Goal: Answer question/provide support: Share knowledge or assist other users

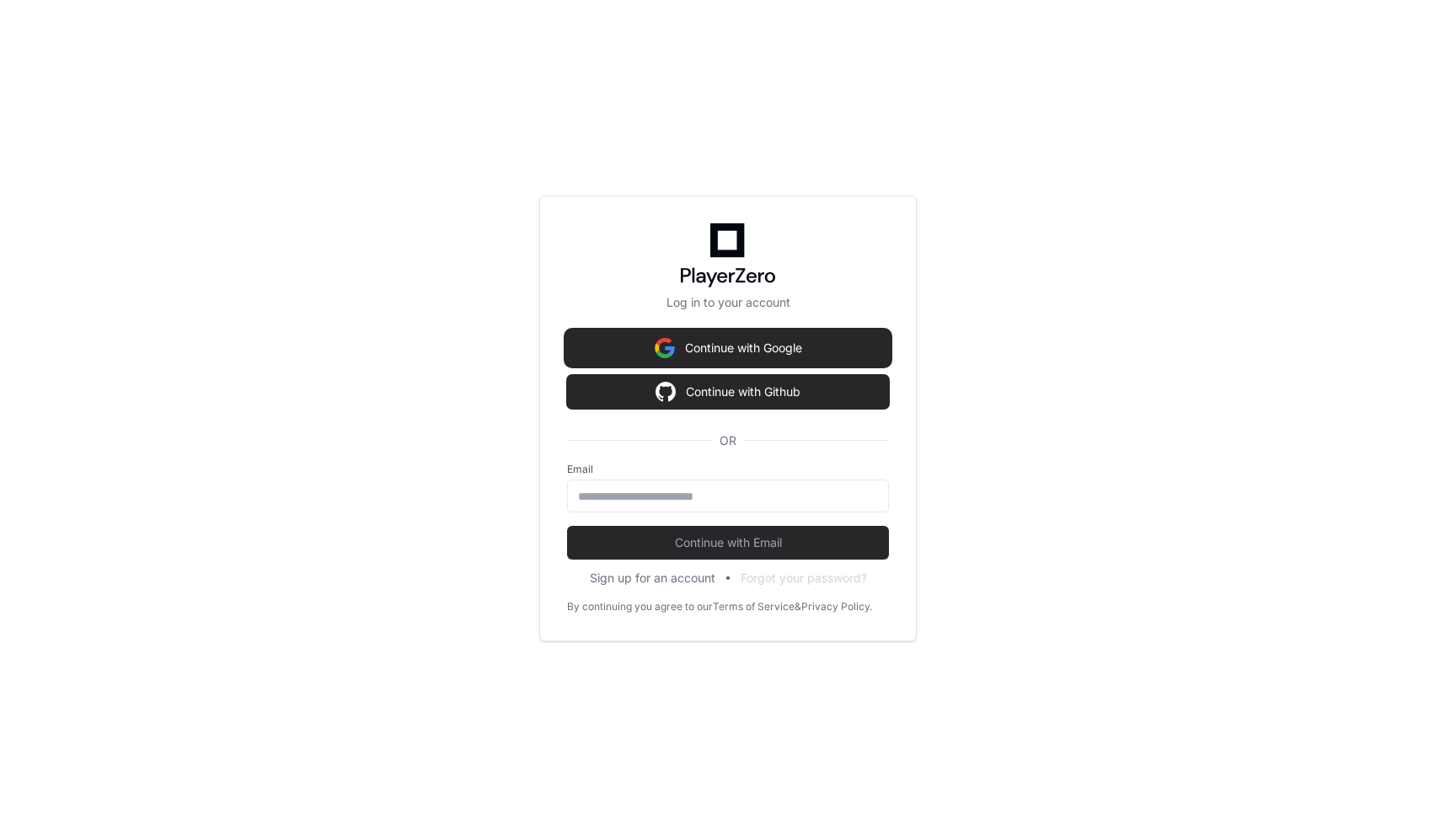
click at [789, 351] on button "Continue with Google" at bounding box center [728, 347] width 322 height 34
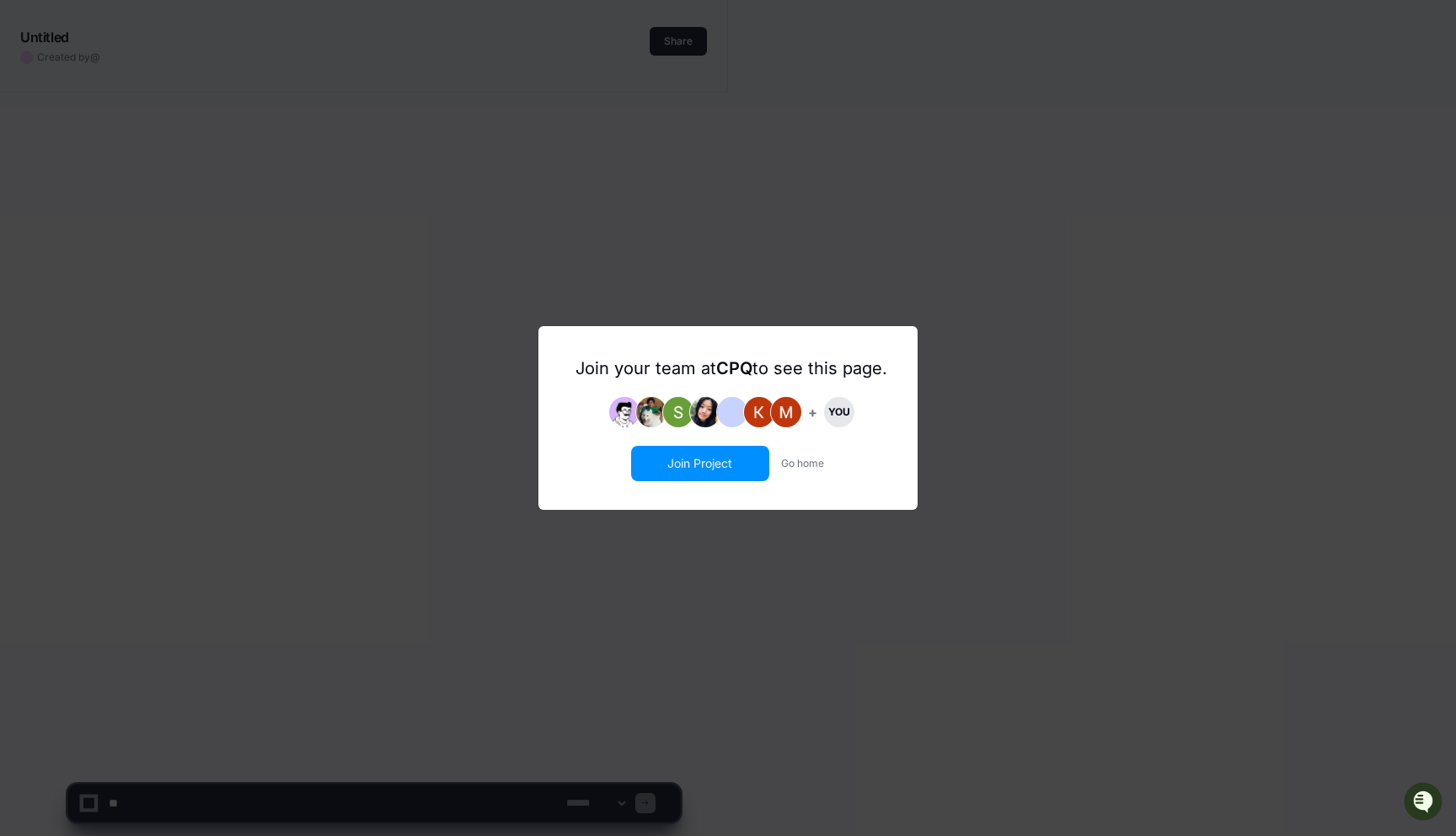
click at [701, 468] on button "Join Project" at bounding box center [700, 463] width 135 height 32
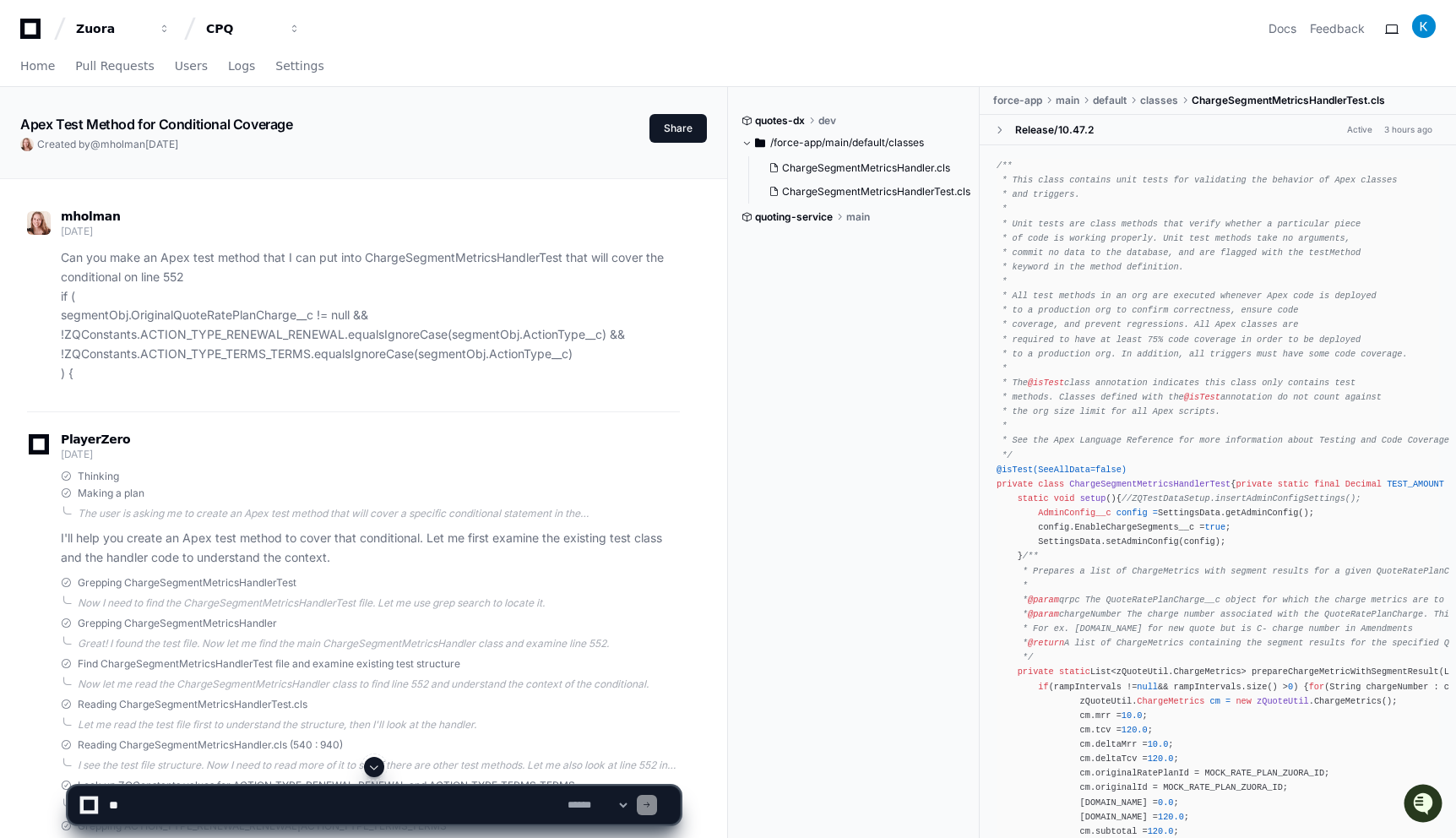
click at [592, 804] on select "**********" at bounding box center [598, 805] width 66 height 12
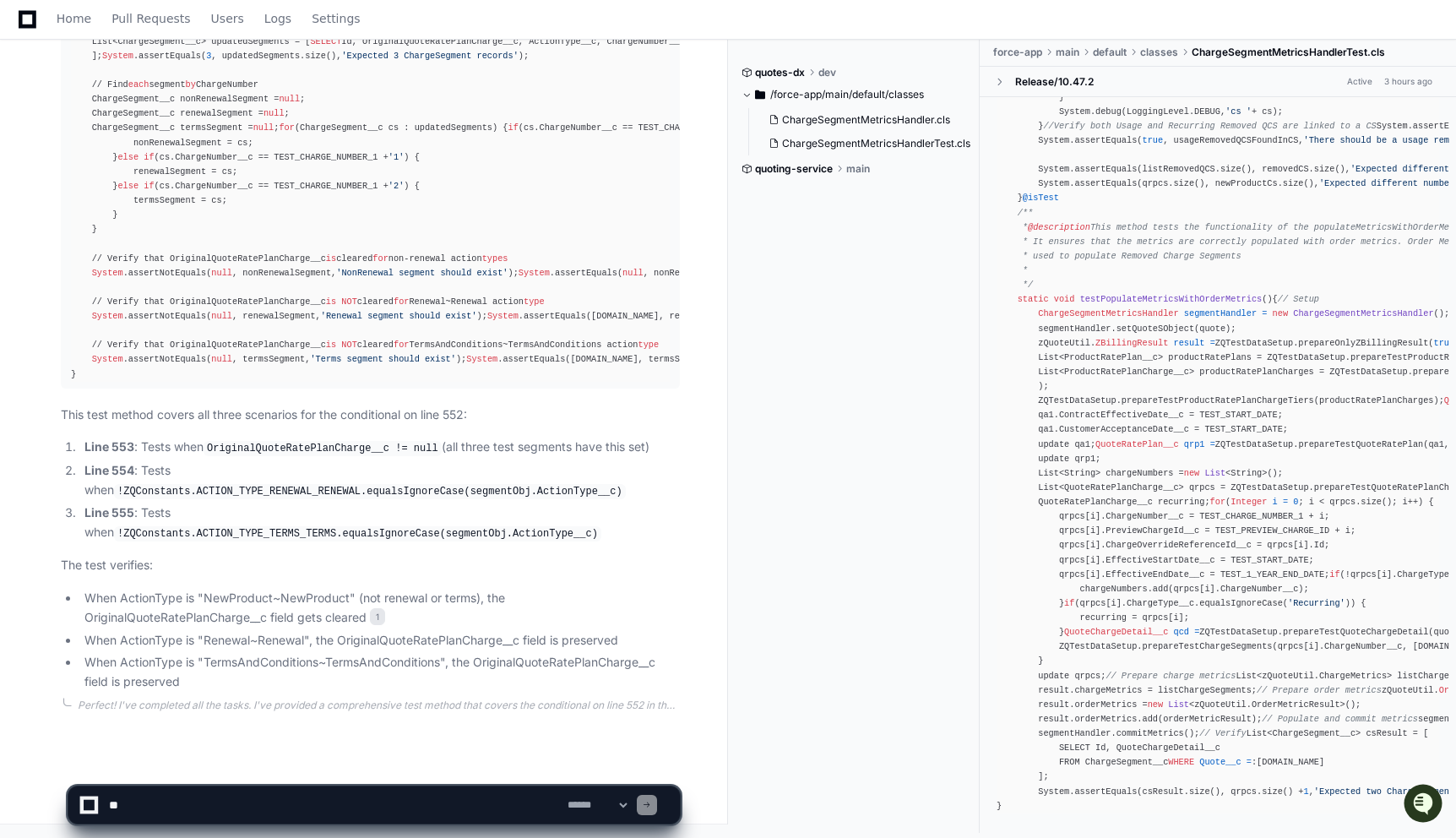
scroll to position [2585, 0]
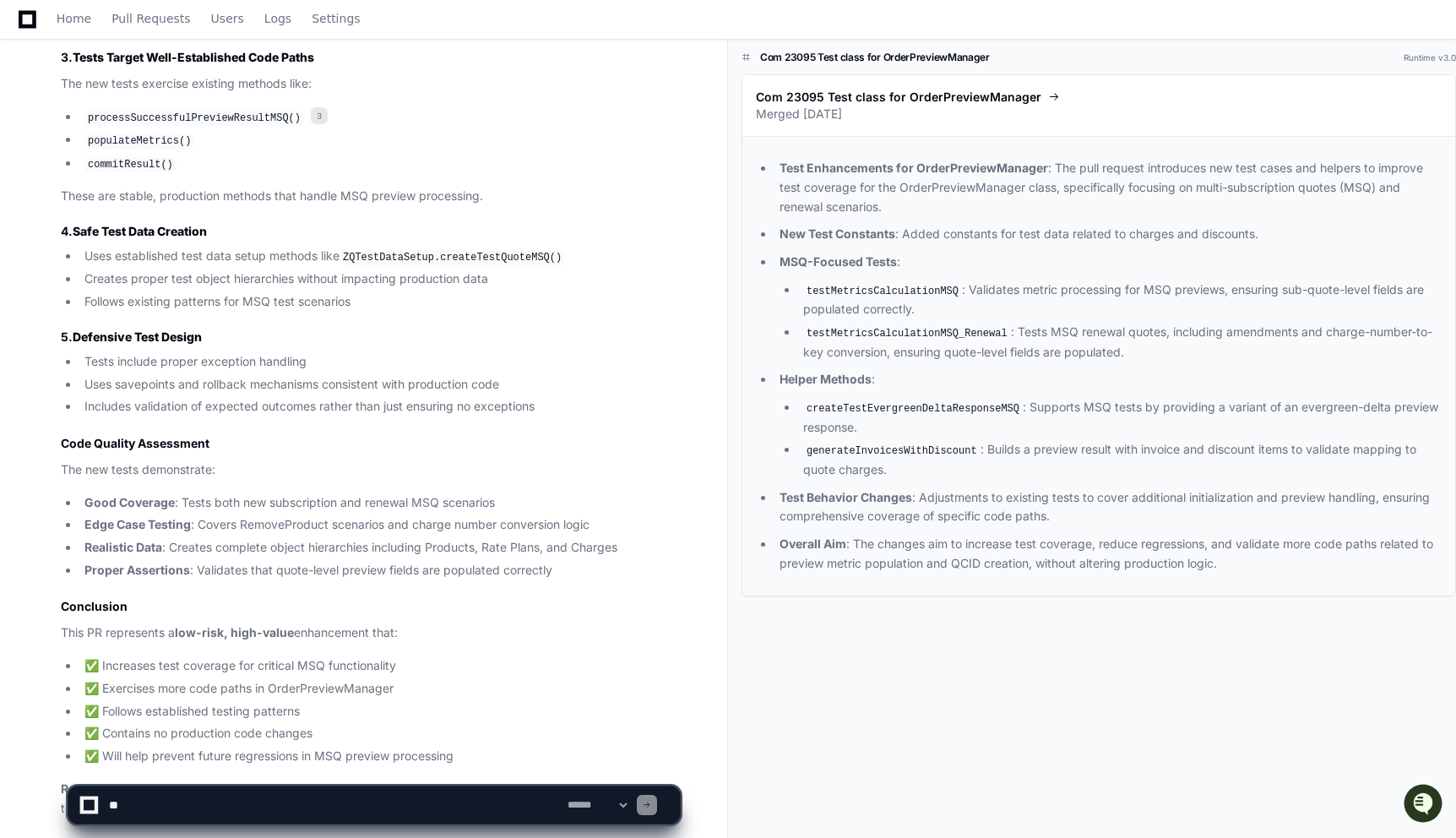
scroll to position [1737, 0]
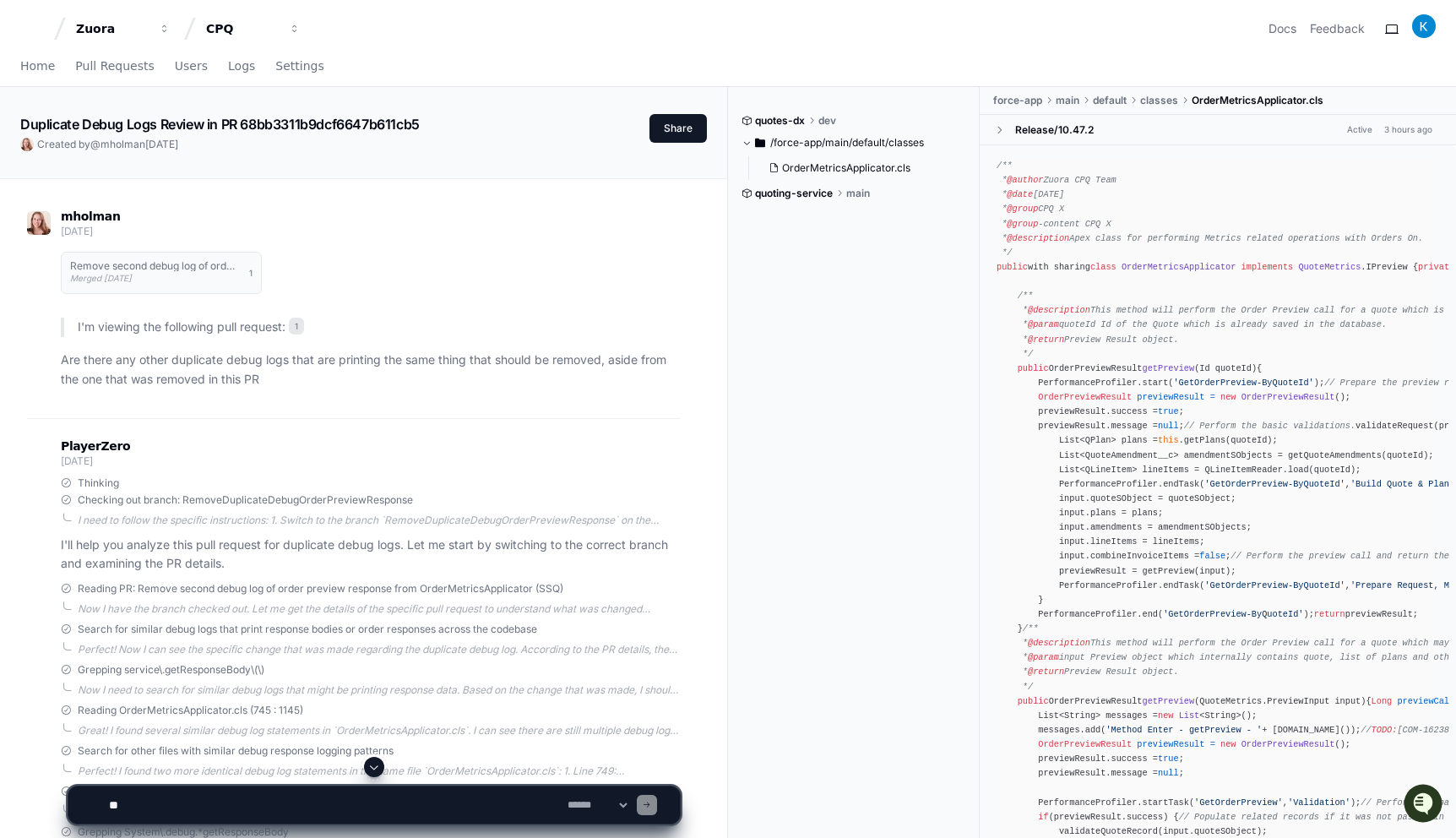
scroll to position [883, 0]
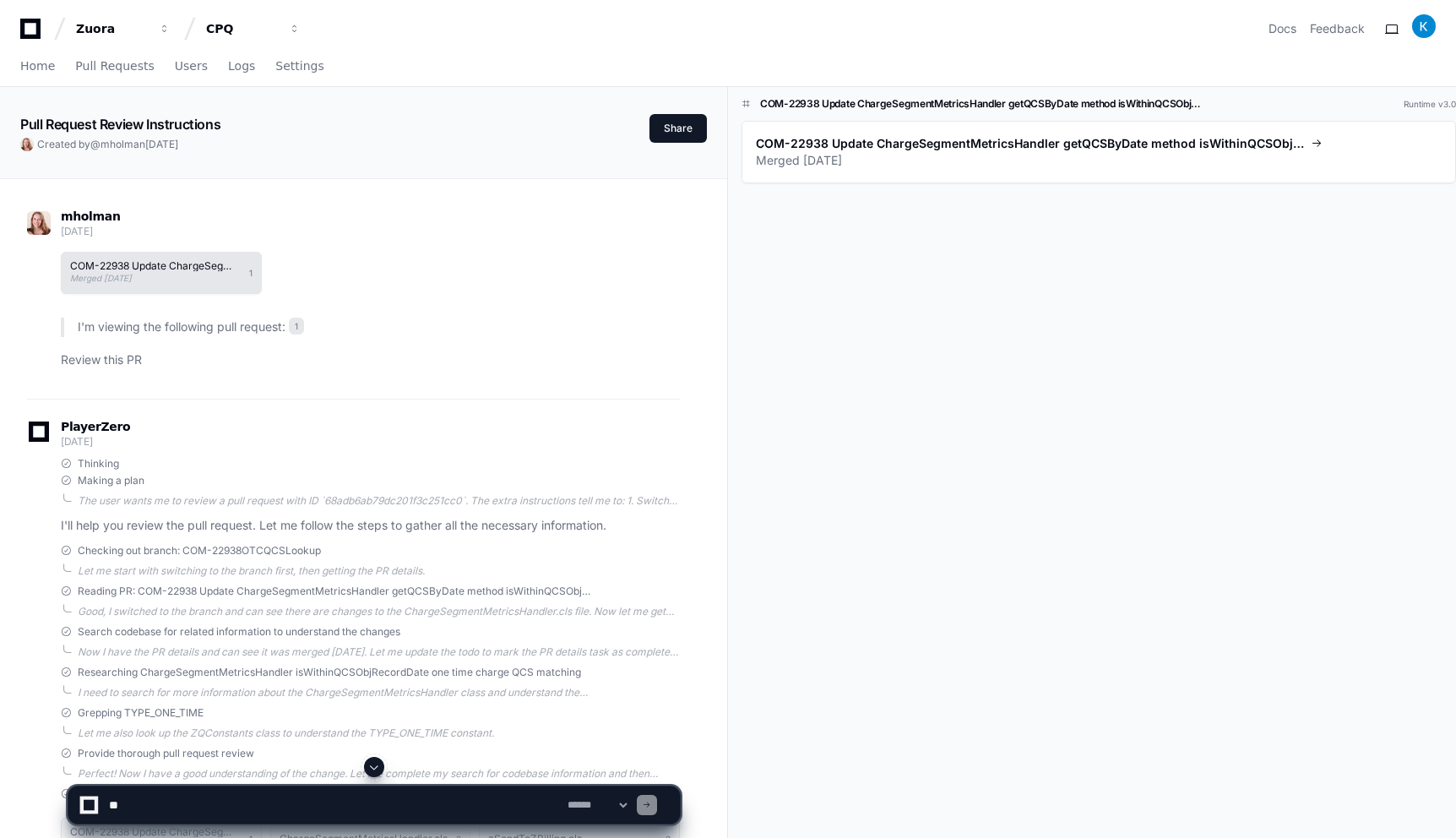
click at [211, 280] on div "COM-22938 Update ChargeSegmentMetricsHandler getQCSByDate method isWithinQCSObj…" at bounding box center [155, 273] width 170 height 24
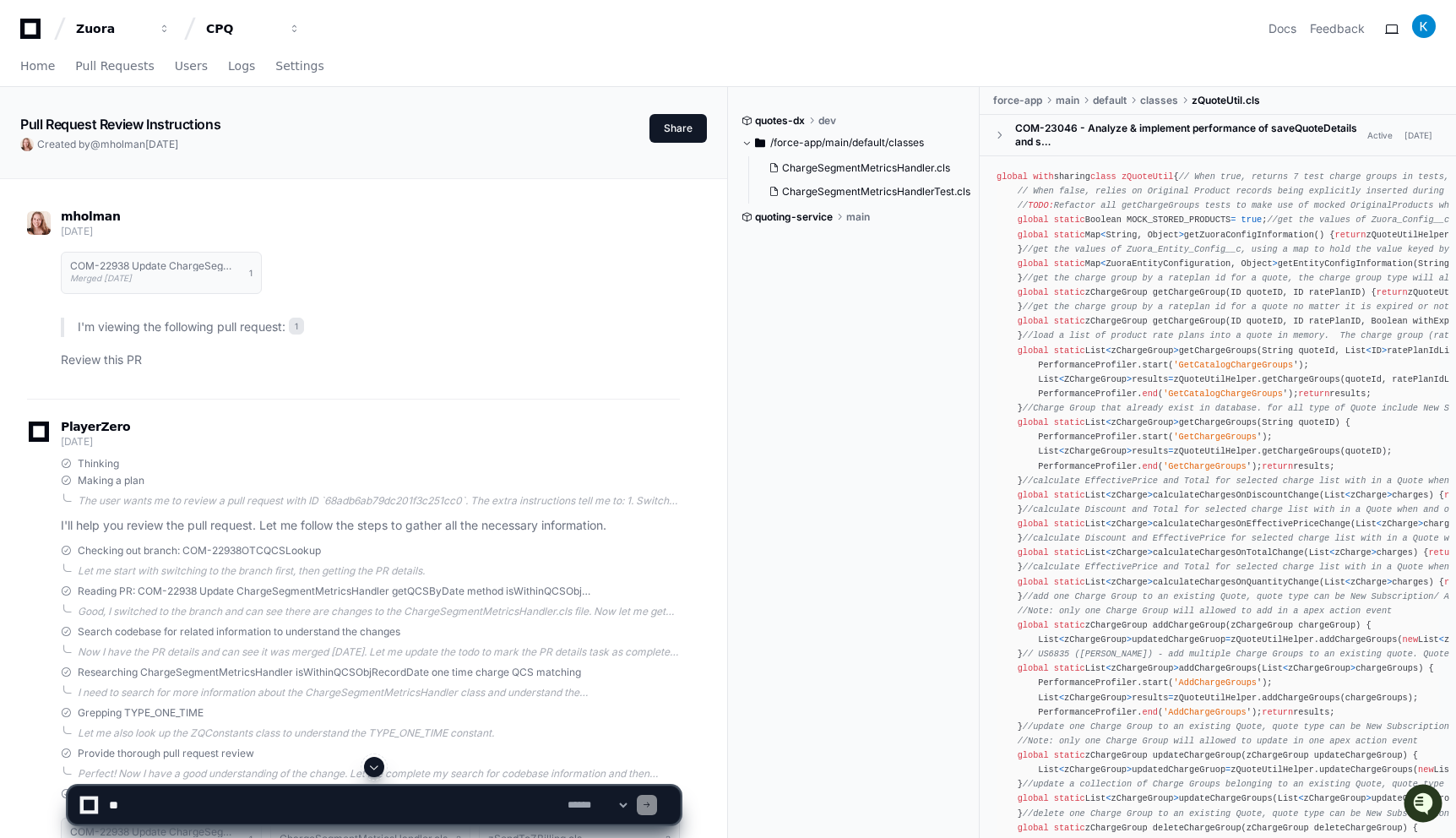
click at [224, 798] on textarea at bounding box center [335, 805] width 459 height 37
click at [327, 797] on textarea at bounding box center [335, 805] width 459 height 37
paste textarea "**********"
type textarea "**********"
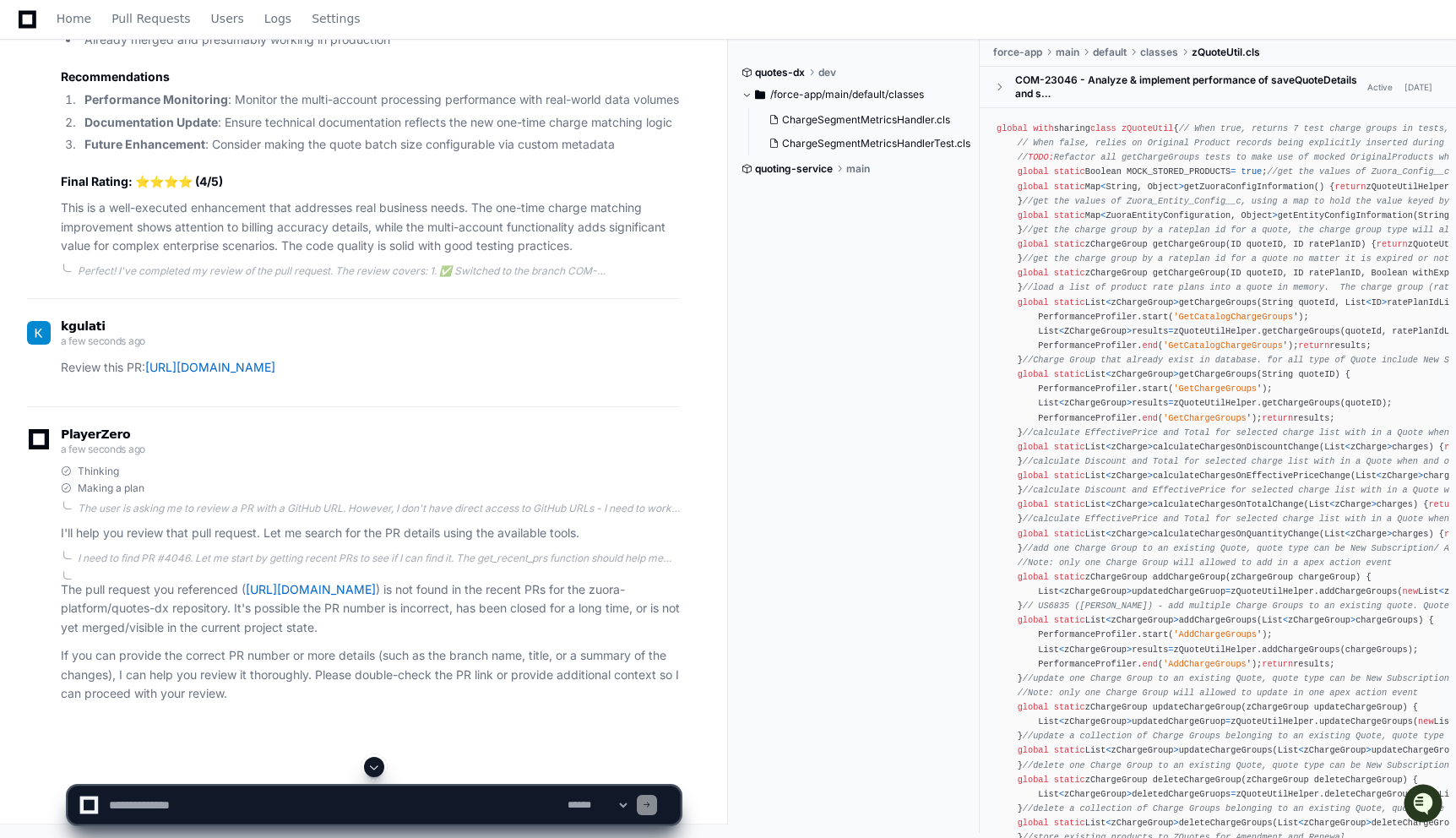
scroll to position [2808, 0]
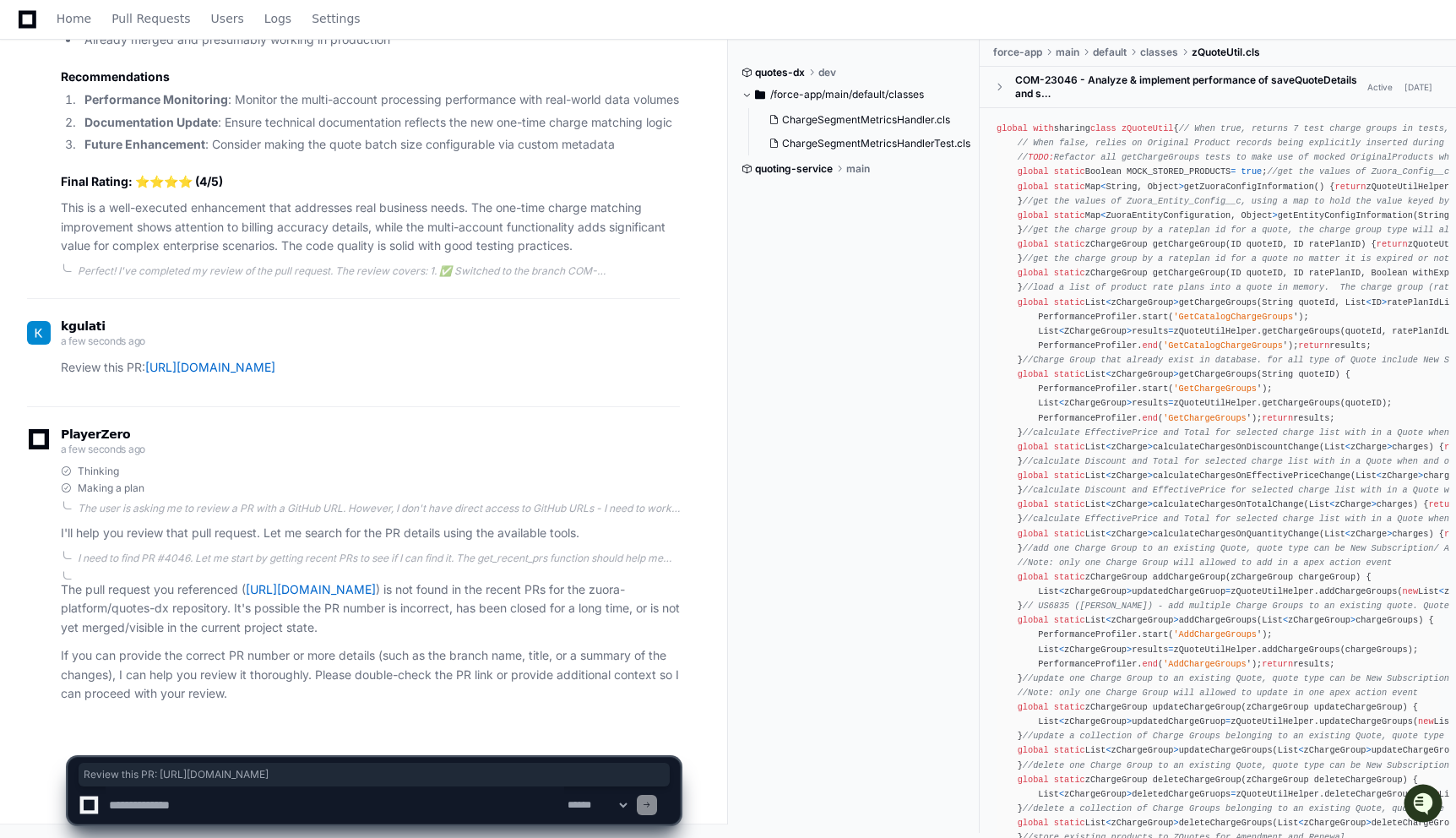
drag, startPoint x: 490, startPoint y: 364, endPoint x: 52, endPoint y: 362, distance: 438.0
click at [52, 362] on div "Review this PR: https://github.com/zuora-platform/quotes-dx/pull/4046" at bounding box center [353, 367] width 653 height 19
copy p "Review this PR: https://github.com/zuora-platform/quotes-dx/pull/4046"
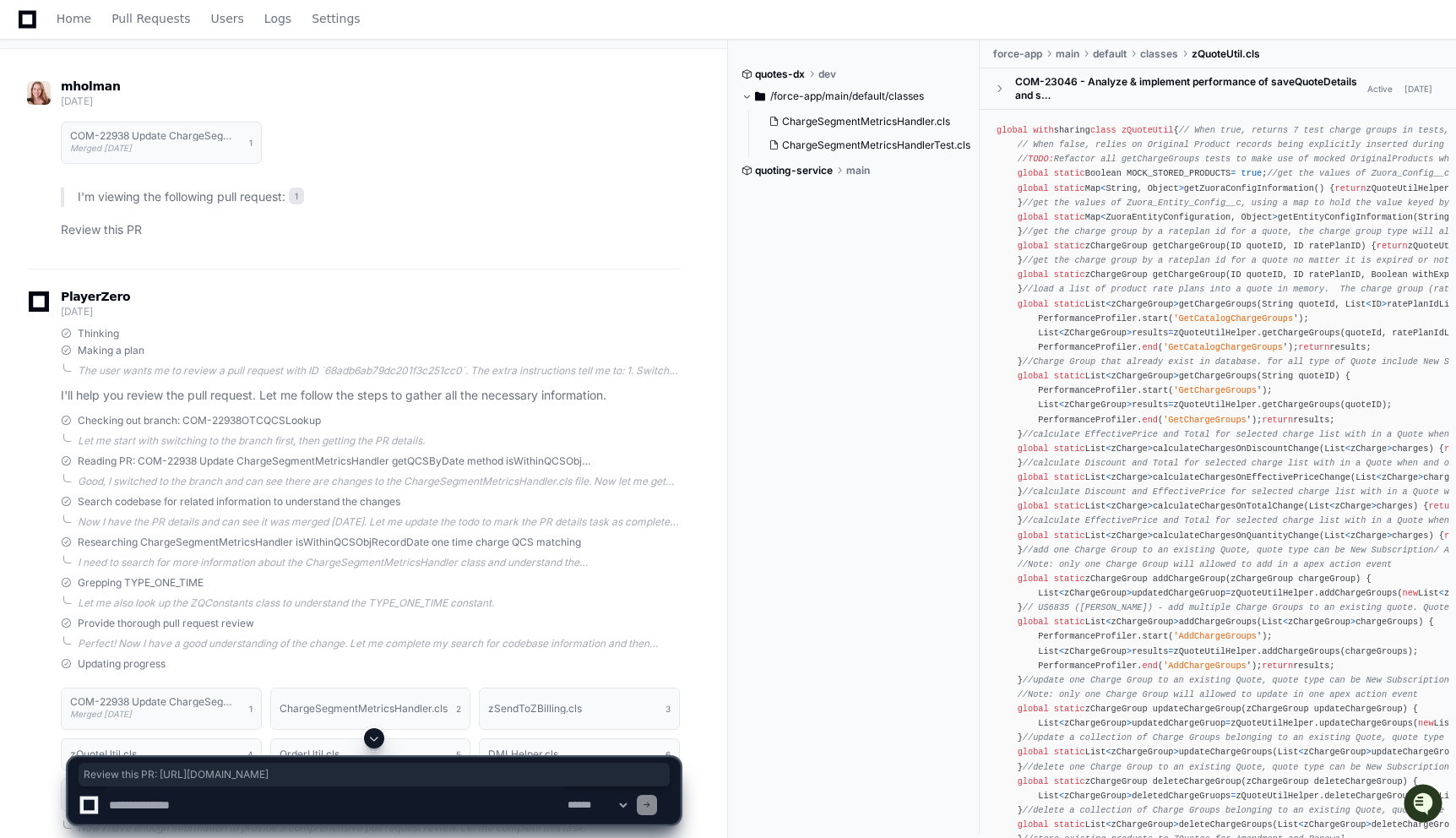
scroll to position [0, 0]
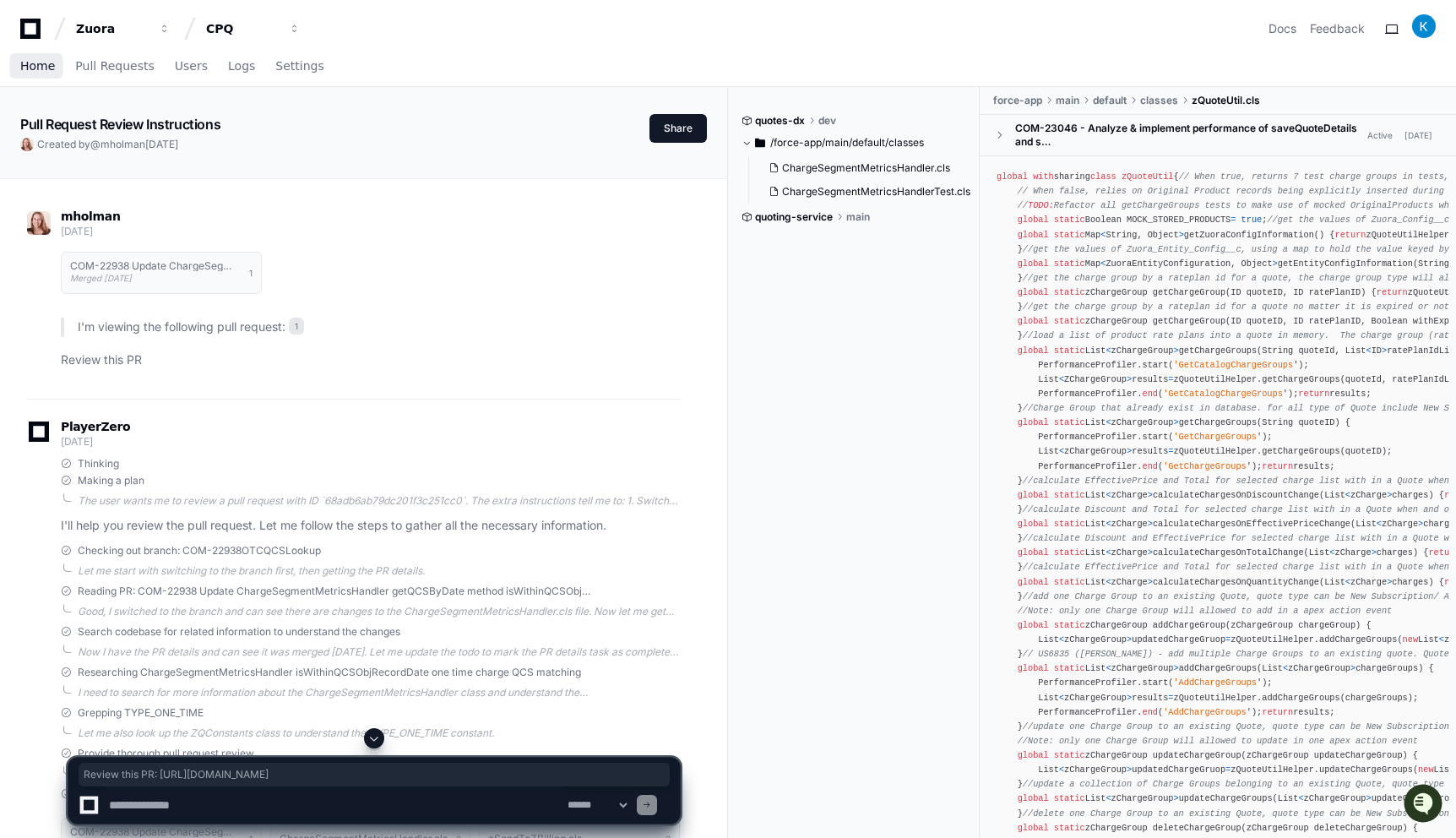
click at [47, 68] on span "Home" at bounding box center [38, 65] width 35 height 10
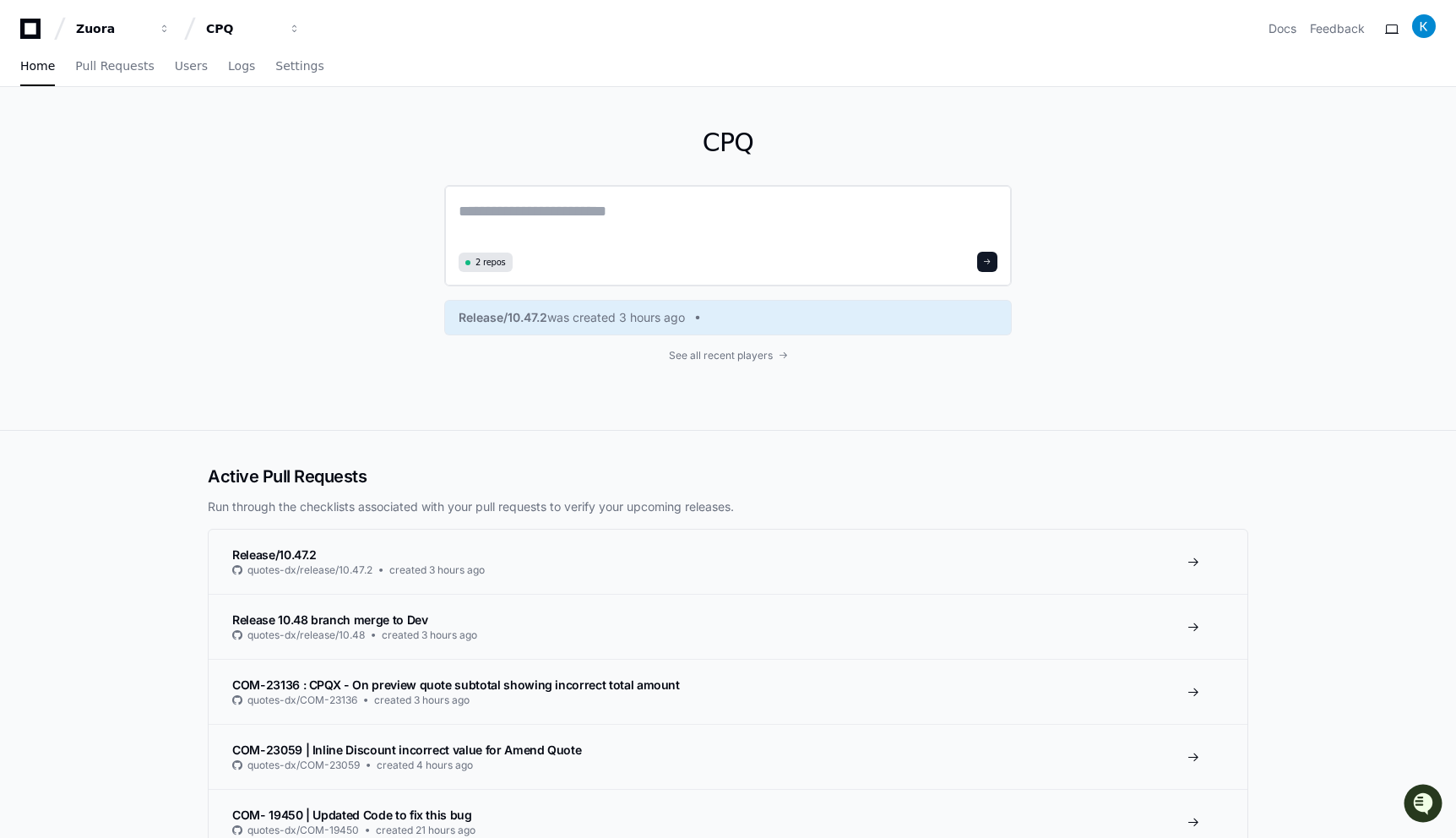
click at [592, 216] on textarea at bounding box center [728, 222] width 539 height 47
click at [616, 322] on span "was created 3 hours ago" at bounding box center [615, 318] width 137 height 17
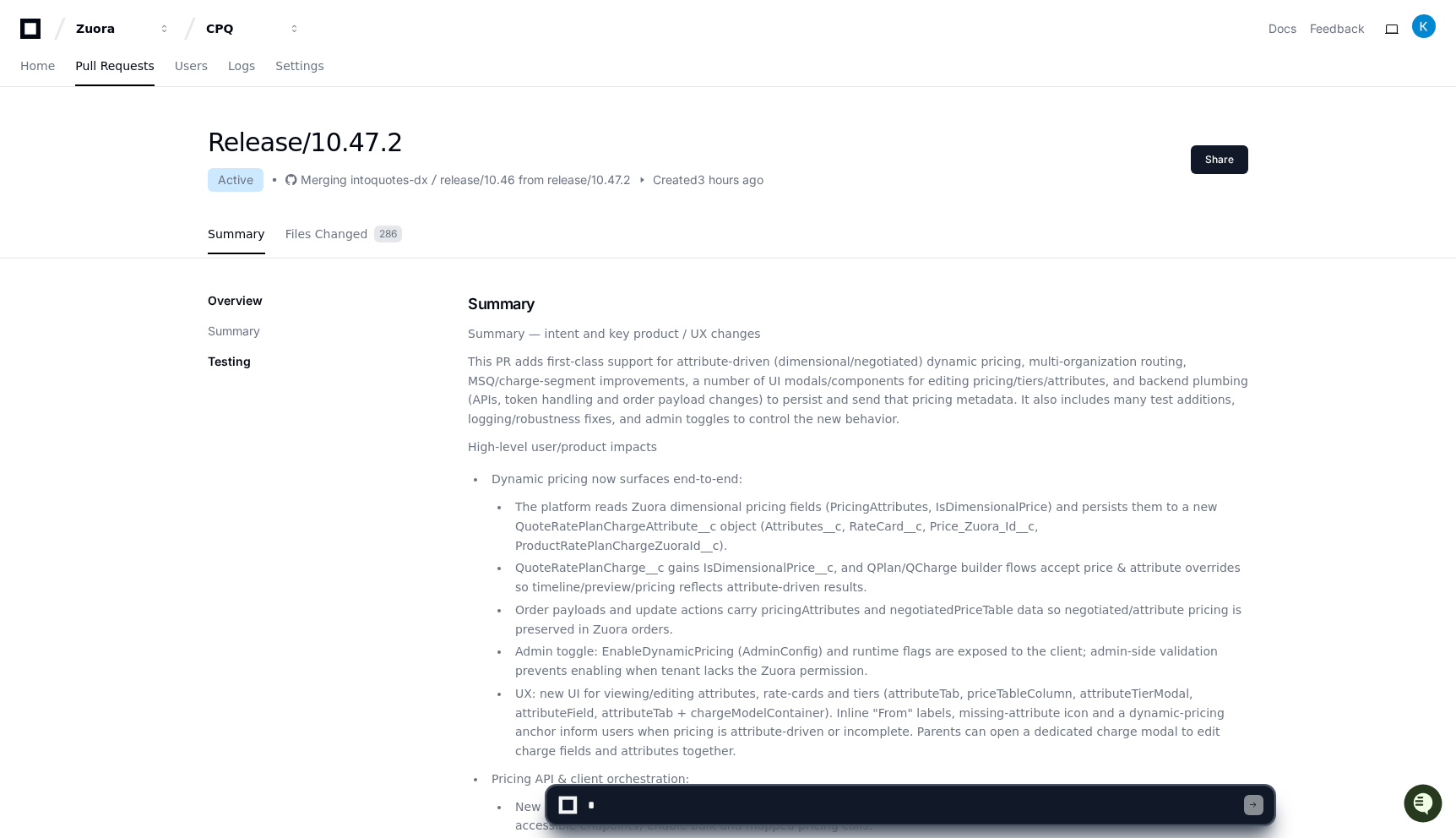
click at [623, 175] on div "release/10.46 from release/10.47.2" at bounding box center [535, 180] width 191 height 17
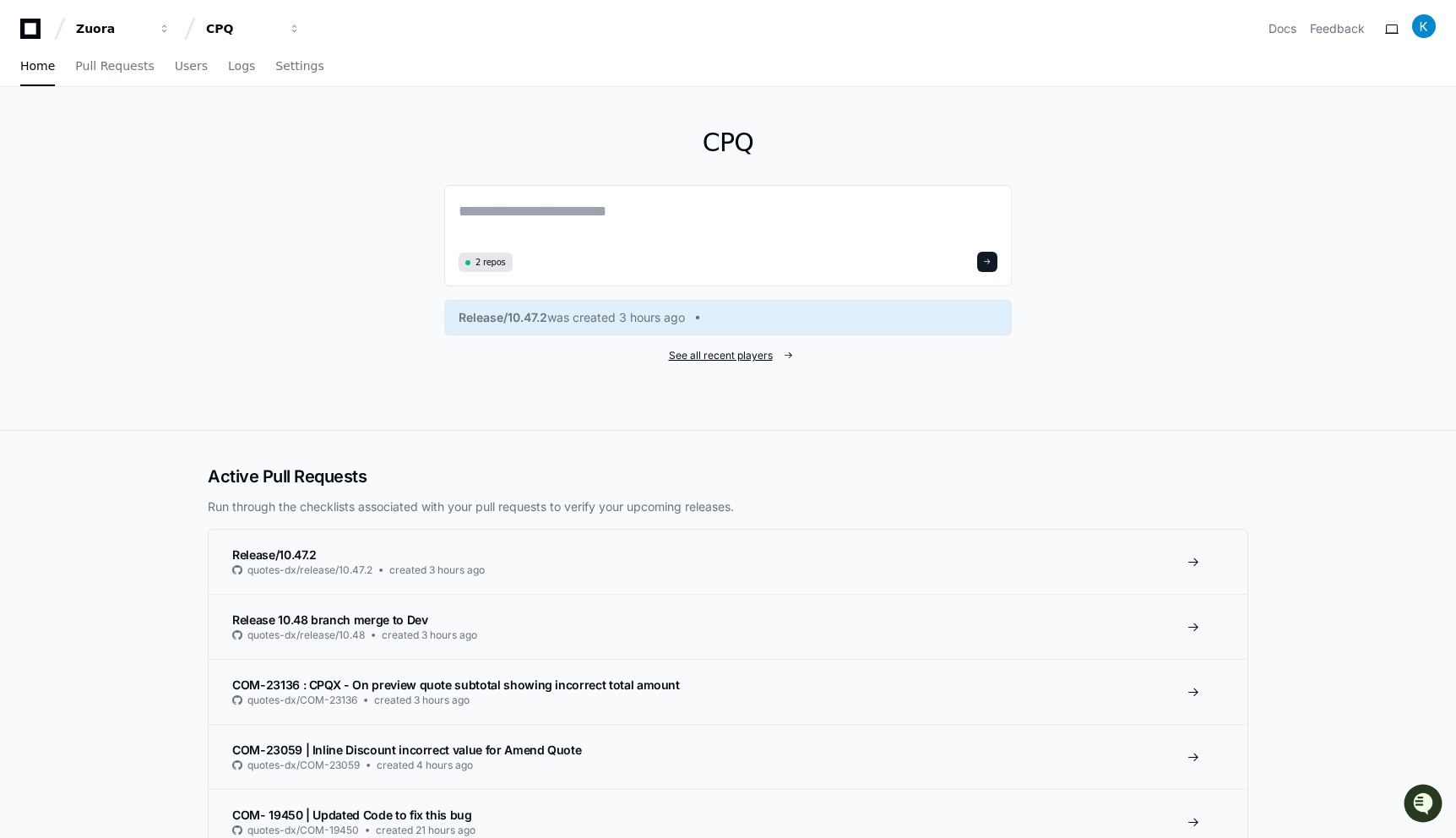
click at [735, 355] on span "See all recent players" at bounding box center [720, 355] width 104 height 14
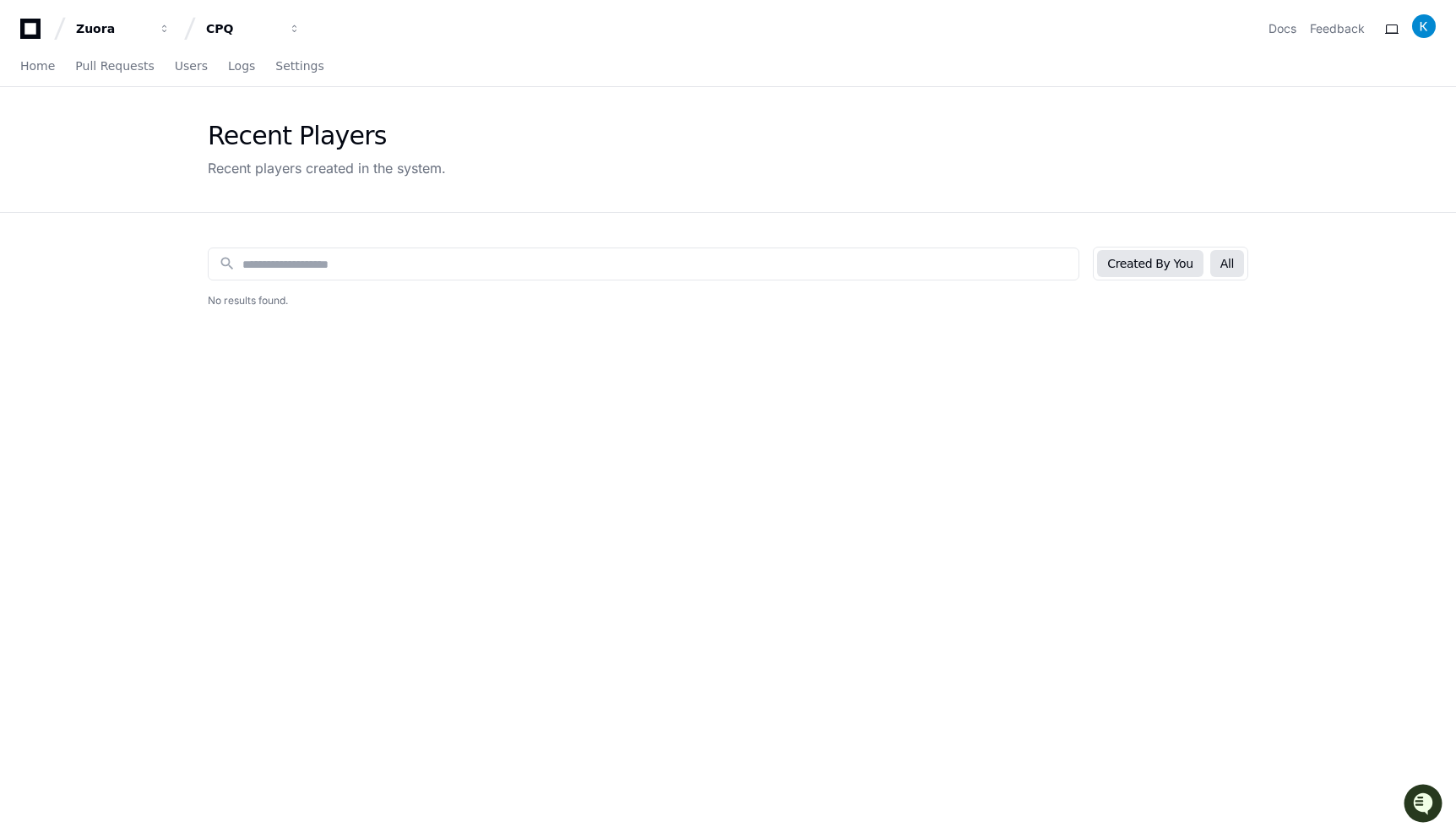
click at [1239, 267] on button "All" at bounding box center [1227, 262] width 34 height 27
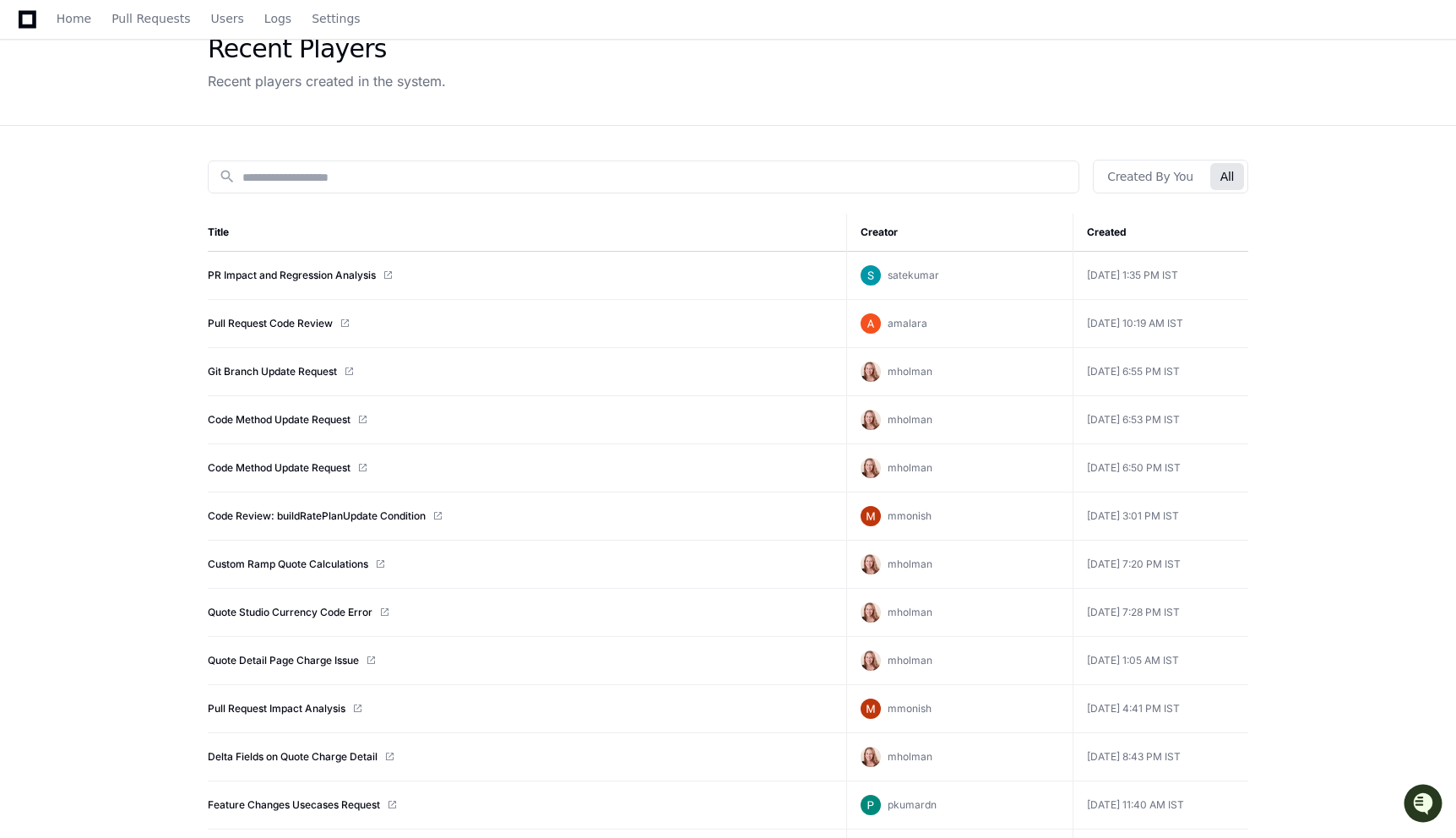
scroll to position [78, 0]
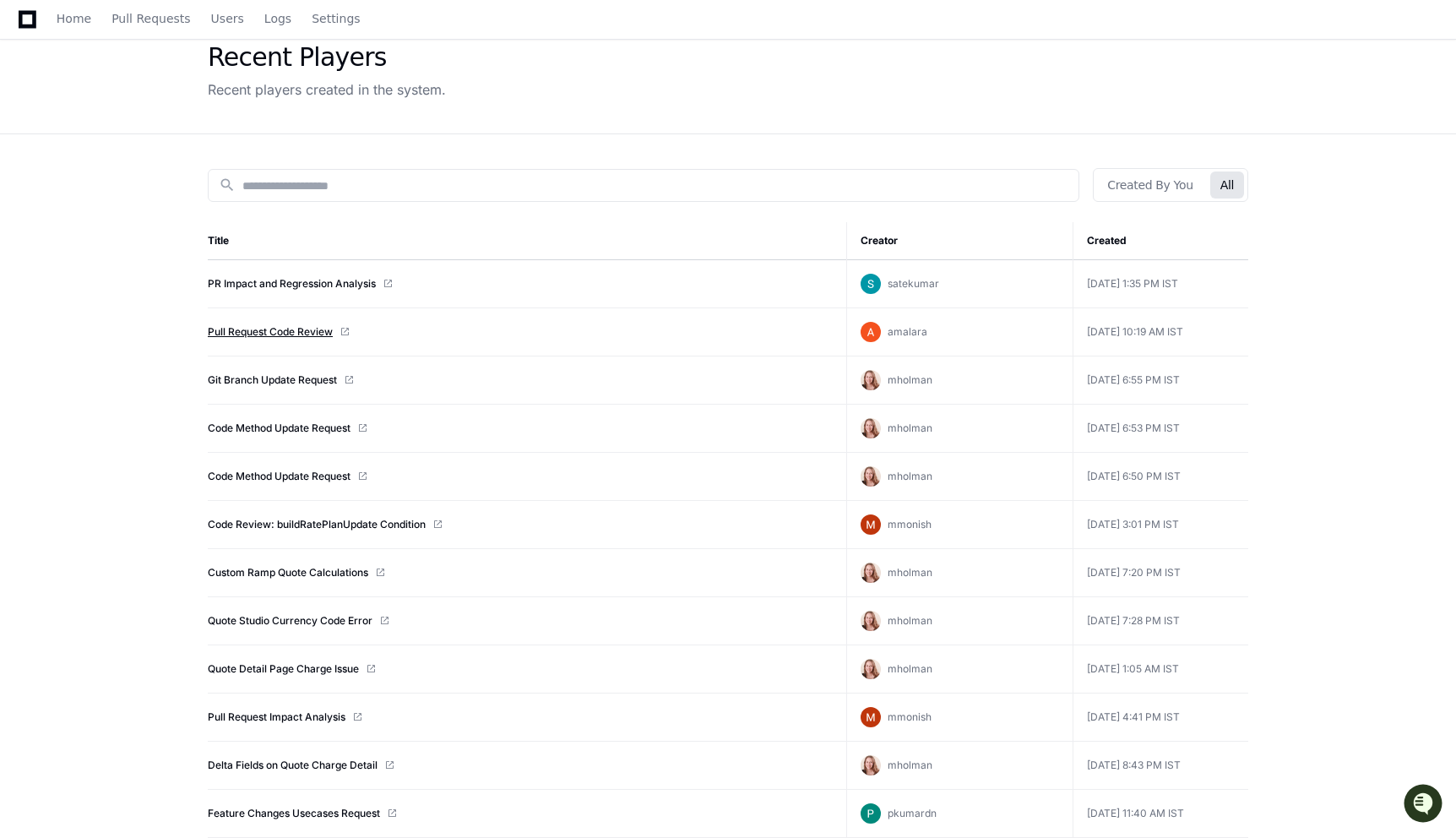
click at [301, 331] on link "Pull Request Code Review" at bounding box center [271, 332] width 125 height 14
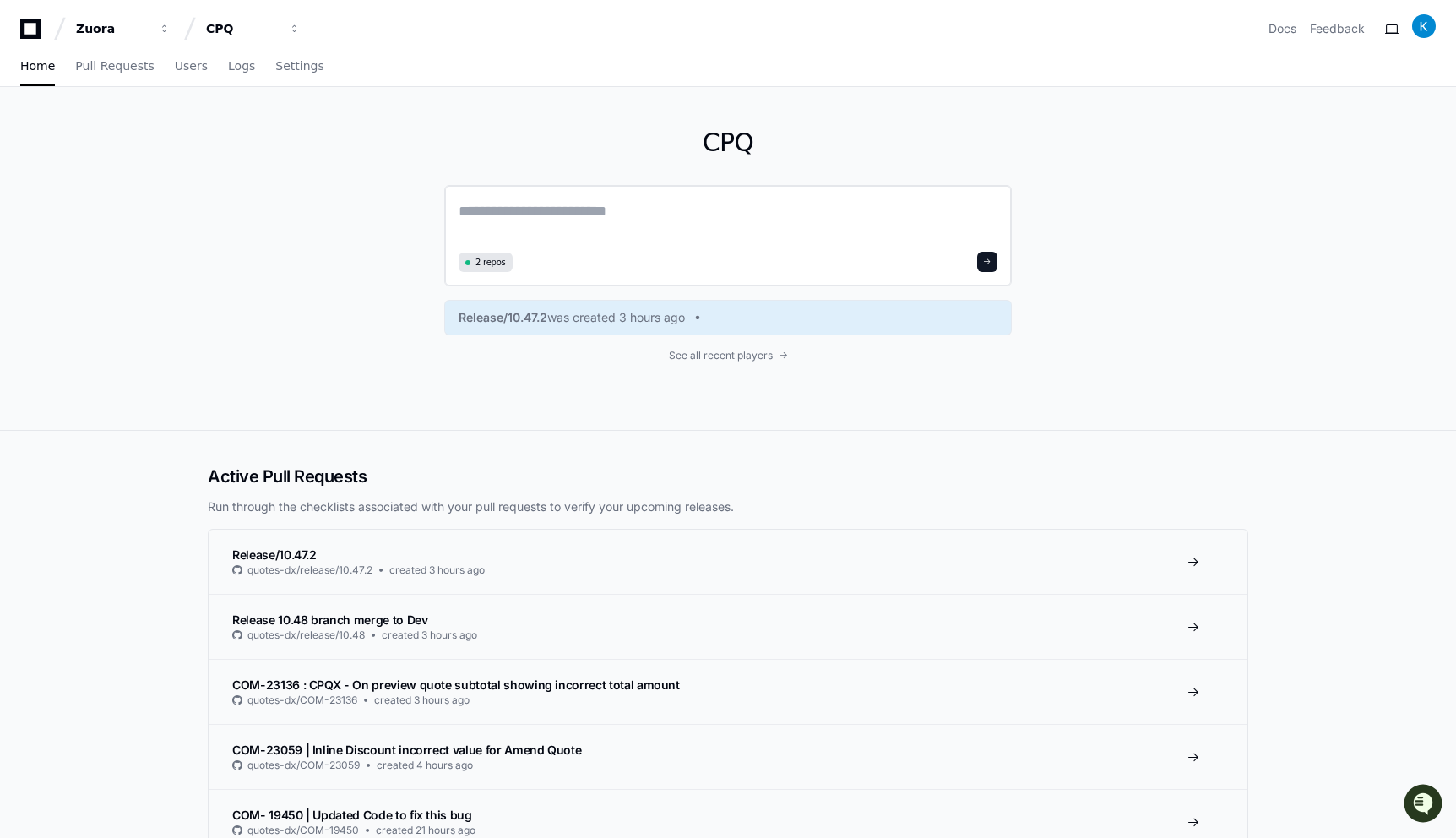
click at [596, 216] on textarea at bounding box center [728, 222] width 539 height 47
click at [491, 262] on span "2 repos" at bounding box center [490, 262] width 30 height 13
click at [482, 262] on span "2 repos" at bounding box center [490, 262] width 30 height 13
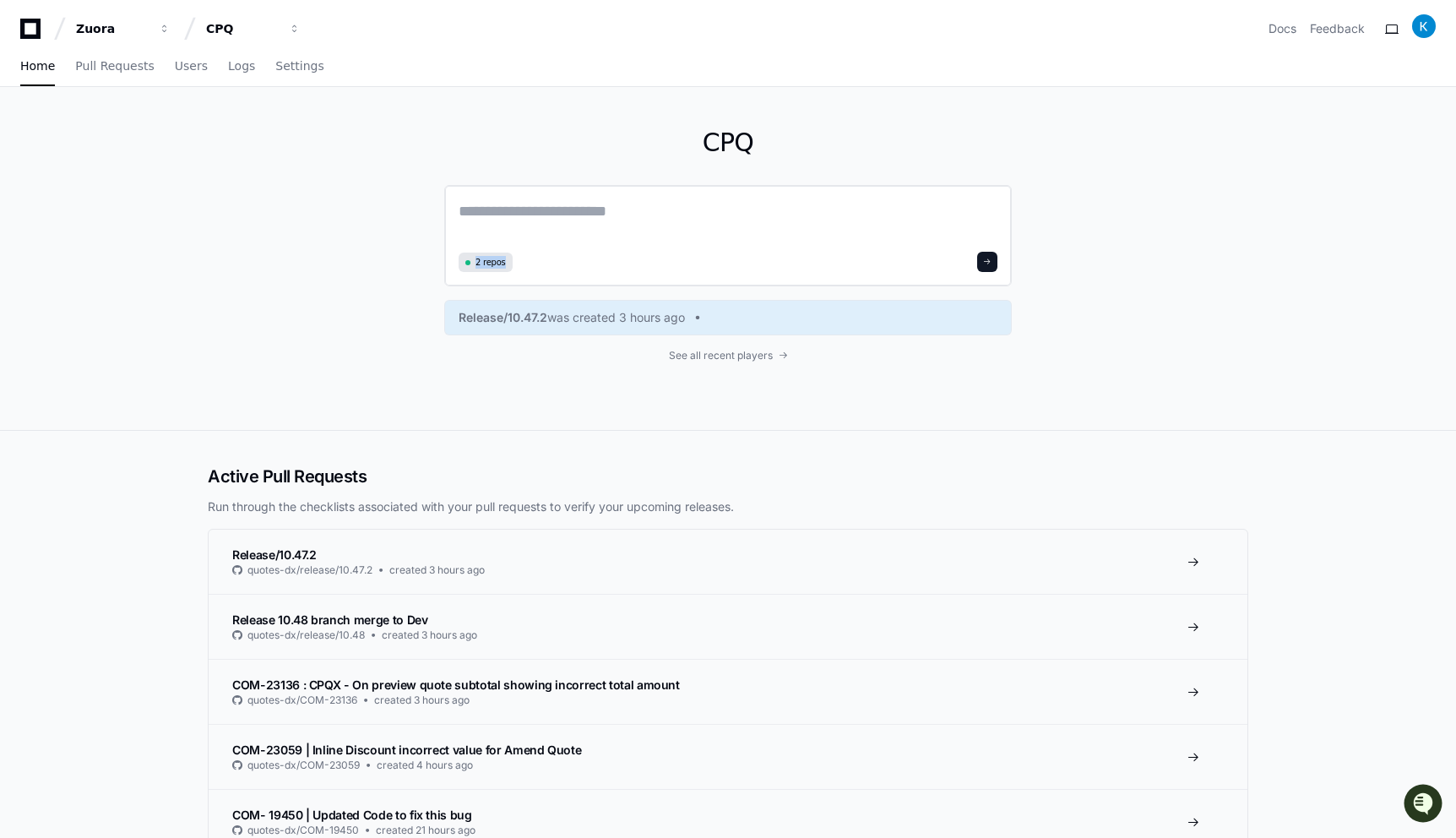
click at [482, 262] on span "2 repos" at bounding box center [490, 262] width 30 height 13
click at [505, 210] on textarea at bounding box center [728, 222] width 539 height 47
paste textarea "**********"
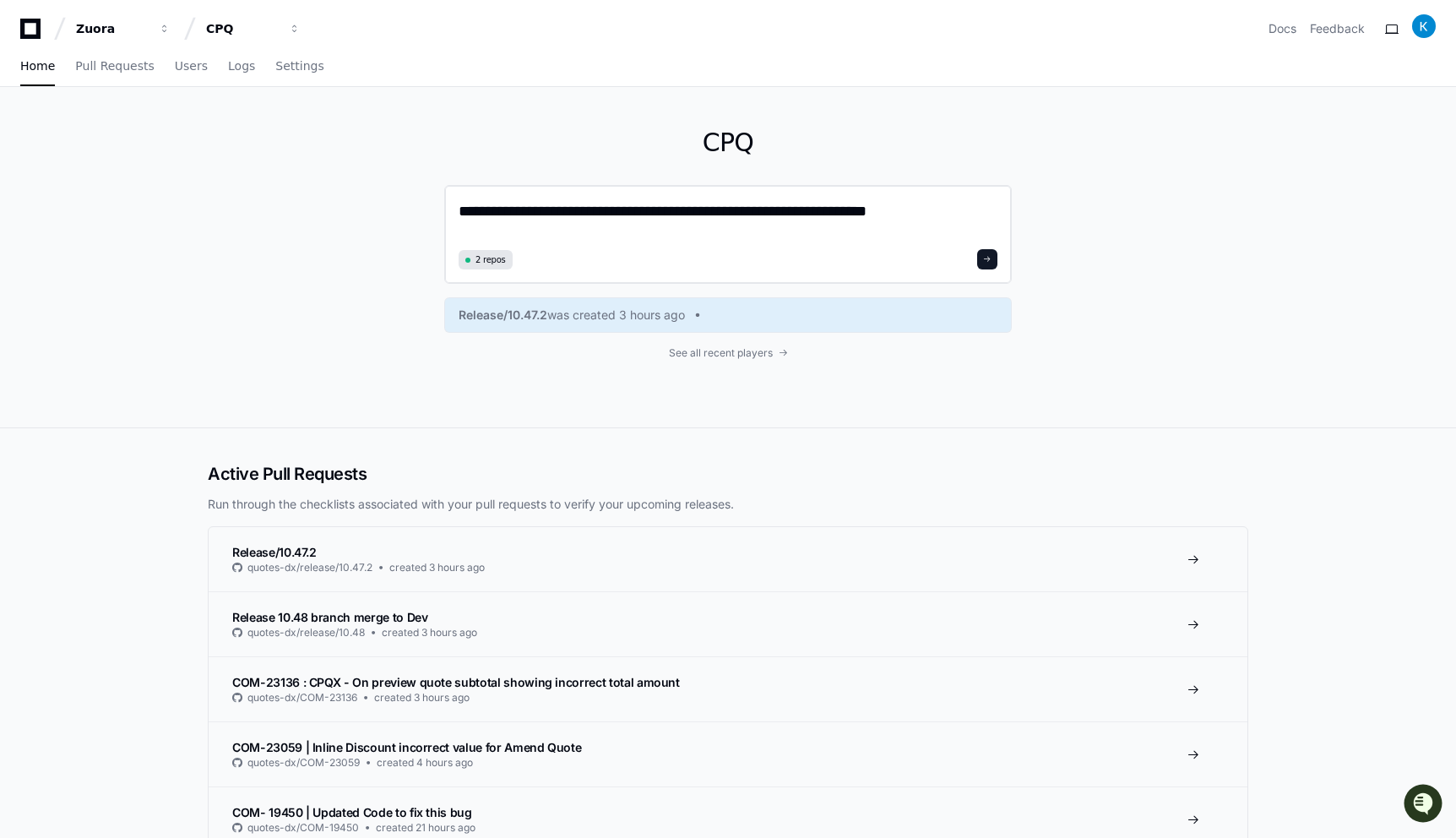
click at [751, 238] on textarea "**********" at bounding box center [728, 221] width 539 height 45
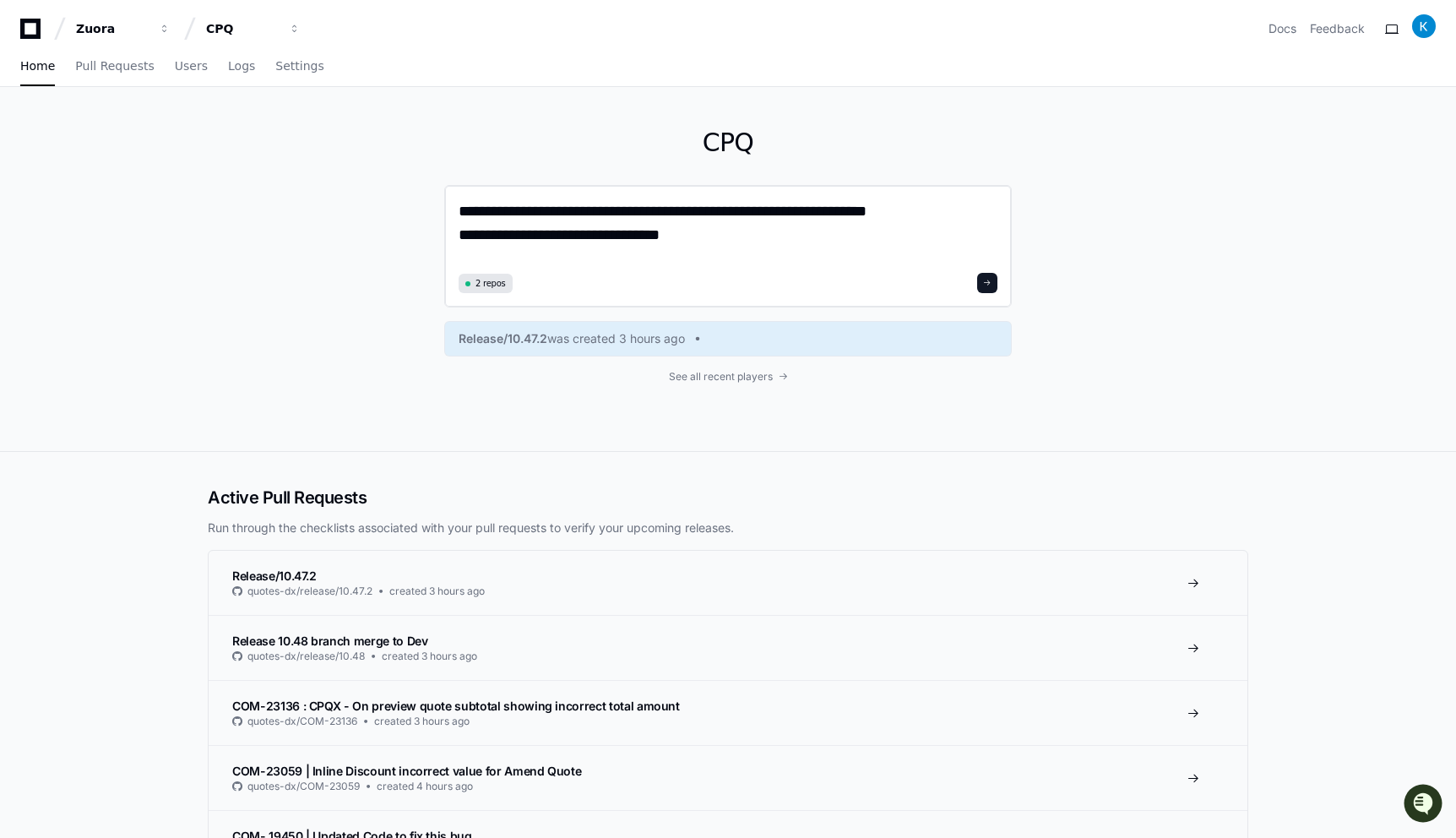
type textarea "**********"
click at [987, 285] on span at bounding box center [986, 283] width 8 height 8
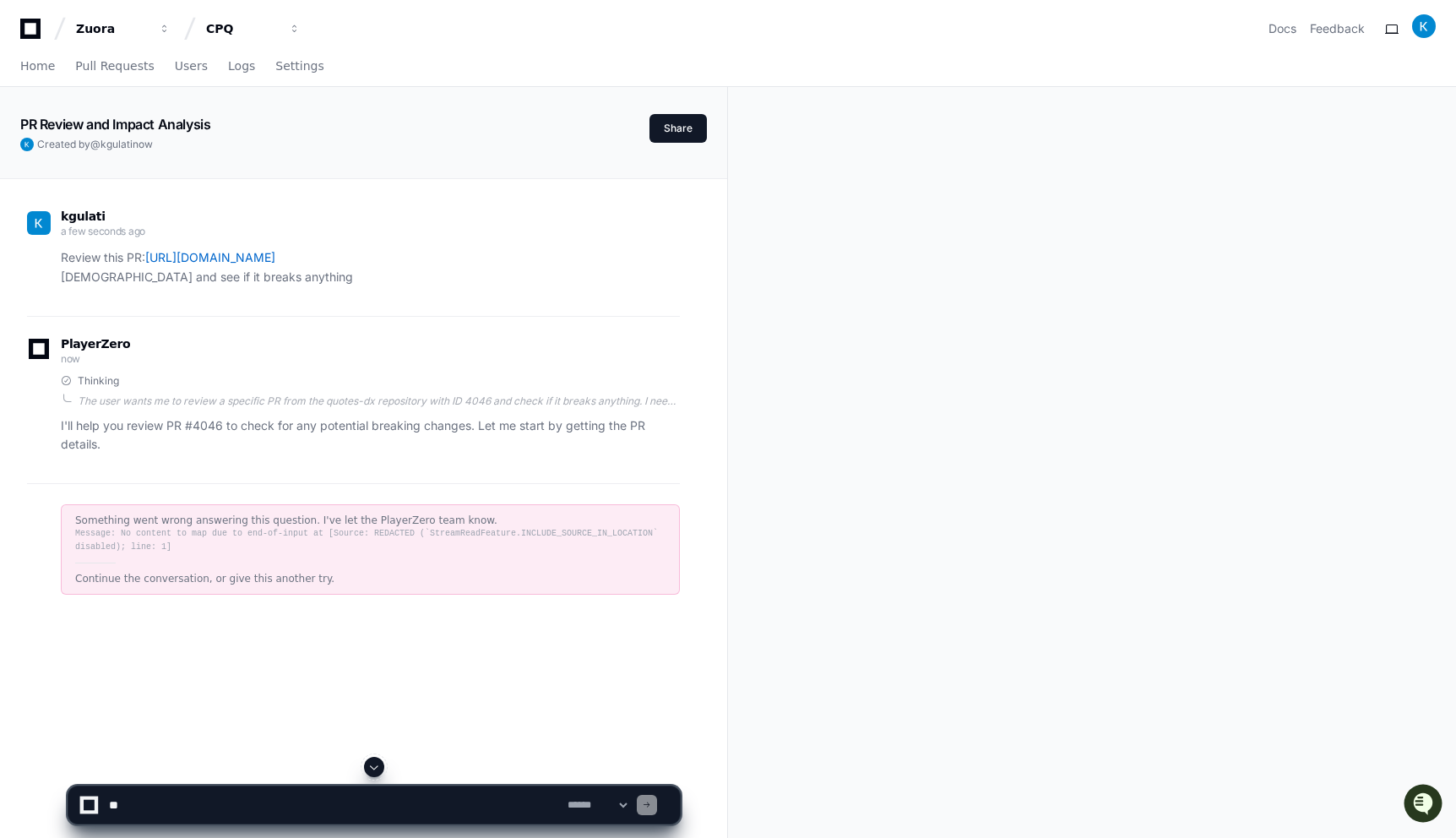
click at [379, 766] on span at bounding box center [374, 766] width 14 height 14
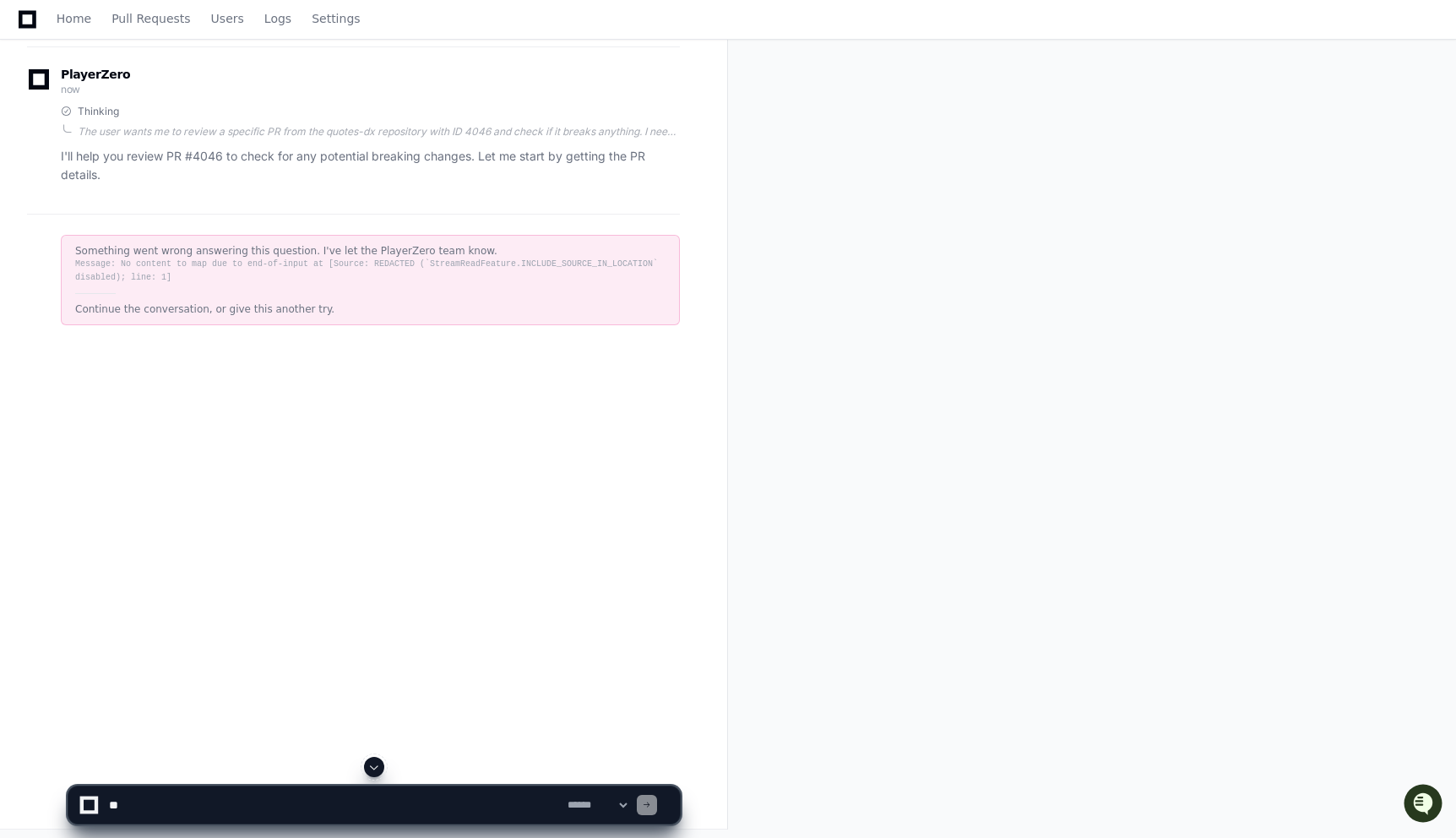
scroll to position [274, 0]
click at [325, 783] on app-app-chat-input "**********" at bounding box center [374, 790] width 613 height 67
click at [320, 799] on textarea at bounding box center [335, 805] width 459 height 37
click at [255, 308] on div "Continue the conversation, or give this another try." at bounding box center [370, 304] width 590 height 14
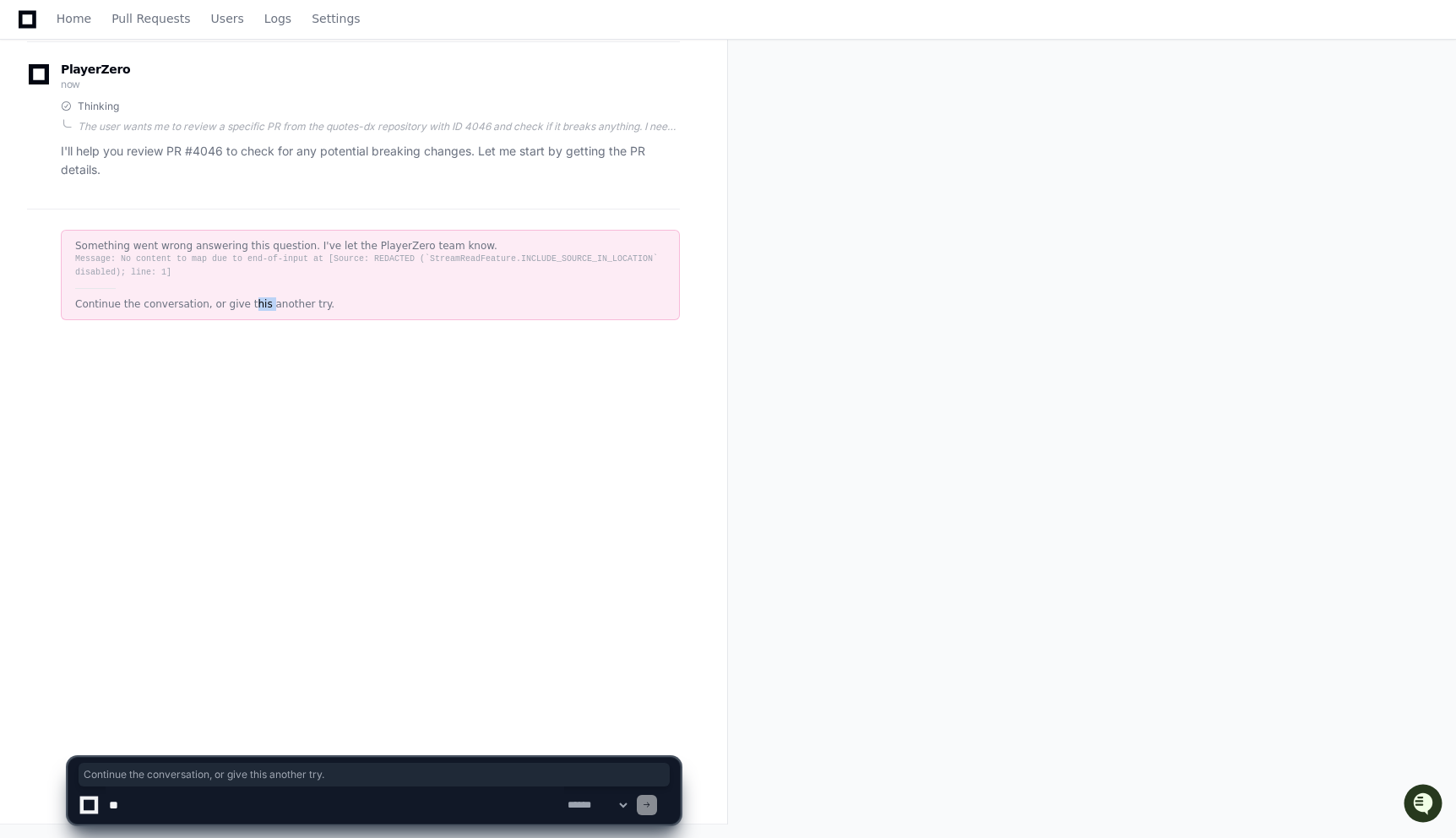
click at [255, 308] on div "Continue the conversation, or give this another try." at bounding box center [370, 304] width 590 height 14
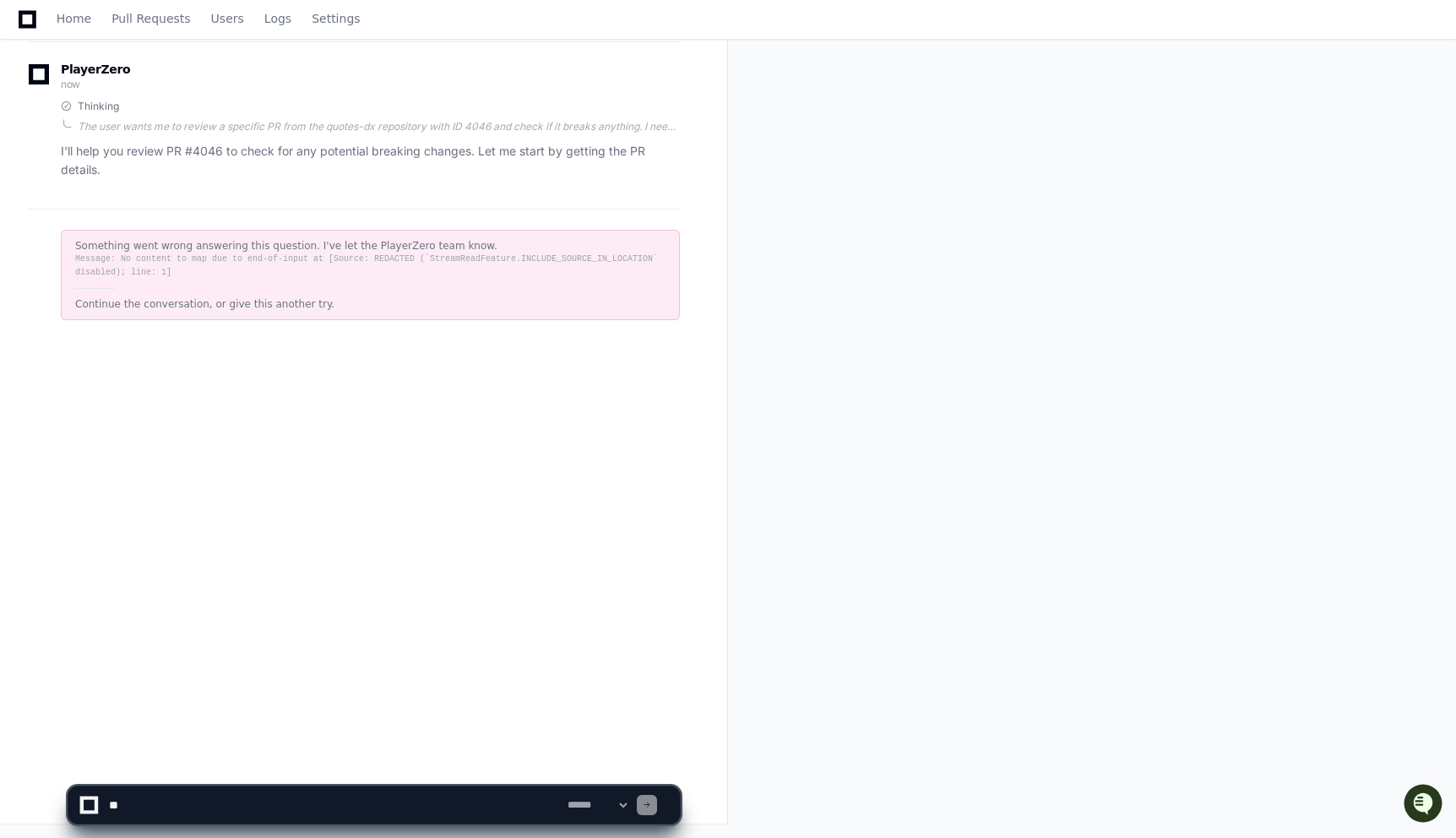
click at [225, 800] on textarea at bounding box center [335, 805] width 459 height 37
click at [193, 807] on textarea at bounding box center [335, 805] width 459 height 37
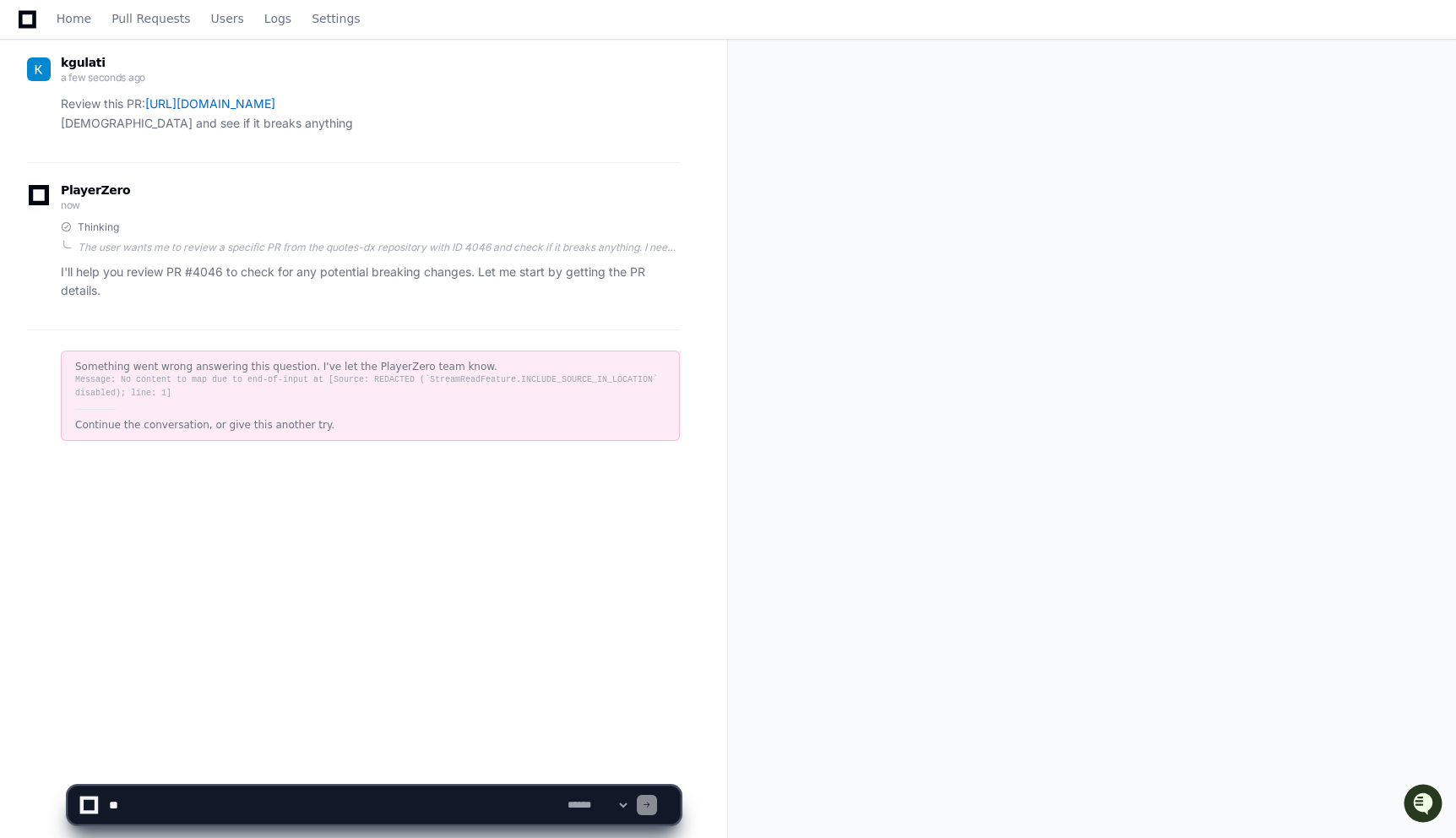
scroll to position [0, 0]
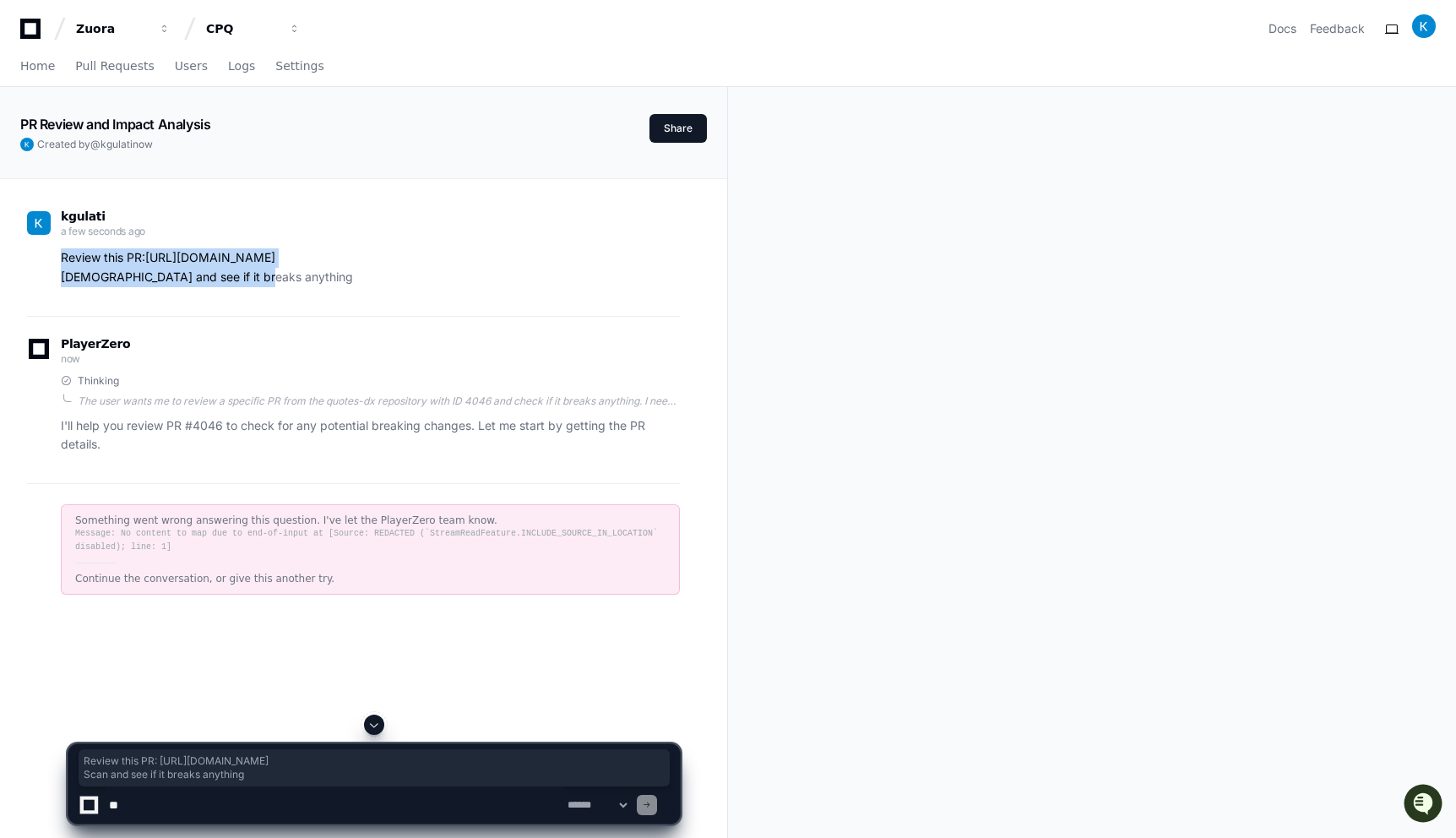
drag, startPoint x: 253, startPoint y: 282, endPoint x: 60, endPoint y: 254, distance: 195.0
click at [61, 254] on p "Review this PR: https://github.com/zuora-platform/quotes-dx/pull/4046 Scan and …" at bounding box center [370, 268] width 619 height 39
copy p "Review this PR: https://github.com/zuora-platform/quotes-dx/pull/4046 Scan and …"
click at [192, 801] on textarea at bounding box center [335, 805] width 459 height 37
paste textarea "**********"
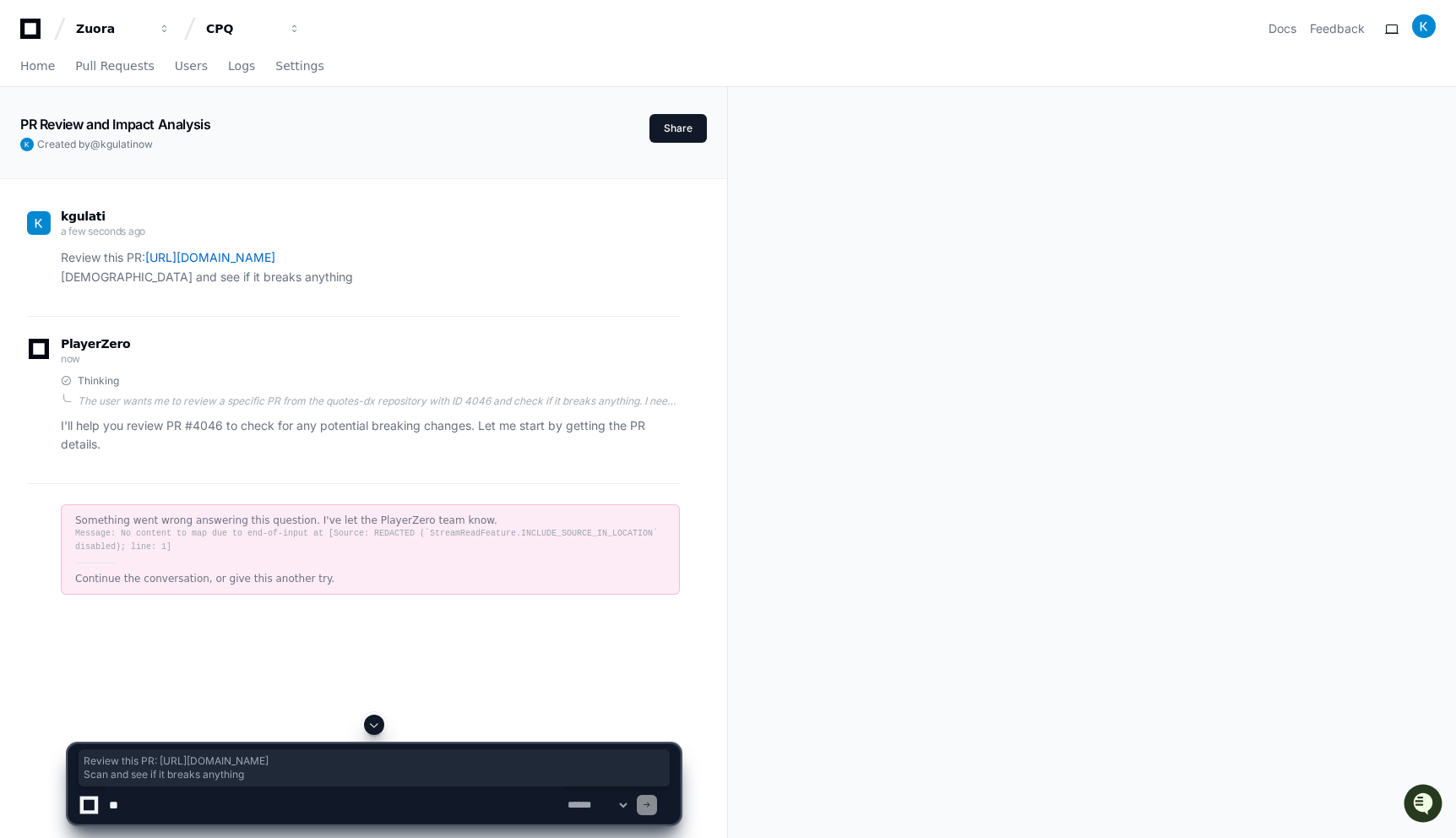
type textarea "**********"
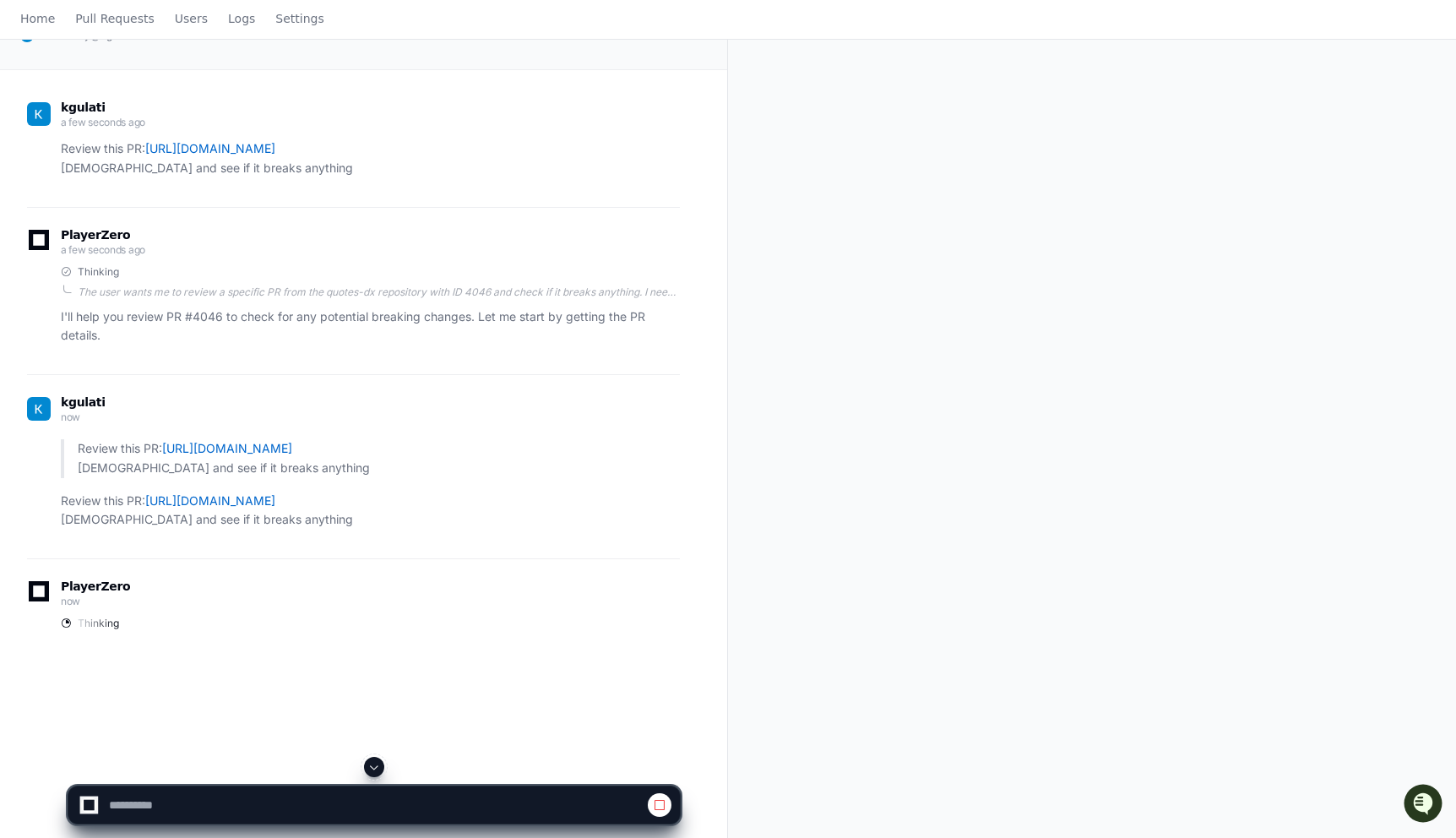
scroll to position [274, 0]
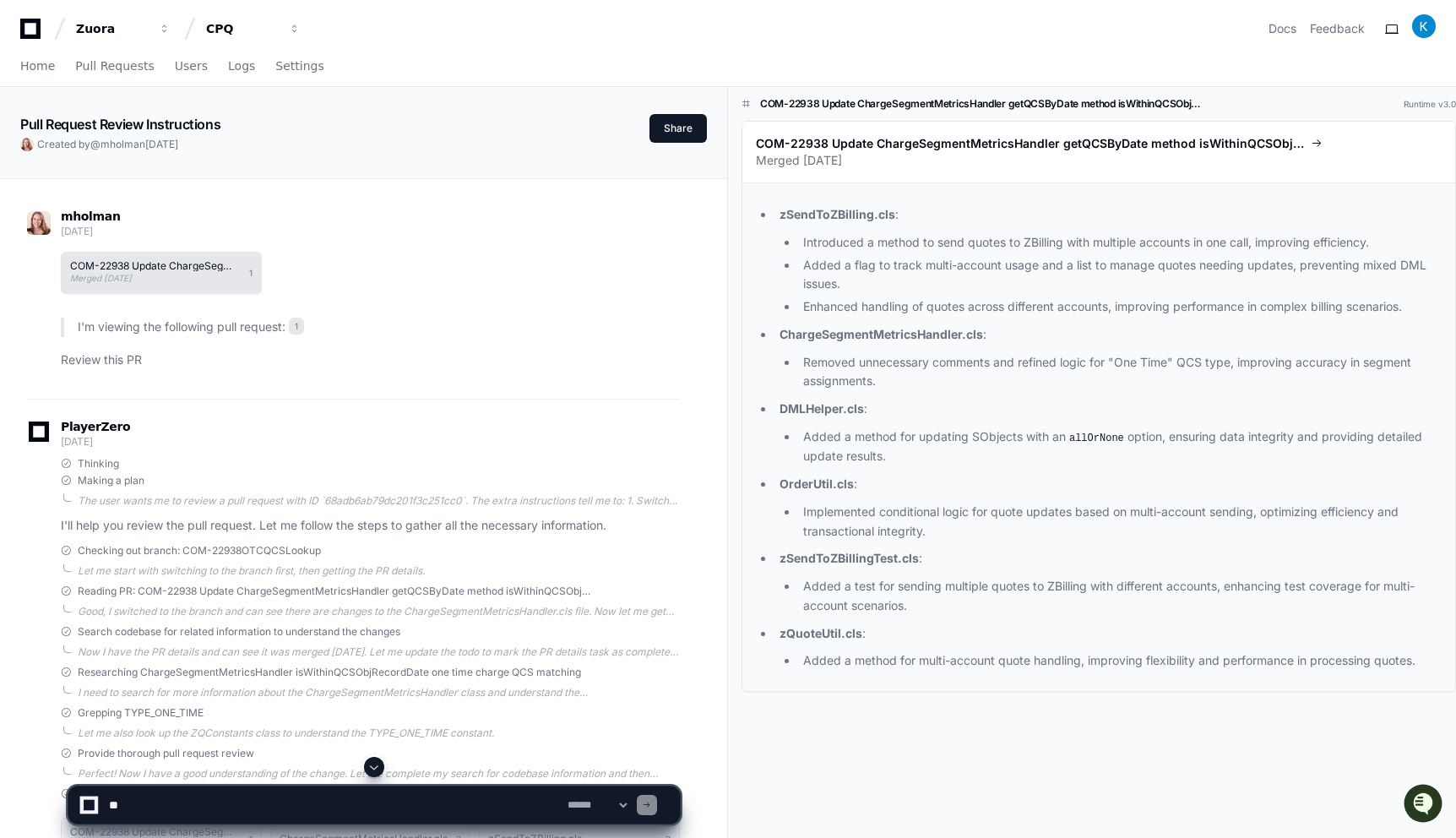
click at [209, 274] on div "COM-22938 Update ChargeSegmentMetricsHandler getQCSByDate method isWithinQCSObj…" at bounding box center [155, 273] width 170 height 24
click at [249, 271] on button "COM-22938 Update ChargeSegmentMetricsHandler getQCSByDate method isWithinQCSObj…" at bounding box center [161, 273] width 201 height 42
click at [829, 99] on h1 "COM-22938 Update ChargeSegmentMetricsHandler getQCSByDate method isWithinQCSObj…" at bounding box center [980, 103] width 440 height 14
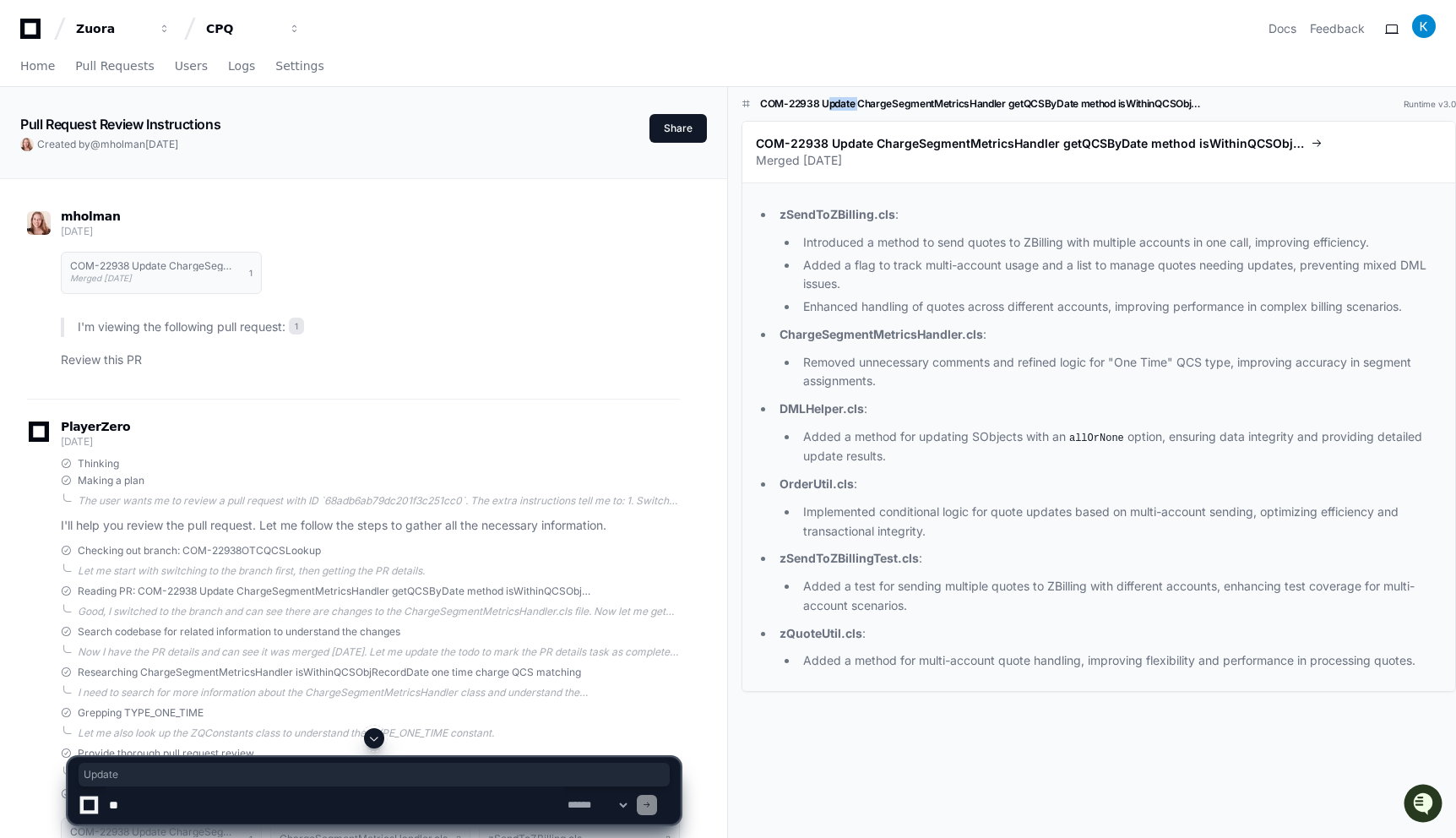
click at [829, 99] on h1 "COM-22938 Update ChargeSegmentMetricsHandler getQCSByDate method isWithinQCSObj…" at bounding box center [980, 103] width 440 height 14
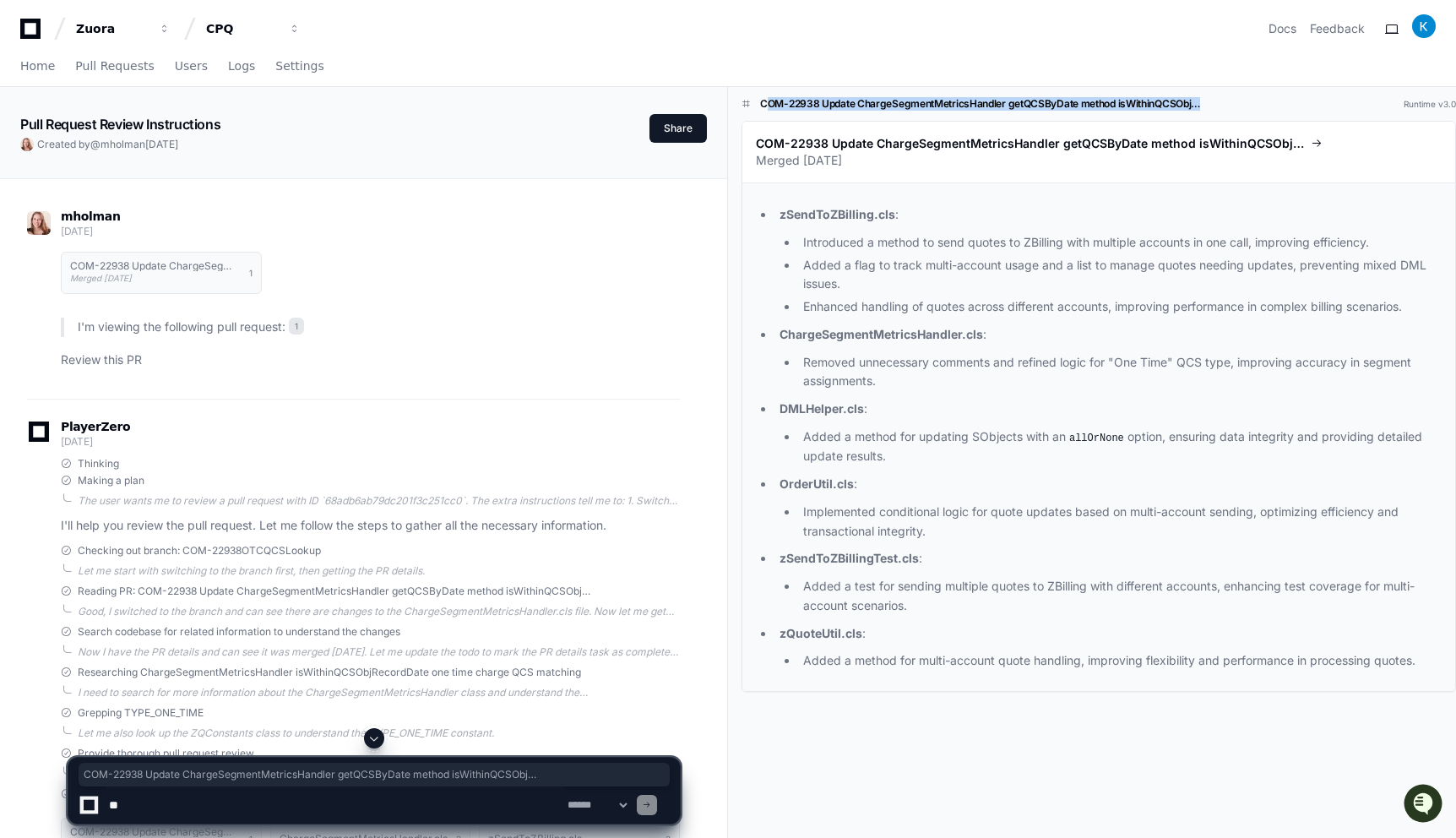
copy h1 "COM-22938 Update ChargeSegmentMetricsHandler getQCSByDate method isWithinQCSObj…"
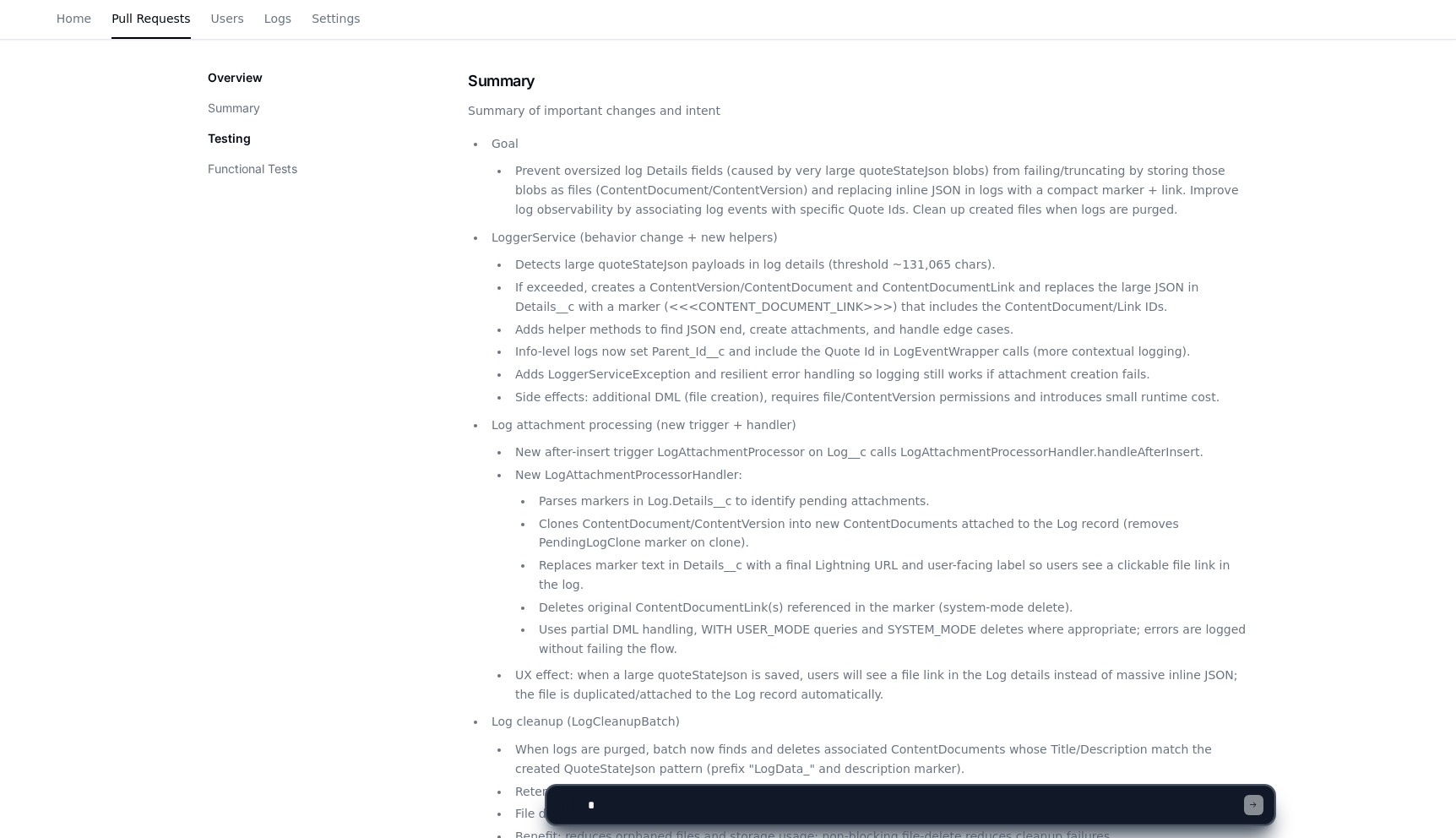
scroll to position [256, 0]
click at [705, 807] on textarea at bounding box center [914, 805] width 660 height 37
paste textarea "**********"
type textarea "**********"
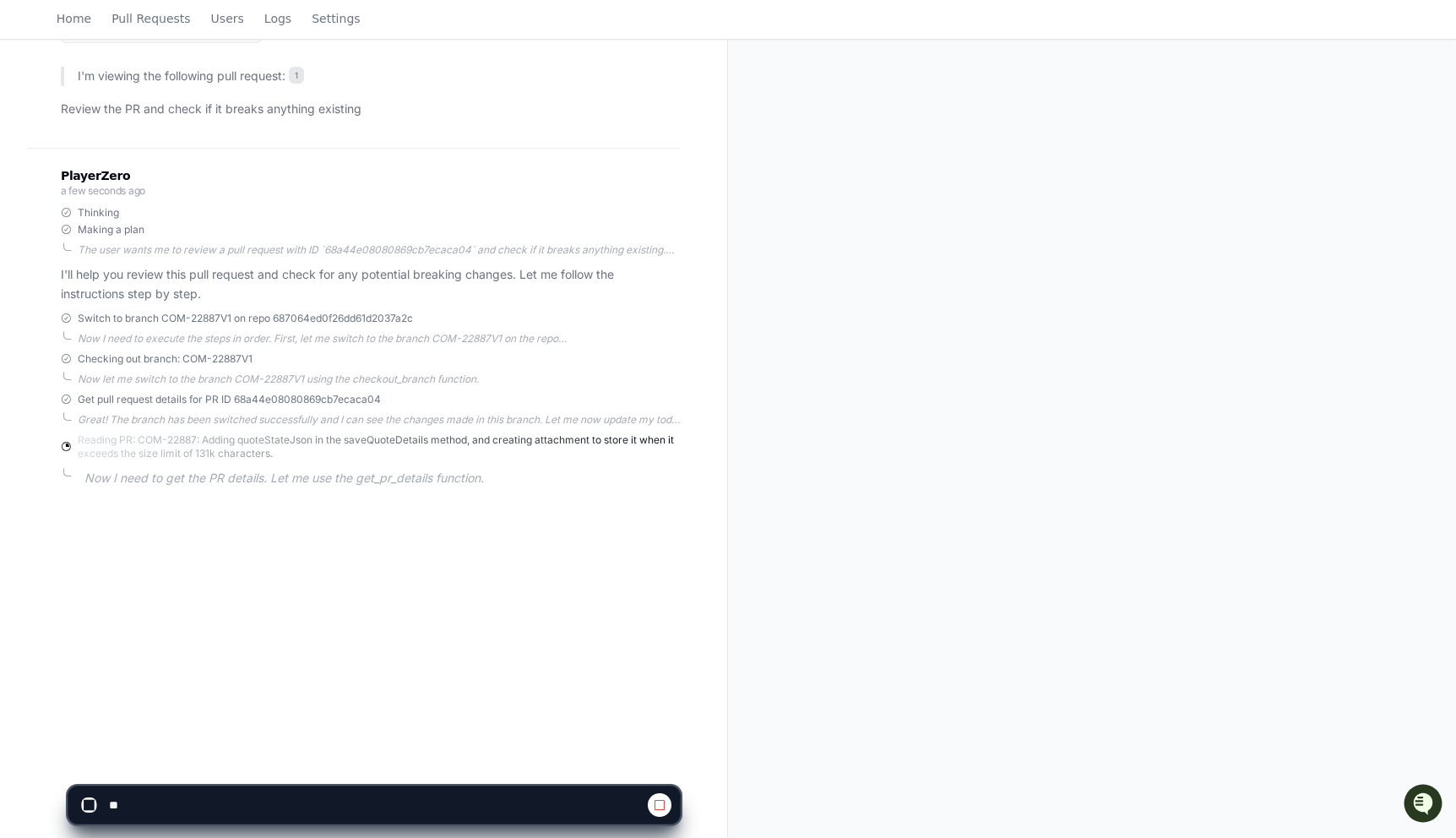
scroll to position [274, 0]
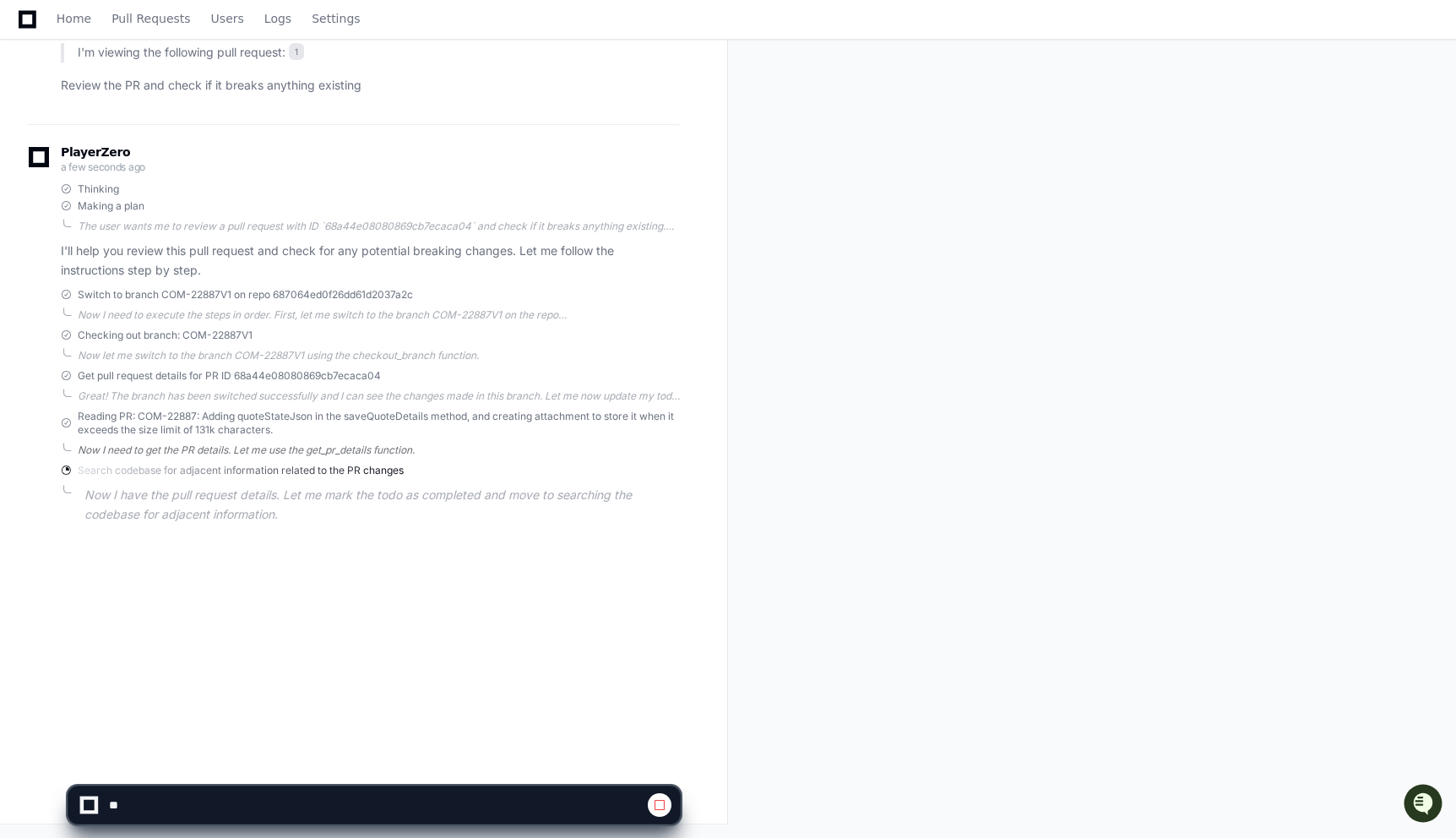
click at [184, 448] on div "Now I need to get the PR details. Let me use the get_pr_details function." at bounding box center [379, 449] width 602 height 14
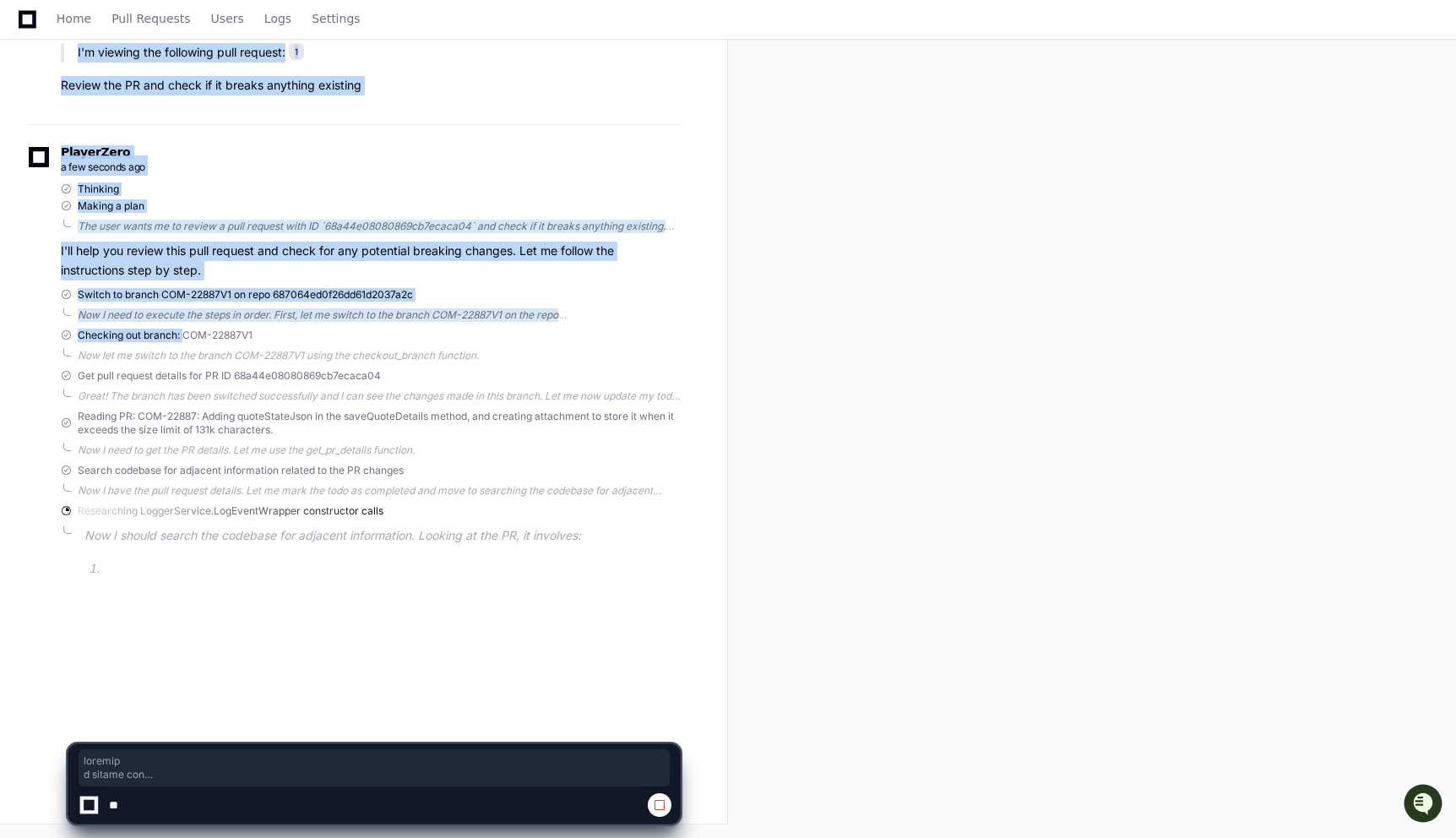
drag, startPoint x: 268, startPoint y: 335, endPoint x: 184, endPoint y: 334, distance: 84.0
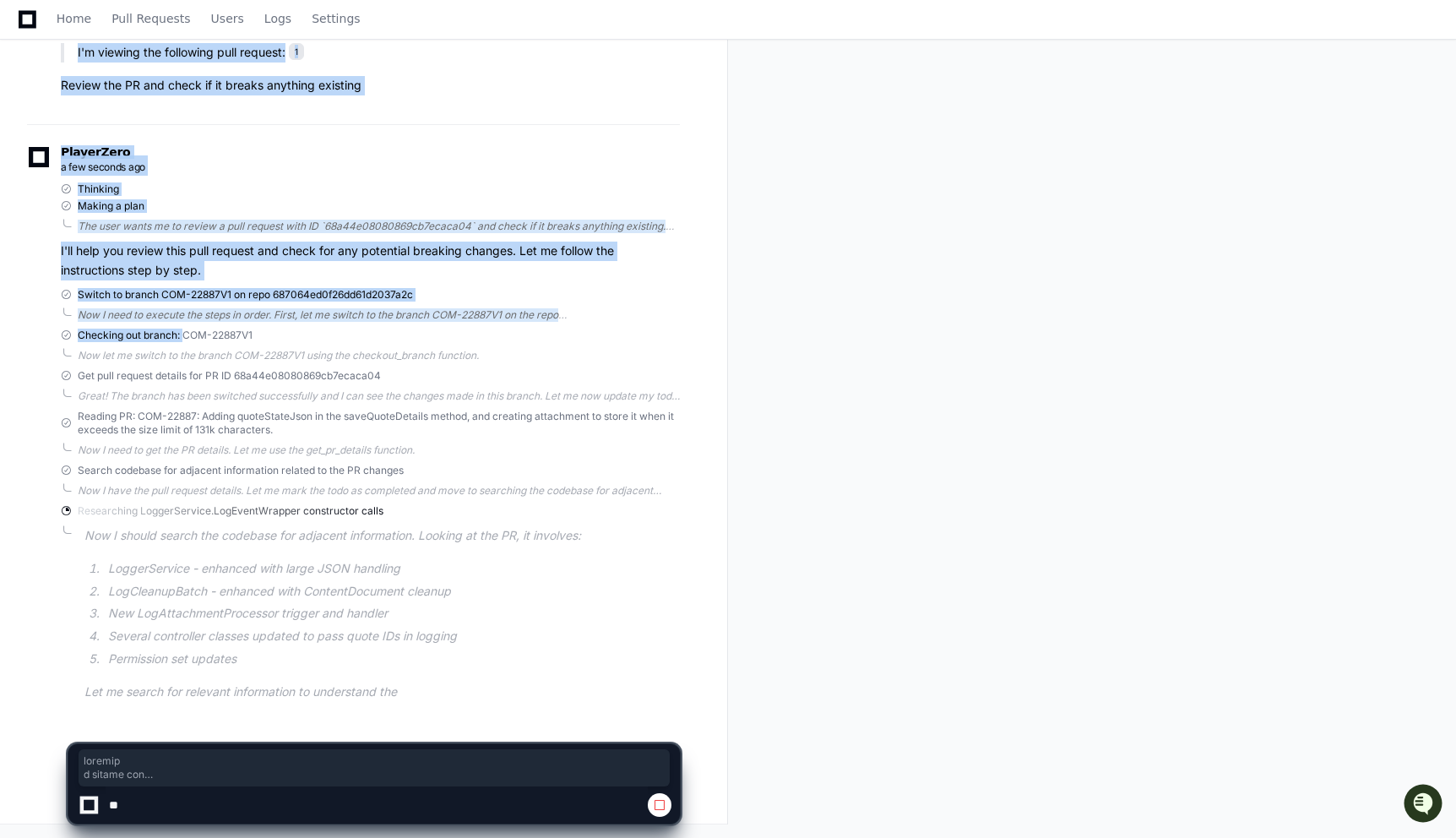
click at [251, 347] on div "Checking out branch: COM-22887V1 Now let me switch to the branch COM-22887V1 us…" at bounding box center [370, 345] width 619 height 34
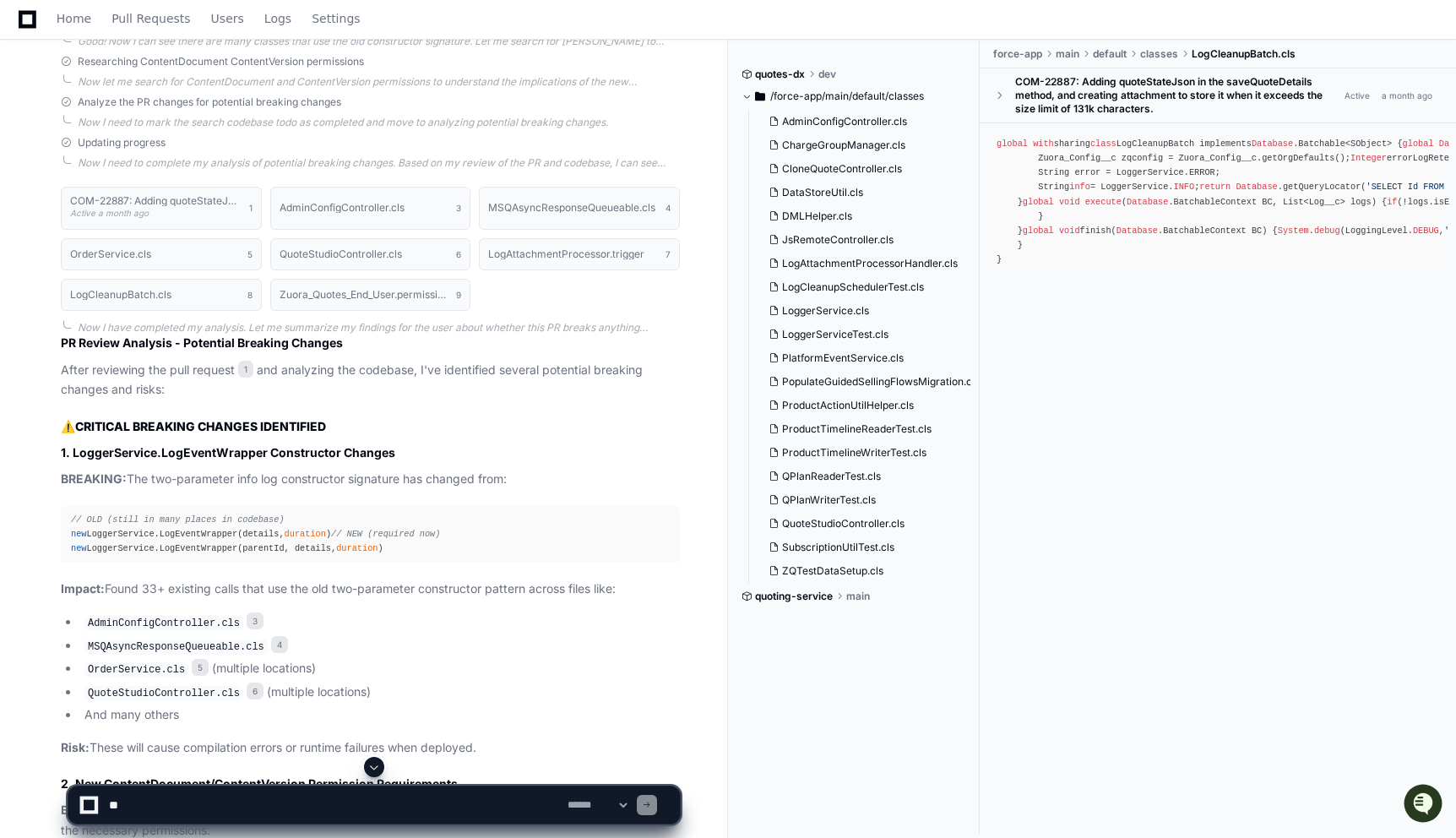
scroll to position [949, 0]
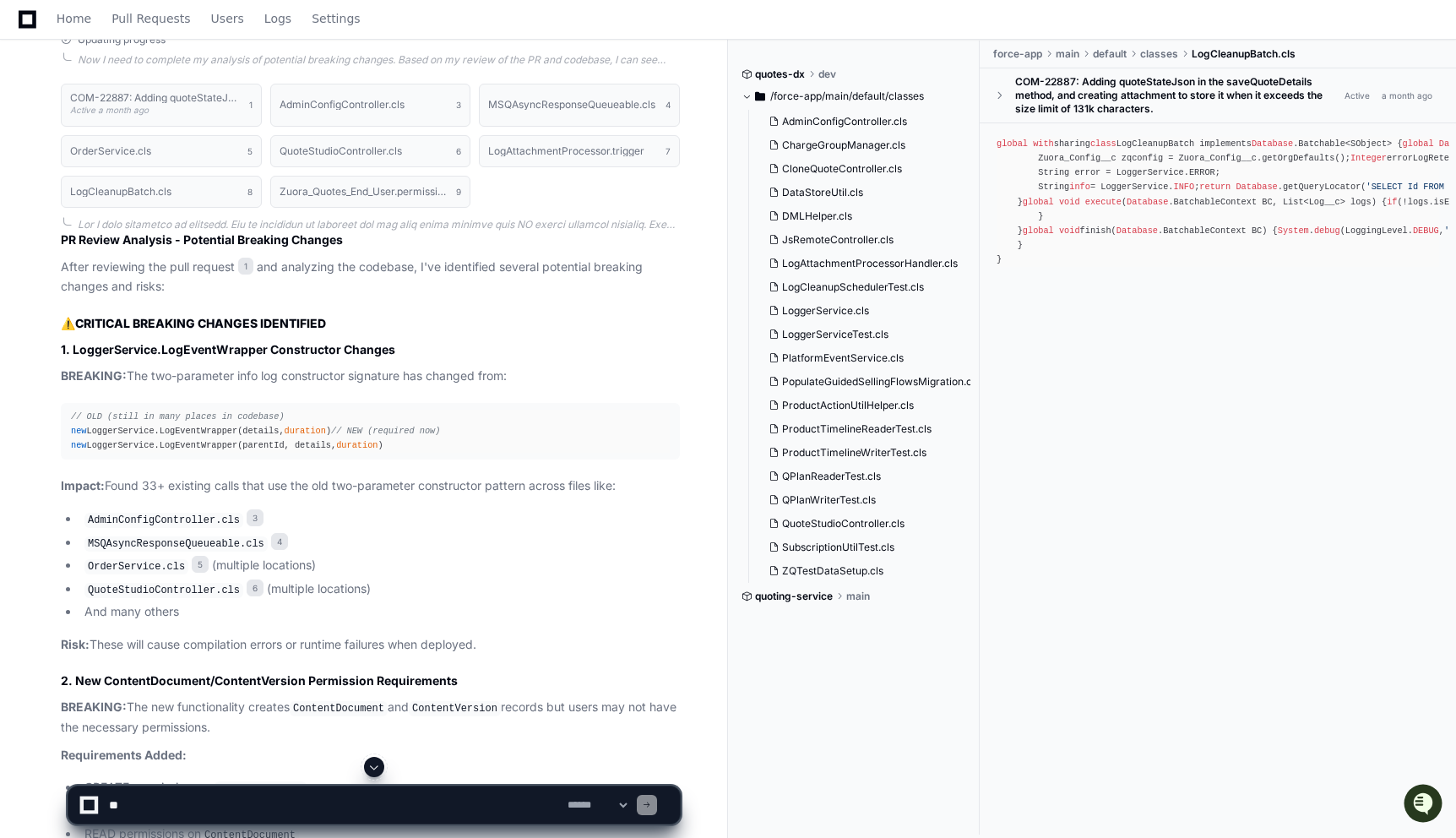
click at [222, 324] on strong "CRITICAL BREAKING CHANGES IDENTIFIED" at bounding box center [201, 323] width 250 height 15
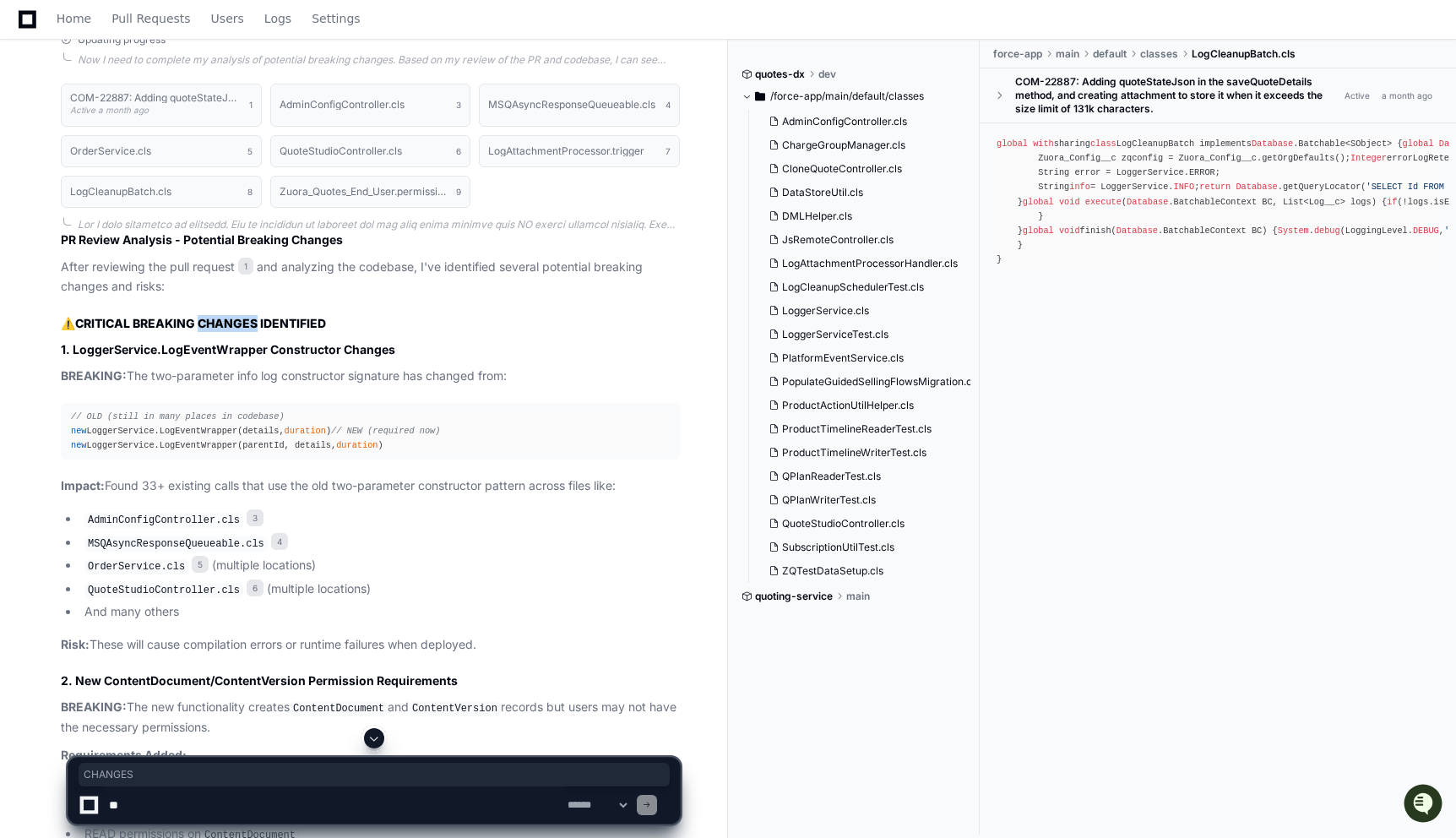
click at [222, 324] on strong "CRITICAL BREAKING CHANGES IDENTIFIED" at bounding box center [201, 323] width 250 height 15
click at [237, 352] on h3 "1. LoggerService.LogEventWrapper Constructor Changes" at bounding box center [370, 350] width 619 height 17
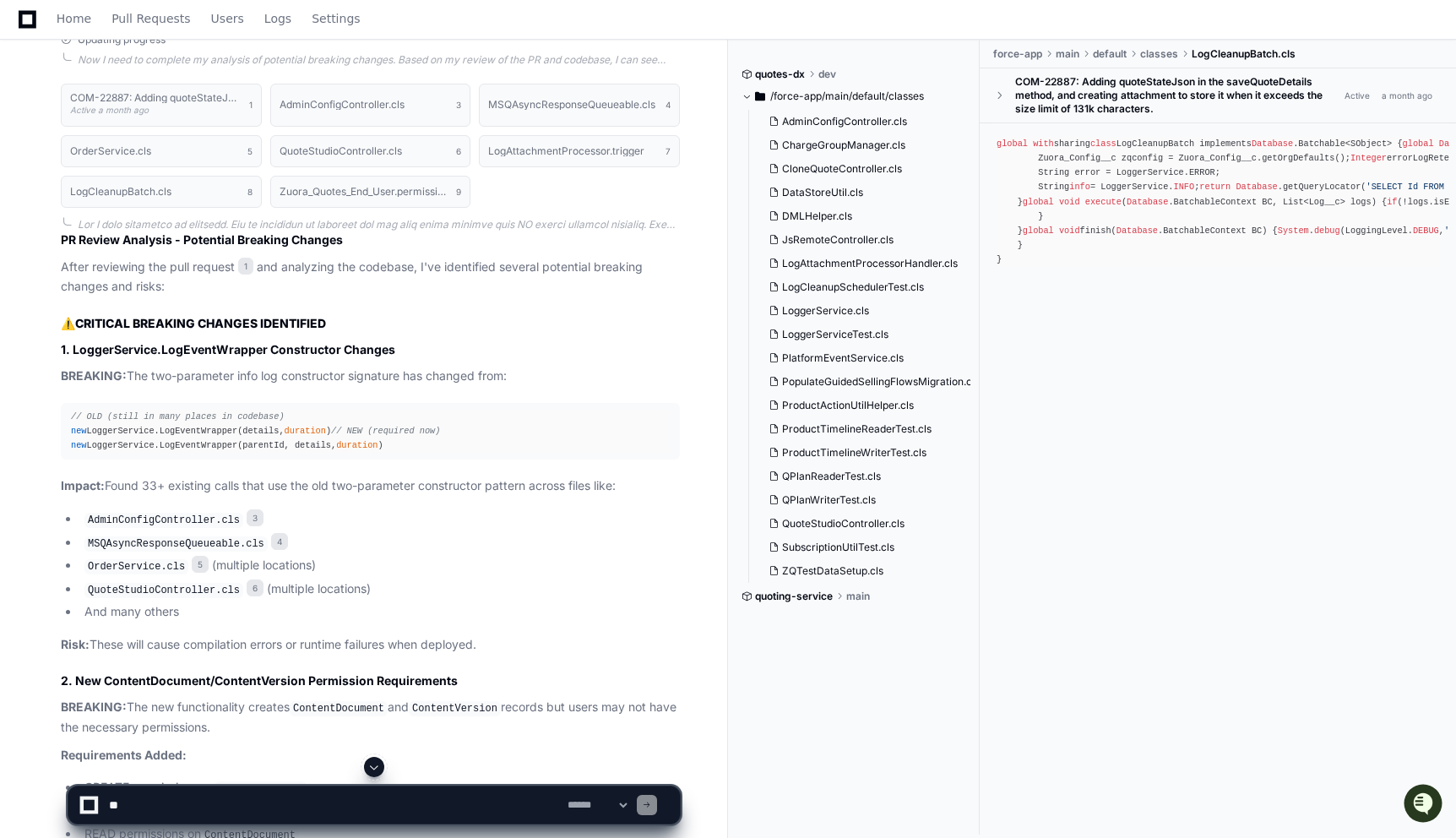
click at [237, 352] on h3 "1. LoggerService.LogEventWrapper Constructor Changes" at bounding box center [370, 350] width 619 height 17
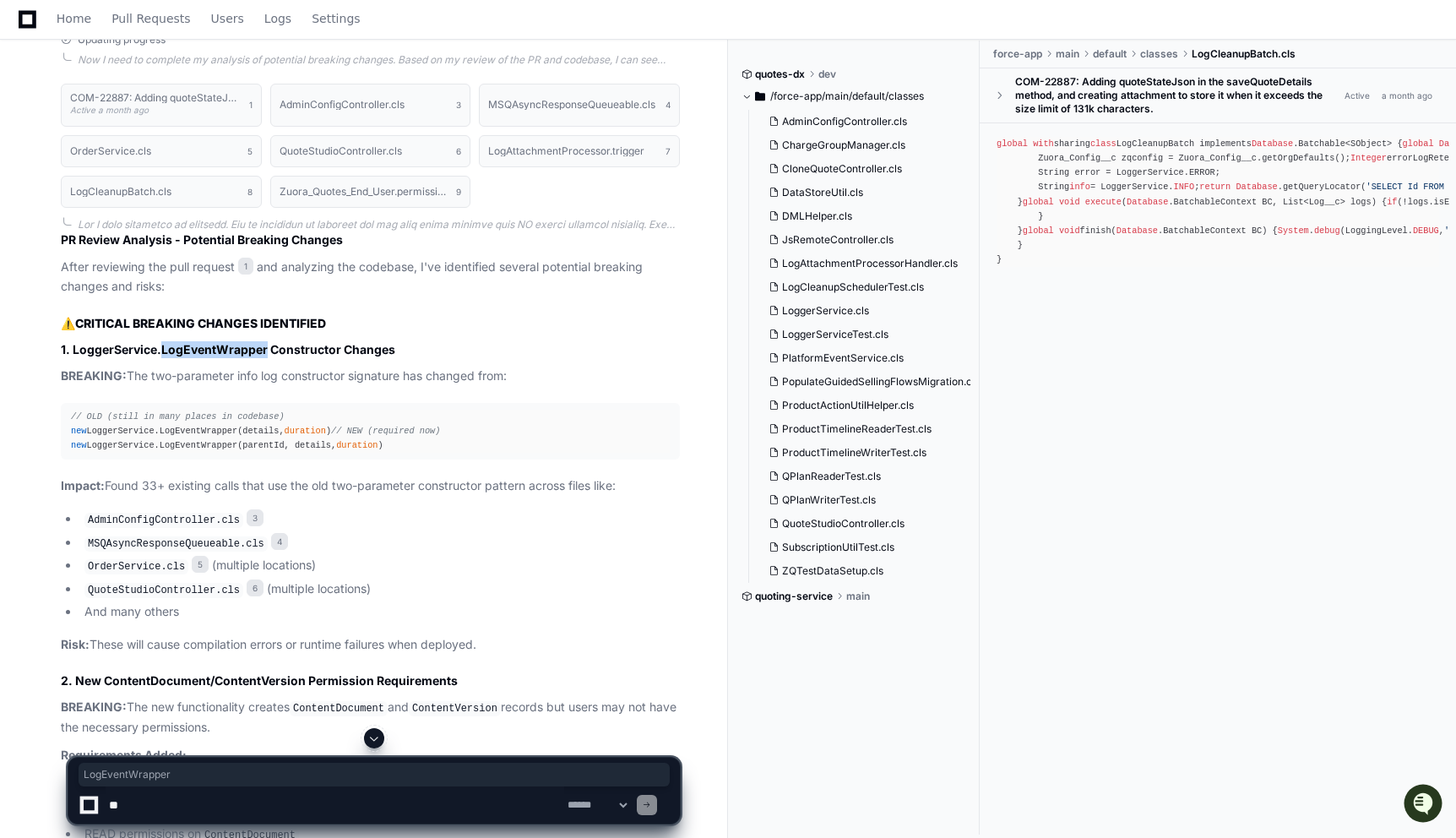
click at [237, 352] on h3 "1. LoggerService.LogEventWrapper Constructor Changes" at bounding box center [370, 350] width 619 height 17
click at [244, 424] on div "// OLD (still in many places in codebase) new LoggerService.LogEventWrapper(det…" at bounding box center [370, 431] width 599 height 43
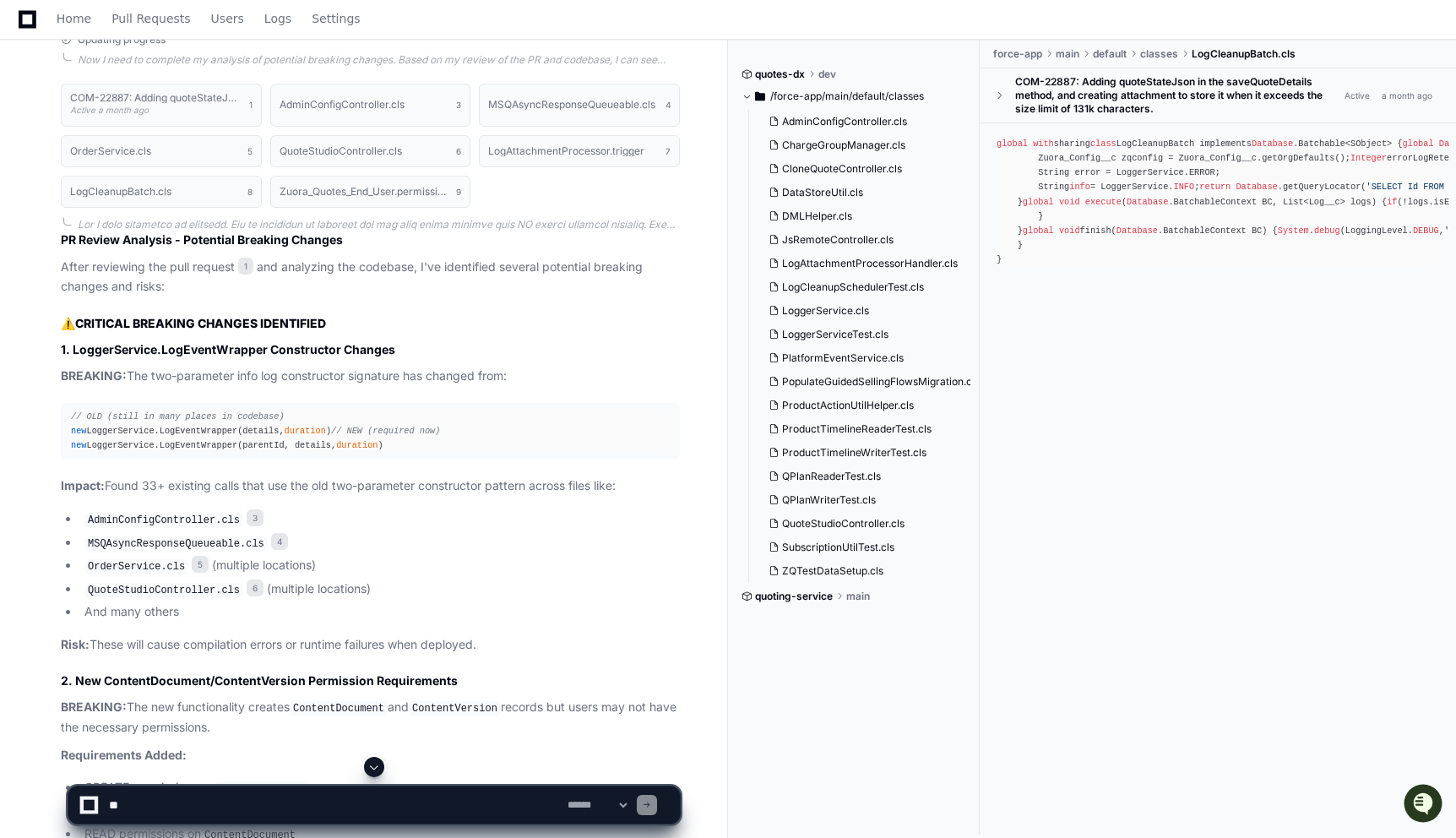
click at [244, 424] on div "// OLD (still in many places in codebase) new LoggerService.LogEventWrapper(det…" at bounding box center [370, 431] width 599 height 43
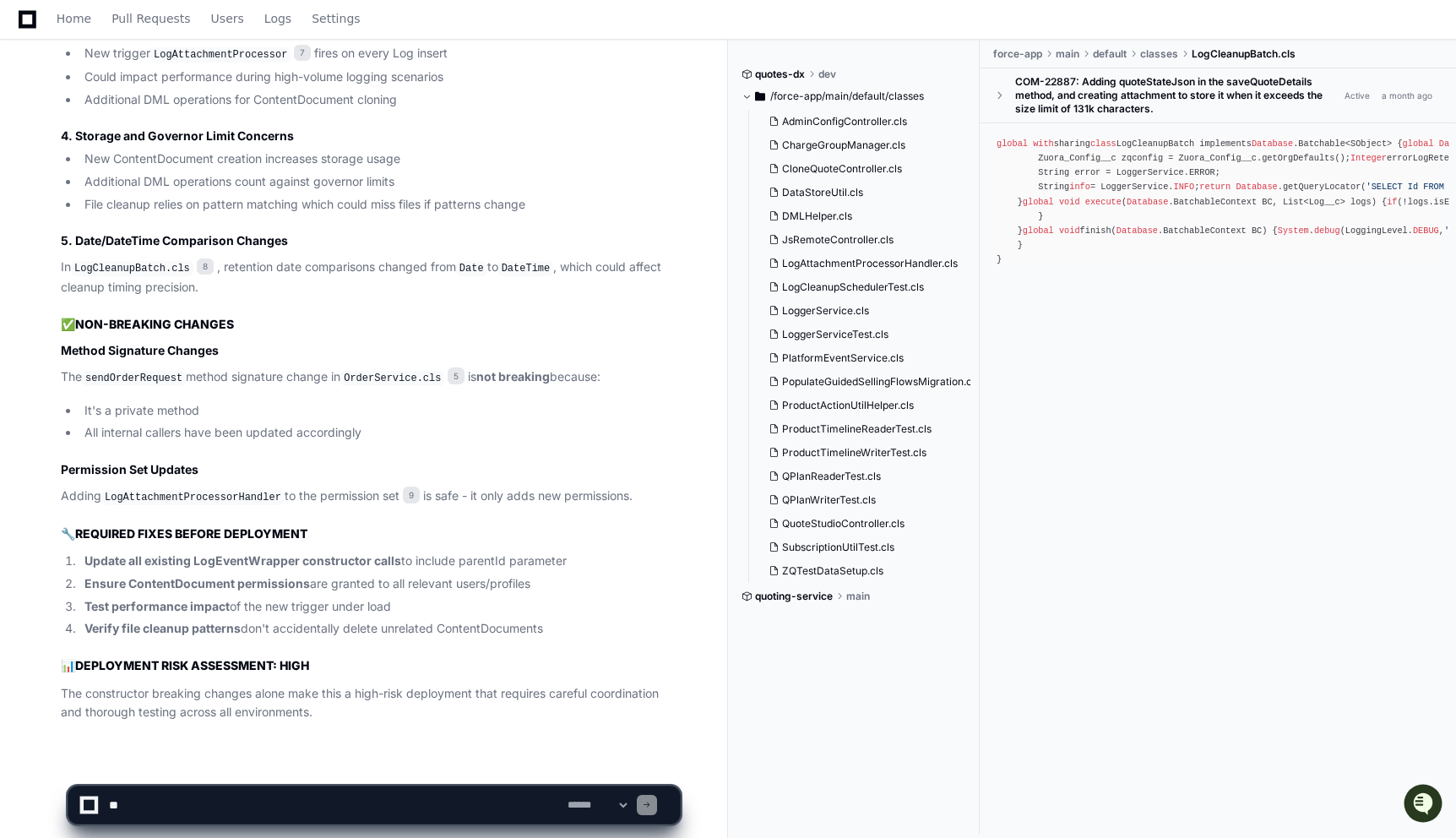
scroll to position [1874, 0]
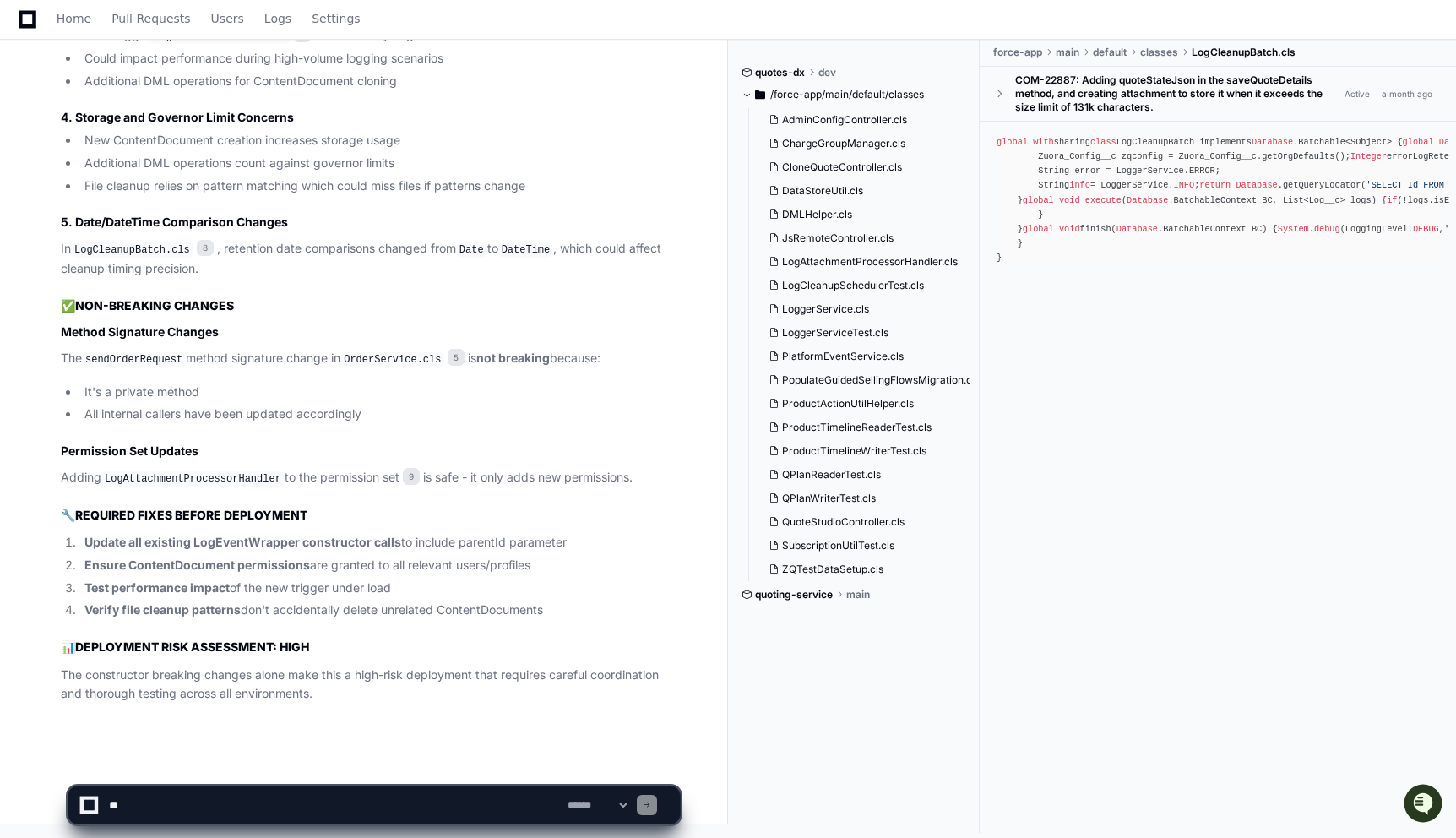
click at [235, 648] on strong "DEPLOYMENT RISK ASSESSMENT: HIGH" at bounding box center [192, 646] width 234 height 15
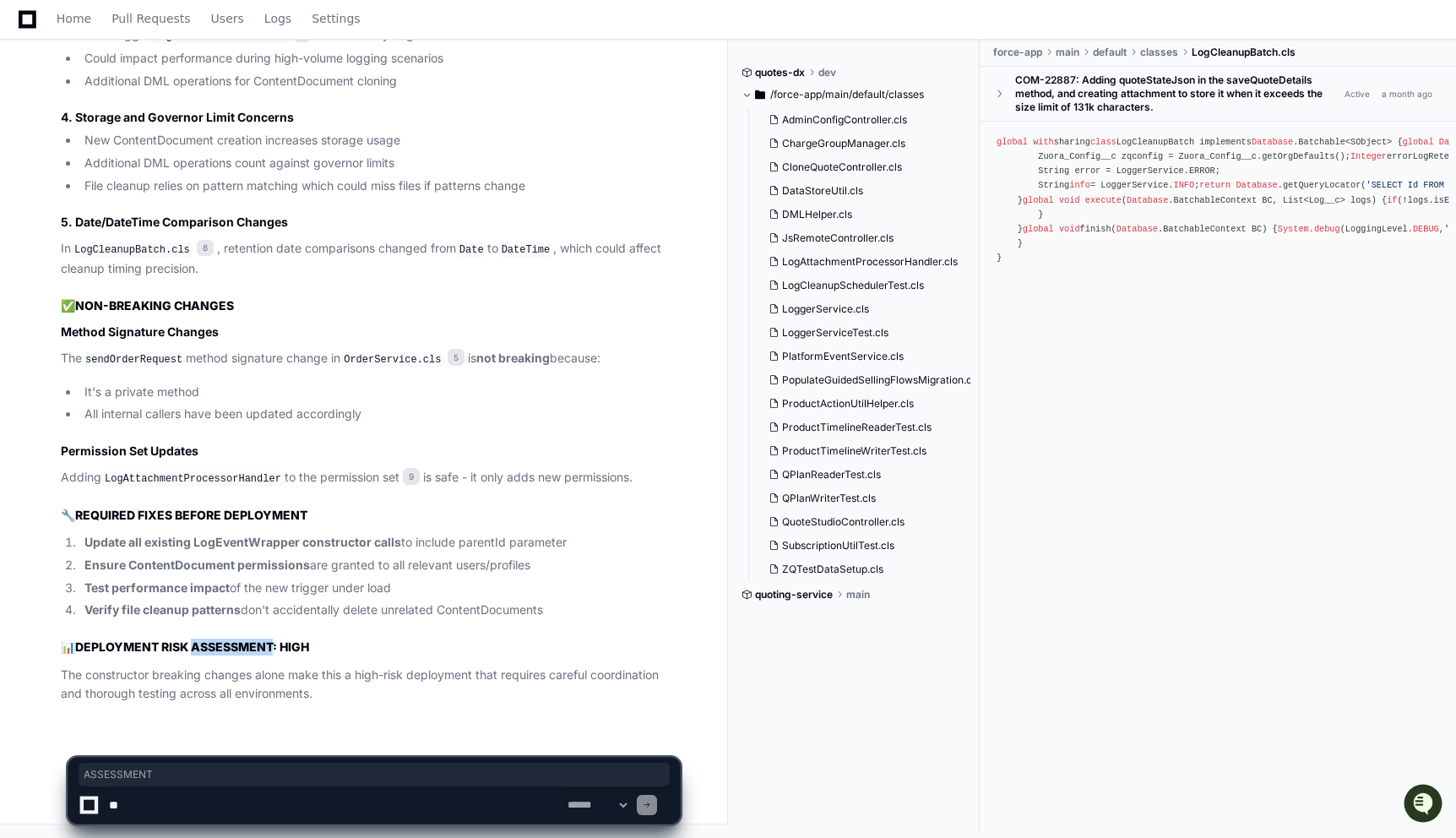
click at [235, 648] on strong "DEPLOYMENT RISK ASSESSMENT: HIGH" at bounding box center [192, 646] width 234 height 15
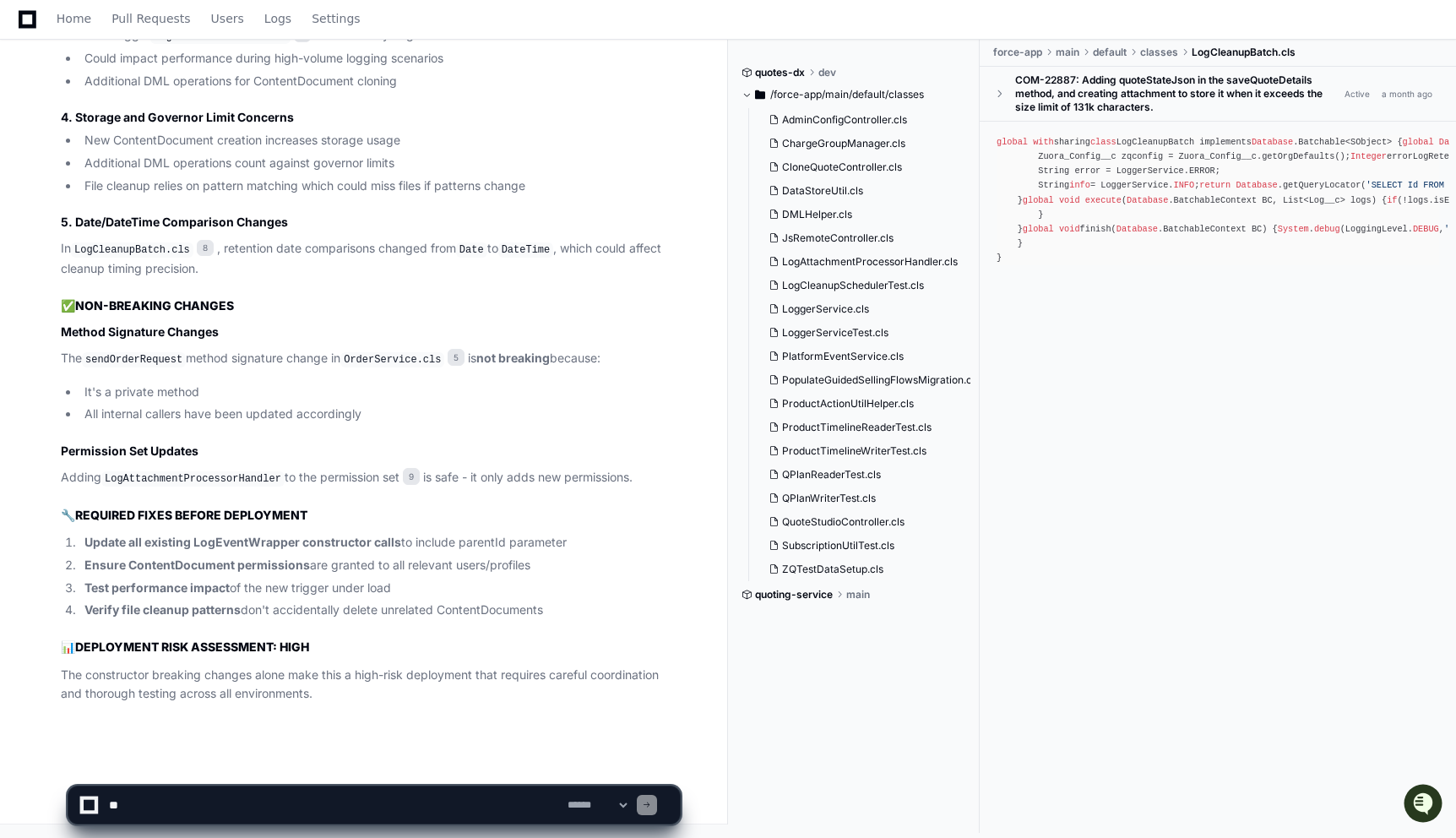
click at [257, 541] on strong "Update all existing LogEventWrapper constructor calls" at bounding box center [243, 542] width 317 height 15
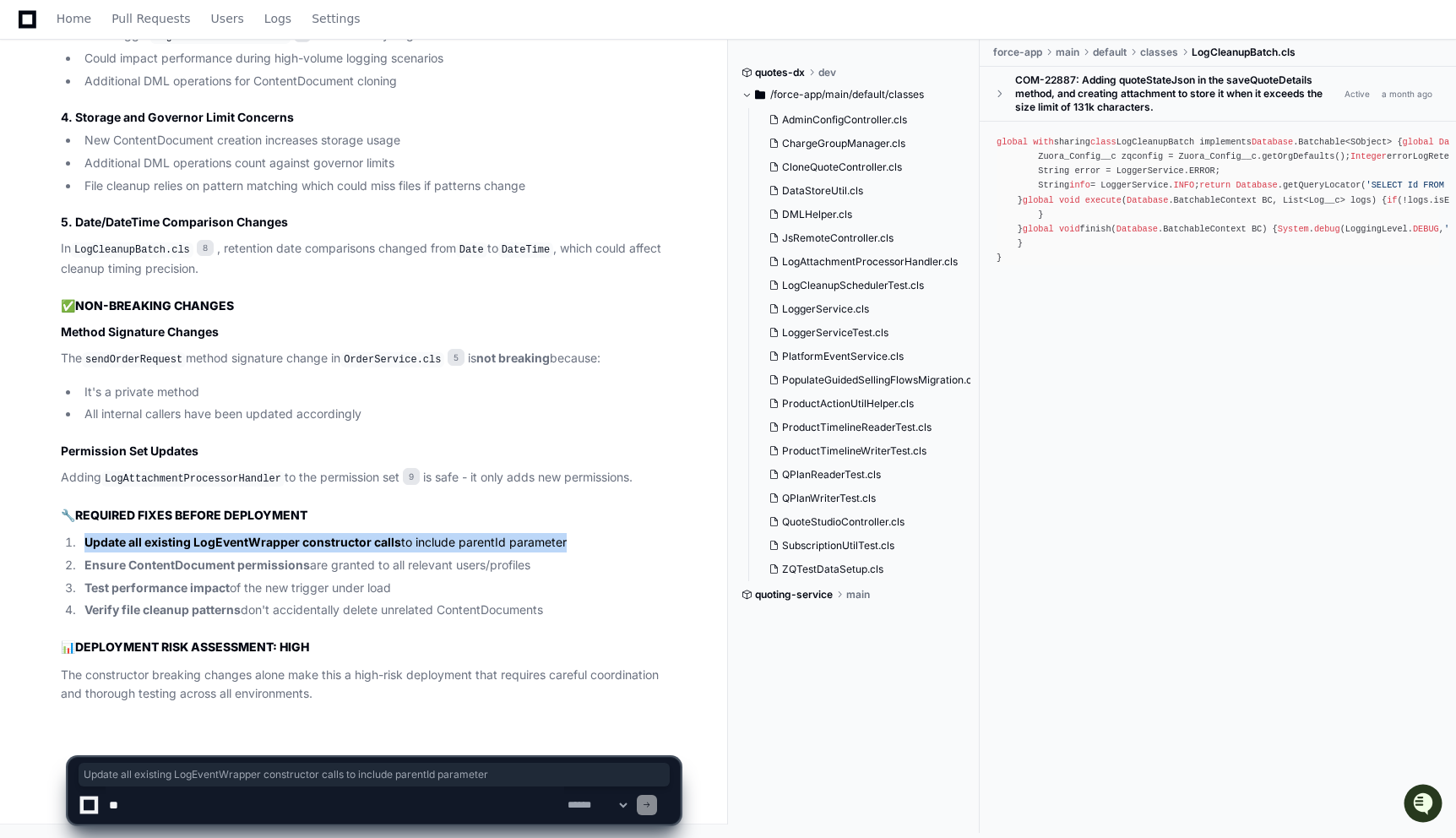
click at [257, 541] on strong "Update all existing LogEventWrapper constructor calls" at bounding box center [243, 542] width 317 height 15
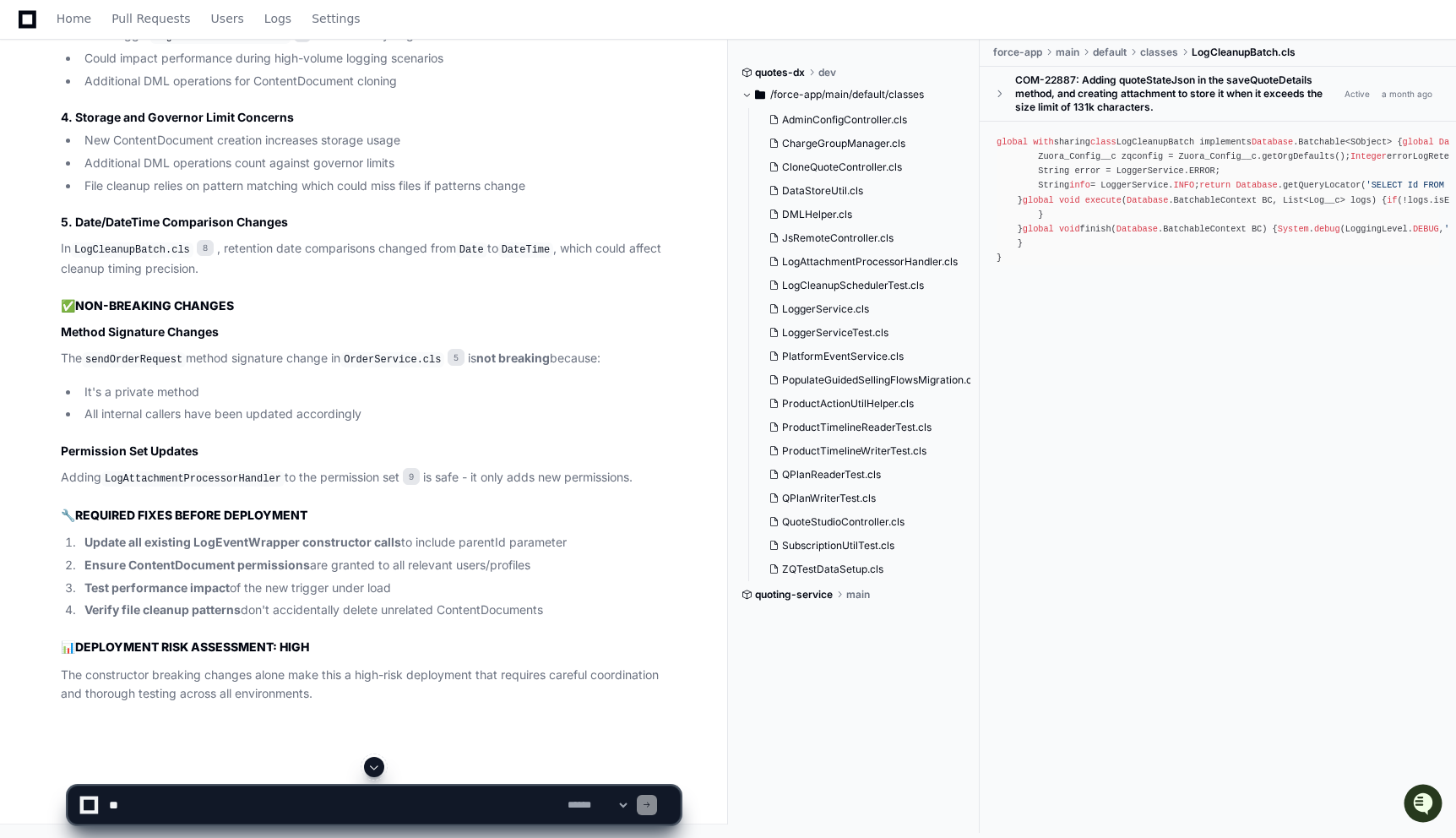
scroll to position [1856, 0]
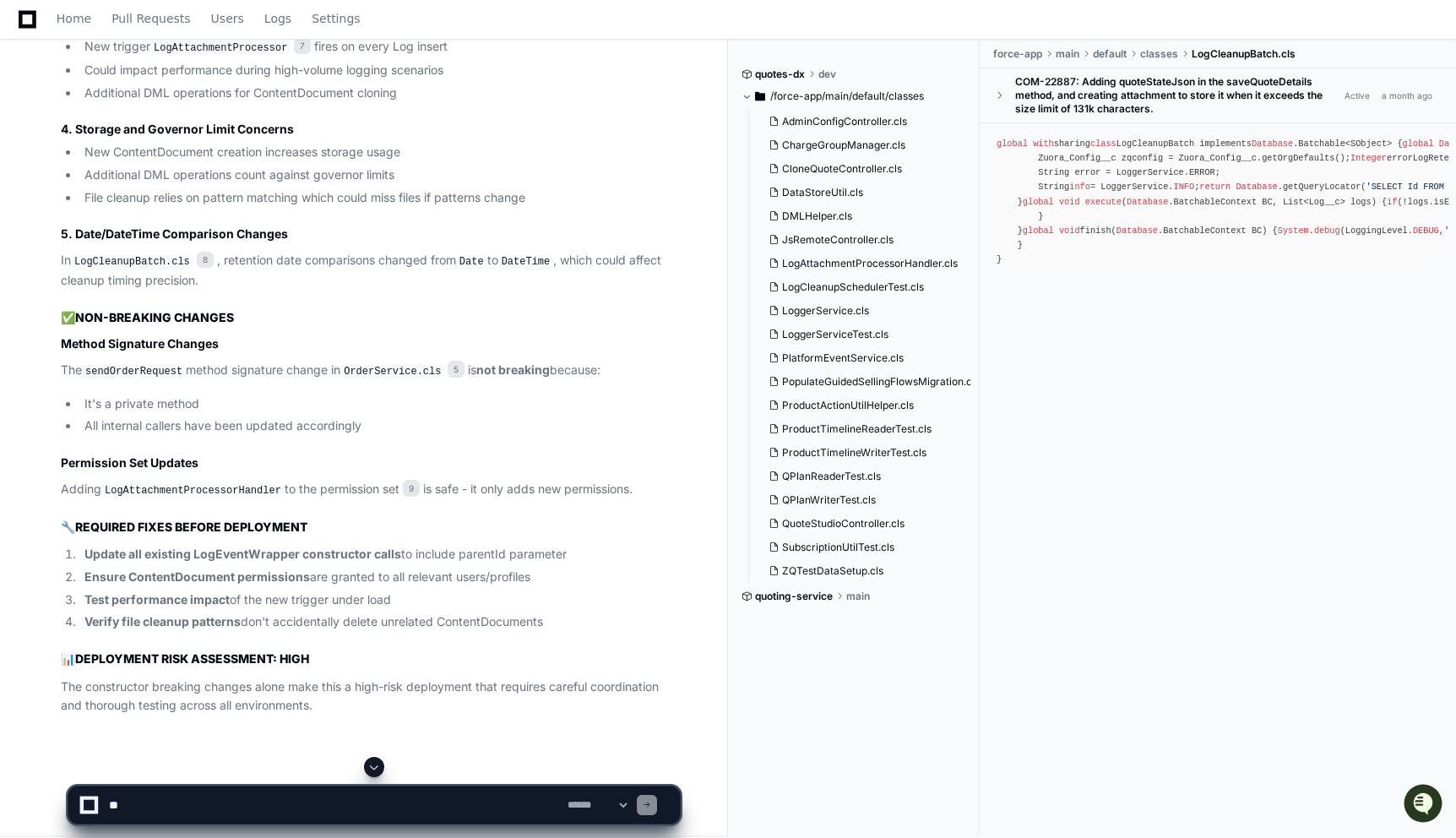
click at [250, 436] on li "All internal callers have been updated accordingly" at bounding box center [379, 425] width 600 height 19
click at [77, 497] on p "Adding LogAttachmentProcessorHandler to the permission set 9 is safe - it only …" at bounding box center [370, 490] width 619 height 20
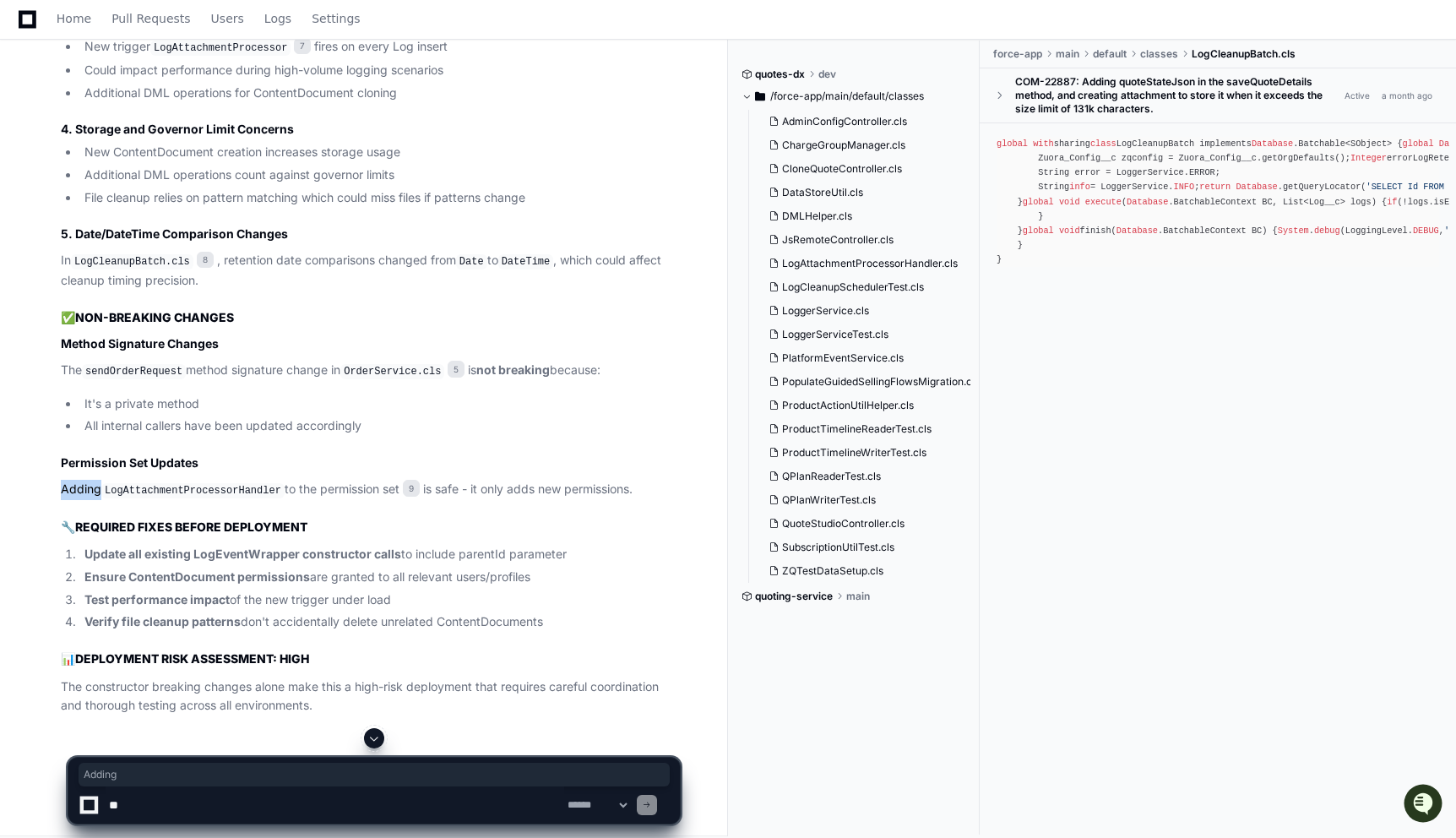
click at [77, 497] on p "Adding LogAttachmentProcessorHandler to the permission set 9 is safe - it only …" at bounding box center [370, 490] width 619 height 20
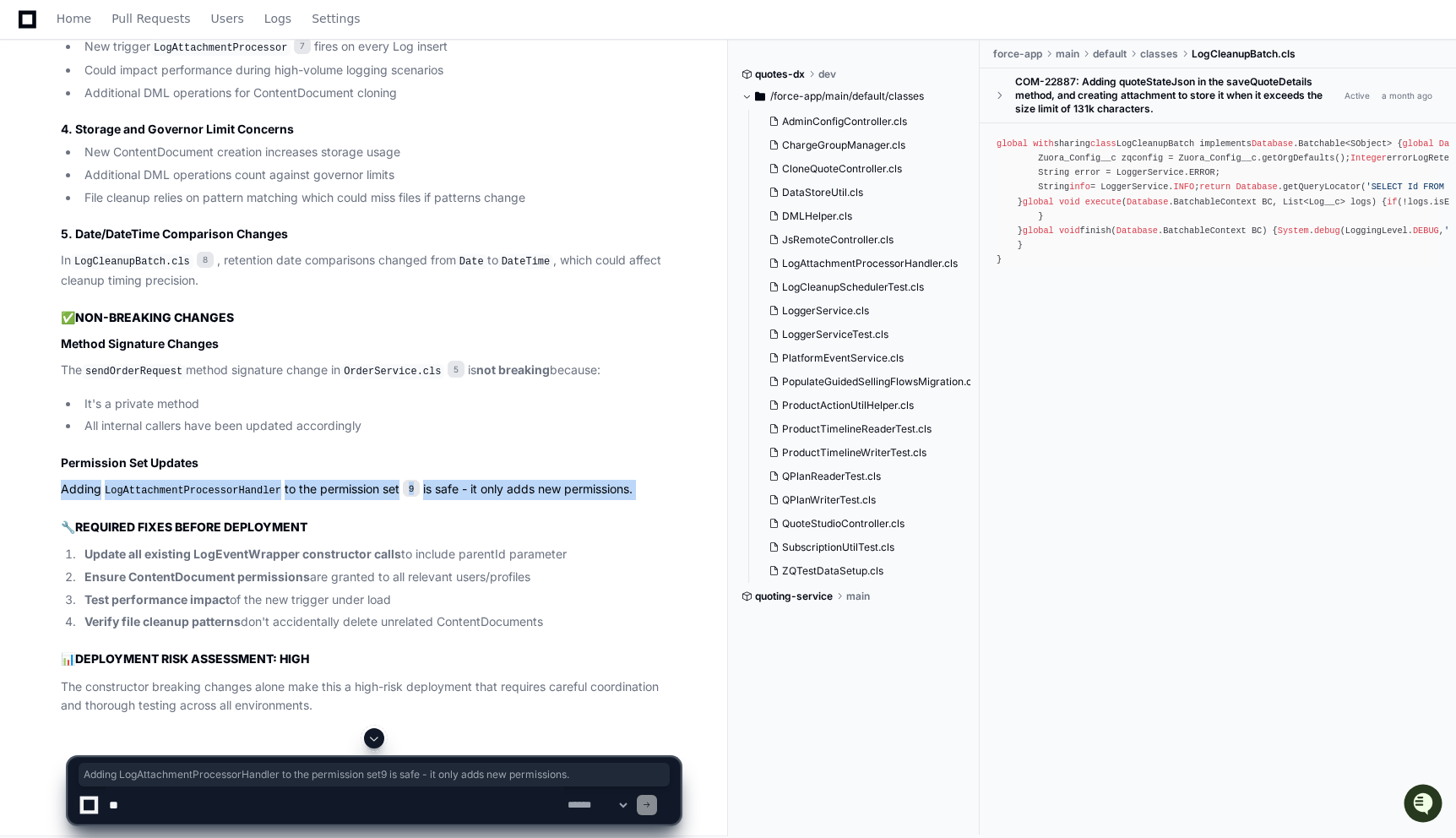
click at [375, 497] on p "Adding LogAttachmentProcessorHandler to the permission set 9 is safe - it only …" at bounding box center [370, 490] width 619 height 20
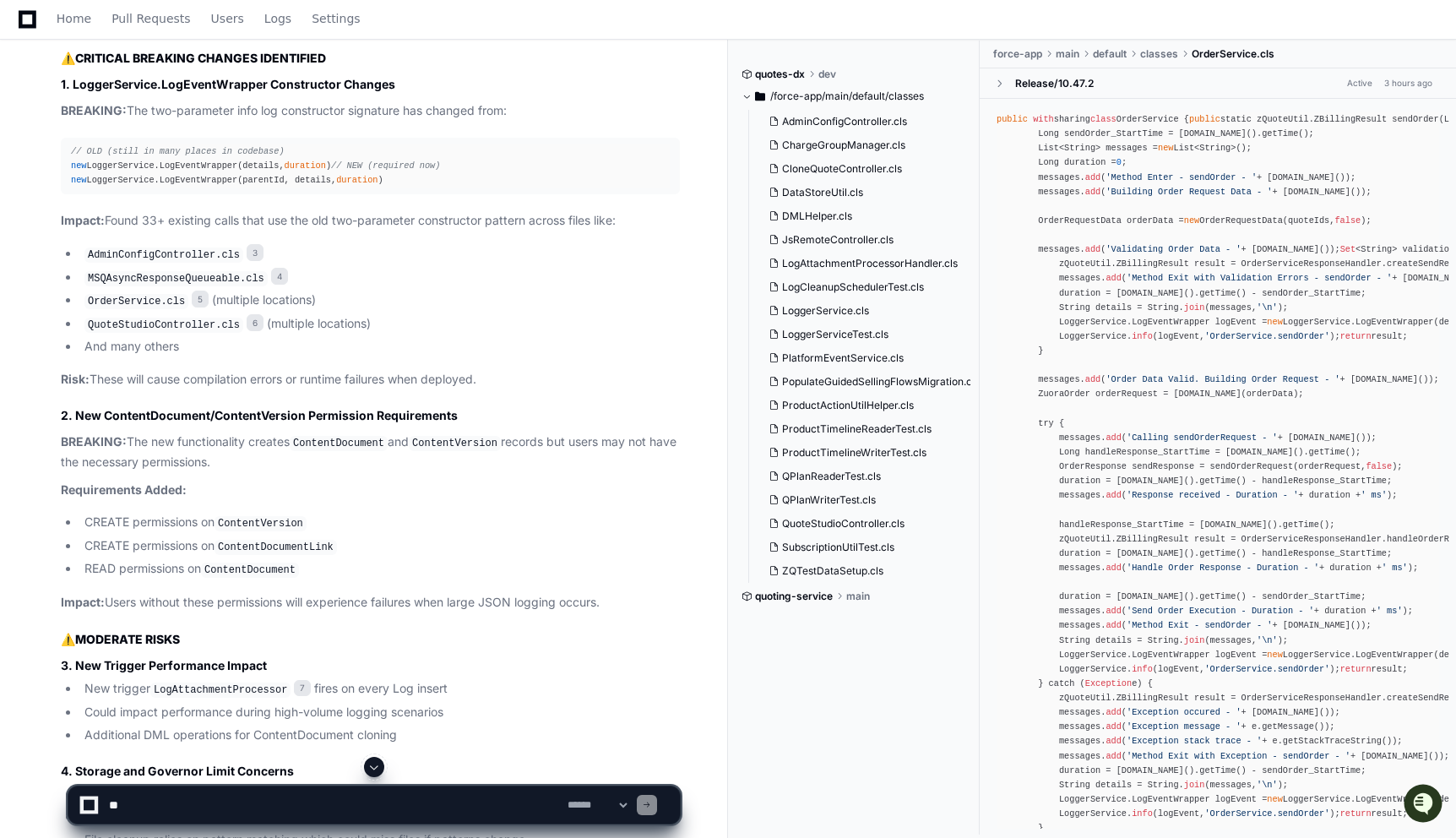
scroll to position [1309, 0]
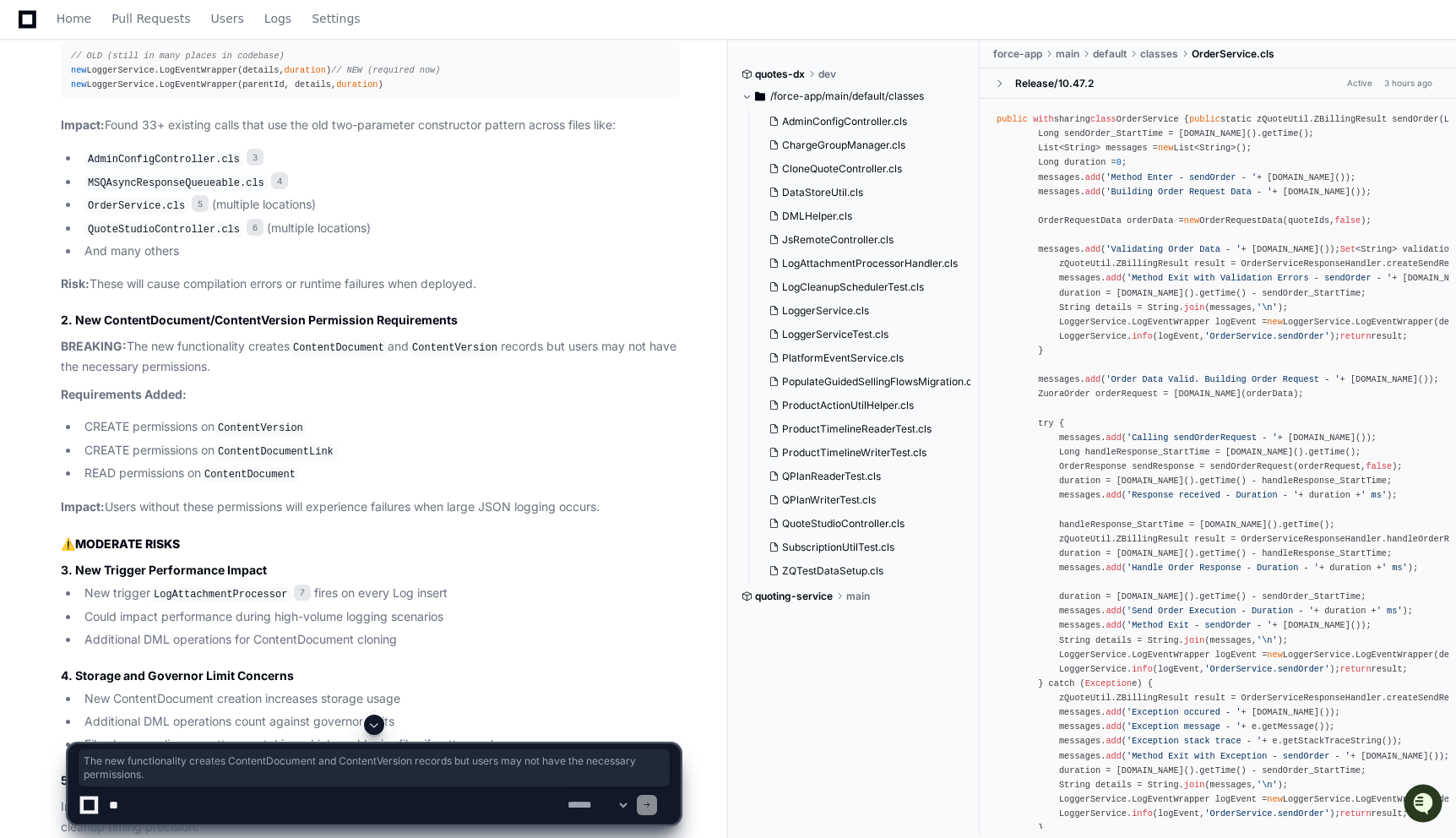
drag, startPoint x: 130, startPoint y: 356, endPoint x: 268, endPoint y: 372, distance: 138.9
click at [269, 372] on p "BREAKING: The new functionality creates ContentDocument and ContentVersion reco…" at bounding box center [370, 356] width 619 height 39
click at [268, 372] on p "BREAKING: The new functionality creates ContentDocument and ContentVersion reco…" at bounding box center [370, 356] width 619 height 39
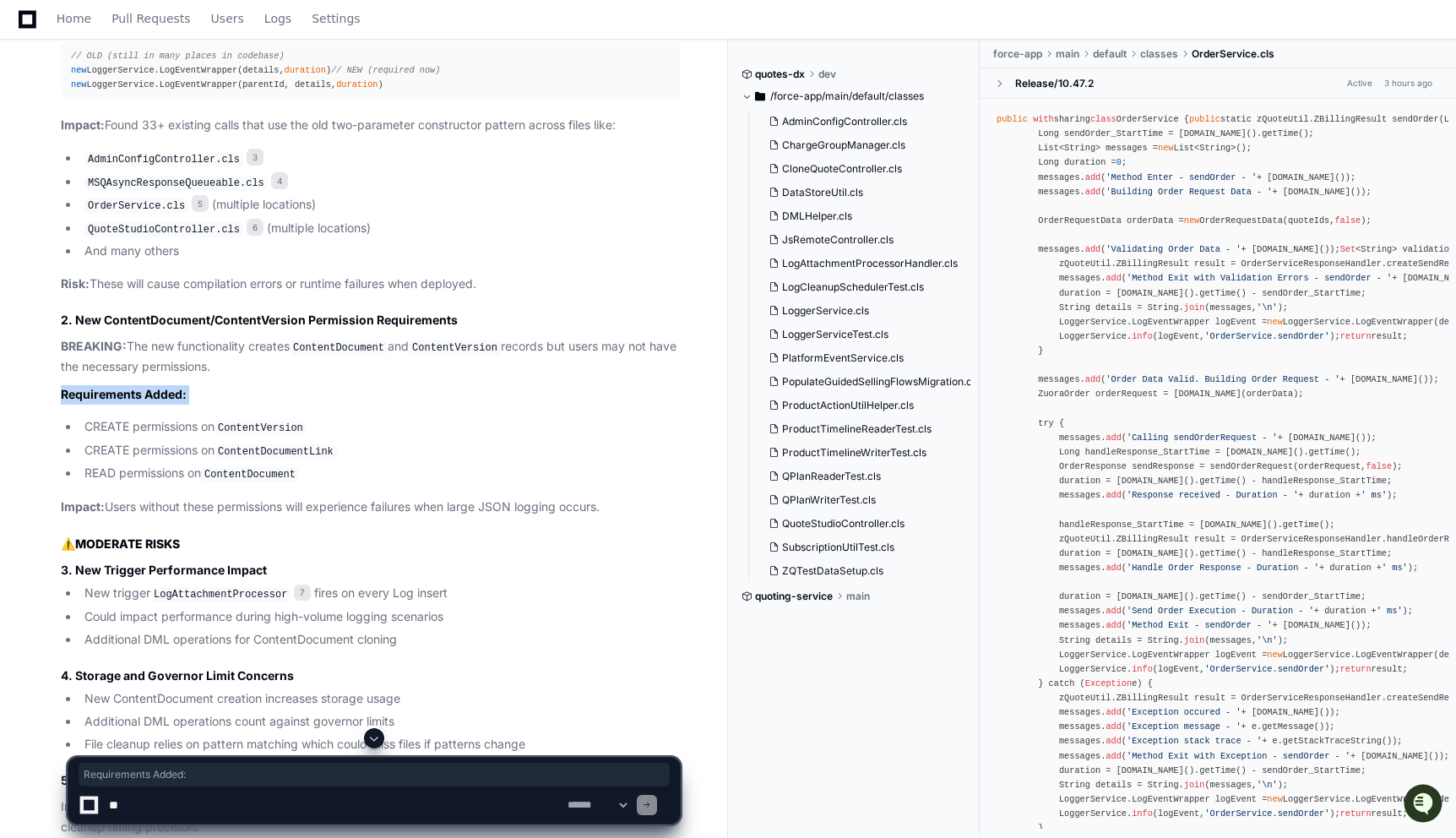
drag, startPoint x: 62, startPoint y: 405, endPoint x: 200, endPoint y: 419, distance: 138.7
click at [200, 420] on article "PR Review Analysis - Potential Breaking Changes After reviewing the pull reques…" at bounding box center [370, 566] width 619 height 1391
click at [208, 436] on li "CREATE permissions on ContentVersion" at bounding box center [379, 427] width 600 height 20
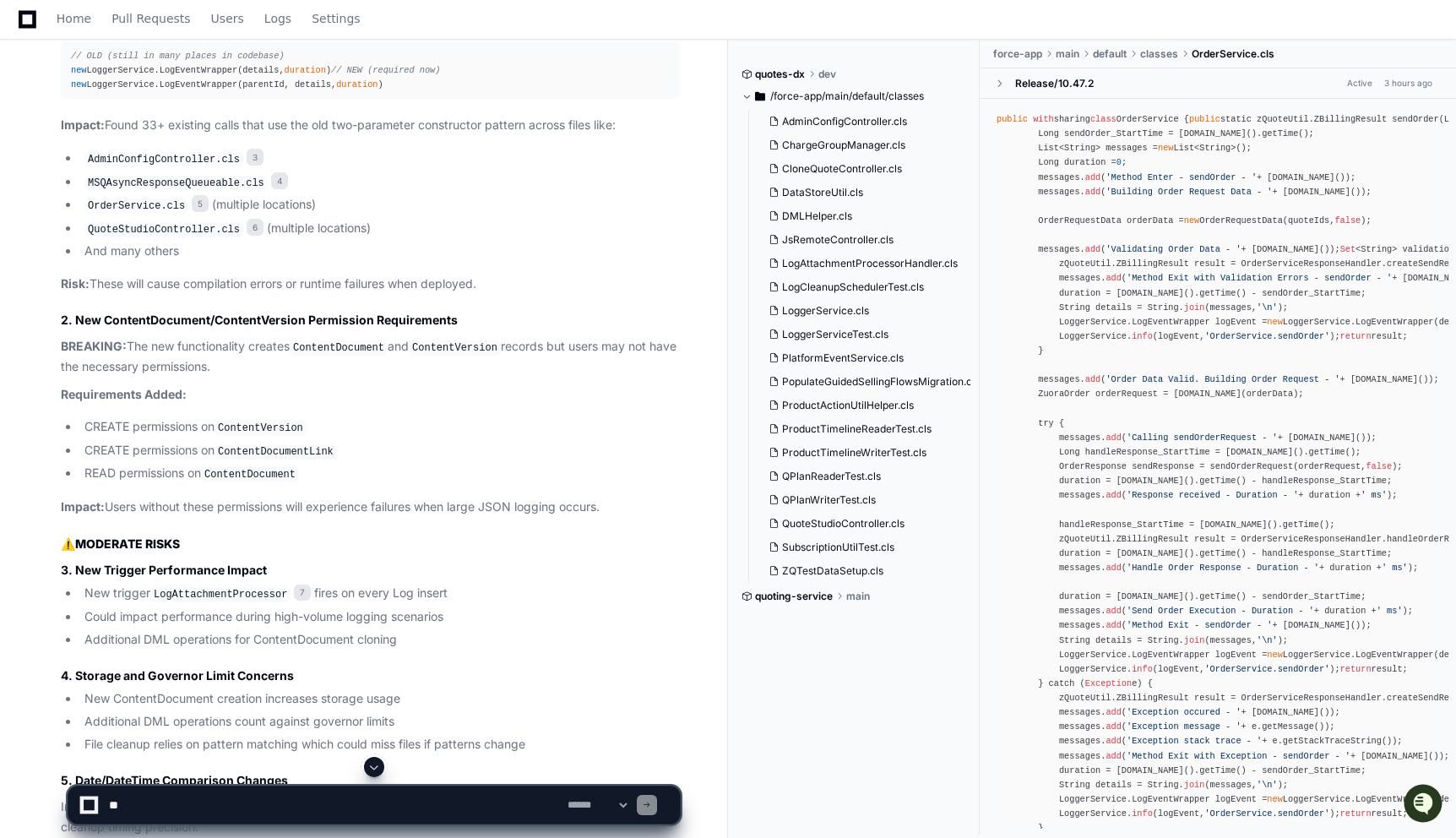
click at [208, 436] on li "CREATE permissions on ContentVersion" at bounding box center [379, 427] width 600 height 20
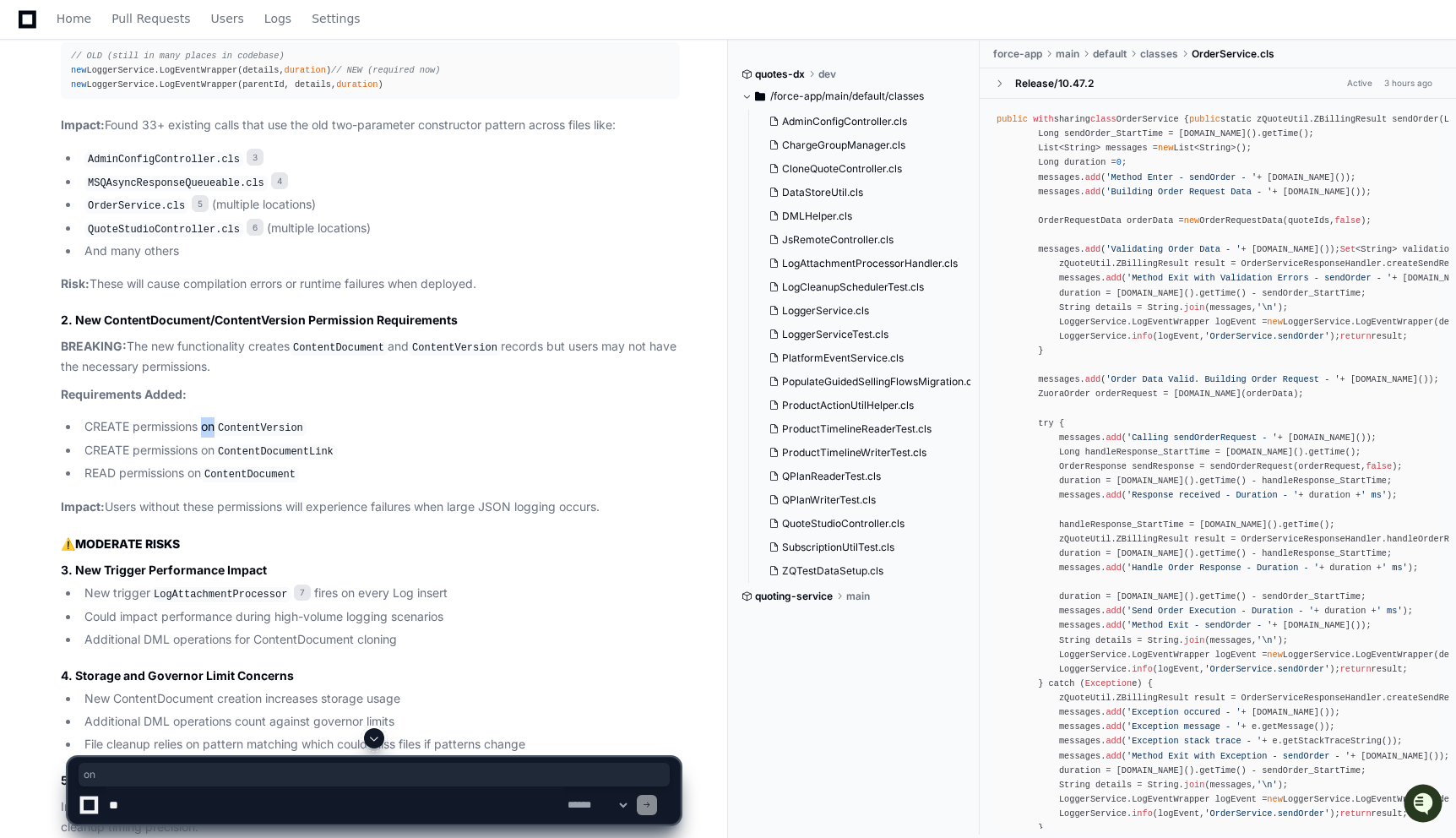
click at [208, 436] on li "CREATE permissions on ContentVersion" at bounding box center [379, 427] width 600 height 20
click at [215, 513] on p "Impact: Users without these permissions will experience failures when large JSO…" at bounding box center [370, 506] width 619 height 19
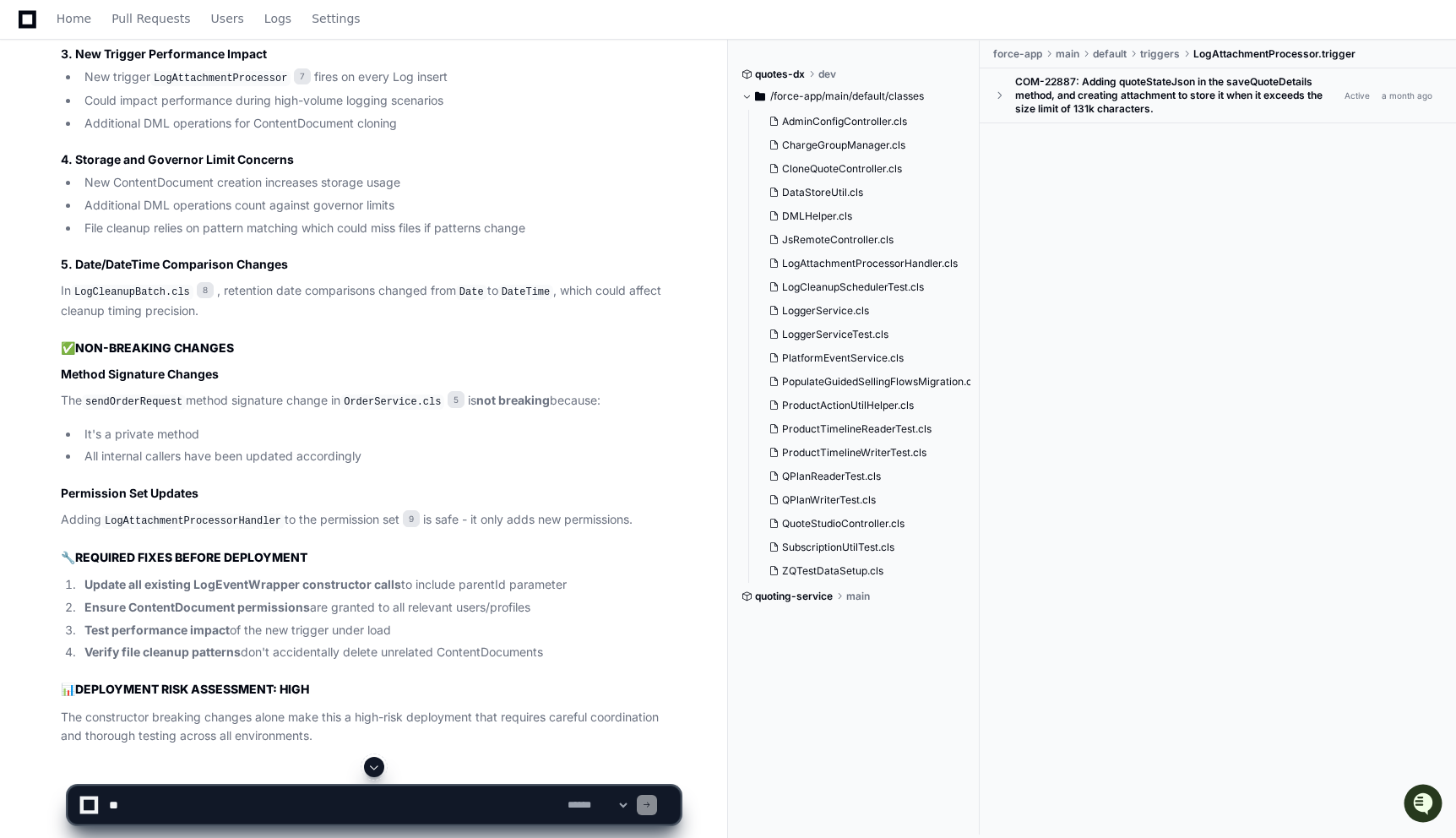
scroll to position [1874, 0]
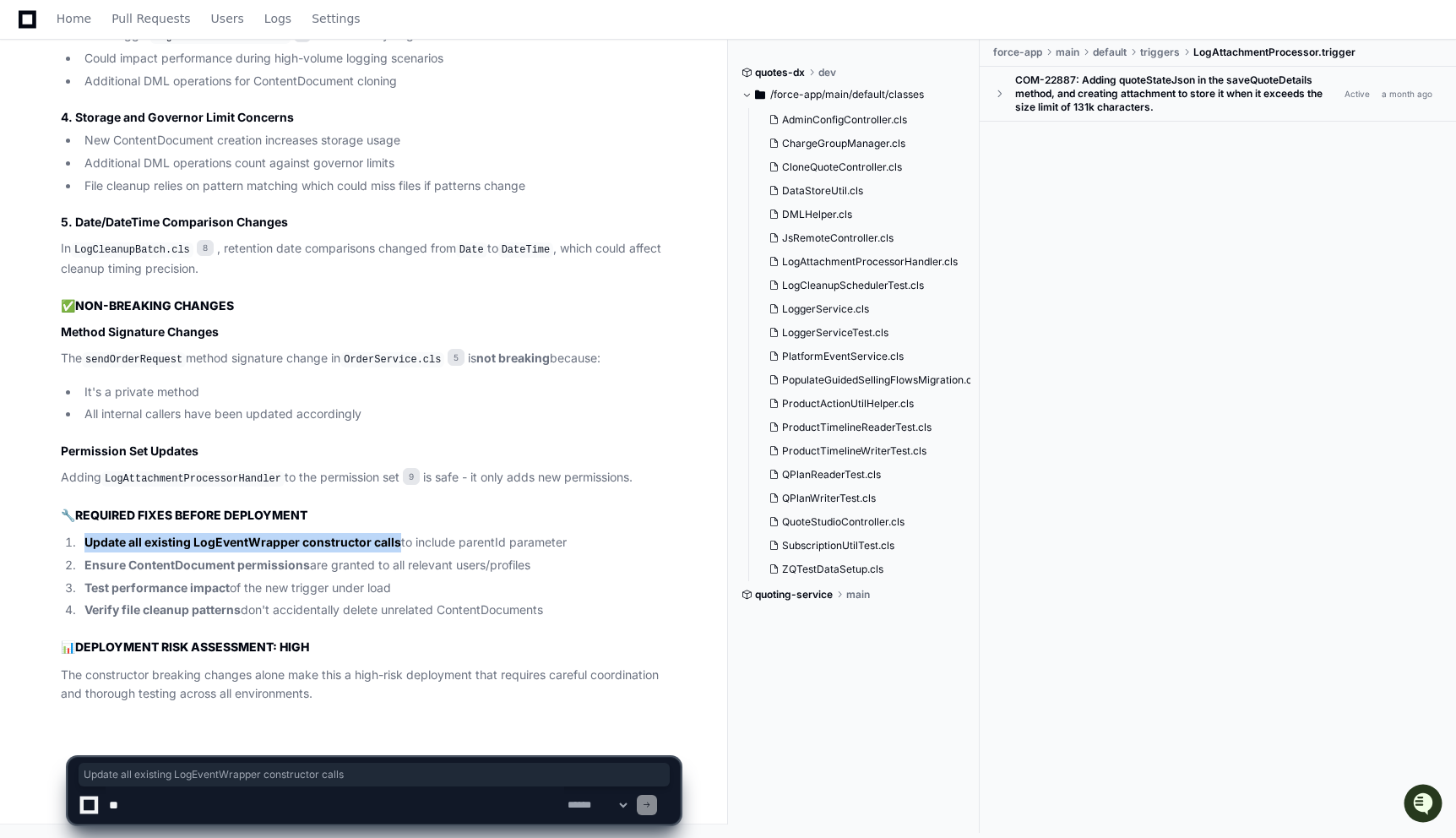
drag, startPoint x: 86, startPoint y: 542, endPoint x: 398, endPoint y: 550, distance: 312.1
click at [398, 550] on li "Update all existing LogEventWrapper constructor calls to include parentId param…" at bounding box center [379, 542] width 600 height 19
click at [382, 548] on strong "Update all existing LogEventWrapper constructor calls" at bounding box center [243, 542] width 317 height 15
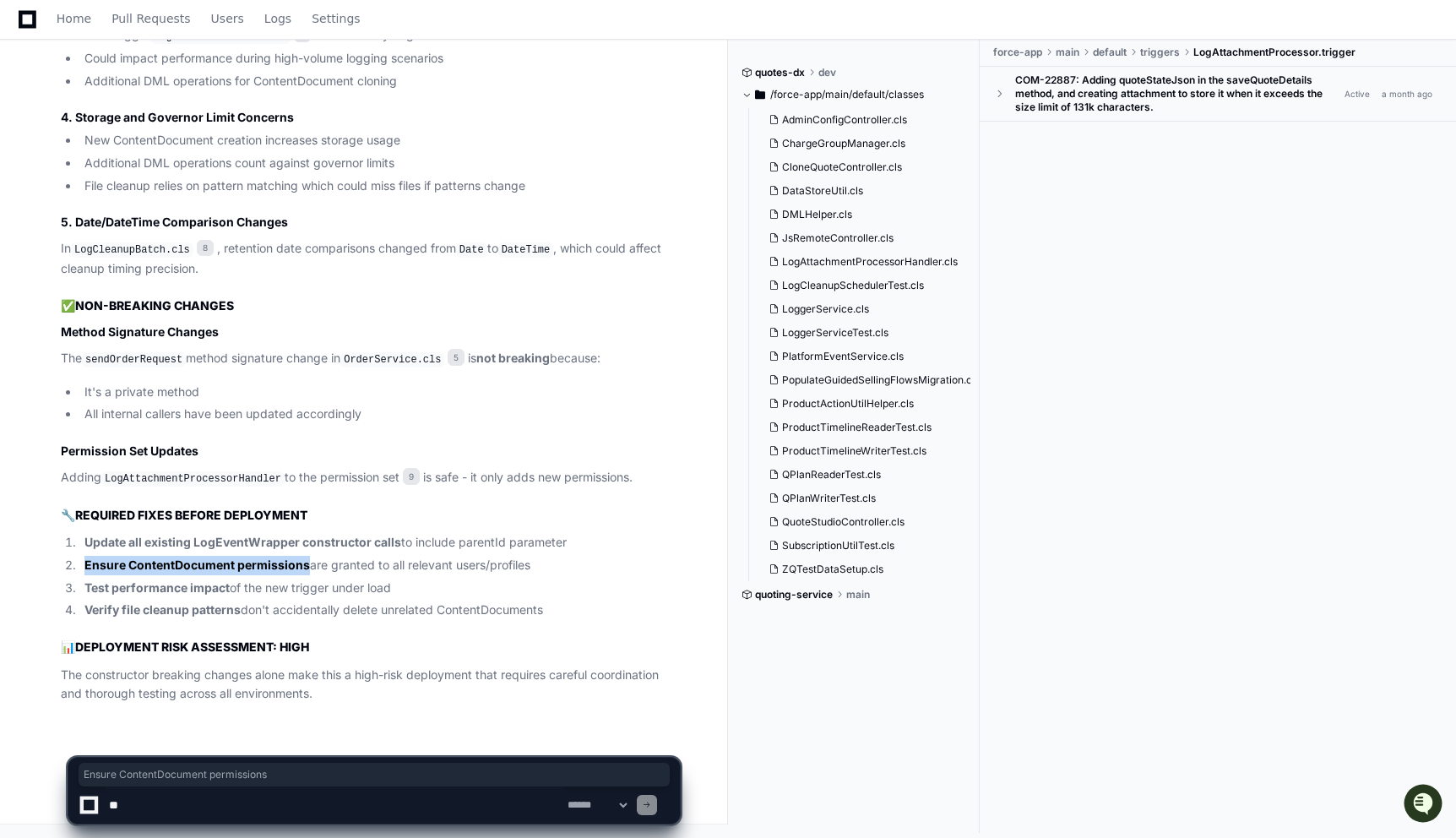
drag, startPoint x: 86, startPoint y: 565, endPoint x: 305, endPoint y: 568, distance: 219.0
click at [305, 568] on strong "Ensure ContentDocument permissions" at bounding box center [197, 564] width 226 height 15
drag, startPoint x: 87, startPoint y: 587, endPoint x: 230, endPoint y: 587, distance: 143.0
click at [230, 587] on li "Test performance impact of the new trigger under load" at bounding box center [379, 588] width 600 height 19
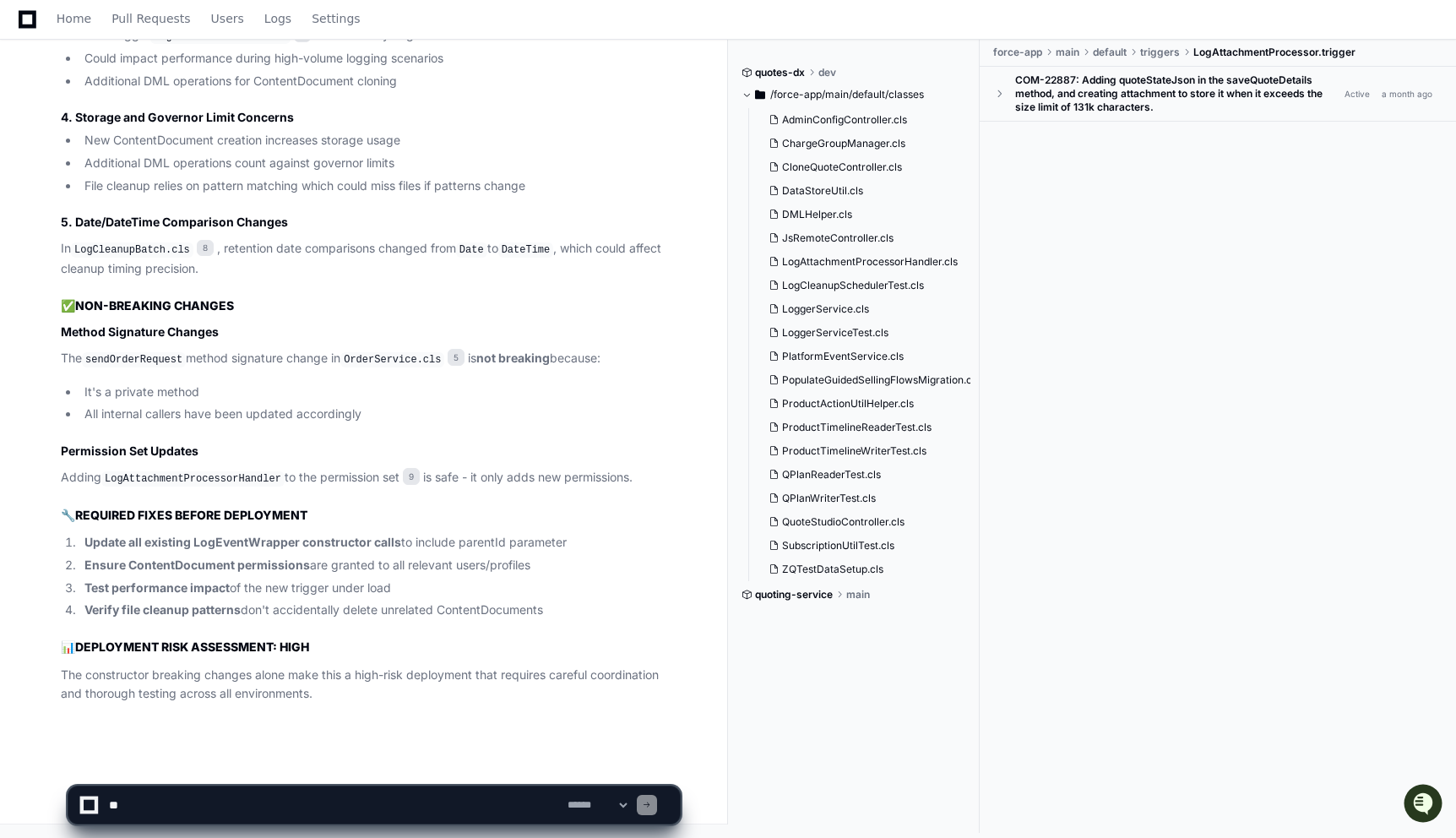
click at [230, 587] on li "Test performance impact of the new trigger under load" at bounding box center [379, 588] width 600 height 19
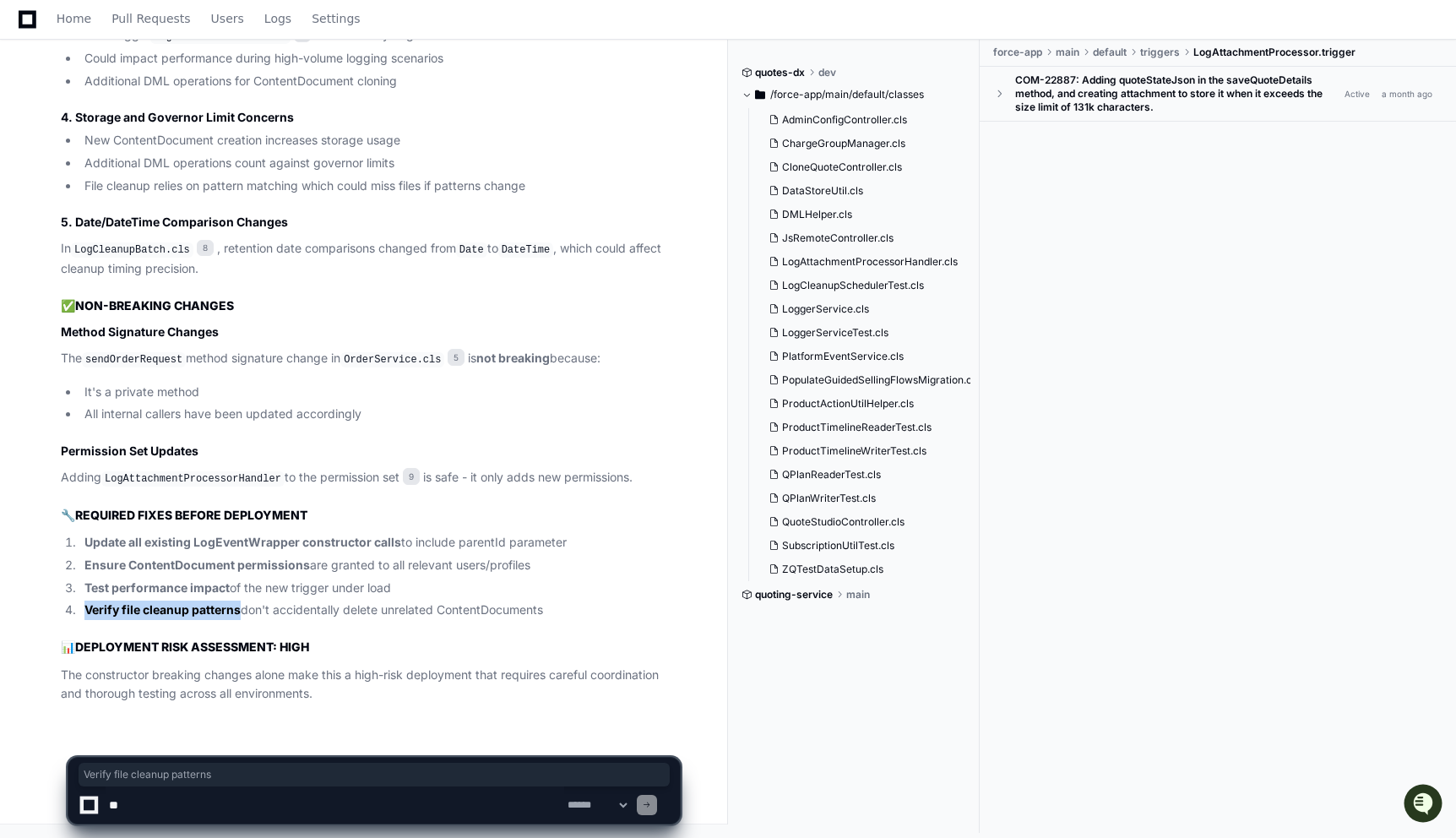
drag, startPoint x: 85, startPoint y: 611, endPoint x: 240, endPoint y: 611, distance: 155.0
click at [240, 611] on li "Verify file cleanup patterns don't accidentally delete unrelated ContentDocumen…" at bounding box center [379, 610] width 600 height 19
click at [457, 611] on li "Verify file cleanup patterns don't accidentally delete unrelated ContentDocumen…" at bounding box center [379, 610] width 600 height 19
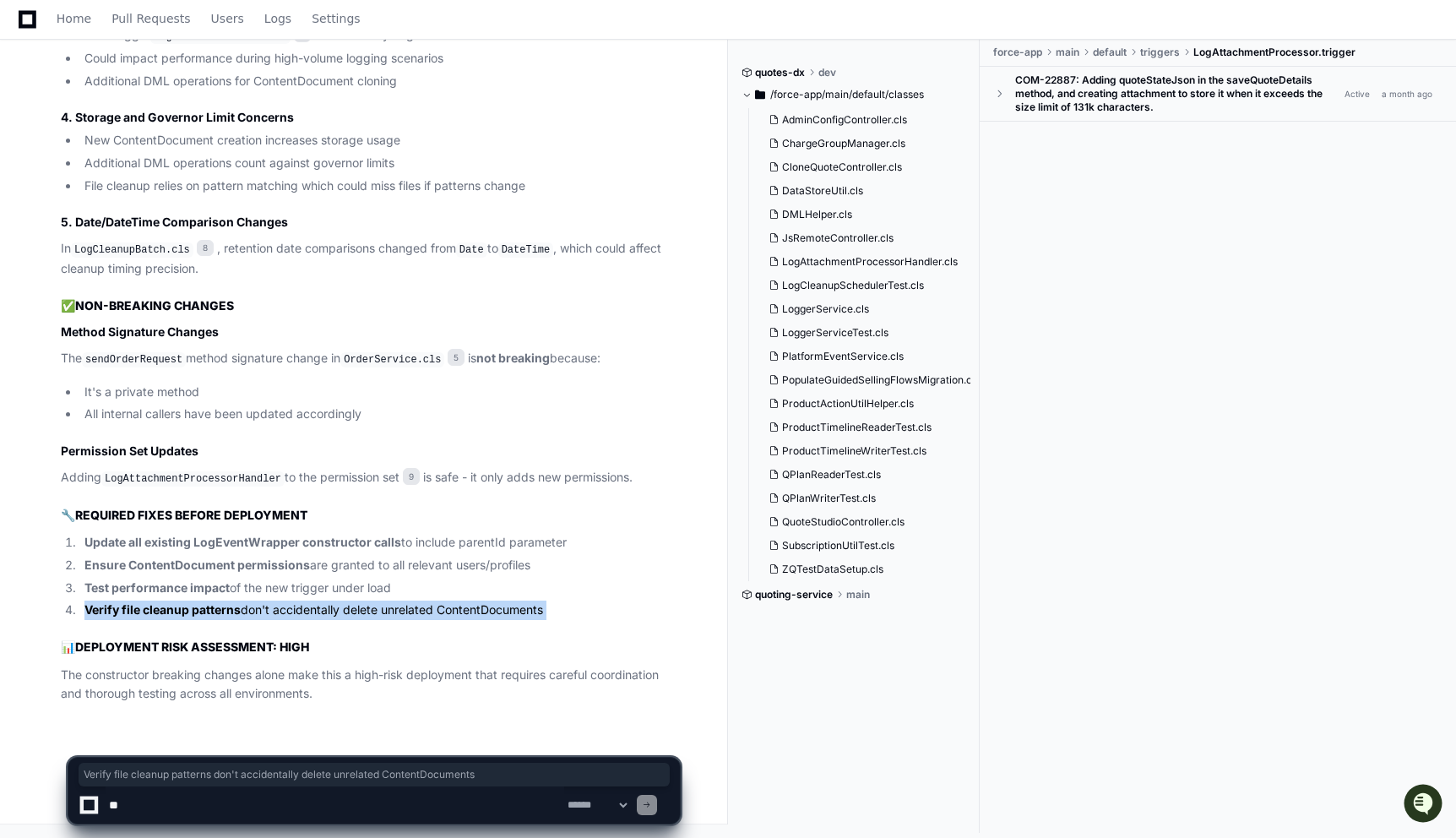
click at [395, 616] on li "Verify file cleanup patterns don't accidentally delete unrelated ContentDocumen…" at bounding box center [379, 610] width 600 height 19
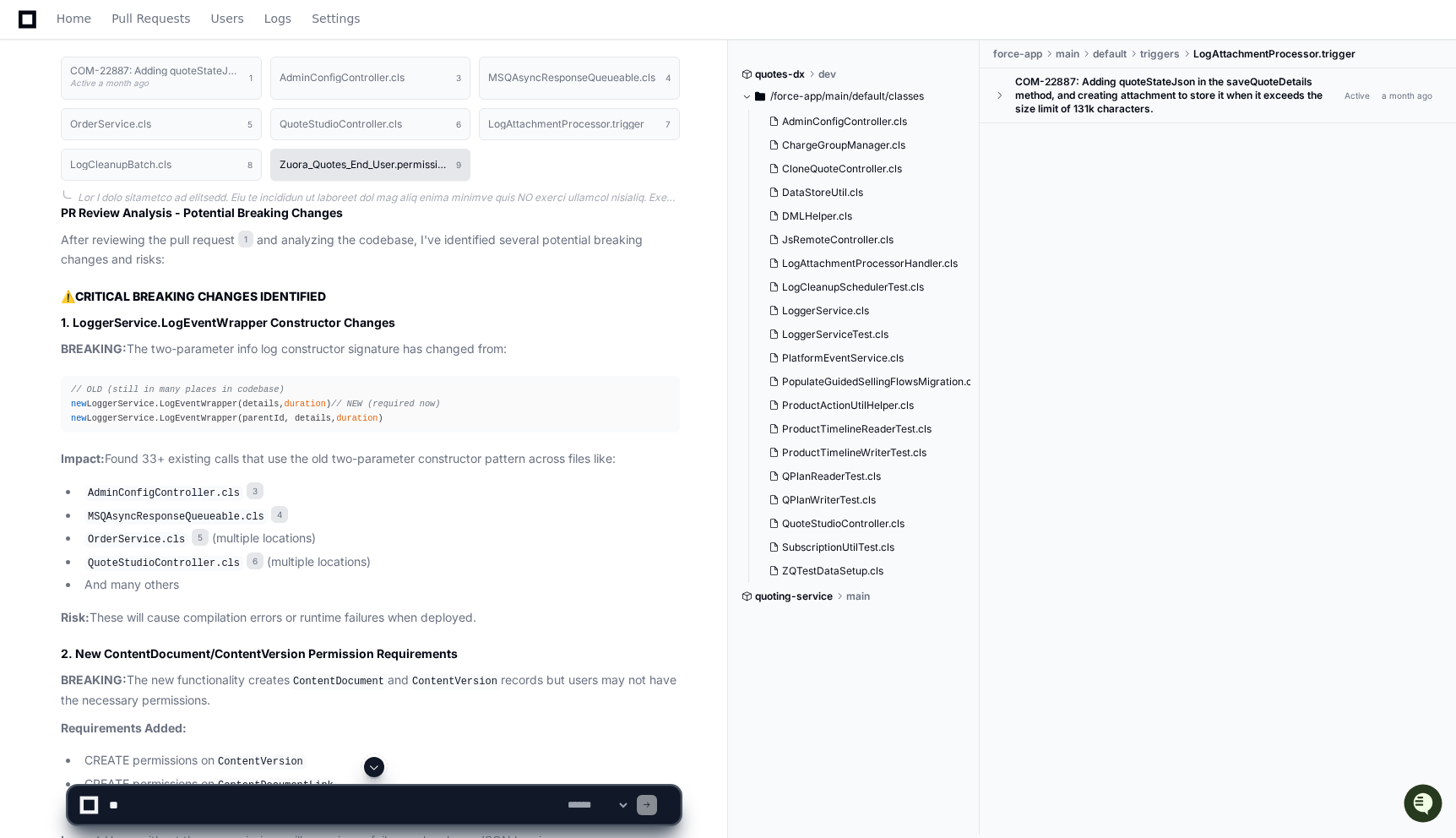
scroll to position [936, 0]
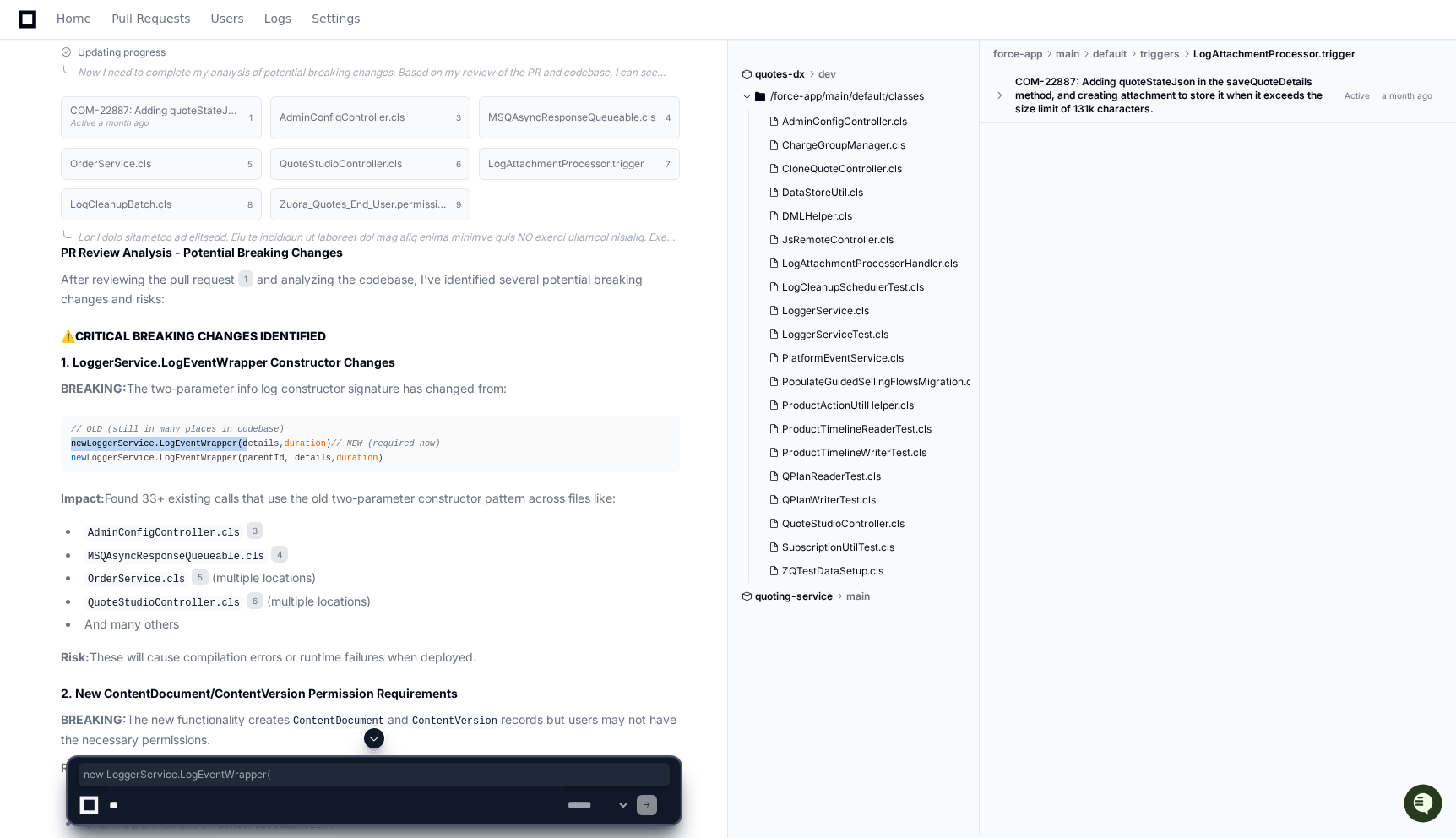
drag, startPoint x: 247, startPoint y: 442, endPoint x: 70, endPoint y: 445, distance: 177.0
click at [70, 445] on pre "// OLD (still in many places in codebase) new LoggerService.LogEventWrapper(det…" at bounding box center [370, 443] width 619 height 56
copy div "new LoggerService.LogEventWrapper("
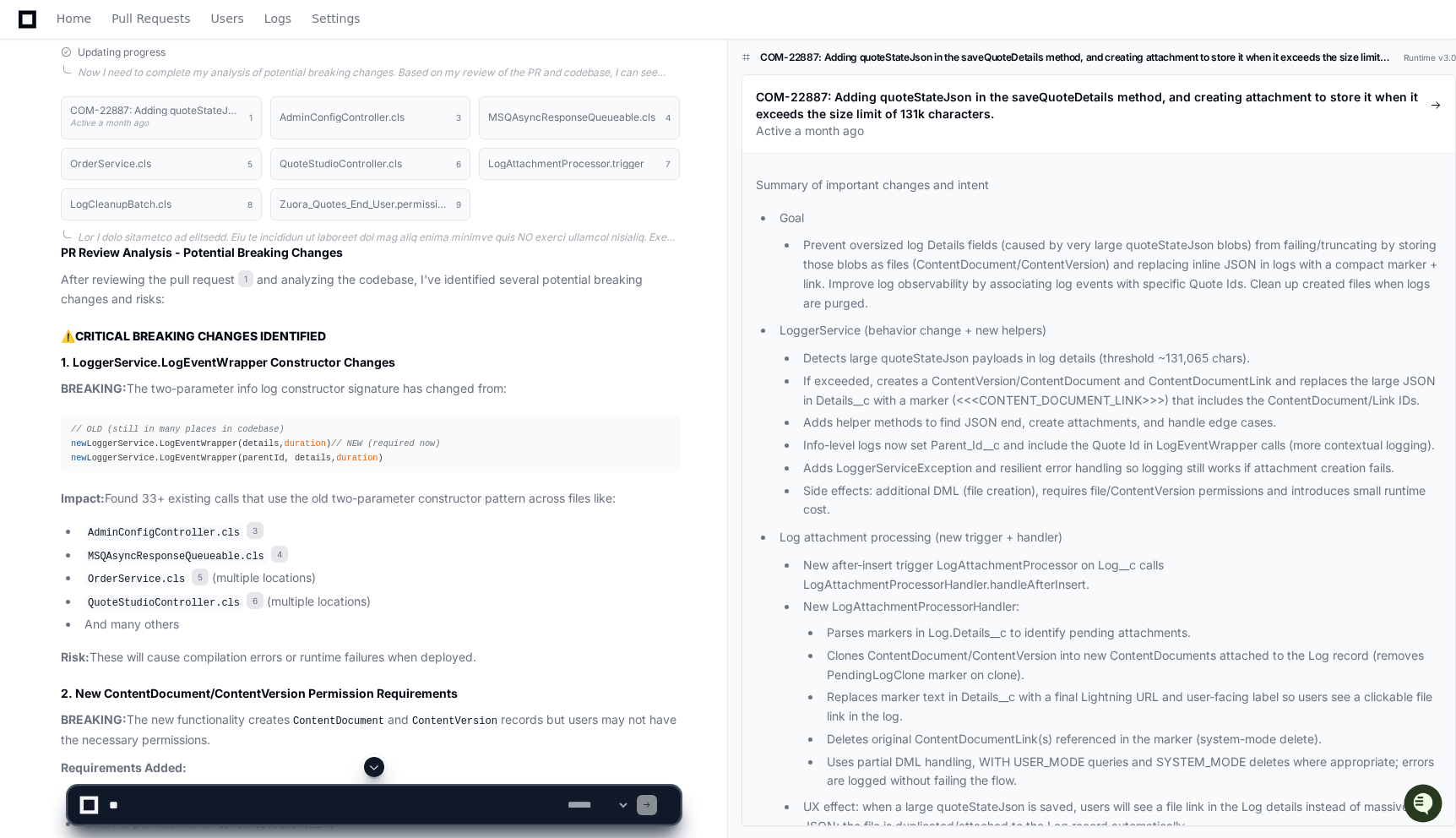
click at [187, 541] on code "AdminConfigController.cls" at bounding box center [164, 532] width 158 height 16
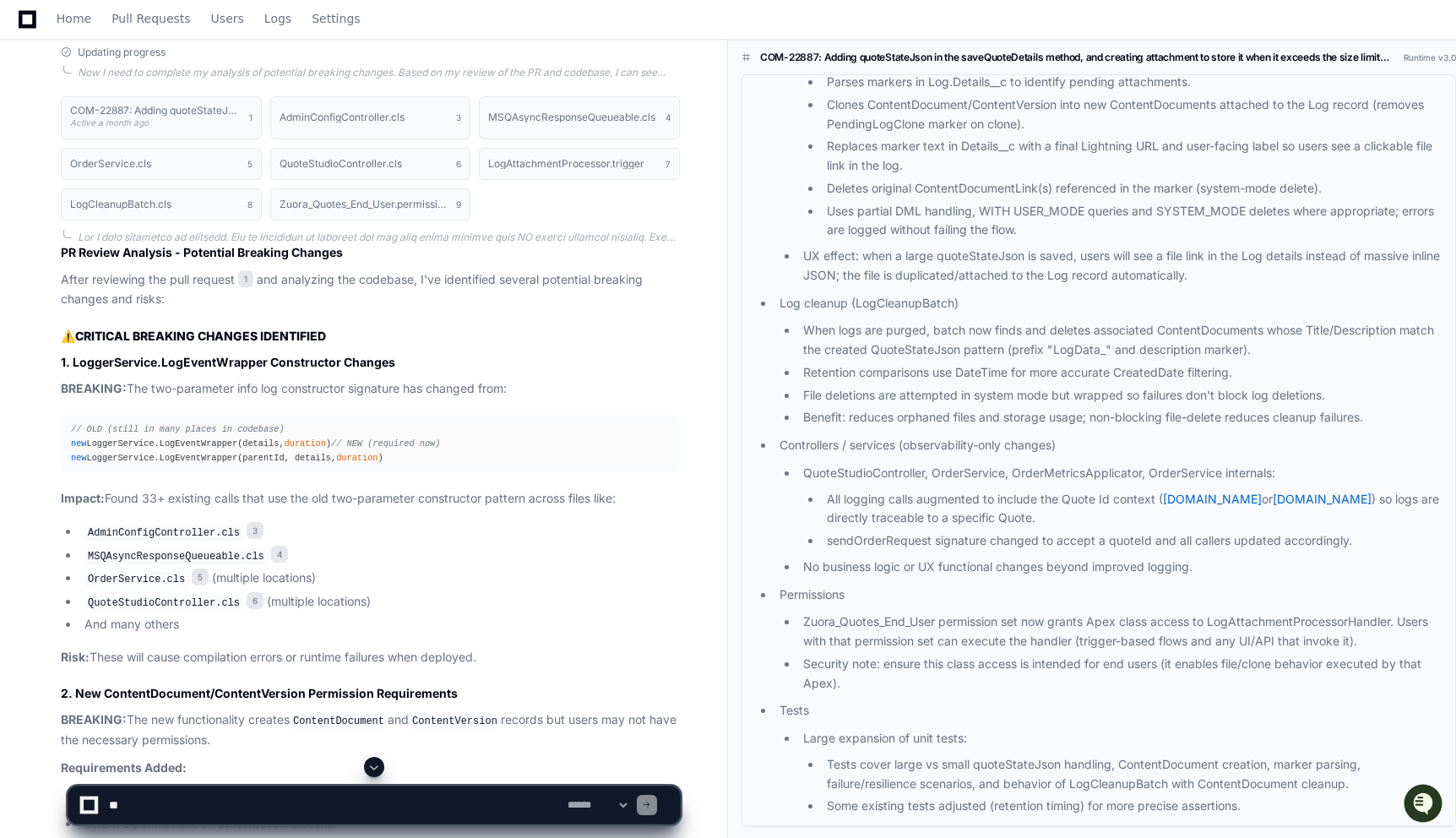
scroll to position [882, 0]
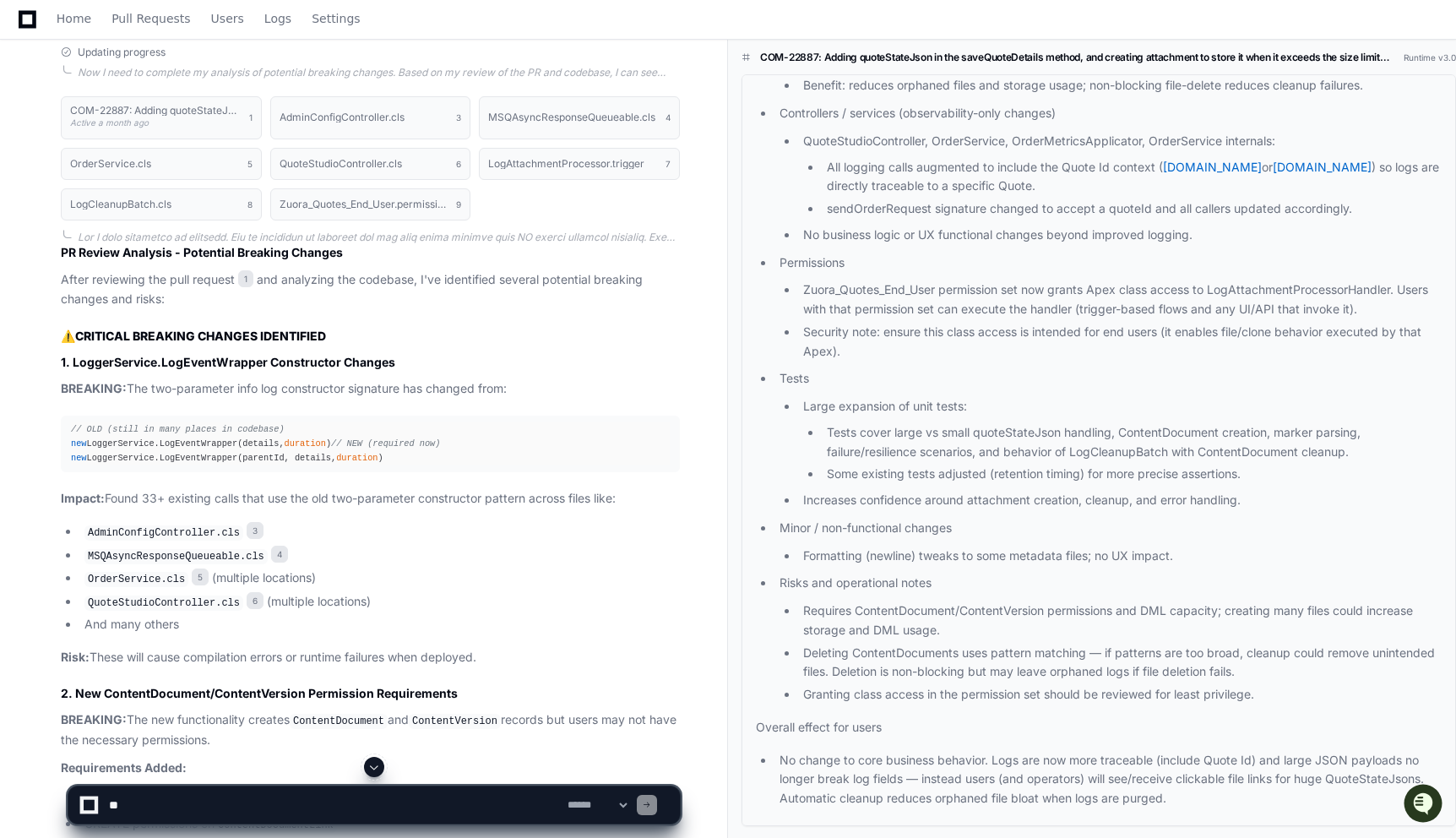
click at [254, 803] on textarea at bounding box center [335, 805] width 459 height 37
drag, startPoint x: 106, startPoint y: 514, endPoint x: 628, endPoint y: 513, distance: 522.0
click at [628, 508] on p "Impact: Found 33+ existing calls that use the old two-parameter constructor pat…" at bounding box center [370, 498] width 619 height 19
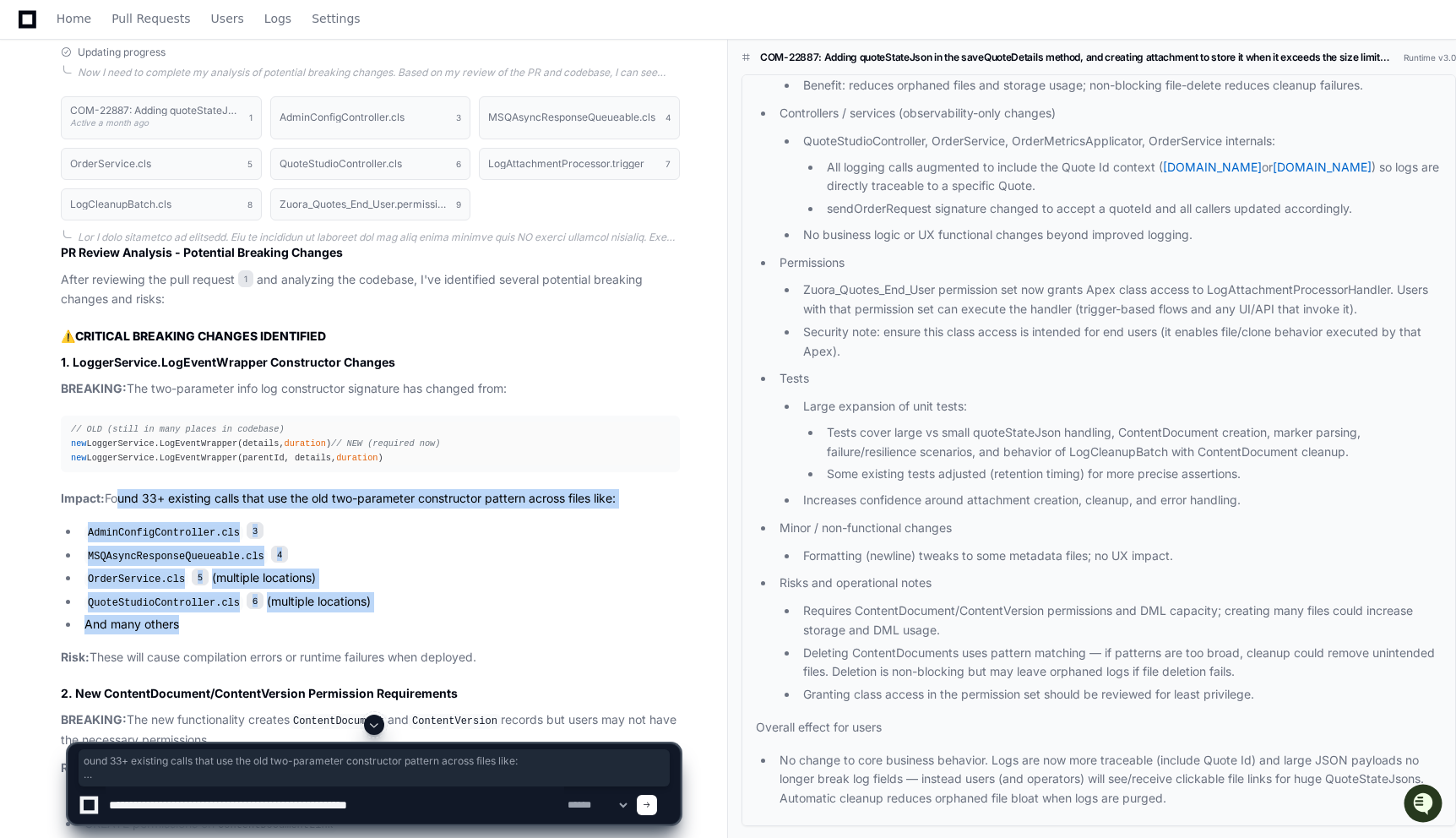
drag, startPoint x: 112, startPoint y: 514, endPoint x: 197, endPoint y: 628, distance: 142.2
copy article "ound 33+ existing calls that use the old two-parameter constructor pattern acro…"
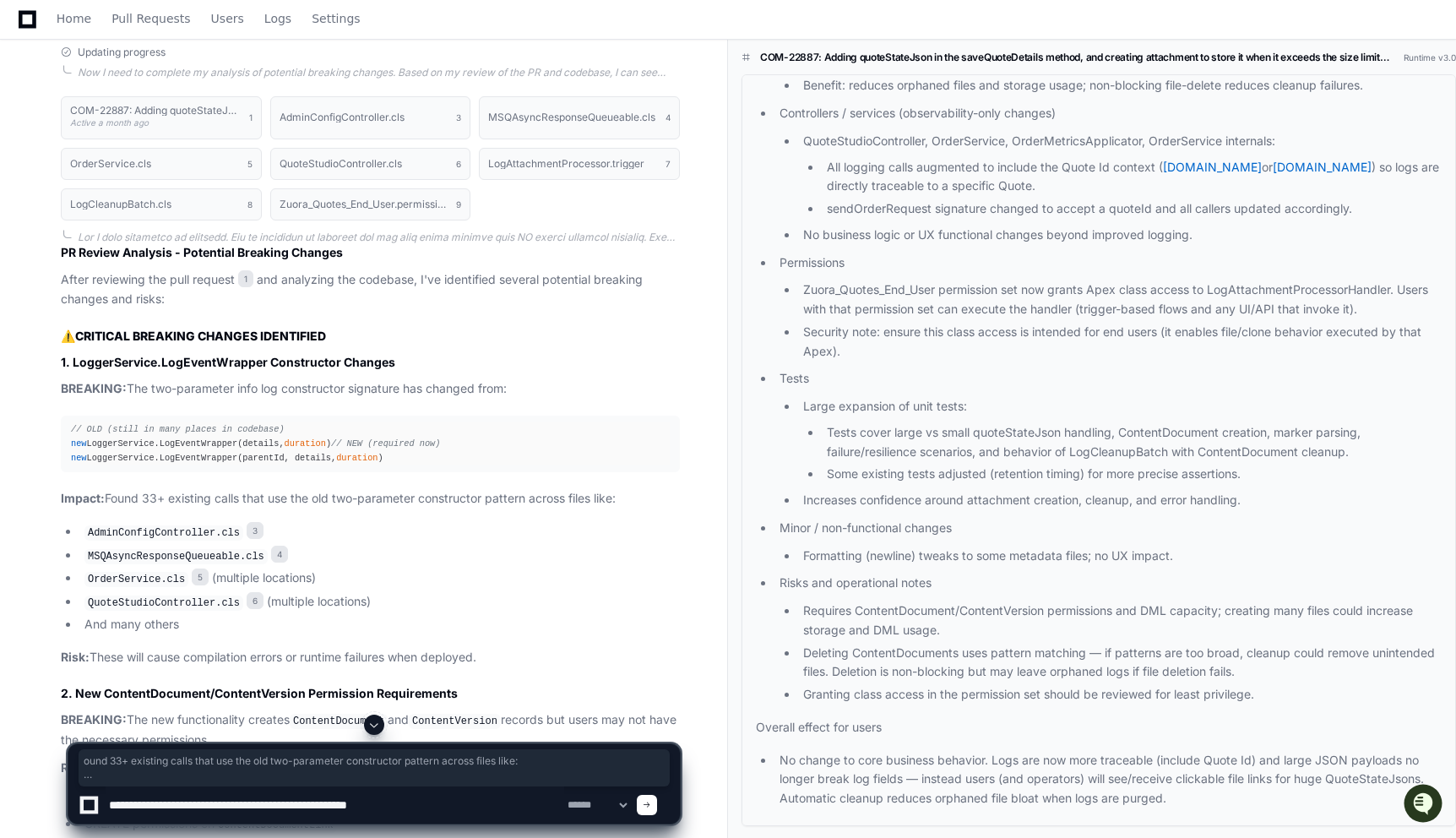
click at [437, 808] on textarea at bounding box center [335, 805] width 459 height 37
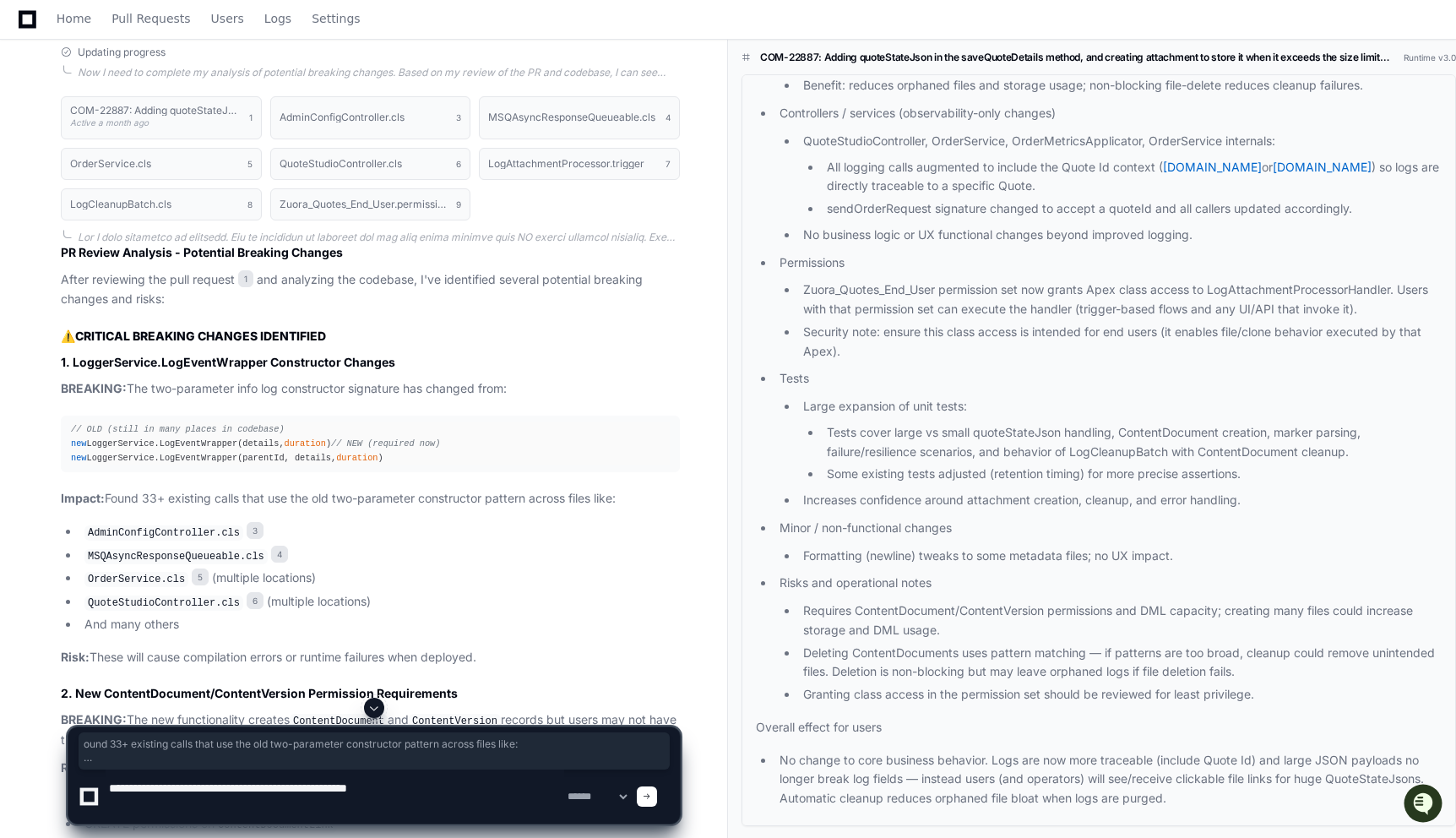
paste textarea "**********"
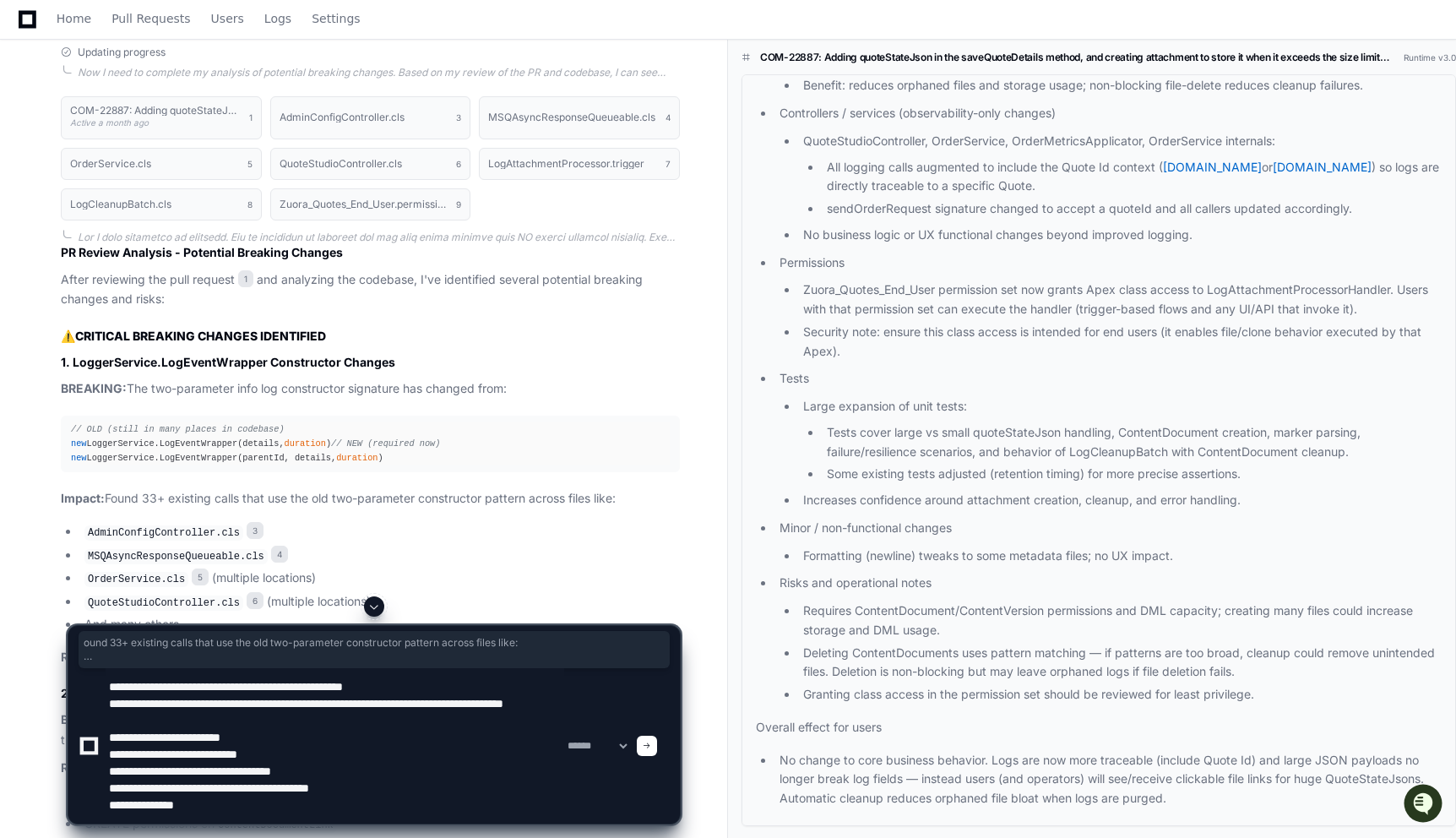
click at [110, 701] on textarea at bounding box center [335, 745] width 459 height 156
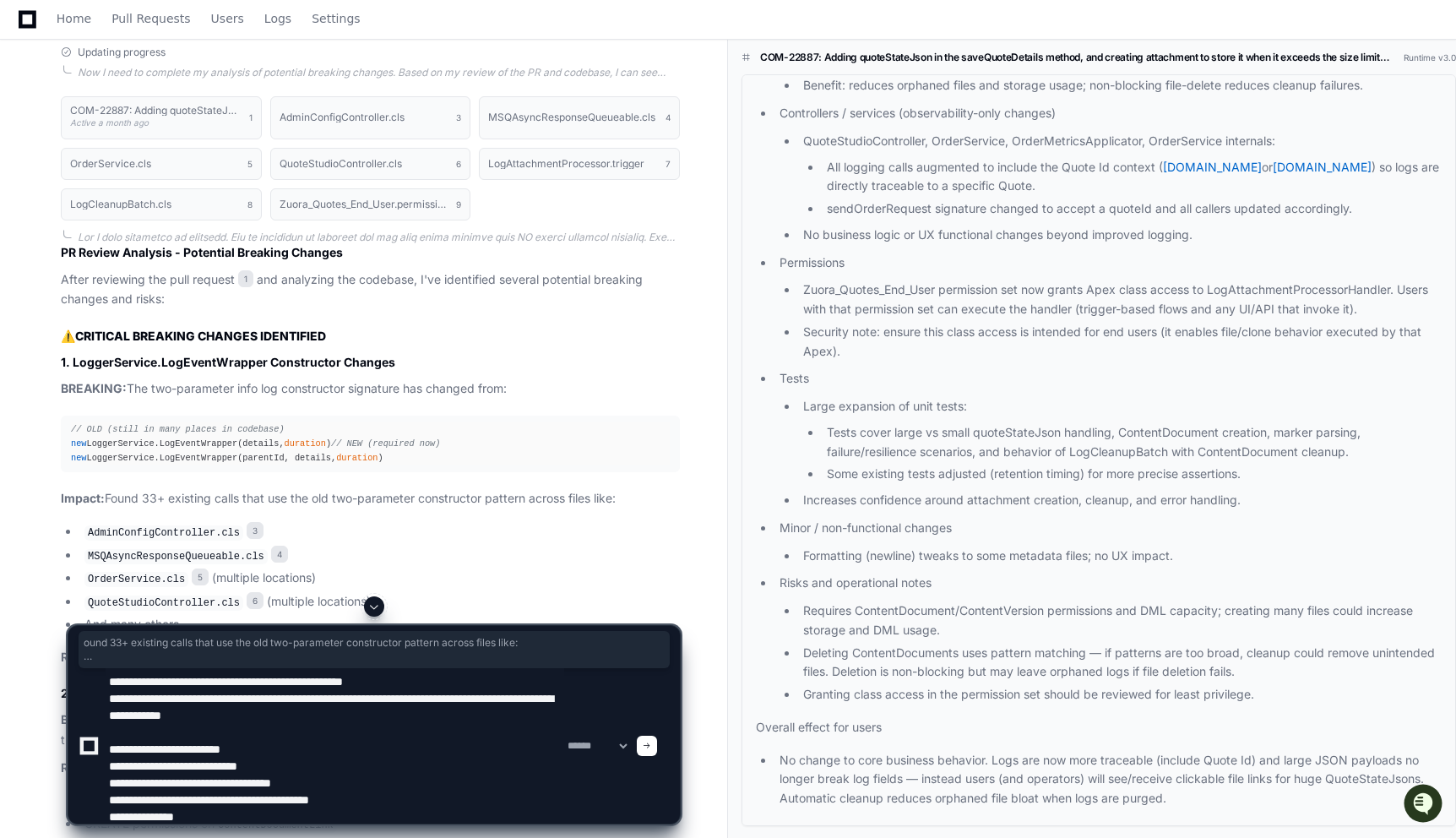
scroll to position [17, 0]
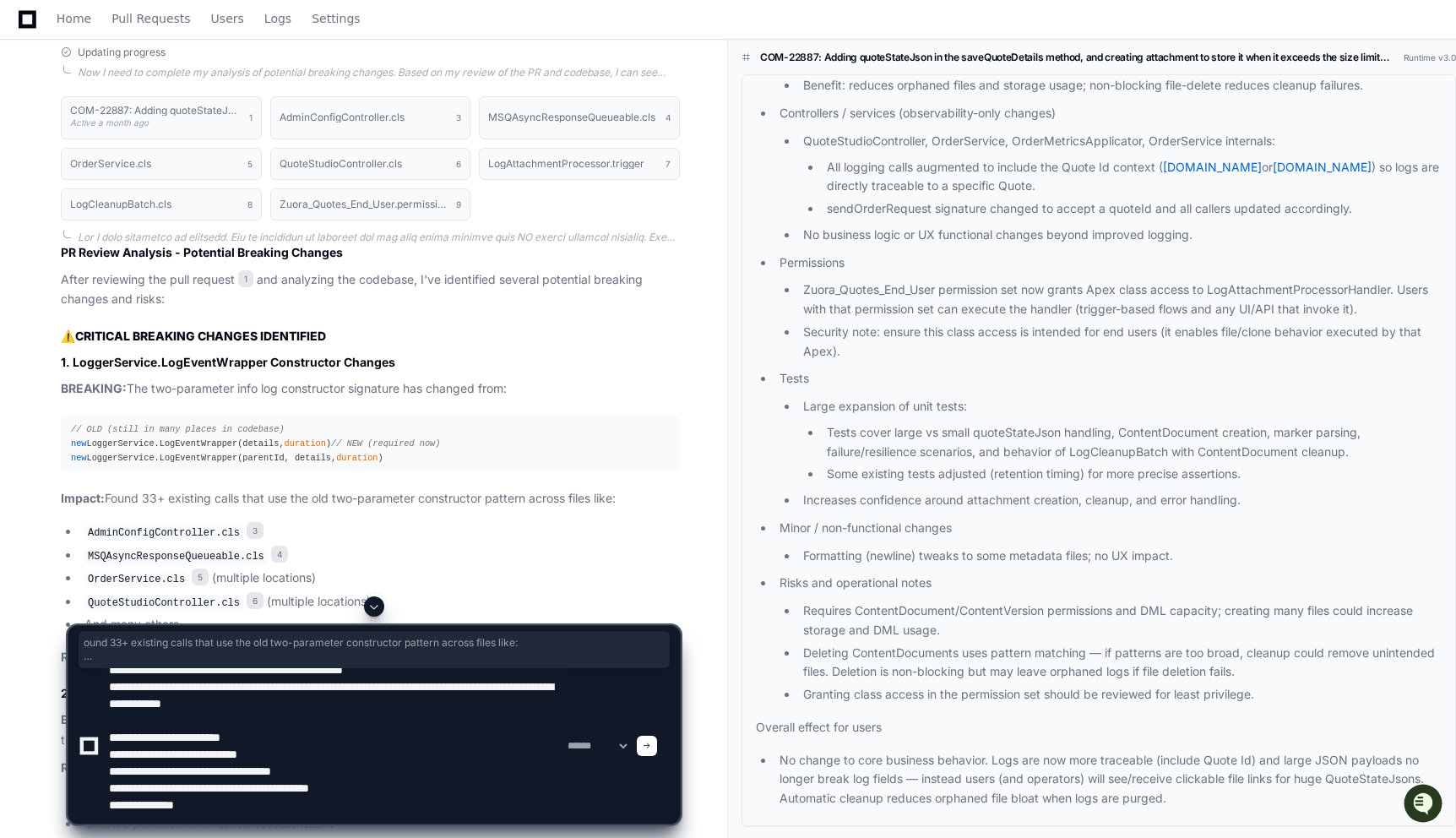
click at [146, 721] on textarea at bounding box center [335, 745] width 459 height 156
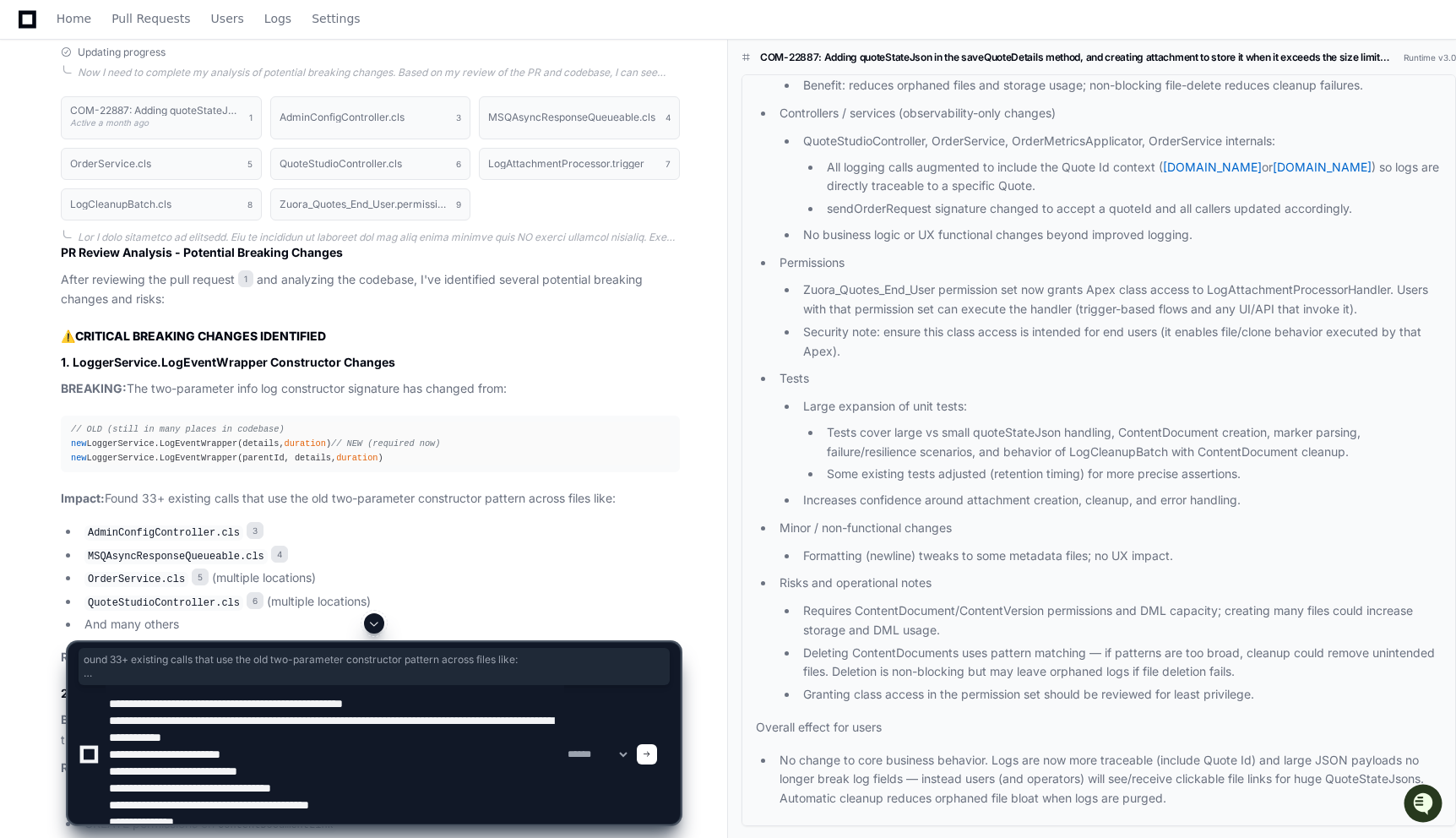
scroll to position [6, 0]
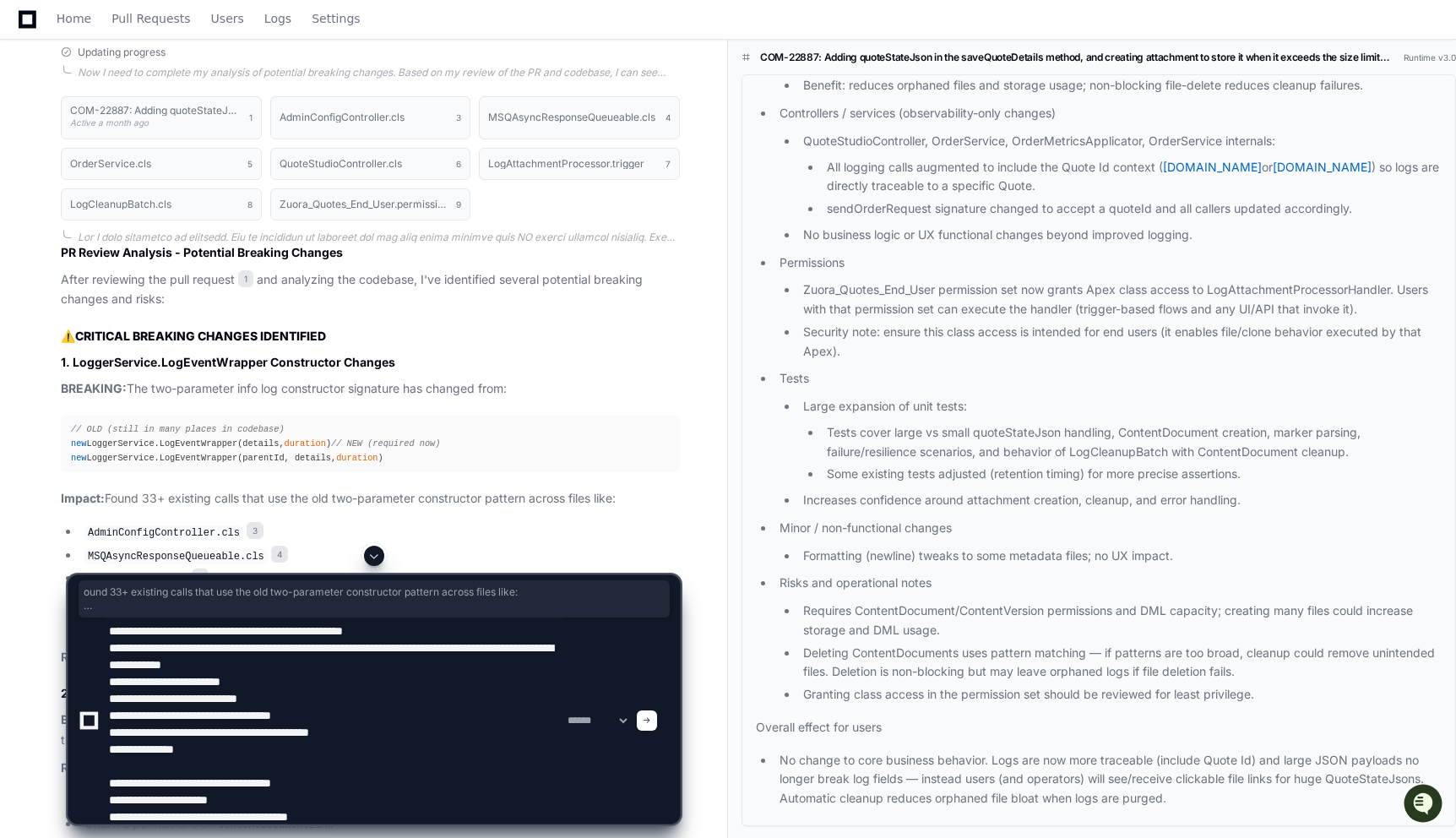
type textarea "**********"
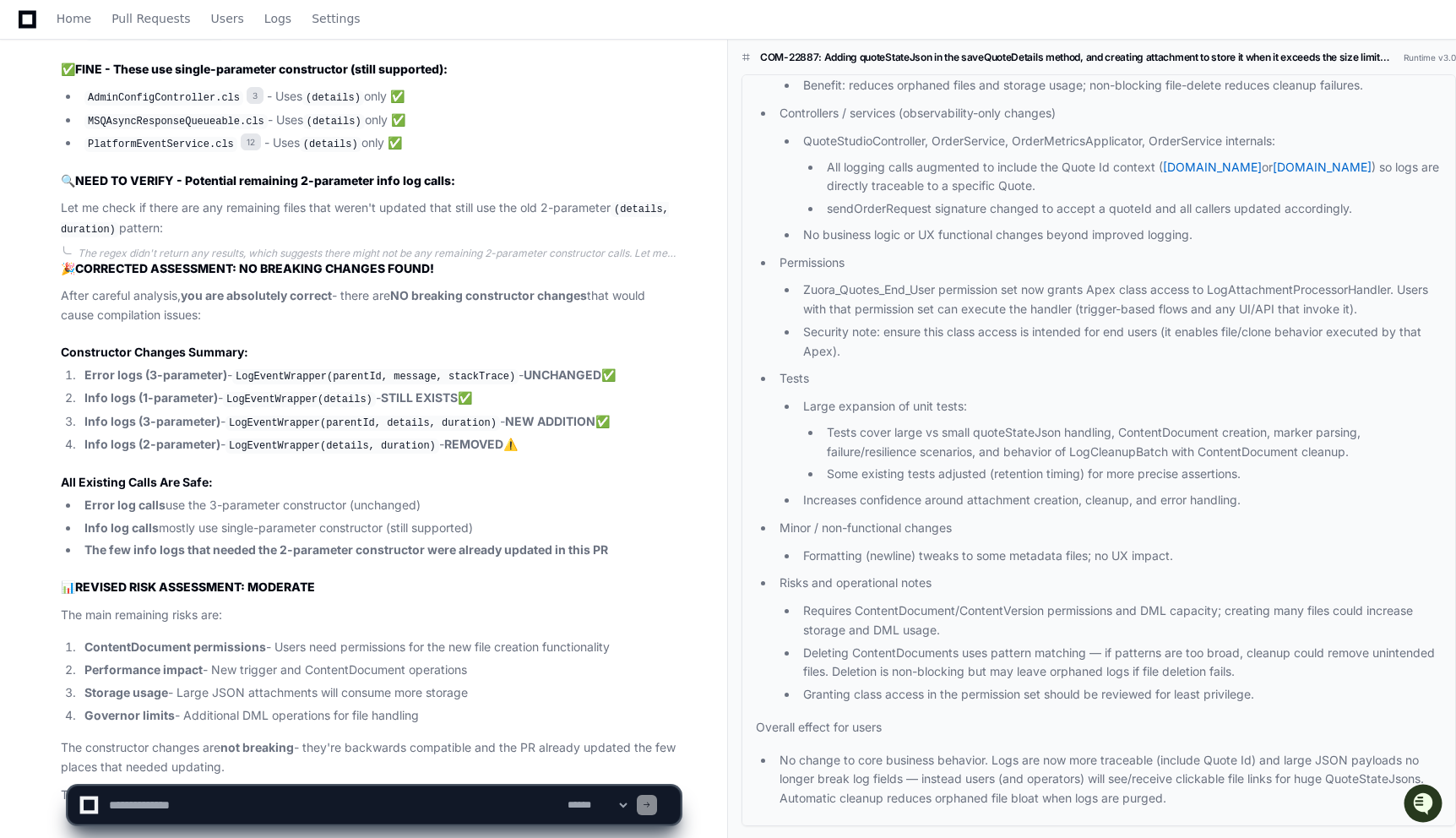
scroll to position [3878, 0]
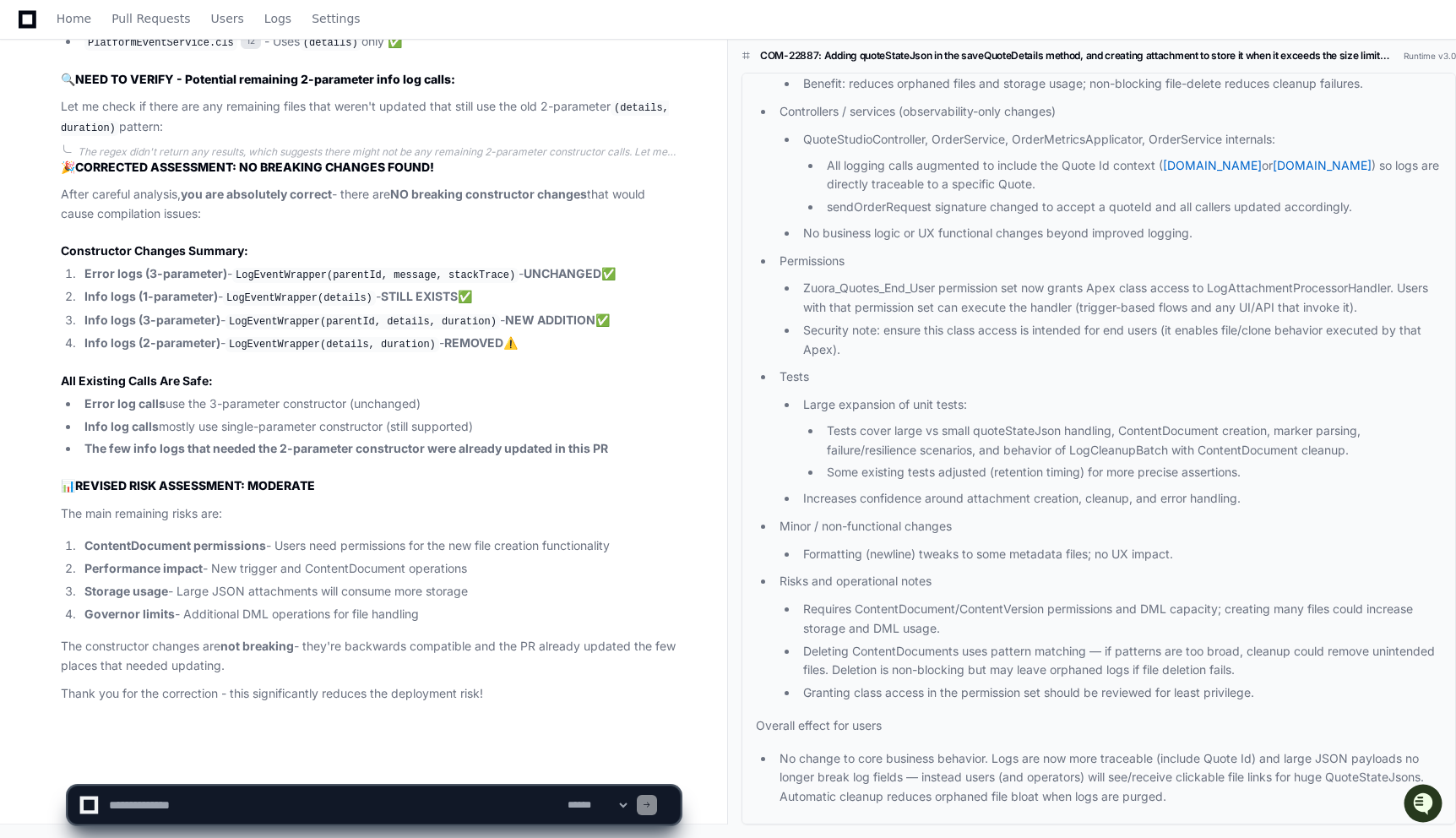
click at [254, 789] on textarea at bounding box center [335, 805] width 459 height 37
paste textarea "**********"
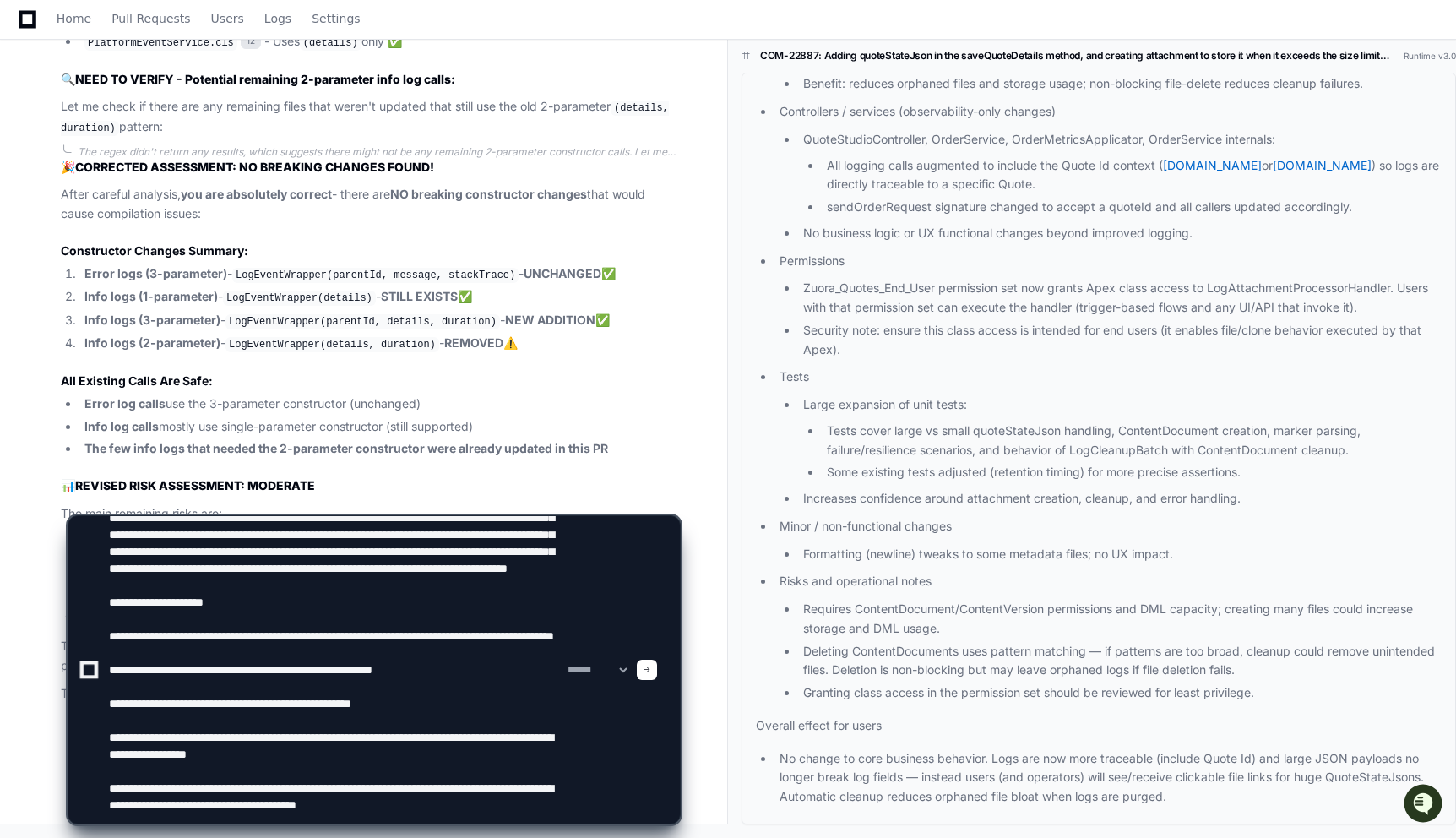
scroll to position [157, 0]
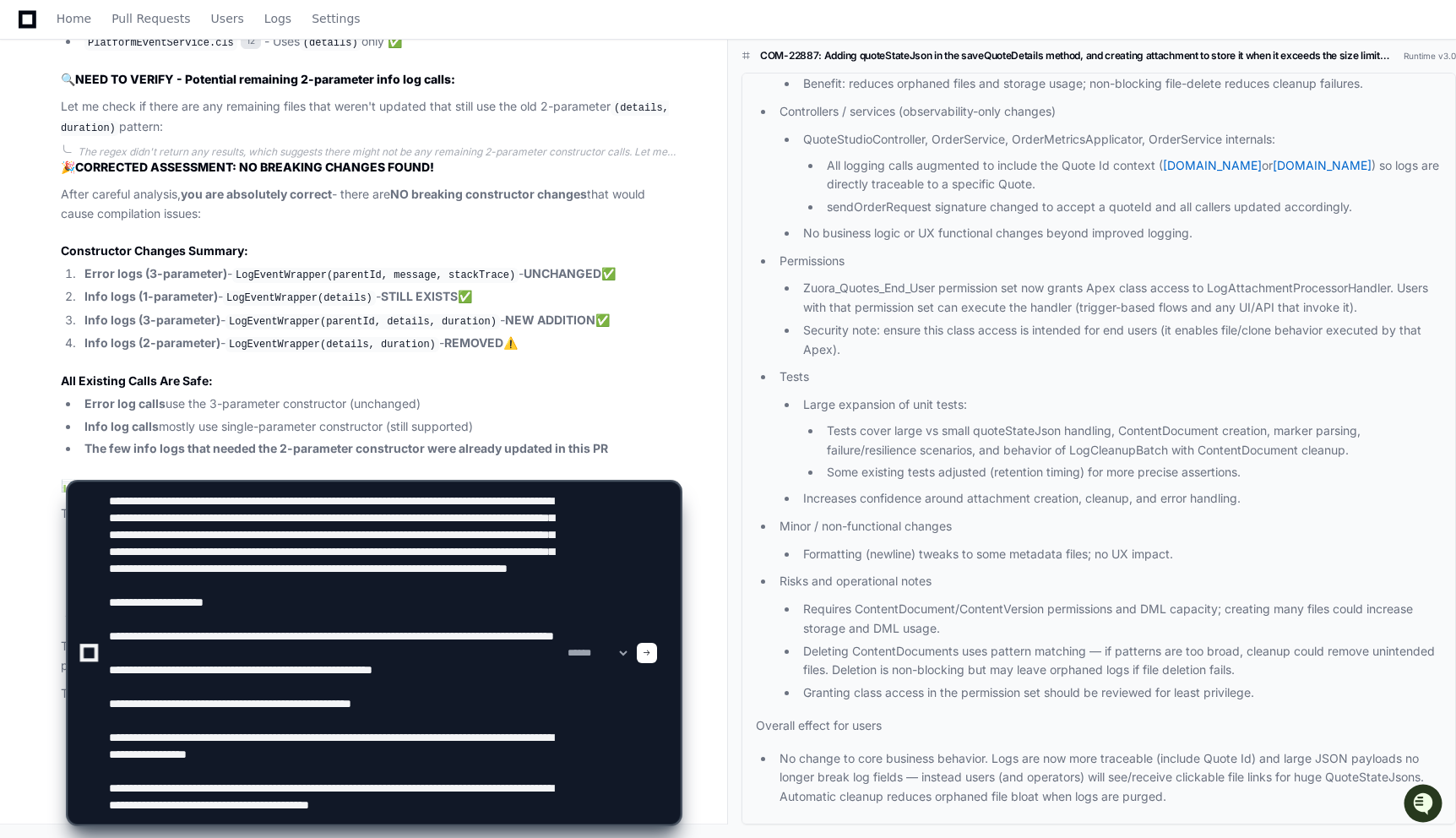
paste textarea "**********"
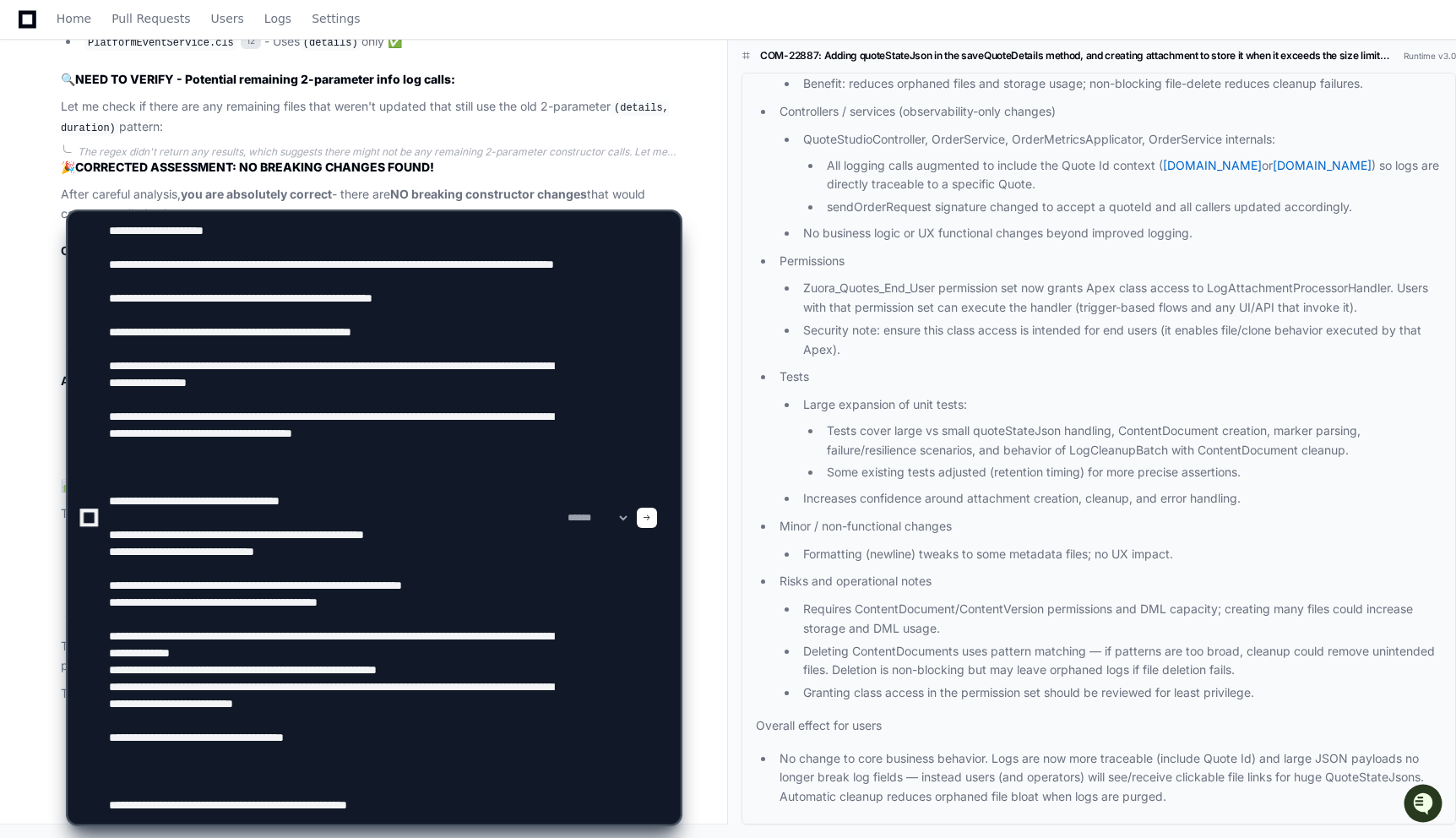
scroll to position [210, 0]
type textarea "**********"
click at [37, 295] on div "**********" at bounding box center [374, 510] width 708 height 656
click at [526, 515] on textarea at bounding box center [335, 518] width 459 height 611
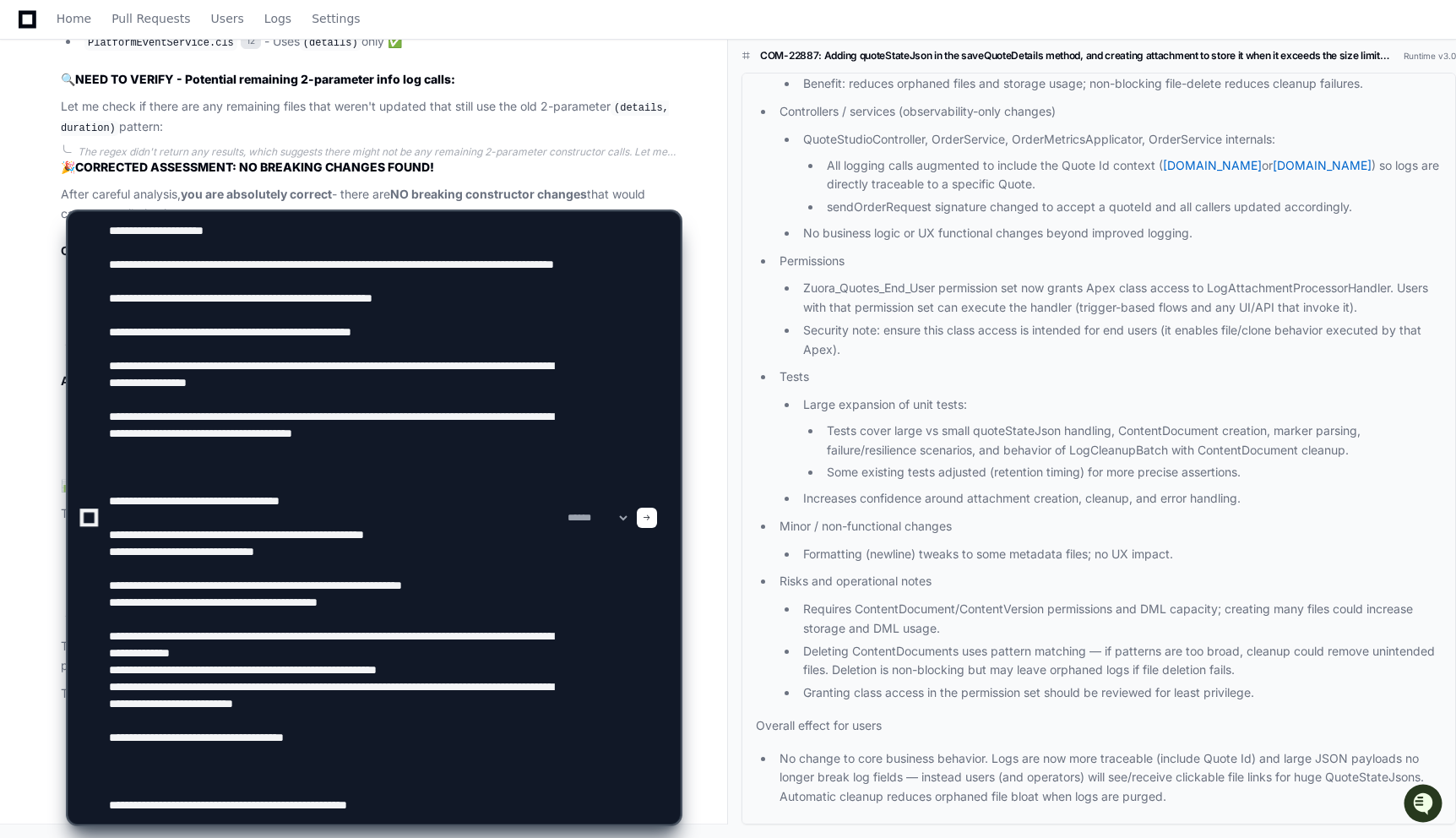
click at [120, 239] on textarea at bounding box center [335, 518] width 459 height 611
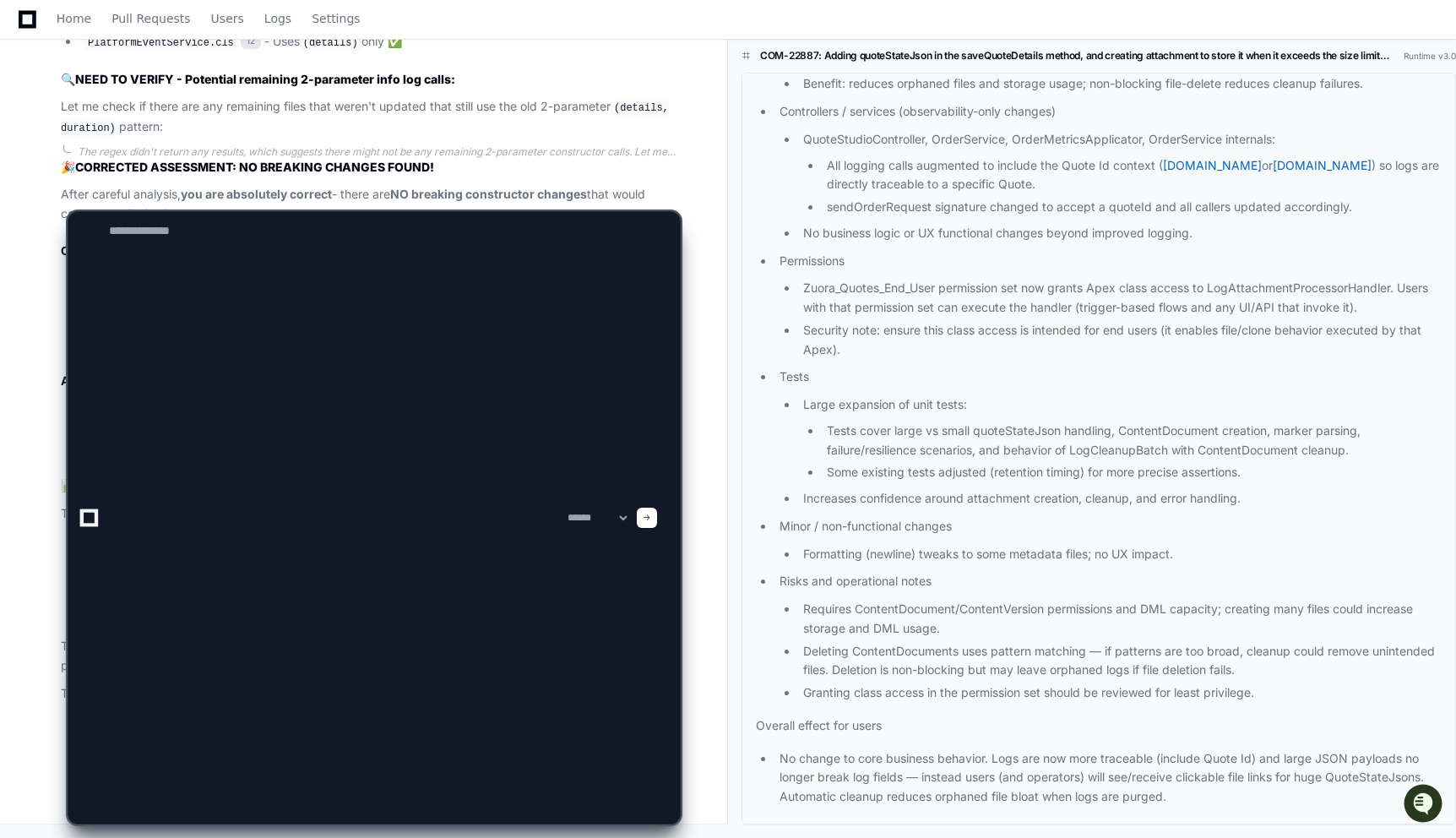
scroll to position [0, 0]
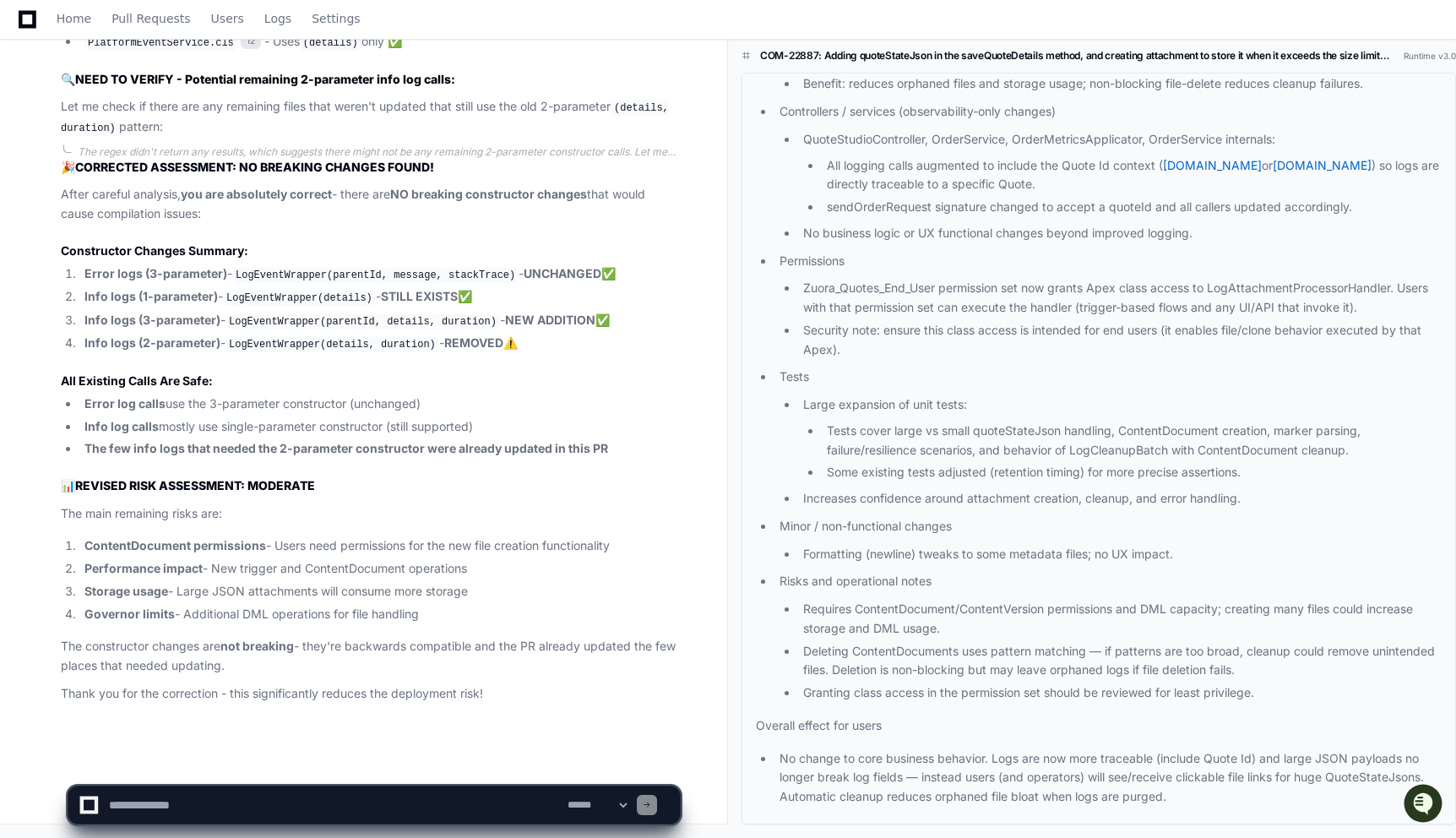
click at [310, 794] on textarea at bounding box center [335, 805] width 459 height 37
paste textarea "**********"
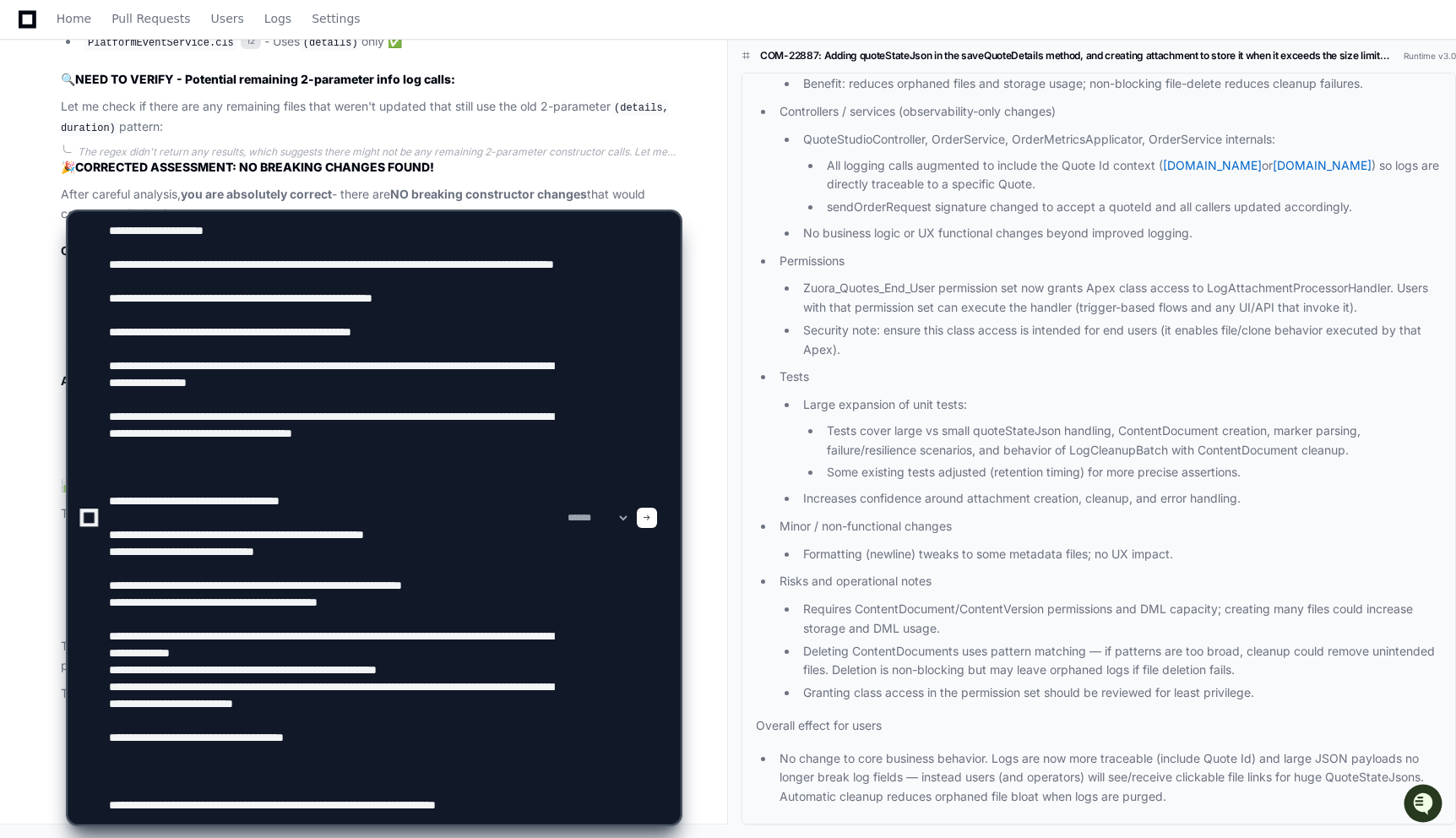
scroll to position [225, 0]
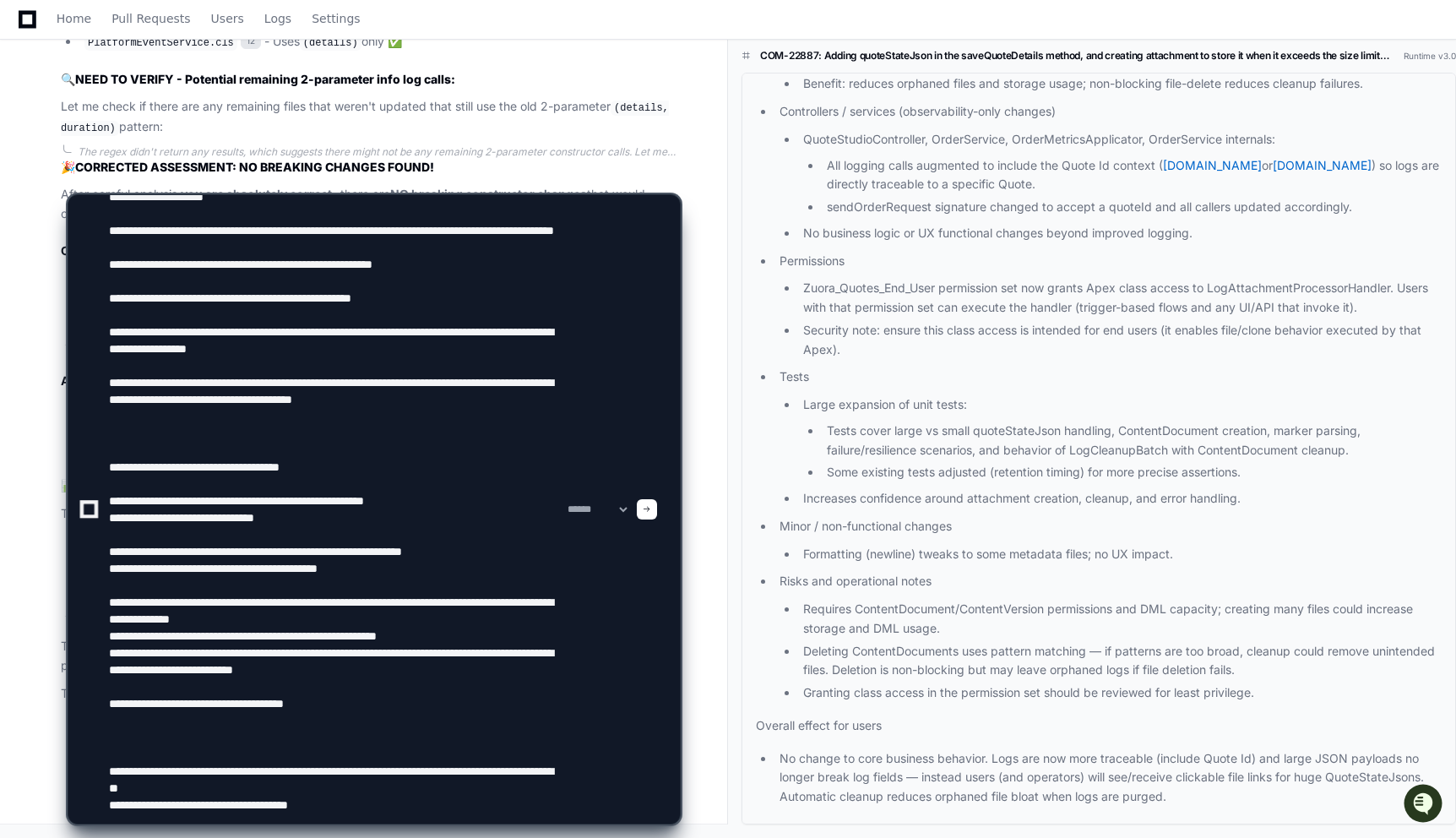
type textarea "**********"
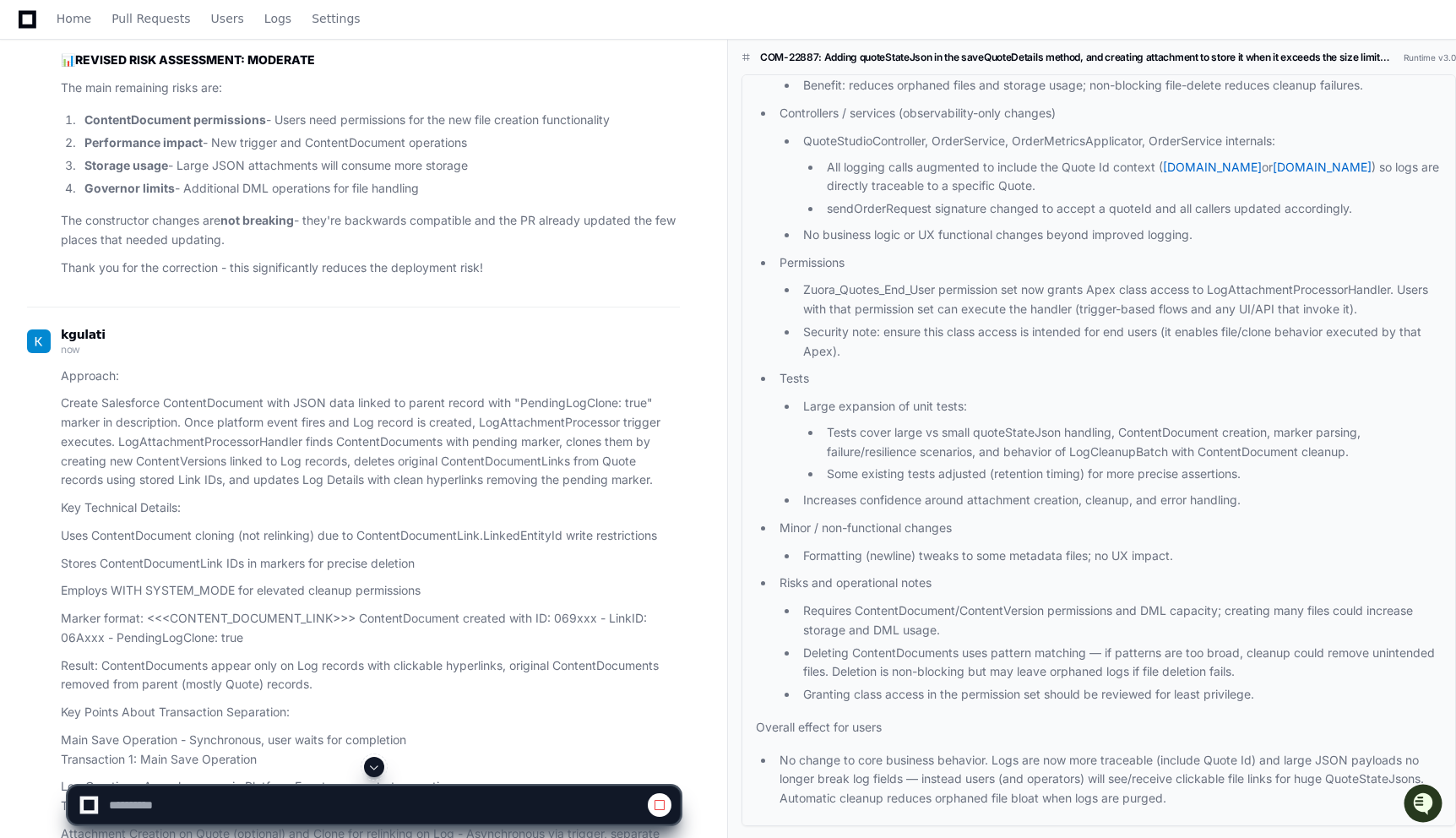
scroll to position [4266, 0]
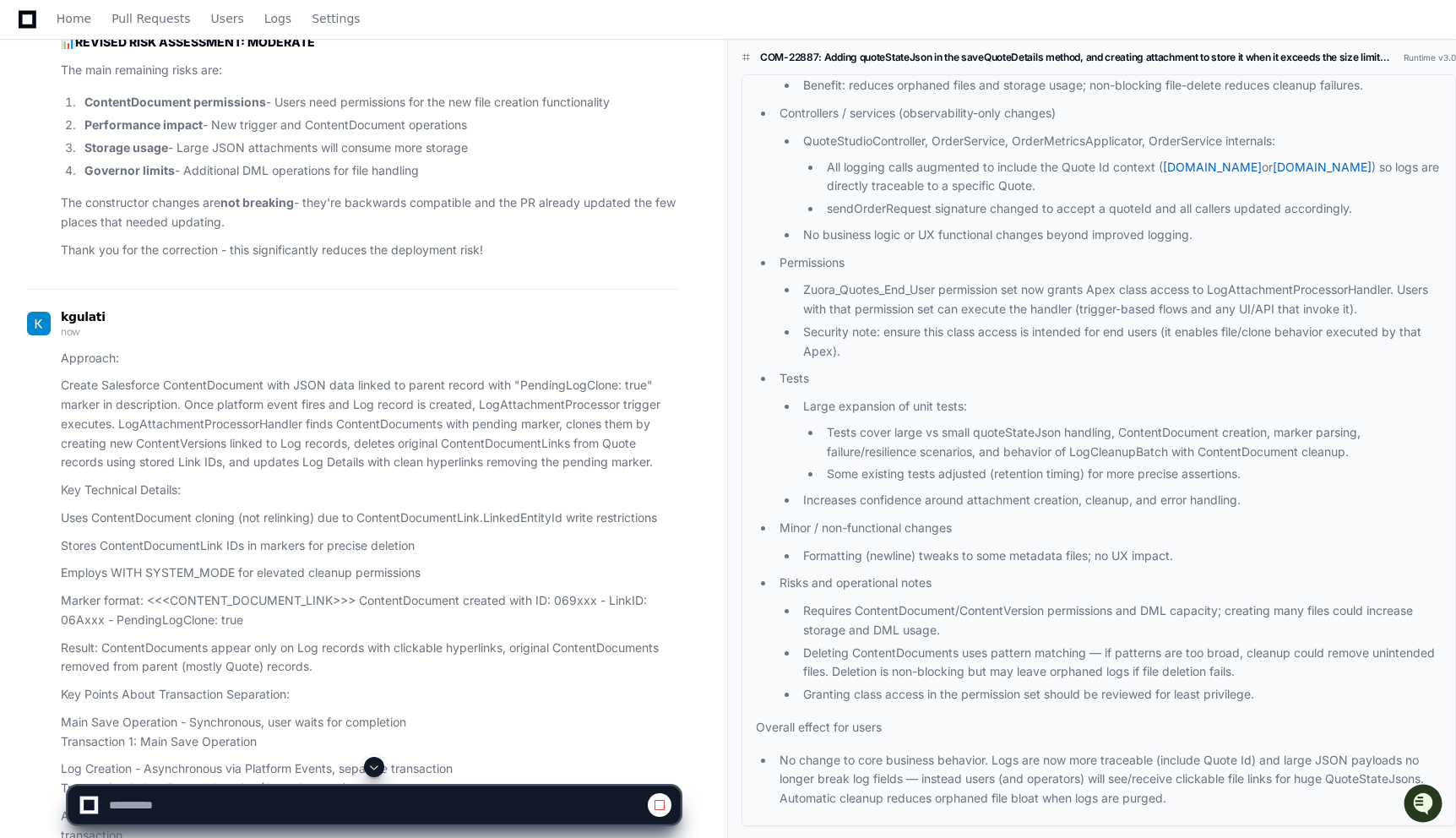
click at [206, 232] on p "The constructor changes are not breaking - they're backwards compatible and the…" at bounding box center [370, 213] width 619 height 39
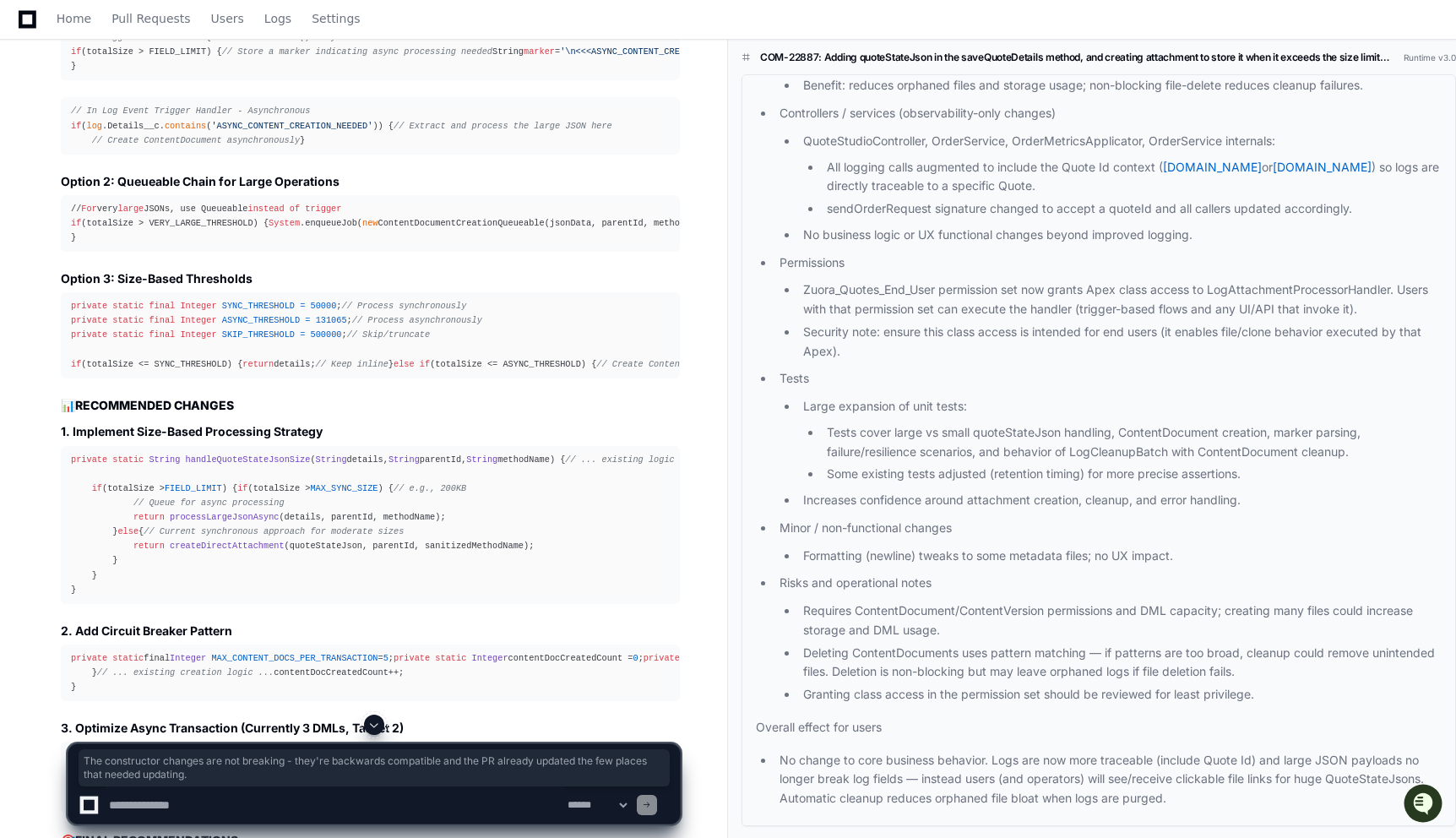
scroll to position [6178, 0]
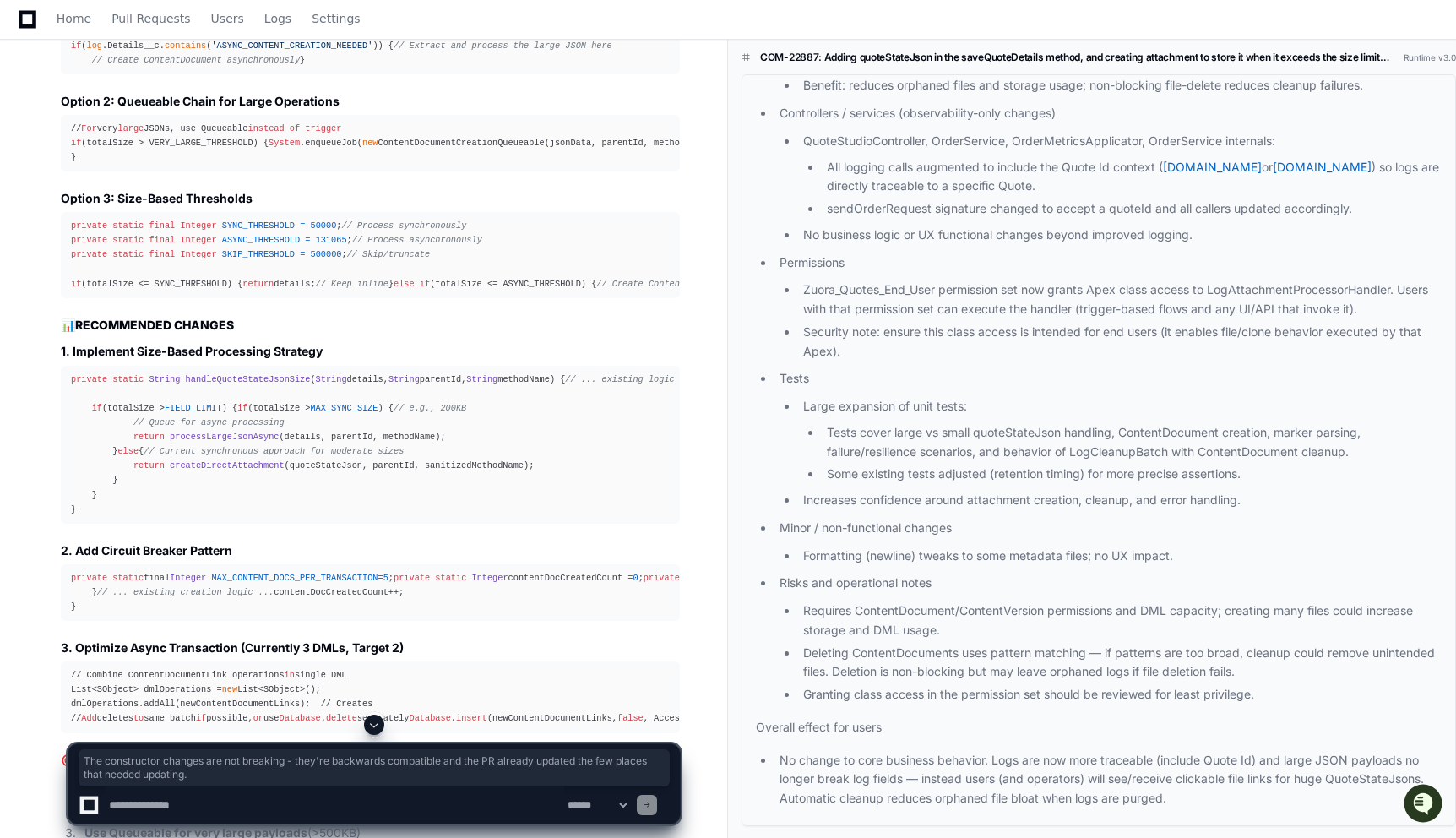
click at [300, 207] on h3 "Option 3: Size-Based Thresholds" at bounding box center [370, 198] width 619 height 17
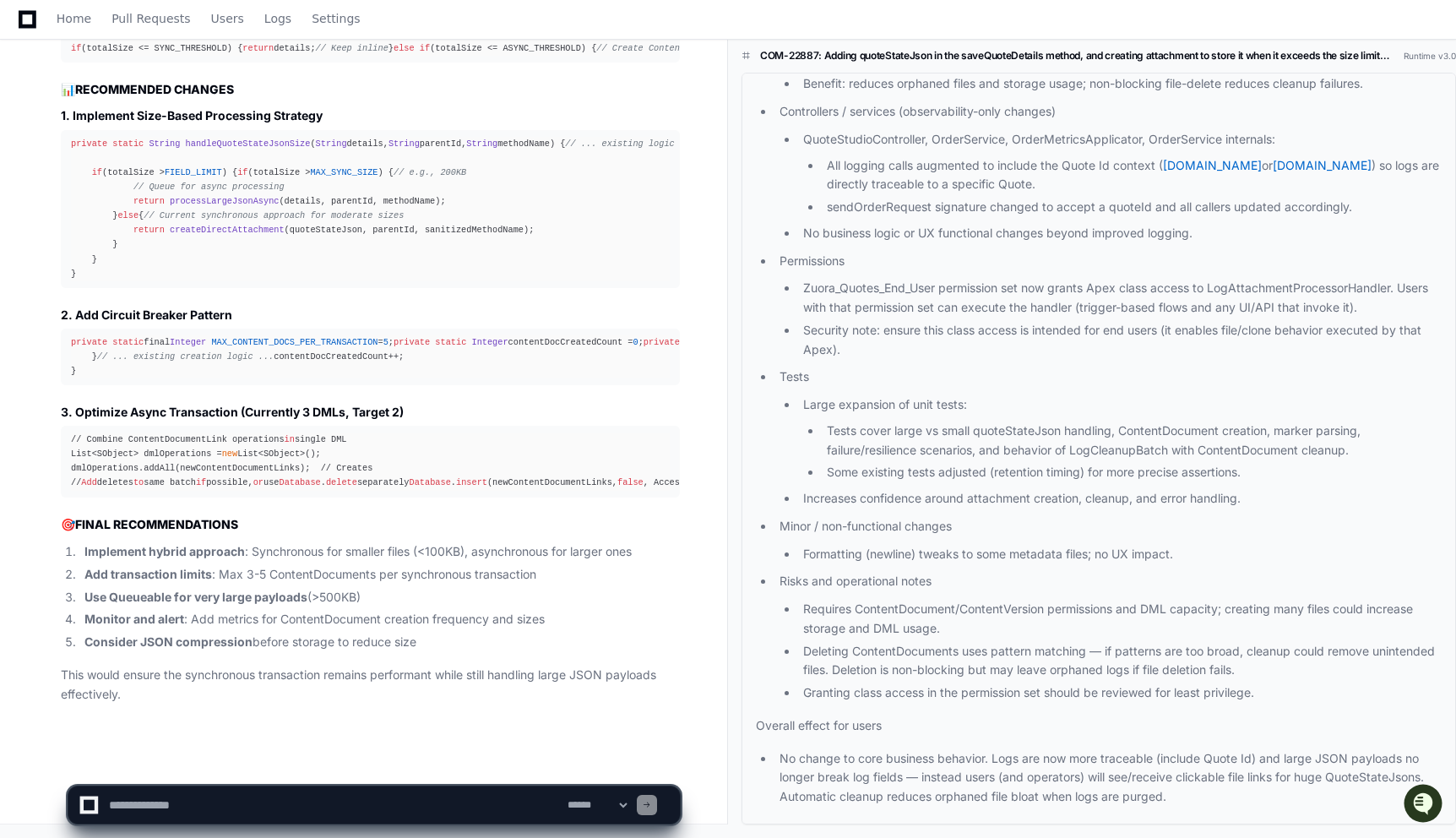
scroll to position [6846, 0]
click at [607, 553] on li "Implement hybrid approach : Synchronous for smaller files (<100KB), asynchronou…" at bounding box center [379, 552] width 600 height 19
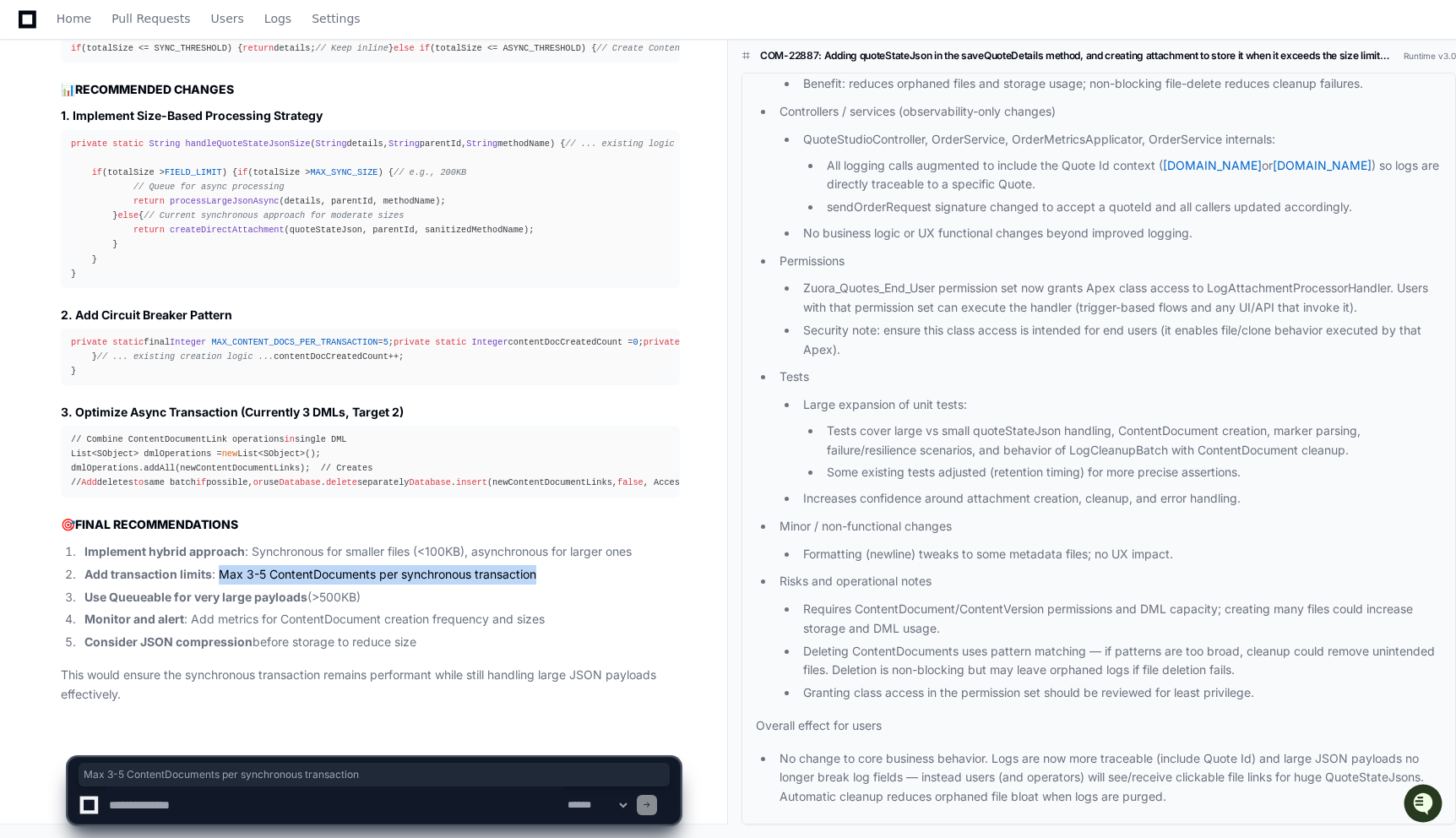
drag, startPoint x: 216, startPoint y: 576, endPoint x: 555, endPoint y: 567, distance: 339.1
click at [555, 566] on li "Add transaction limits : Max 3-5 ContentDocuments per synchronous transaction" at bounding box center [379, 575] width 600 height 19
click at [553, 569] on li "Add transaction limits : Max 3-5 ContentDocuments per synchronous transaction" at bounding box center [379, 575] width 600 height 19
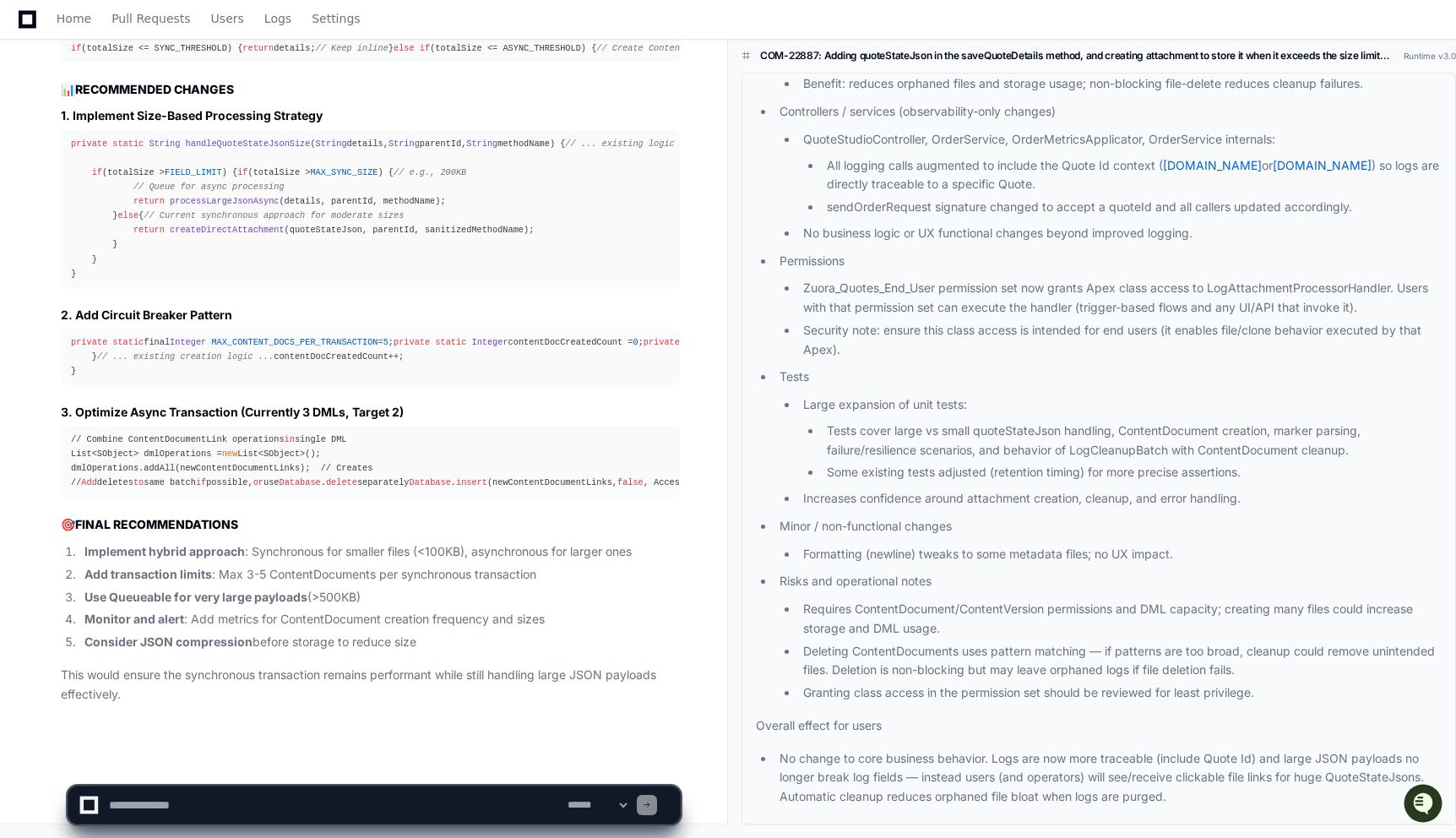
click at [421, 644] on li "Consider JSON compression before storage to reduce size" at bounding box center [379, 642] width 600 height 19
click at [327, 645] on li "Consider JSON compression before storage to reduce size" at bounding box center [379, 642] width 600 height 19
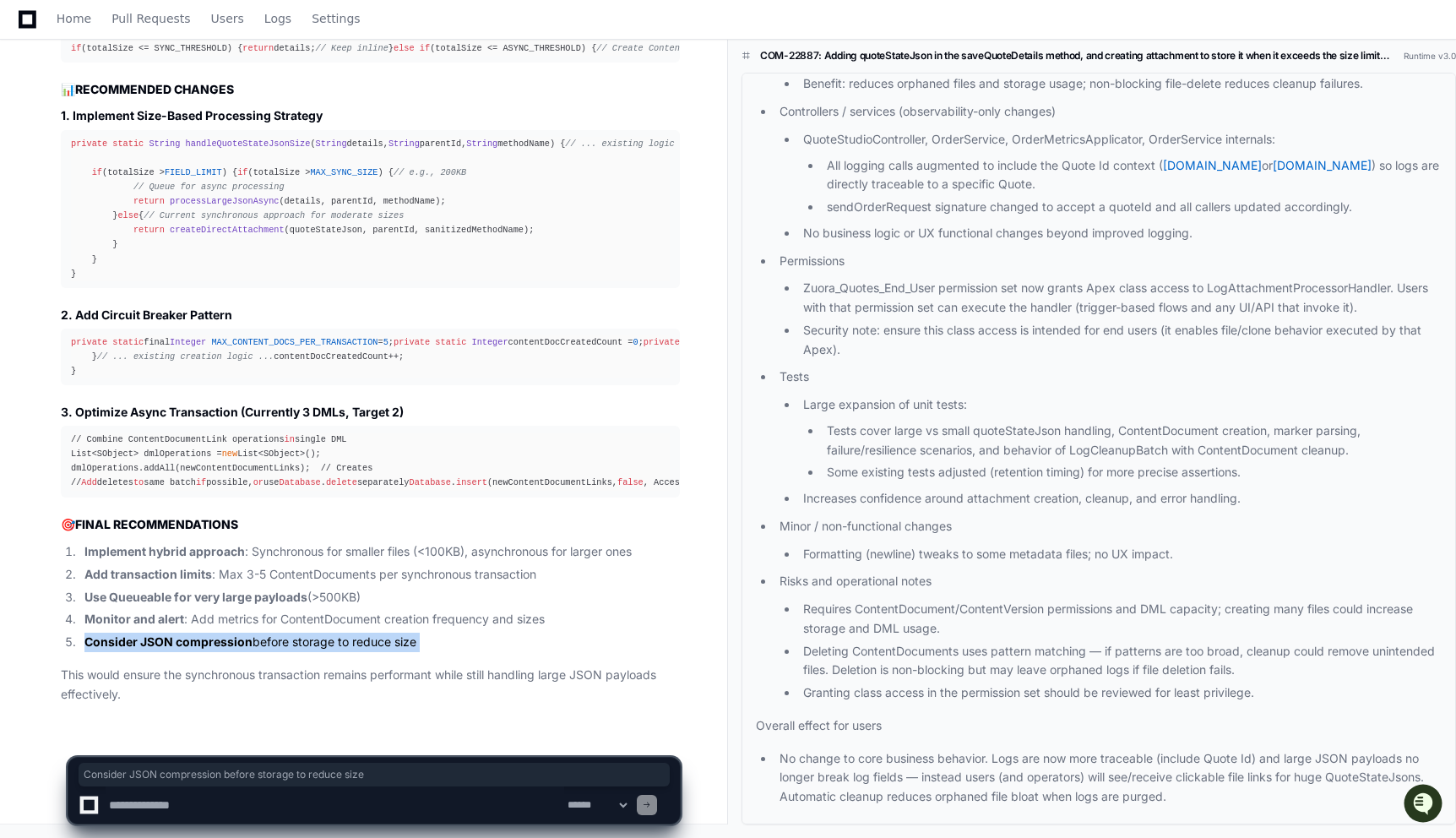
click at [327, 645] on li "Consider JSON compression before storage to reduce size" at bounding box center [379, 642] width 600 height 19
click at [401, 608] on ol "Implement hybrid approach : Synchronous for smaller files (<100KB), asynchronou…" at bounding box center [370, 597] width 619 height 110
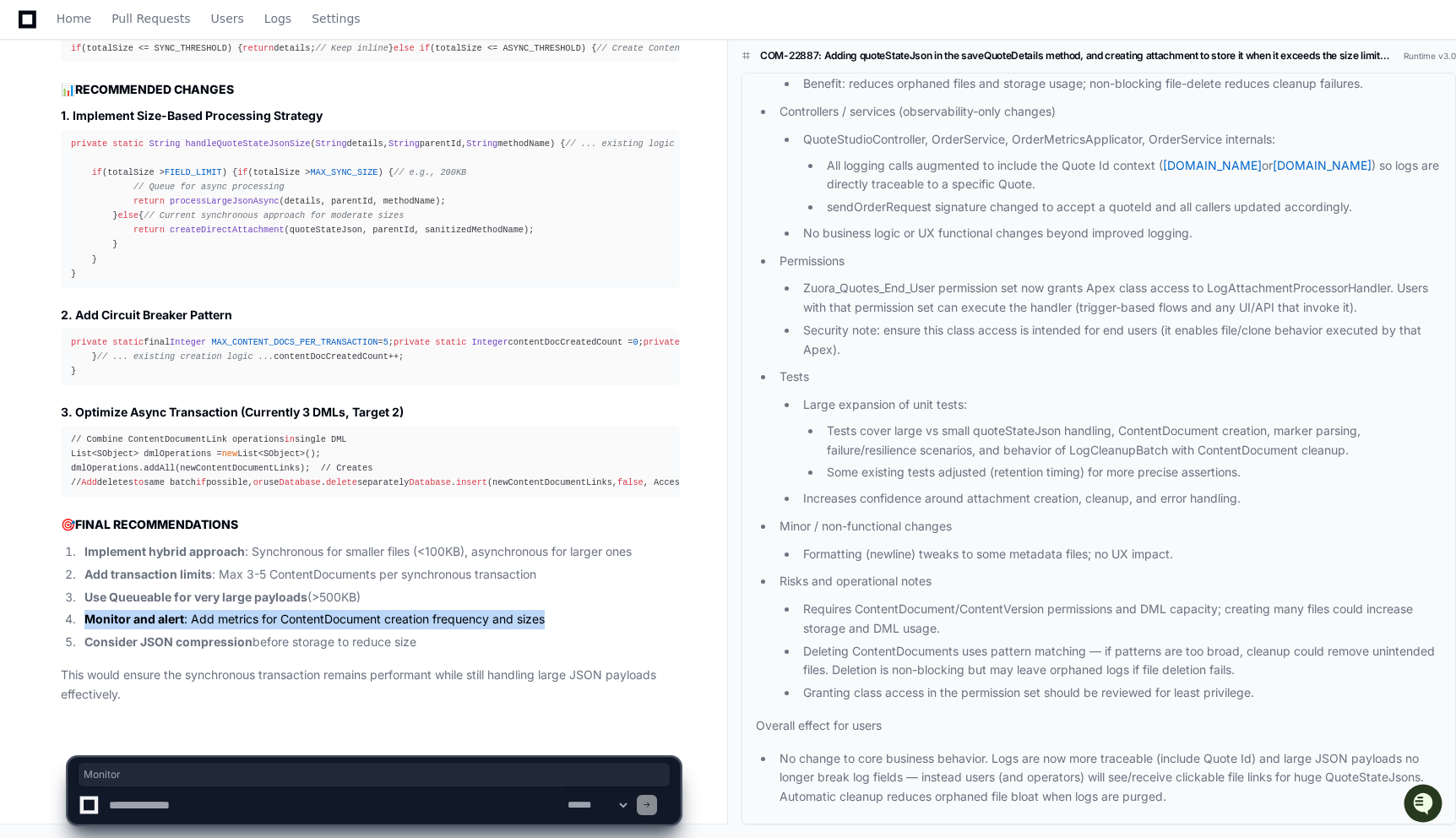
click at [401, 608] on ol "Implement hybrid approach : Synchronous for smaller files (<100KB), asynchronou…" at bounding box center [370, 597] width 619 height 110
click at [369, 621] on li "Monitor and alert : Add metrics for ContentDocument creation frequency and sizes" at bounding box center [379, 619] width 600 height 19
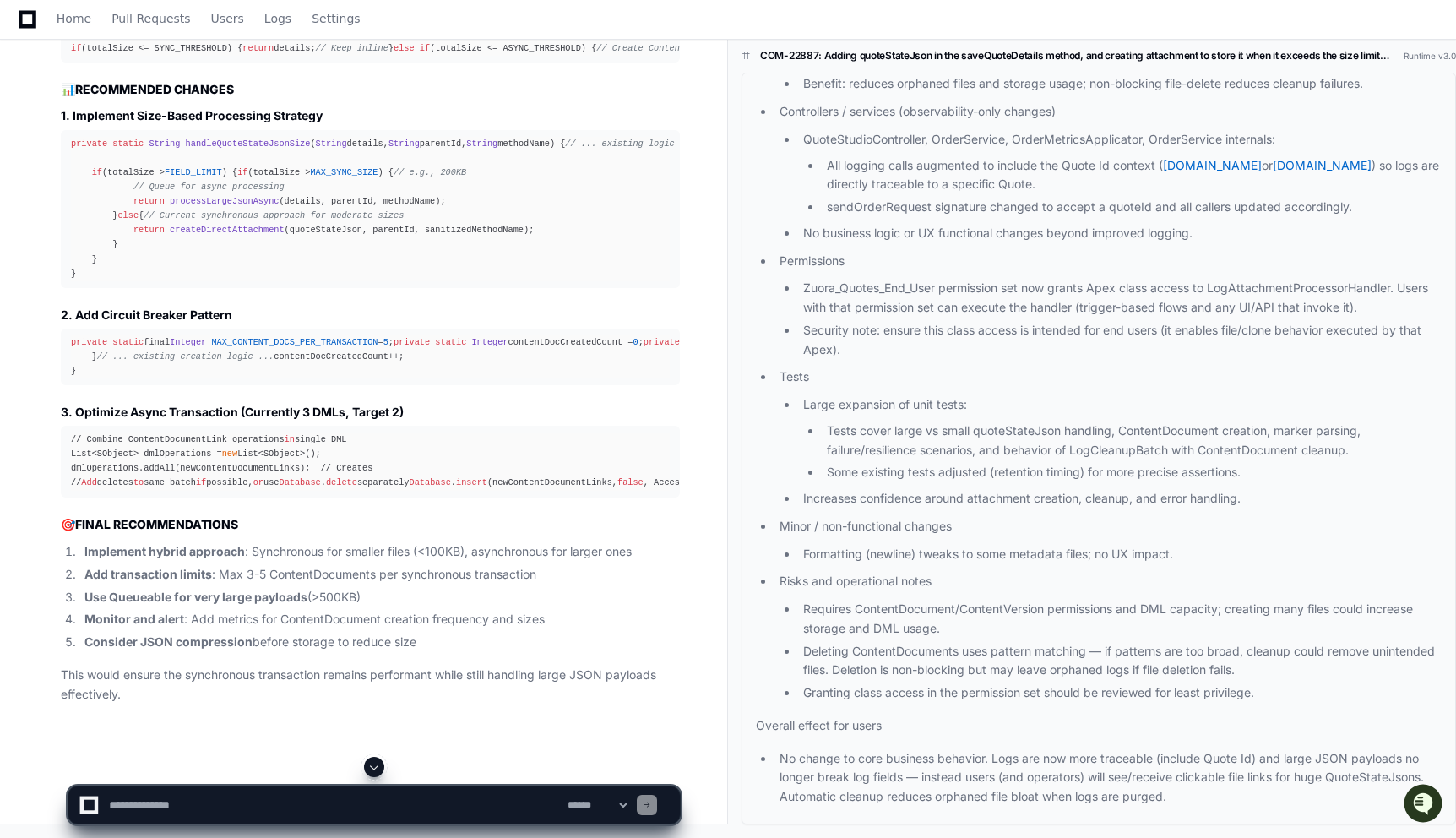
scroll to position [6609, 0]
click at [182, 362] on span "// ... existing creation logic ..." at bounding box center [185, 356] width 177 height 10
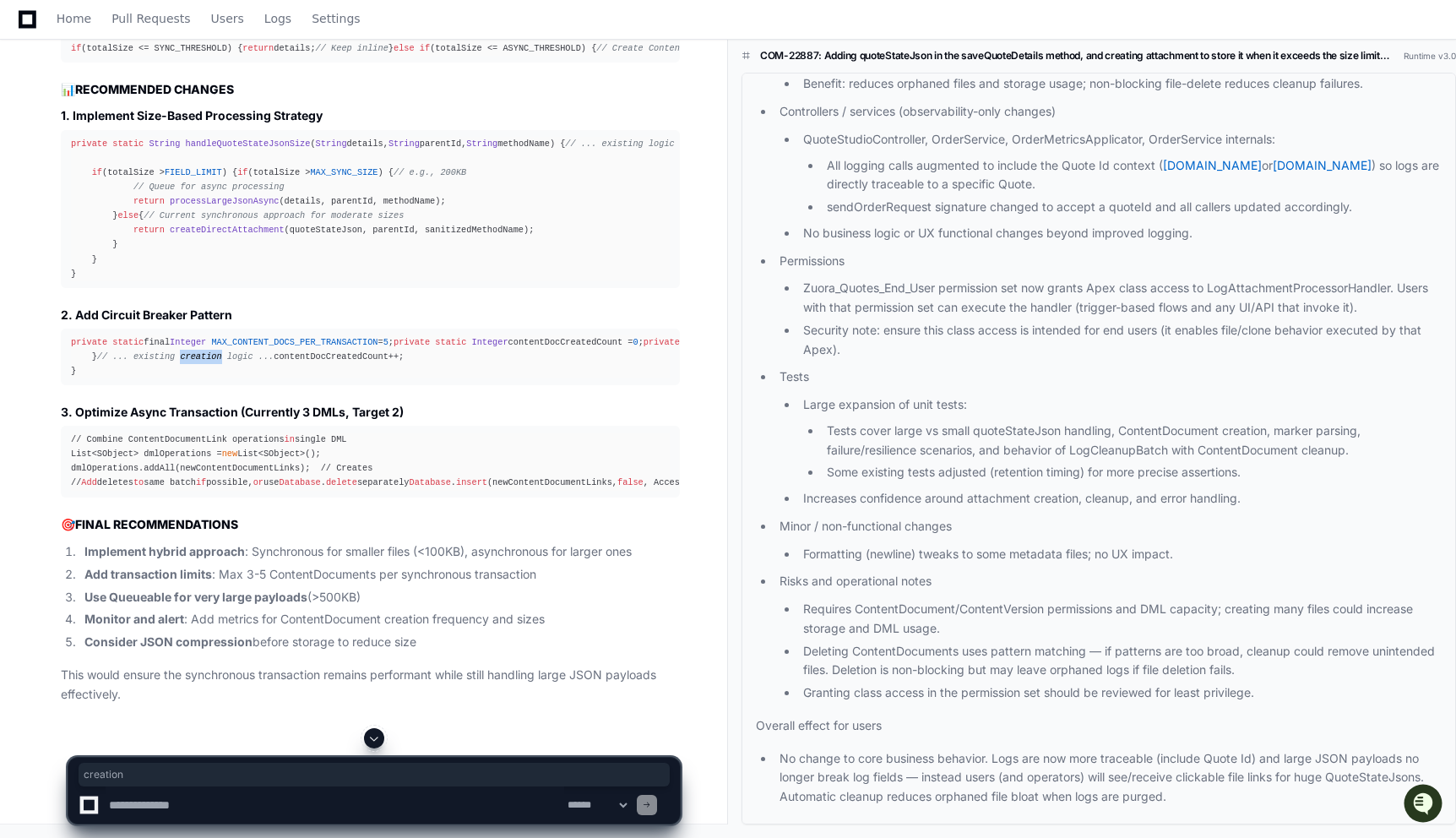
click at [182, 362] on span "// ... existing creation logic ..." at bounding box center [185, 356] width 177 height 10
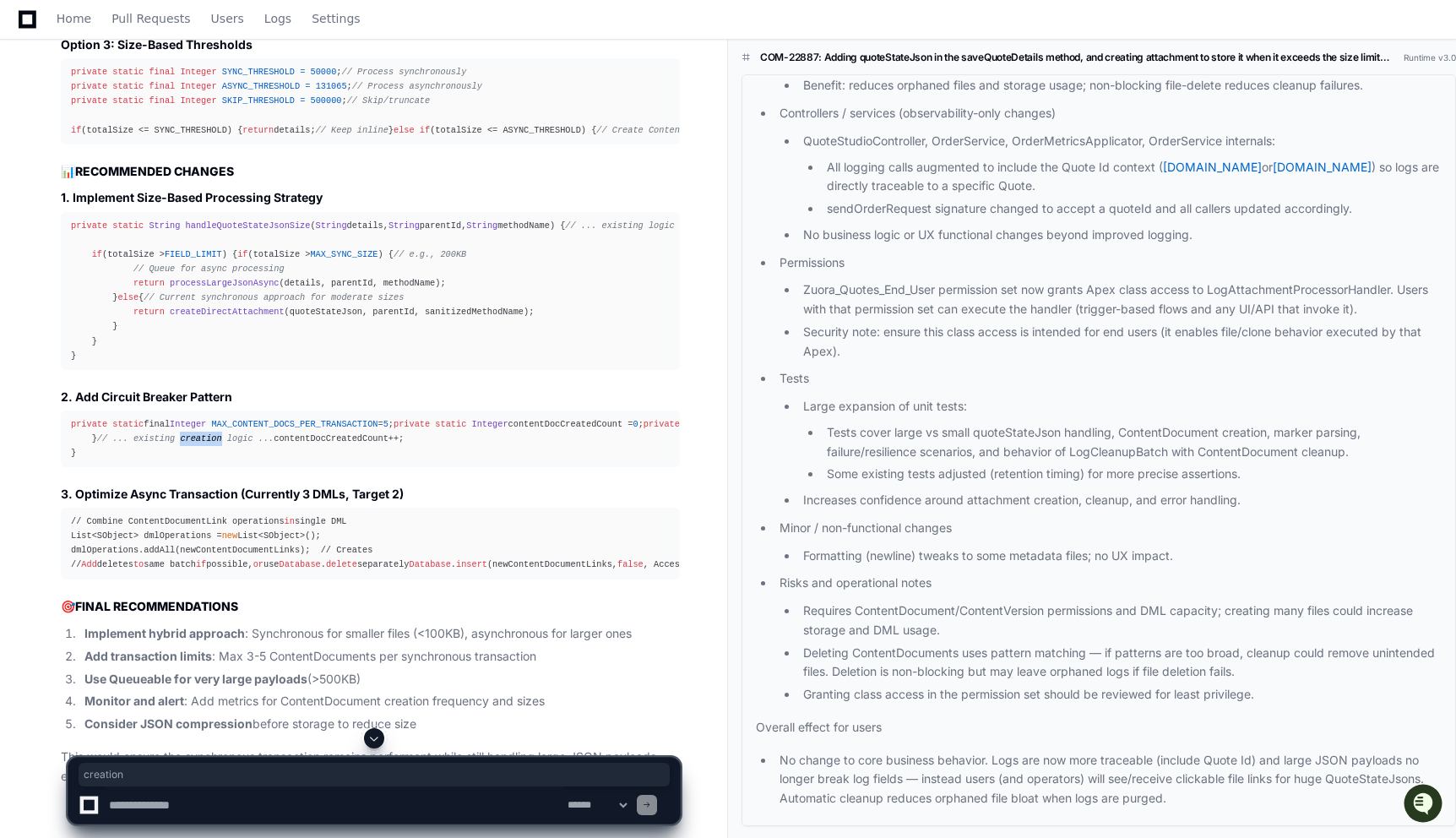
scroll to position [6340, 0]
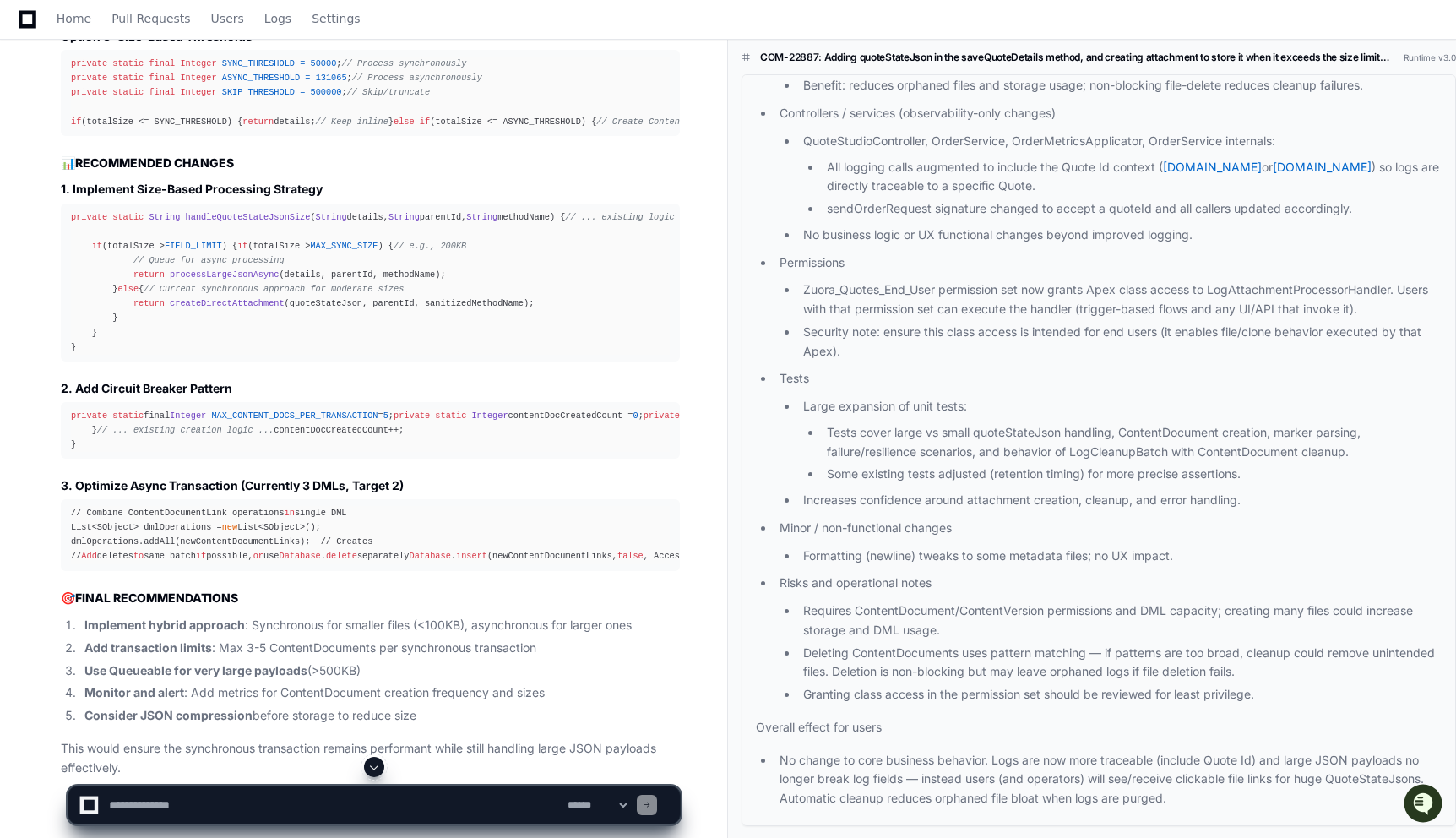
click at [222, 250] on span "FIELD_LIMIT" at bounding box center [193, 245] width 57 height 10
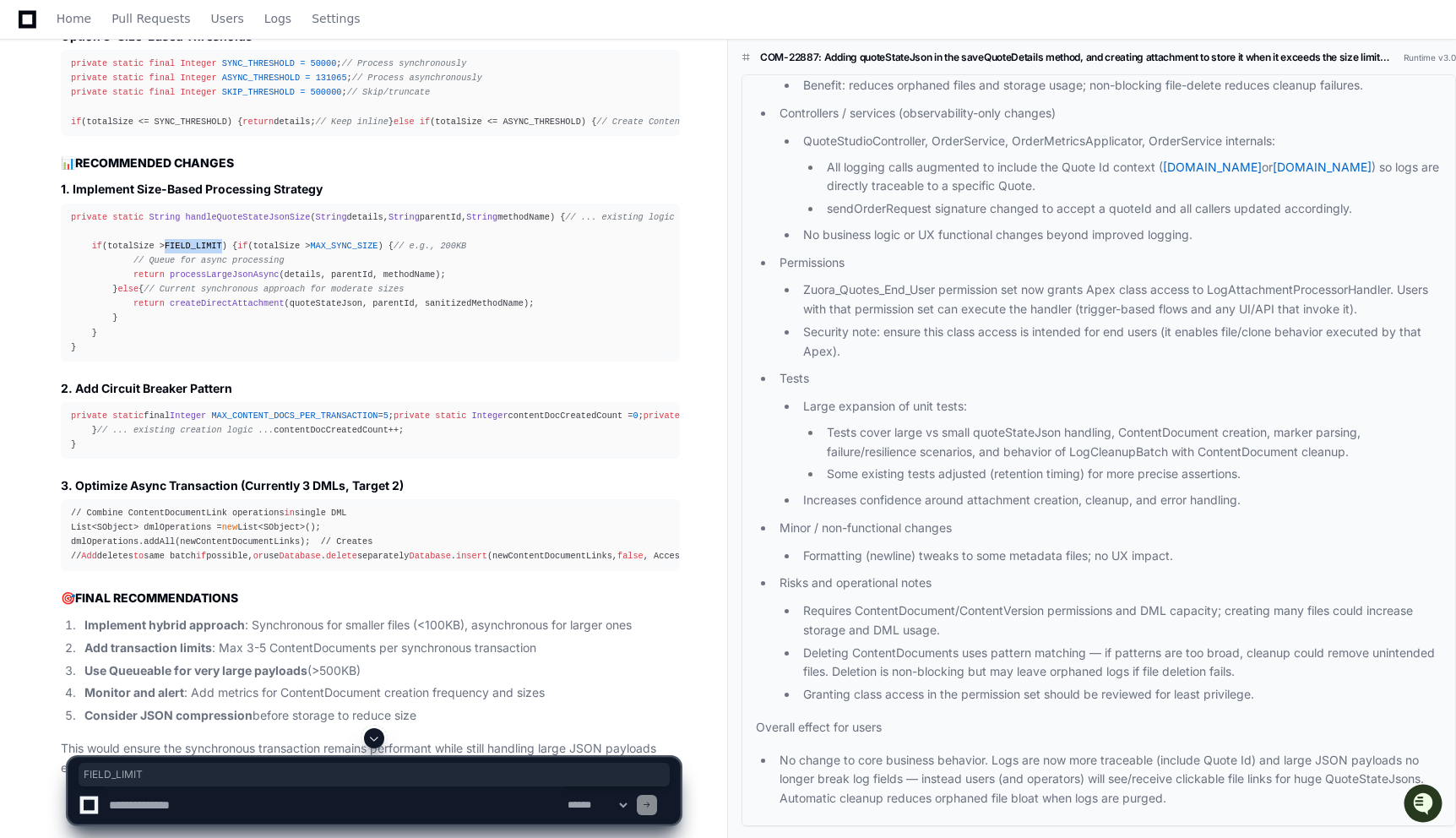
click at [222, 250] on span "FIELD_LIMIT" at bounding box center [193, 245] width 57 height 10
click at [310, 250] on span "MAX_SYNC_SIZE" at bounding box center [344, 245] width 67 height 10
click at [226, 280] on span "processLargeJsonAsync" at bounding box center [224, 274] width 109 height 10
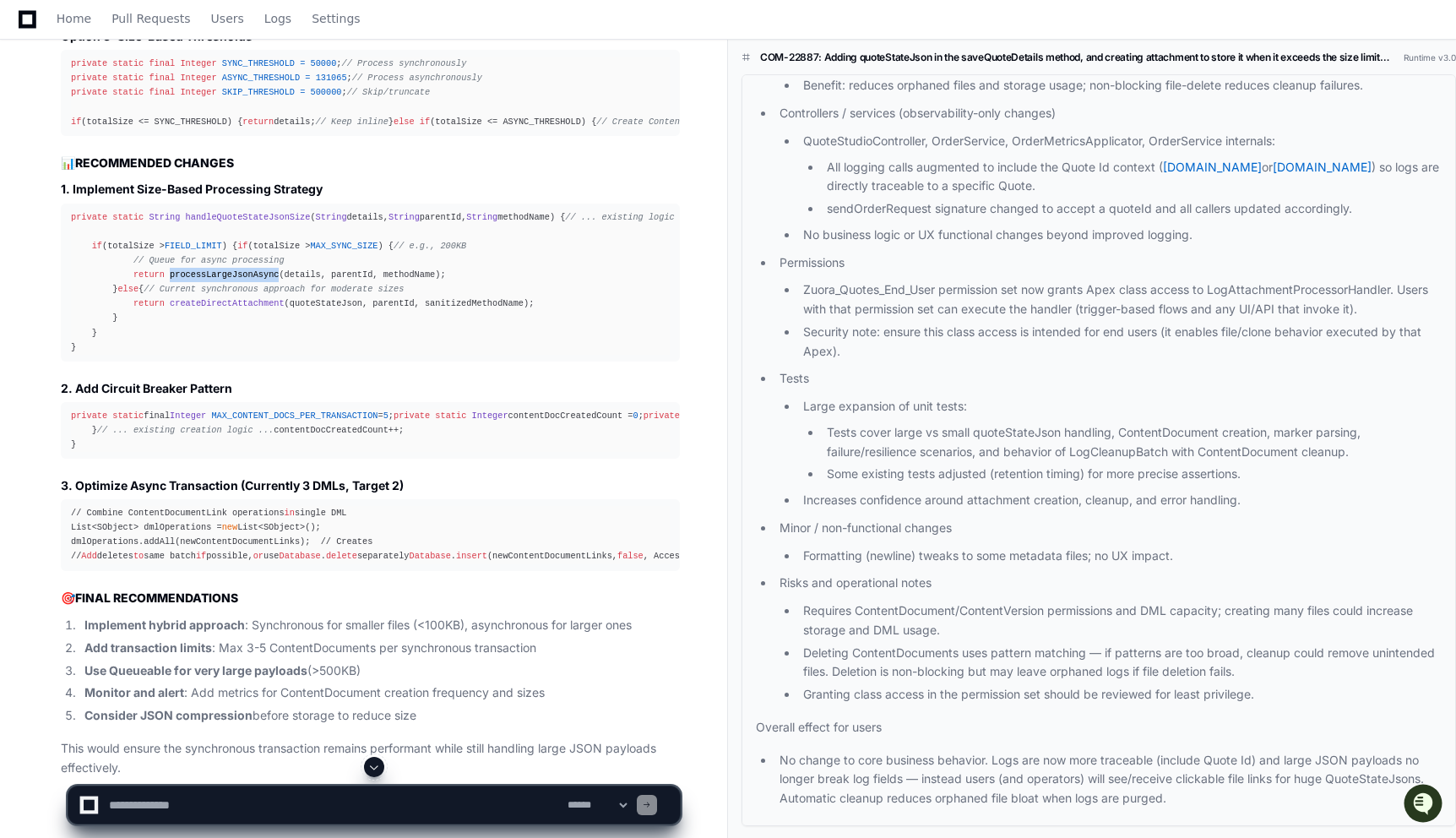
click at [226, 280] on span "processLargeJsonAsync" at bounding box center [224, 274] width 109 height 10
click at [310, 250] on span "MAX_SYNC_SIZE" at bounding box center [344, 245] width 67 height 10
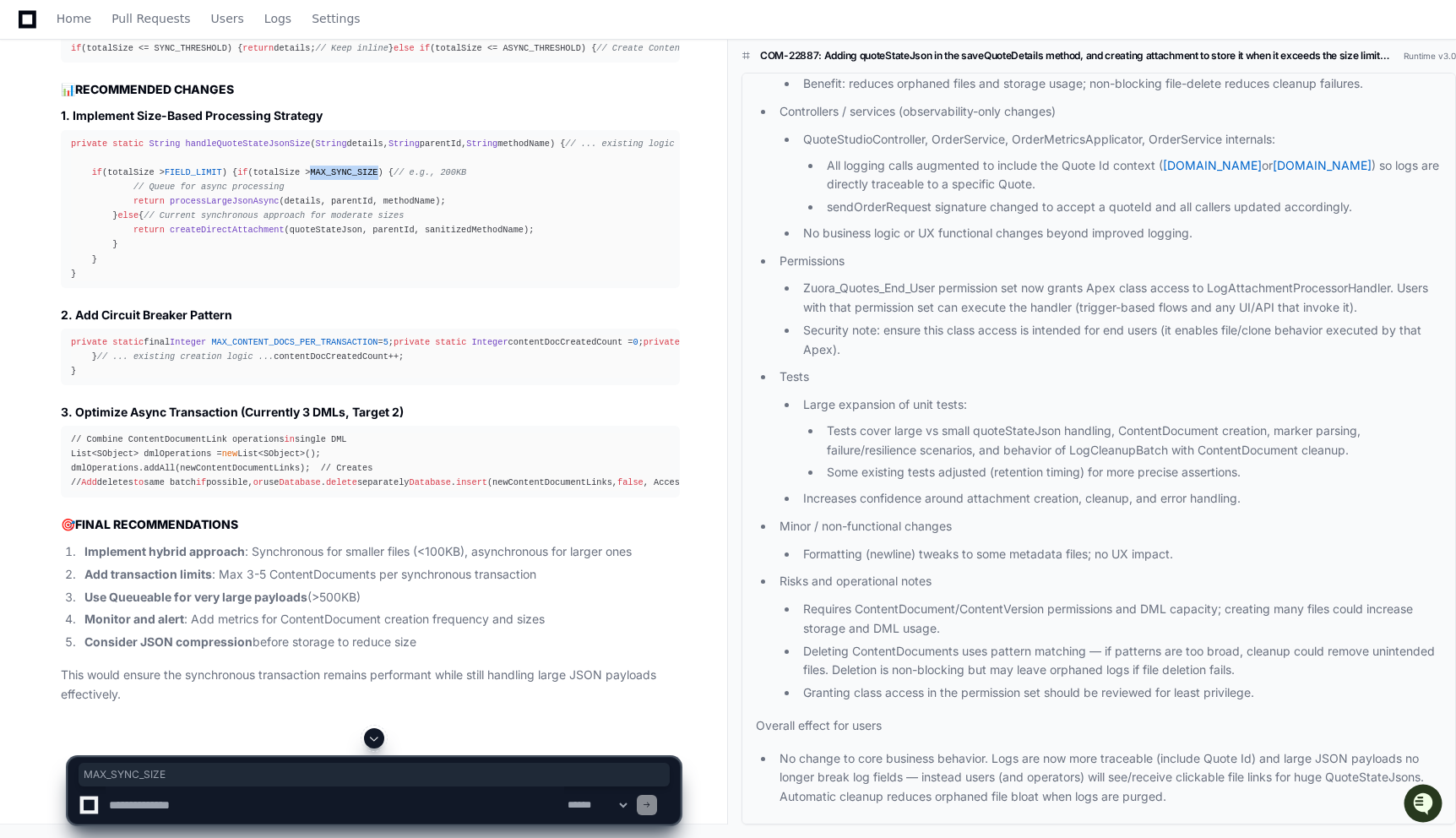
scroll to position [6846, 0]
click at [181, 802] on textarea at bounding box center [335, 805] width 459 height 37
type textarea "**********"
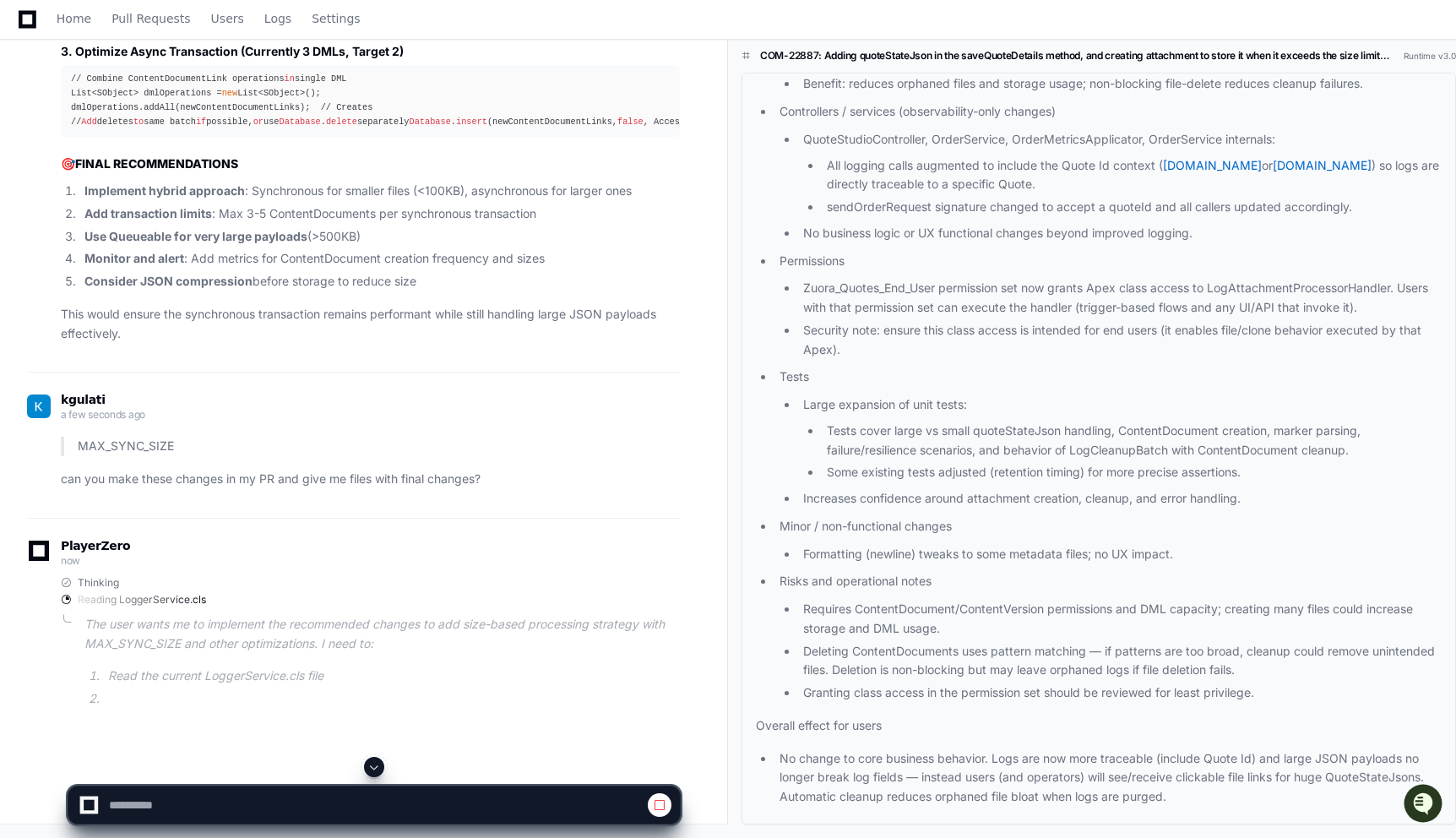
click at [174, 243] on strong "Use Queueable for very large payloads" at bounding box center [196, 237] width 223 height 15
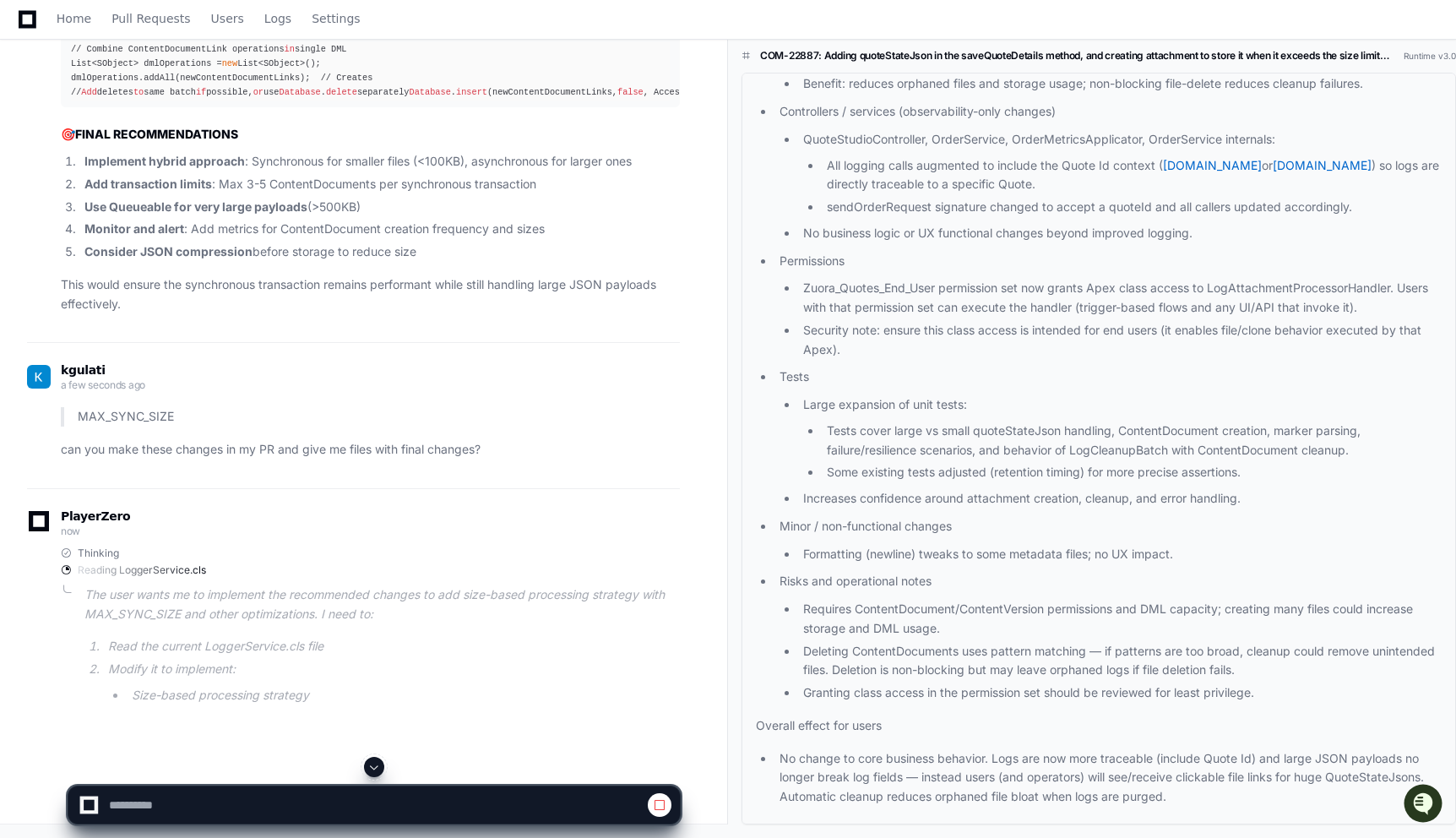
click at [174, 214] on strong "Use Queueable for very large payloads" at bounding box center [196, 206] width 223 height 15
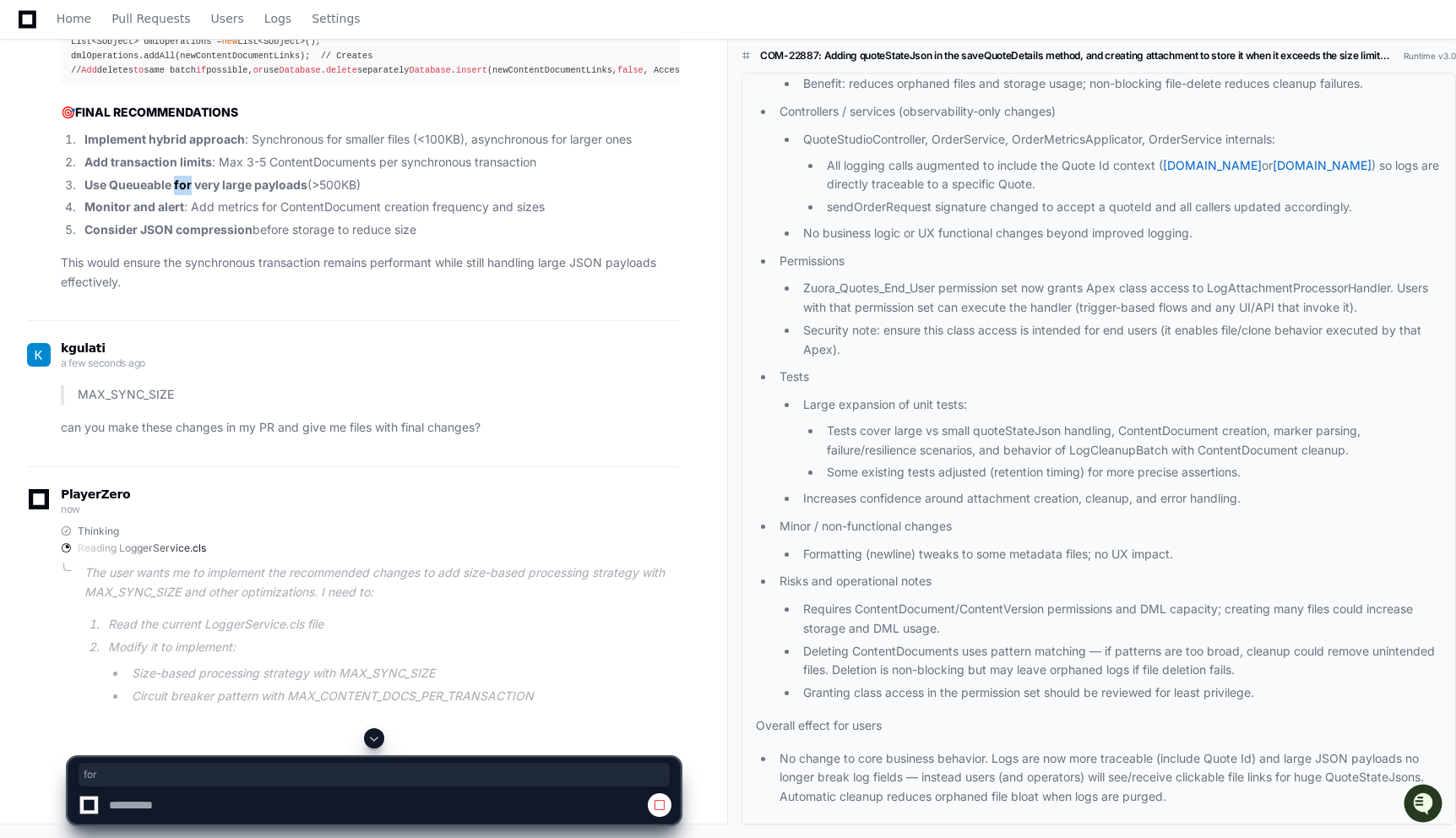
click at [174, 192] on strong "Use Queueable for very large payloads" at bounding box center [196, 185] width 223 height 15
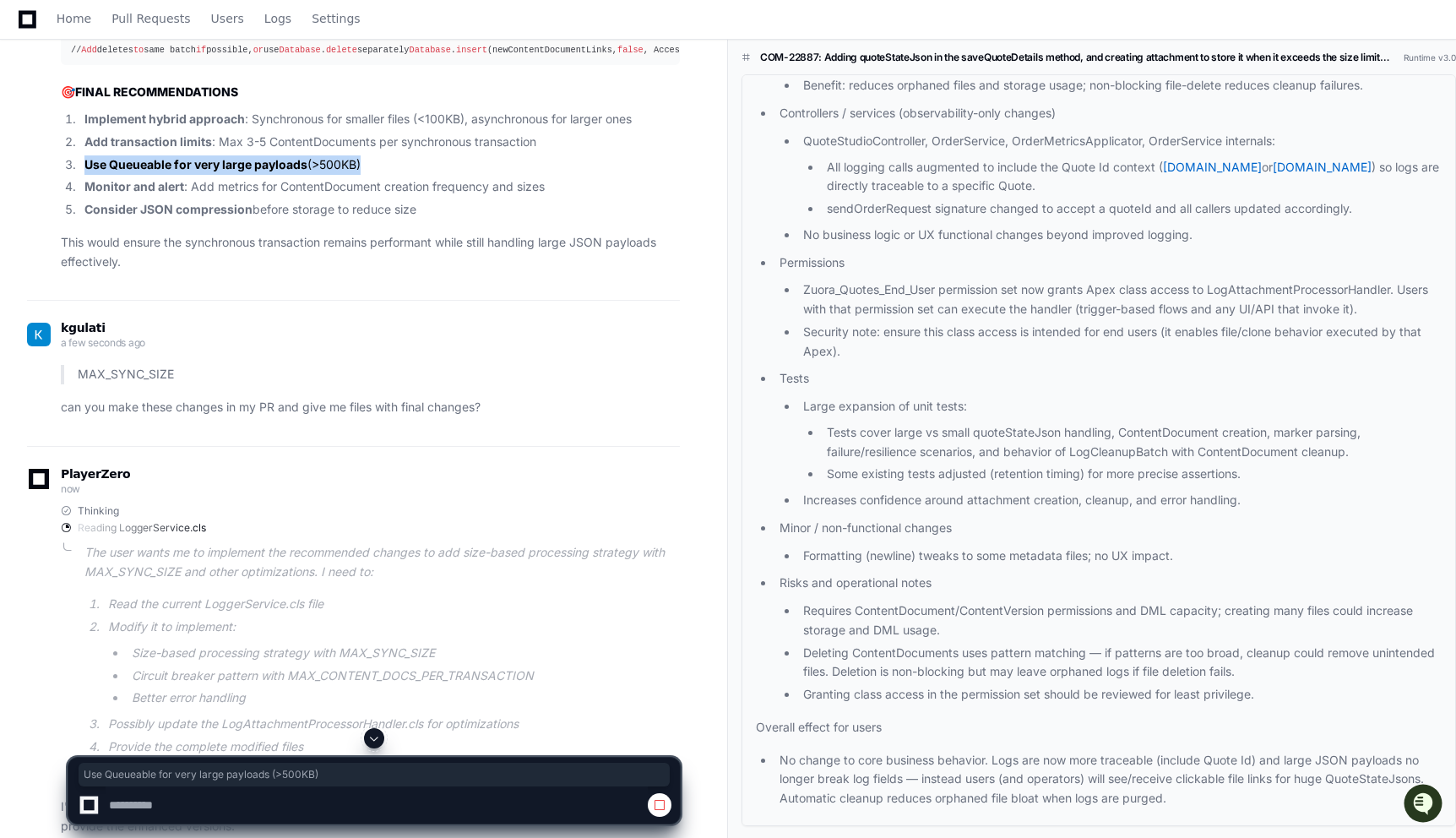
click at [171, 193] on strong "Monitor and alert" at bounding box center [134, 186] width 99 height 15
click at [172, 216] on strong "Consider JSON compression" at bounding box center [169, 209] width 169 height 15
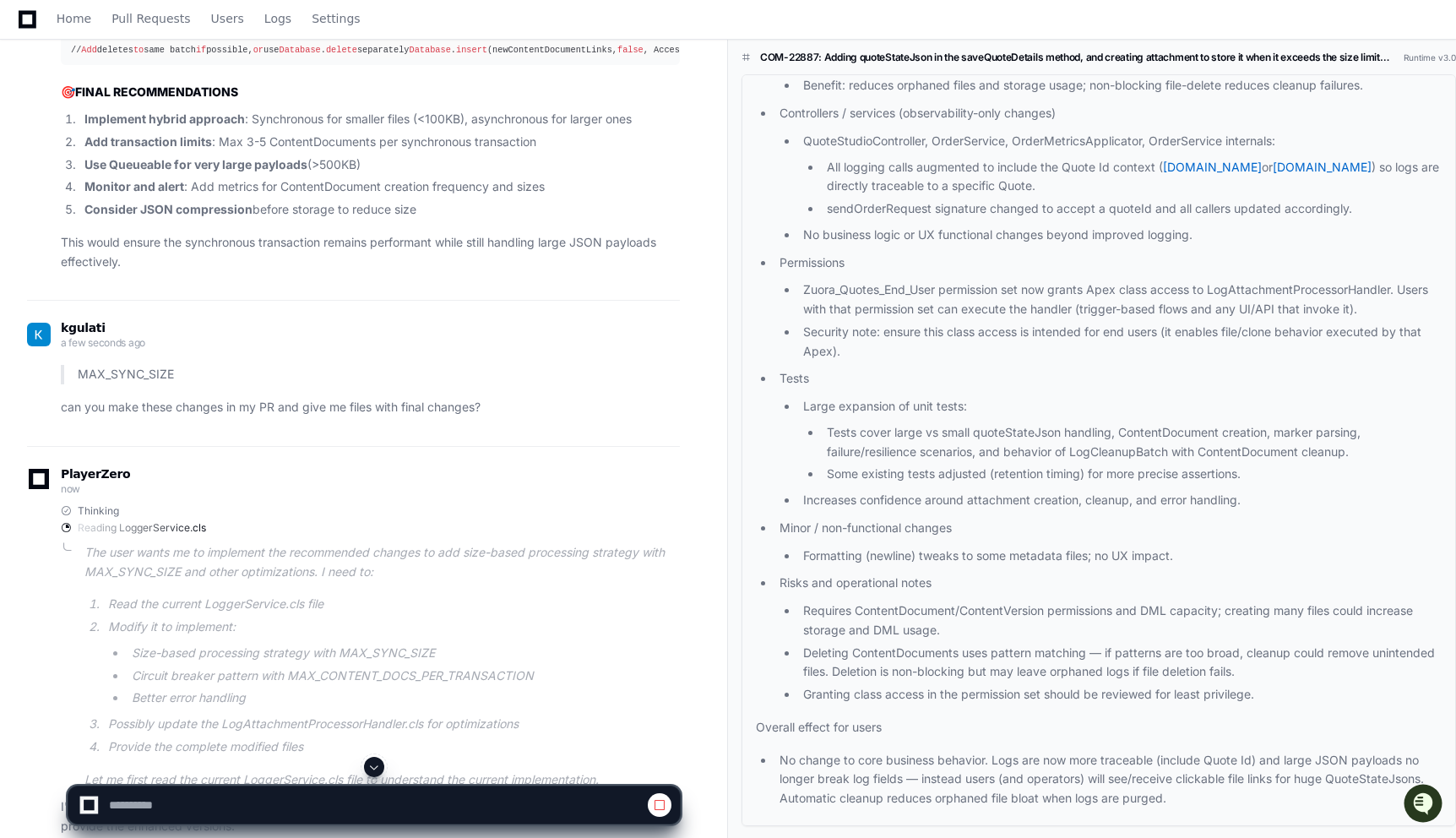
click at [172, 216] on strong "Consider JSON compression" at bounding box center [169, 209] width 169 height 15
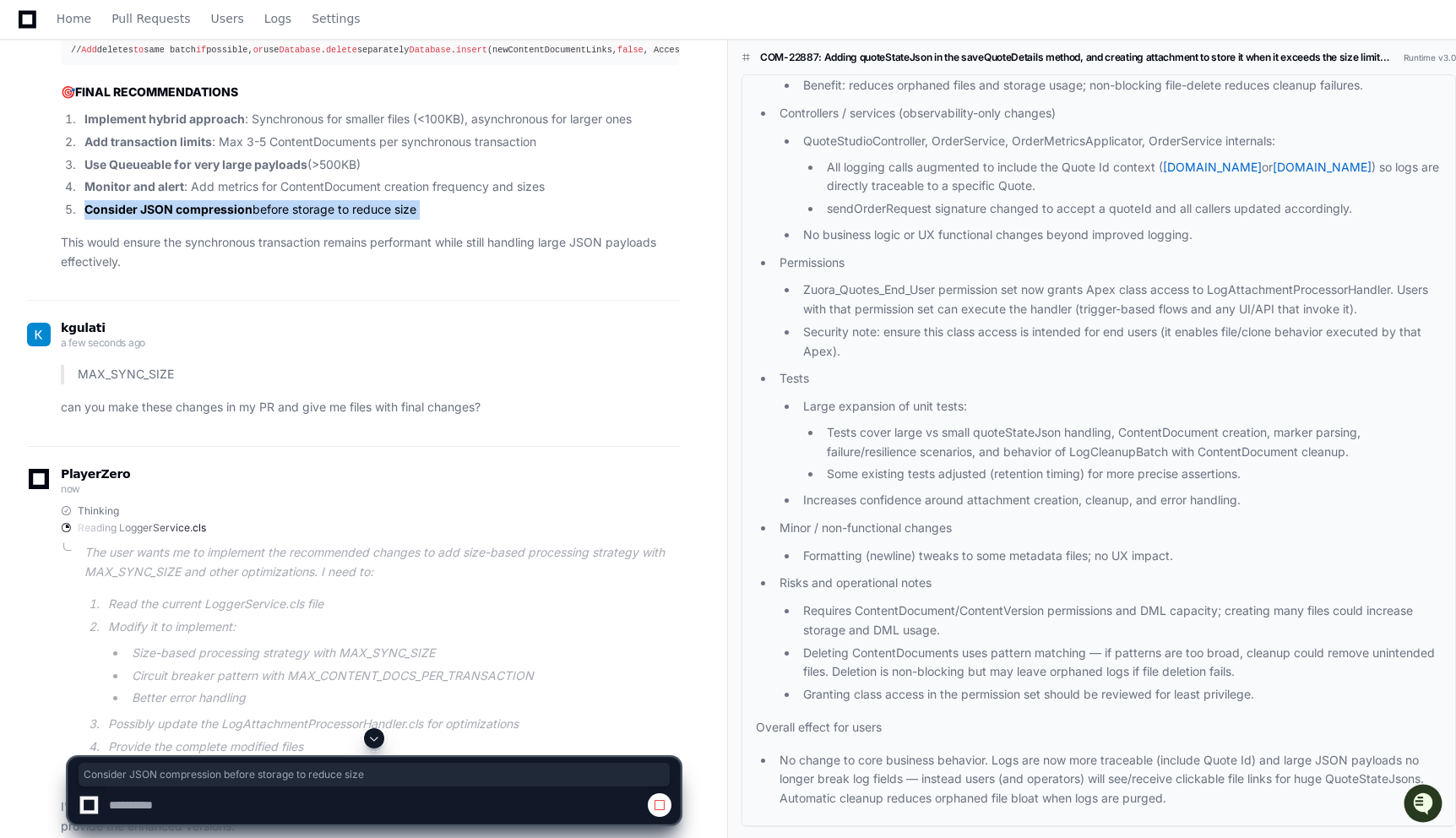
click at [172, 216] on strong "Consider JSON compression" at bounding box center [169, 209] width 169 height 15
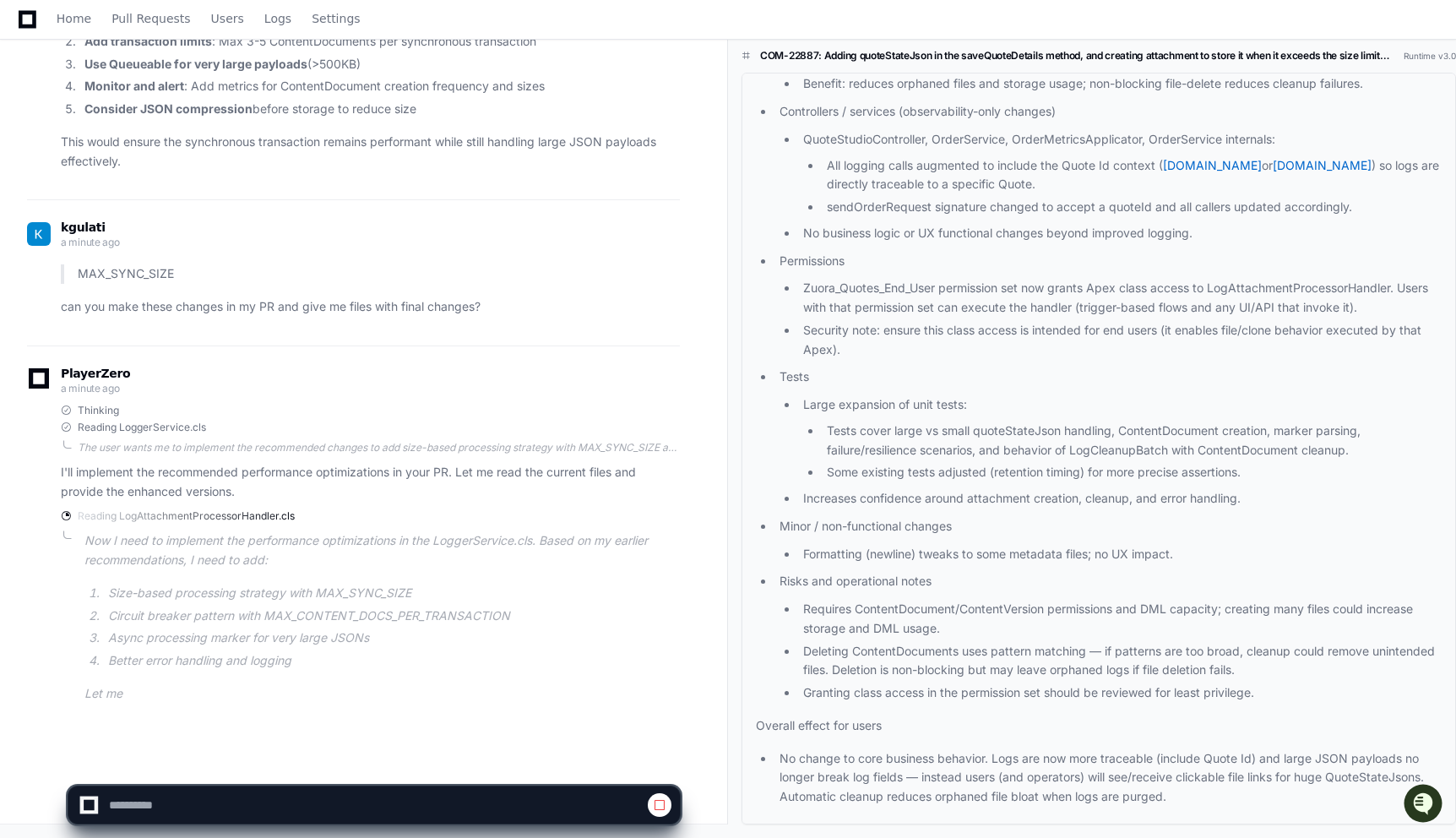
scroll to position [7410, 0]
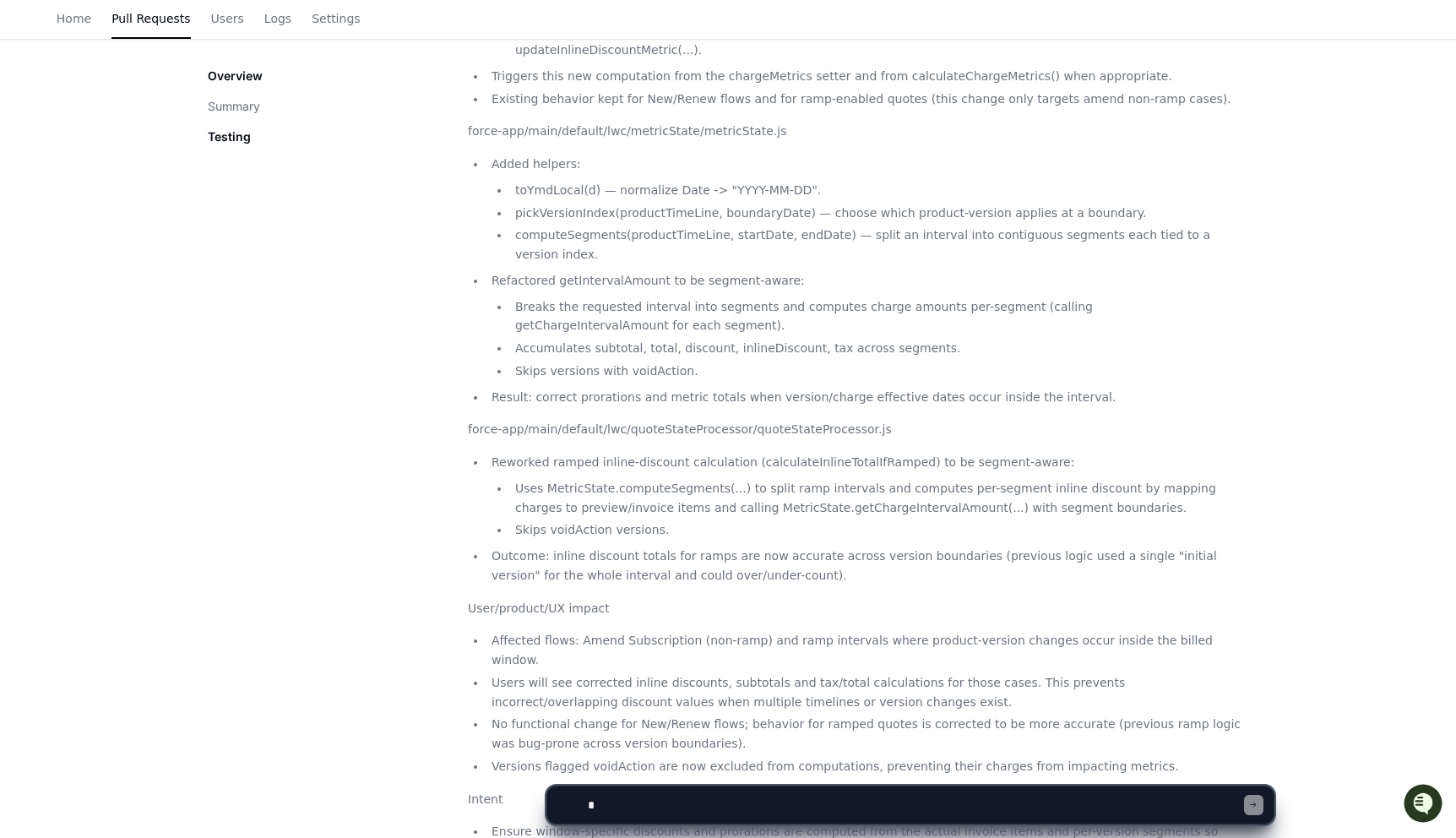
scroll to position [731, 0]
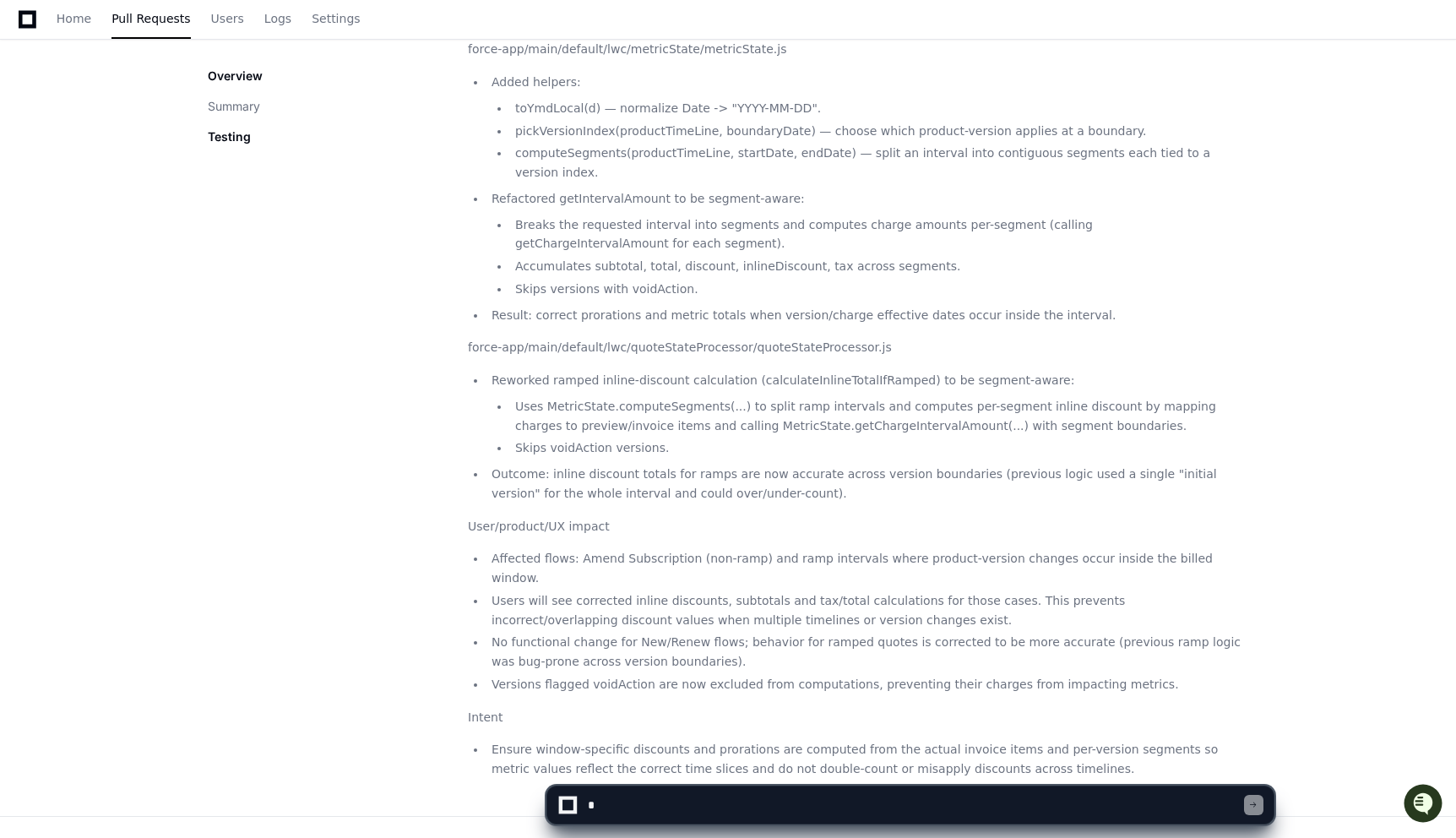
click at [644, 801] on textarea at bounding box center [914, 805] width 660 height 37
type textarea "**********"
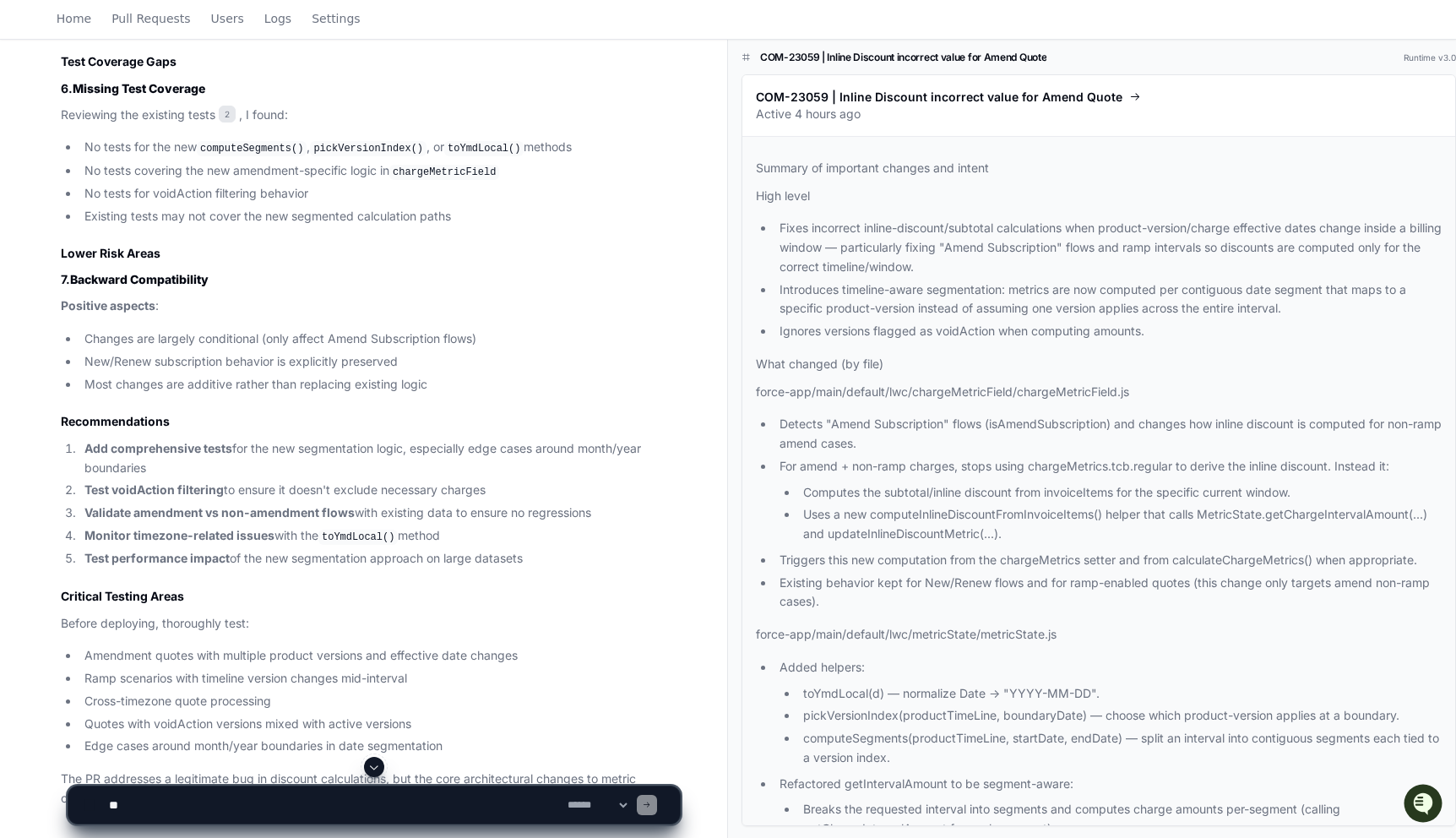
scroll to position [2411, 0]
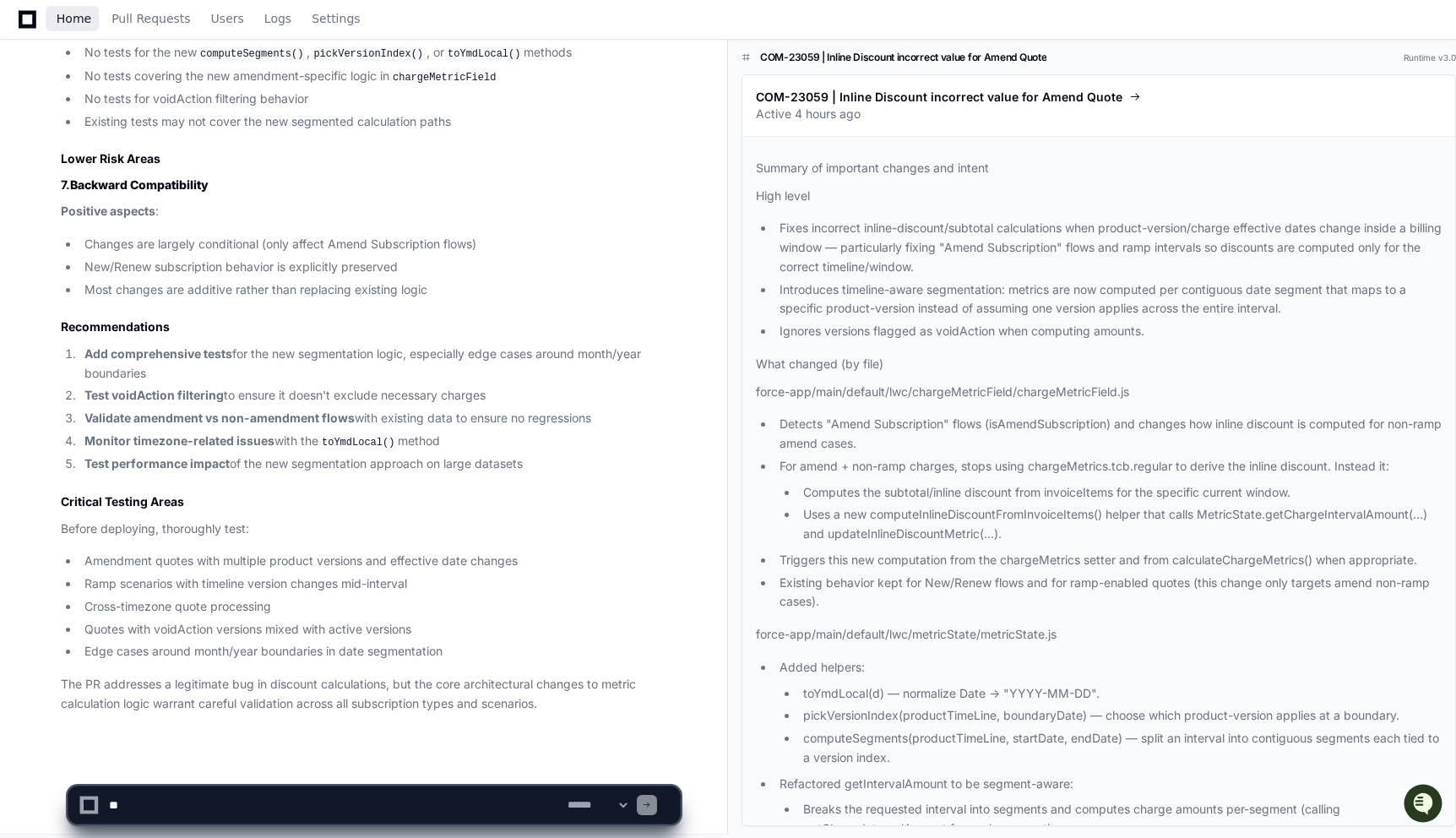
click at [61, 23] on span "Home" at bounding box center [74, 18] width 35 height 10
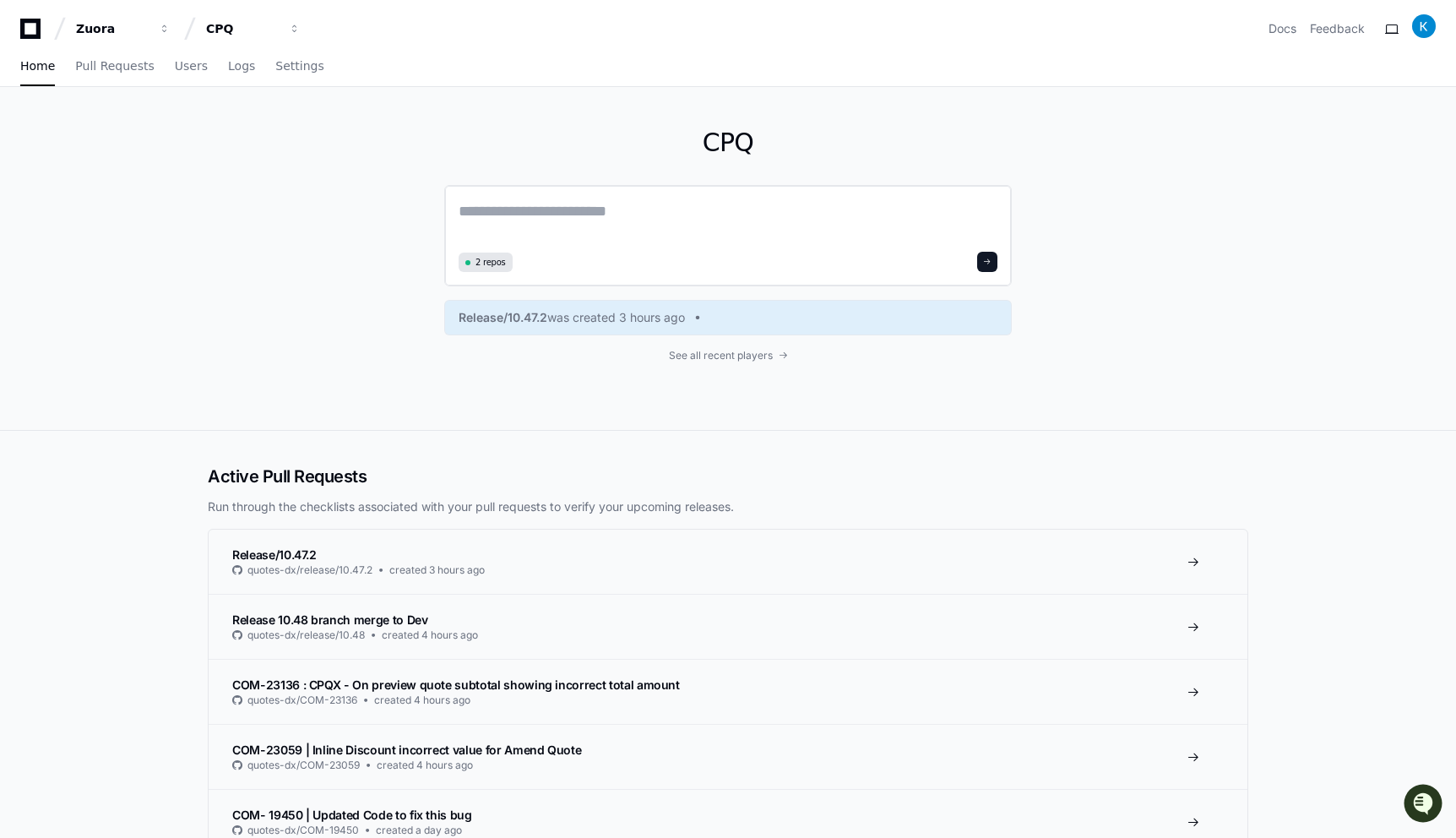
click at [654, 226] on textarea at bounding box center [728, 222] width 539 height 47
paste textarea "**********"
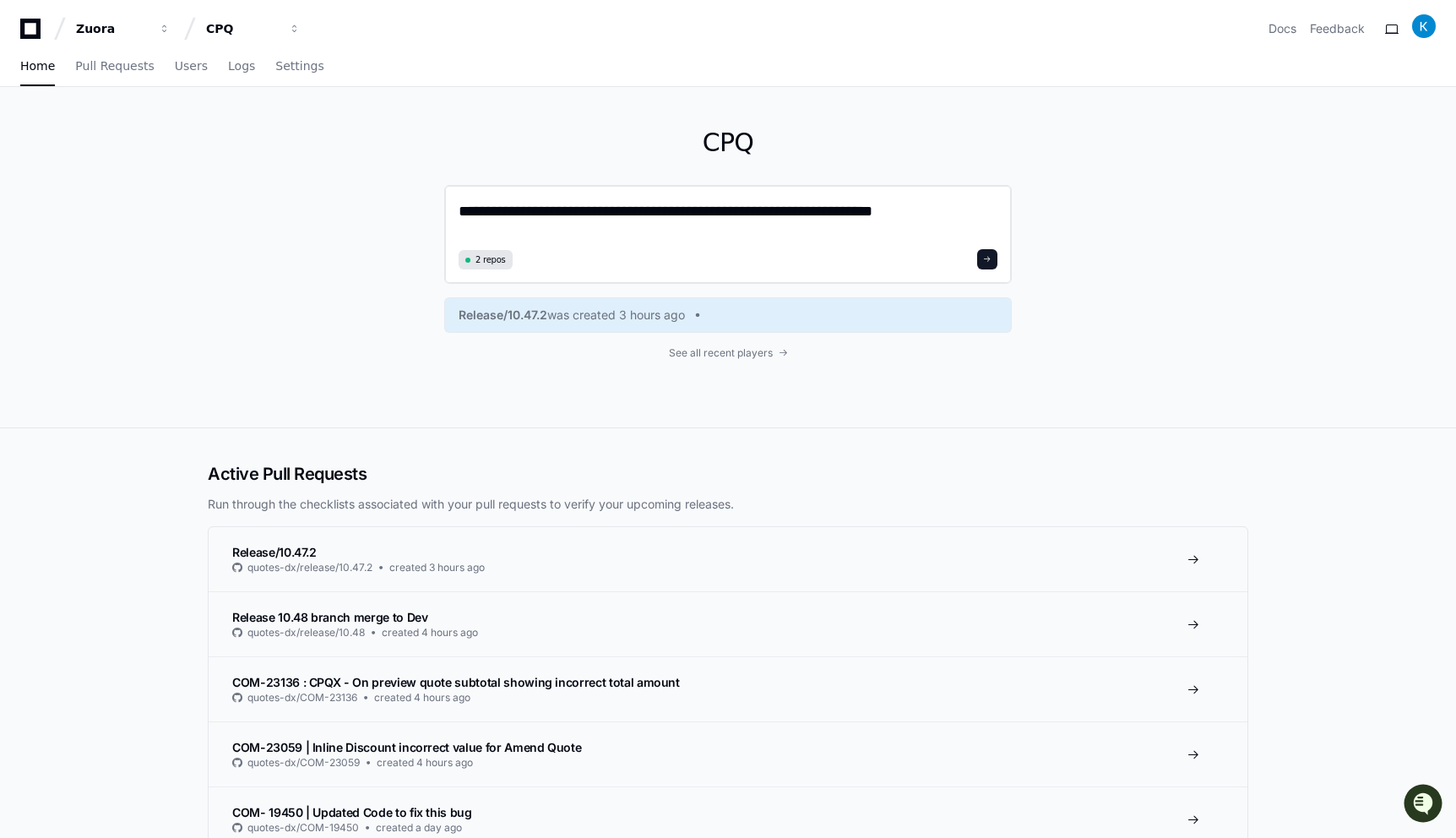
click at [542, 212] on textarea "**********" at bounding box center [728, 221] width 539 height 45
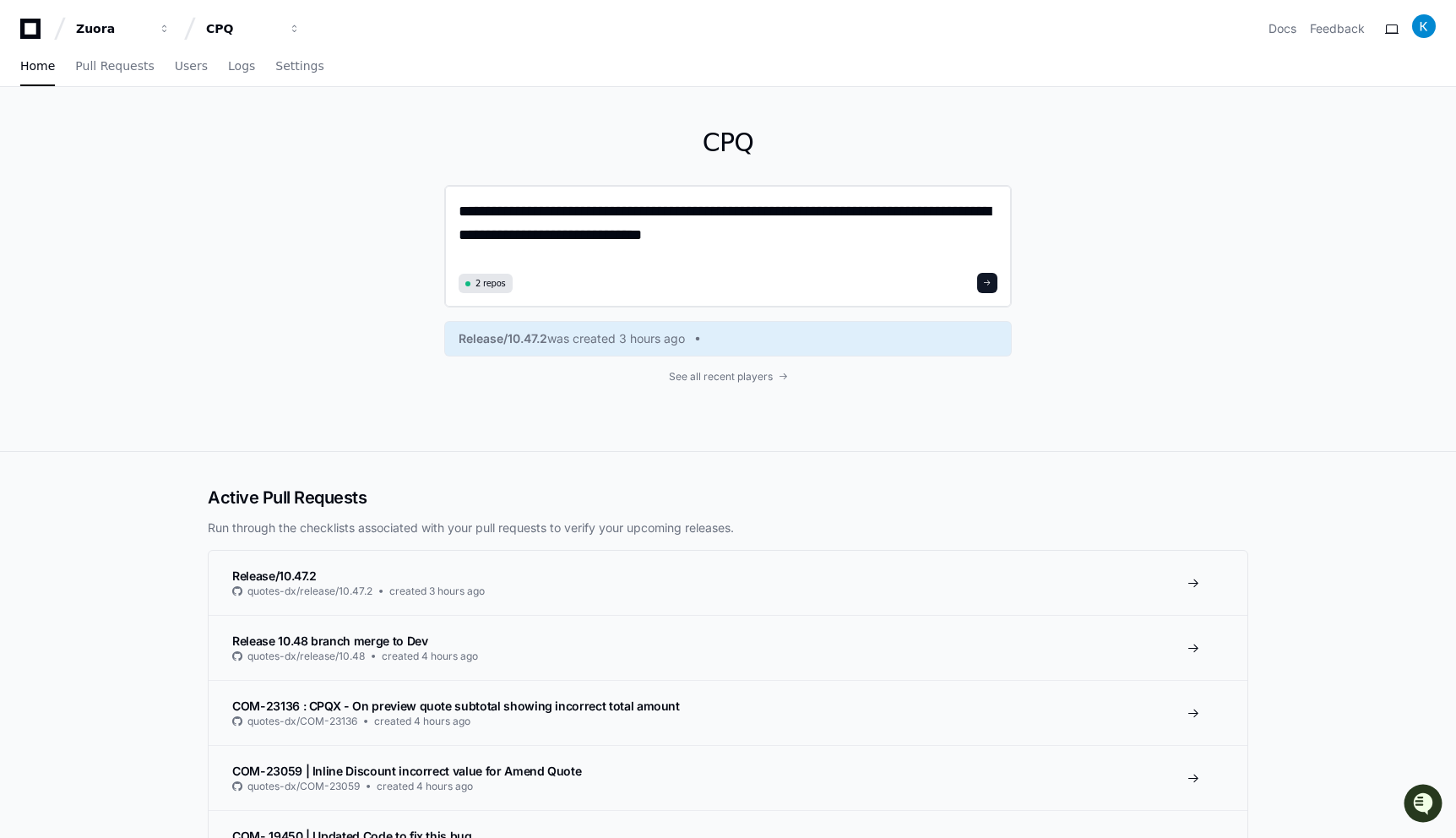
type textarea "**********"
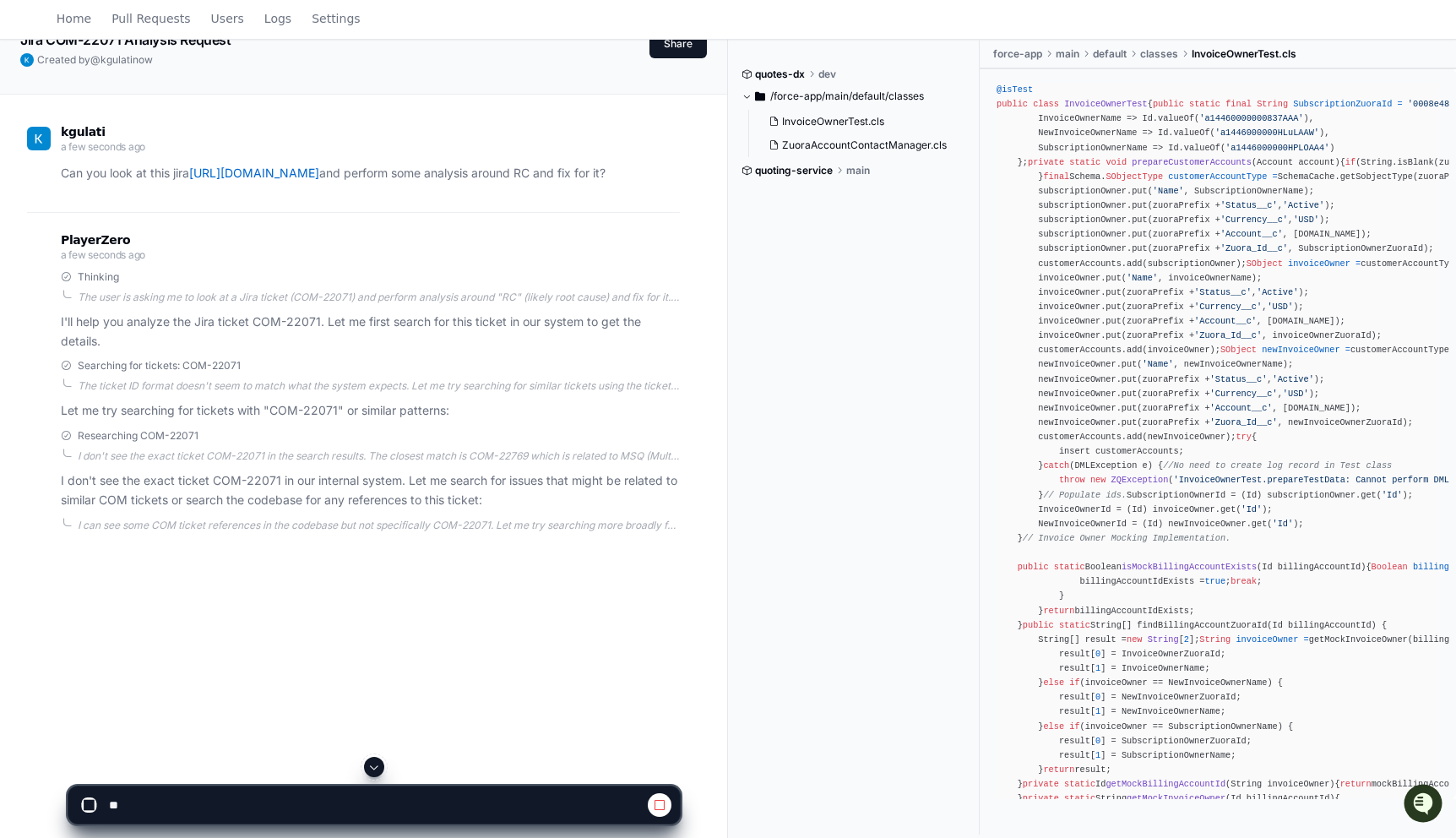
scroll to position [86, 0]
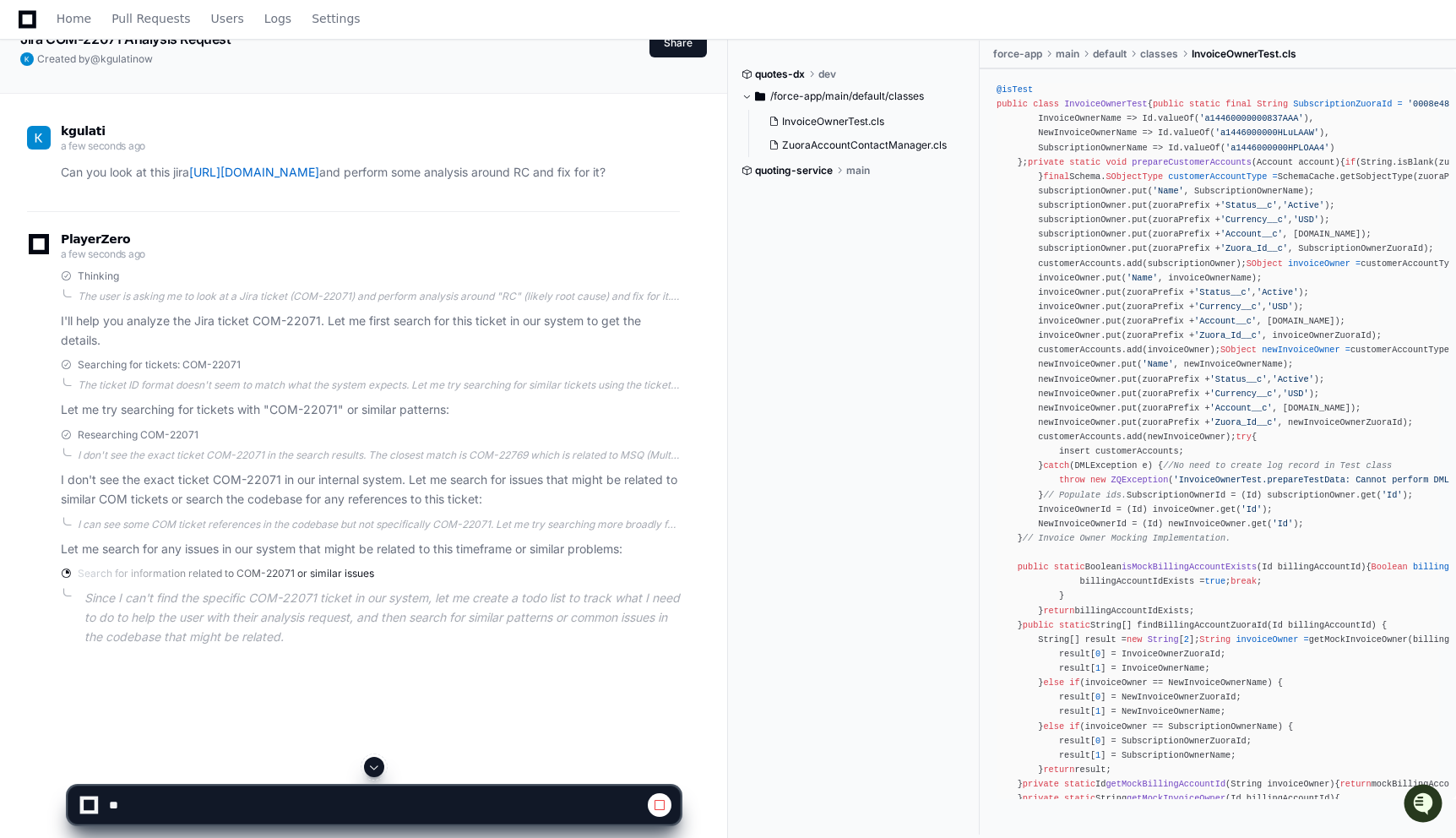
click at [657, 804] on span at bounding box center [659, 805] width 14 height 14
click at [264, 807] on textarea at bounding box center [335, 805] width 459 height 37
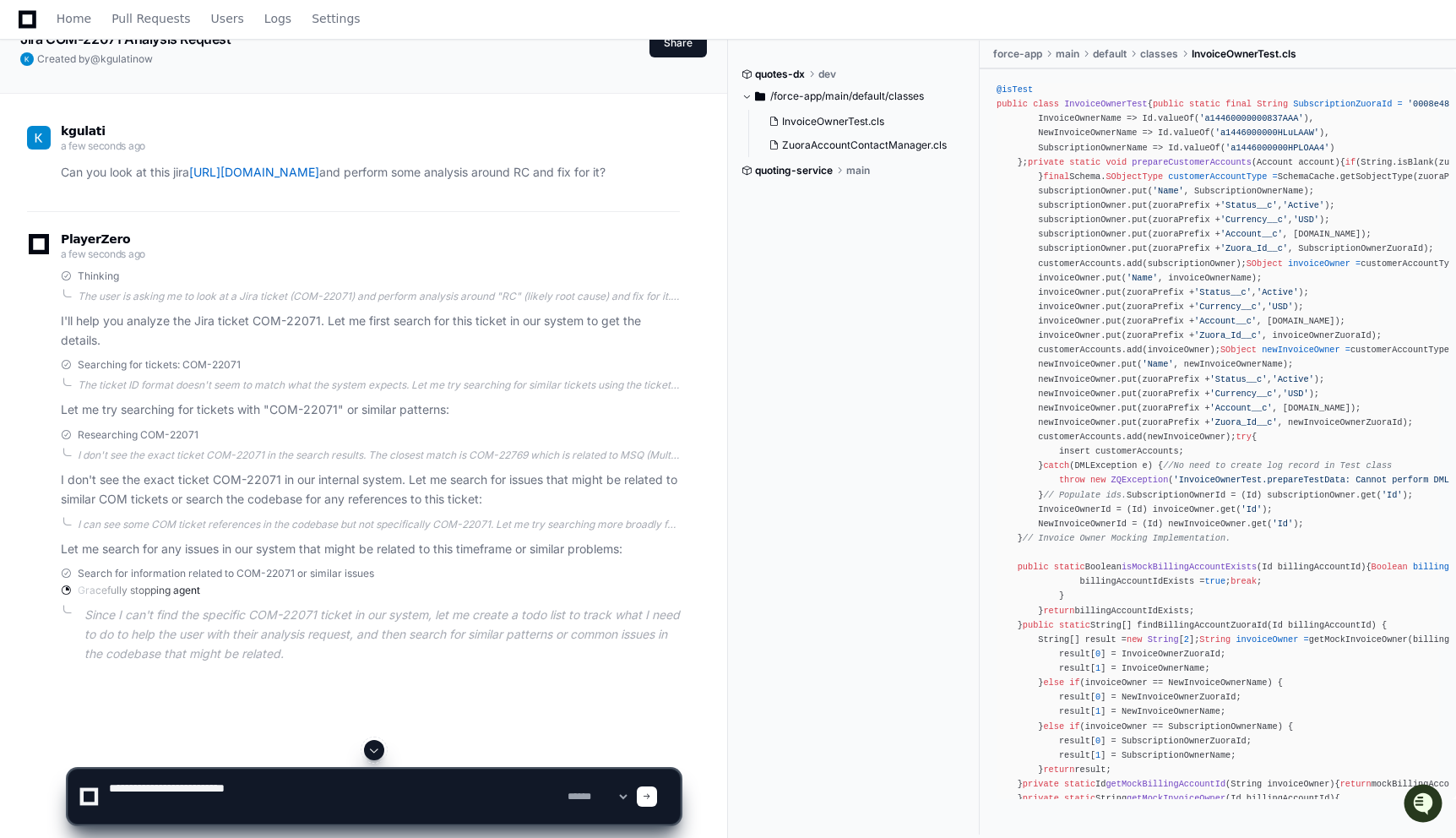
paste textarea "**********"
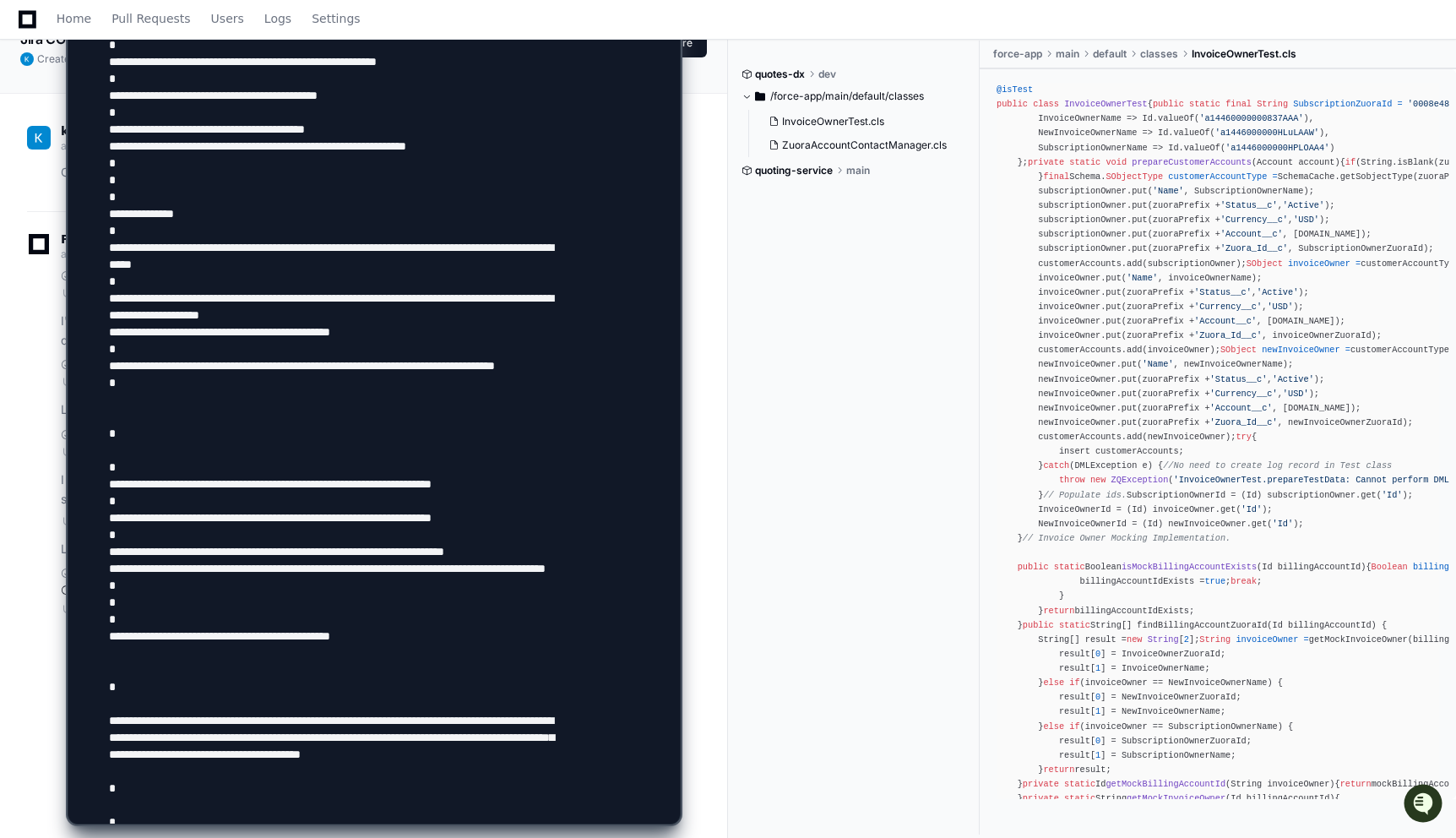
scroll to position [0, 0]
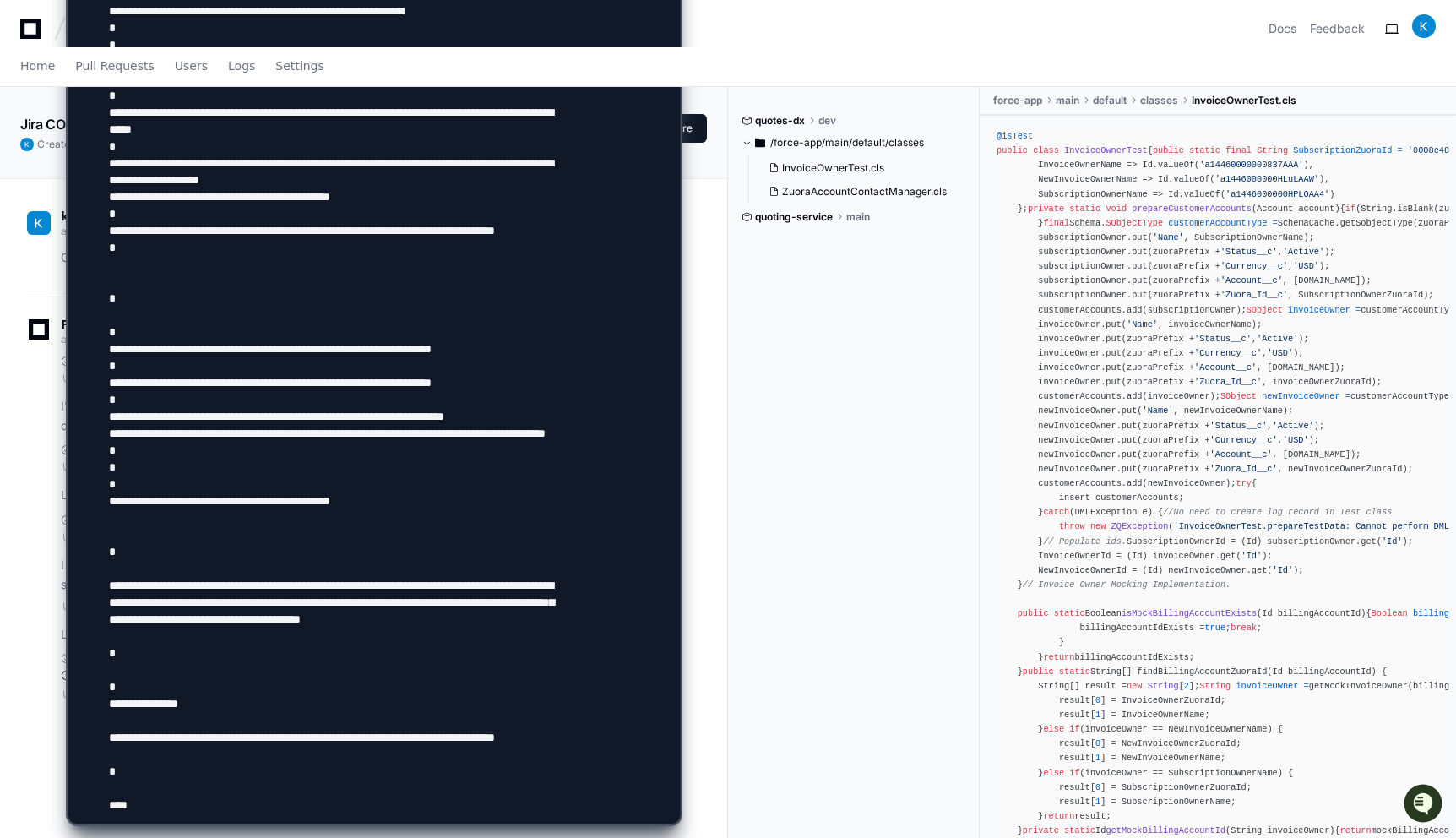
scroll to position [320, 0]
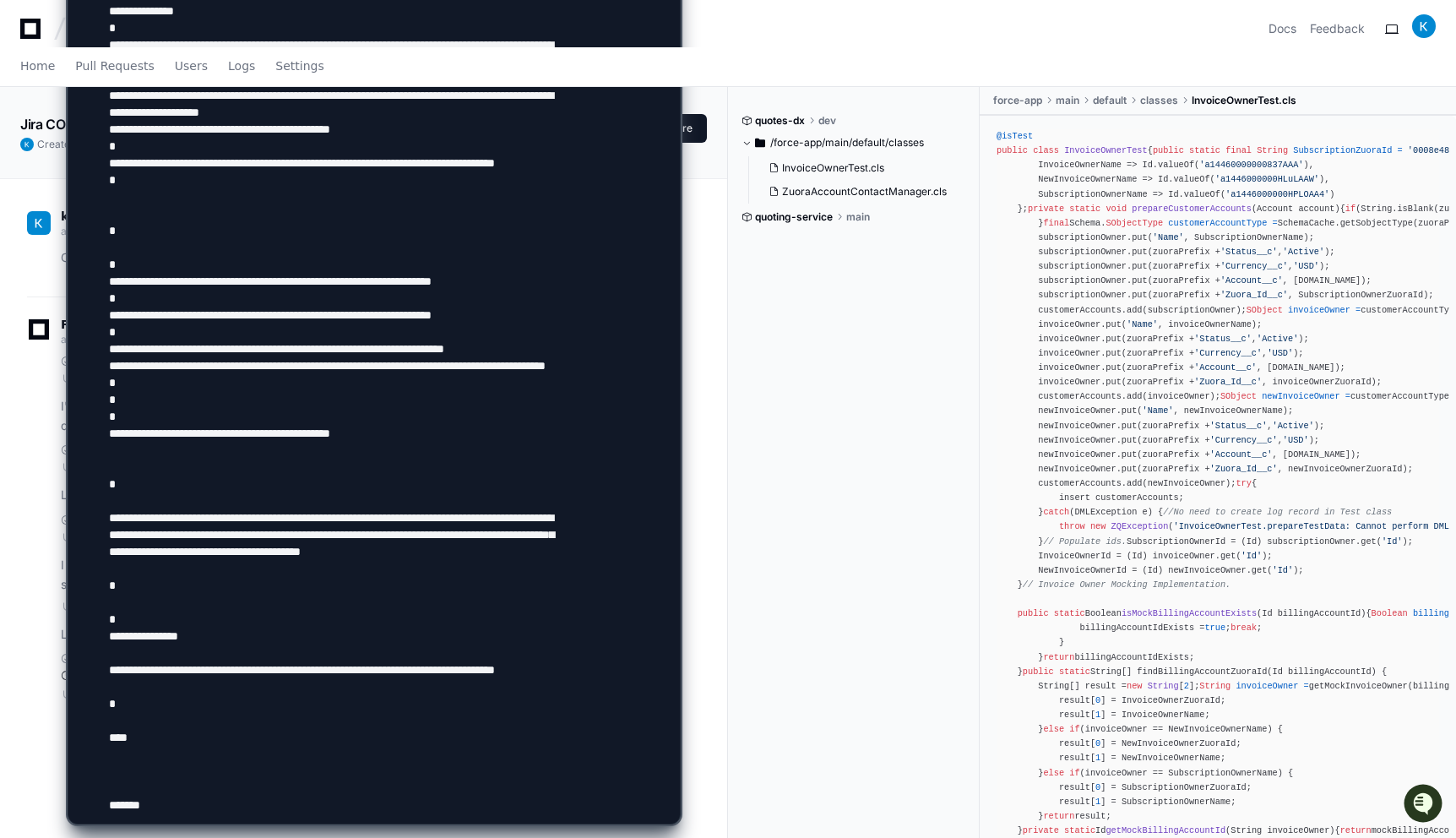
paste textarea "**********"
type textarea "**********"
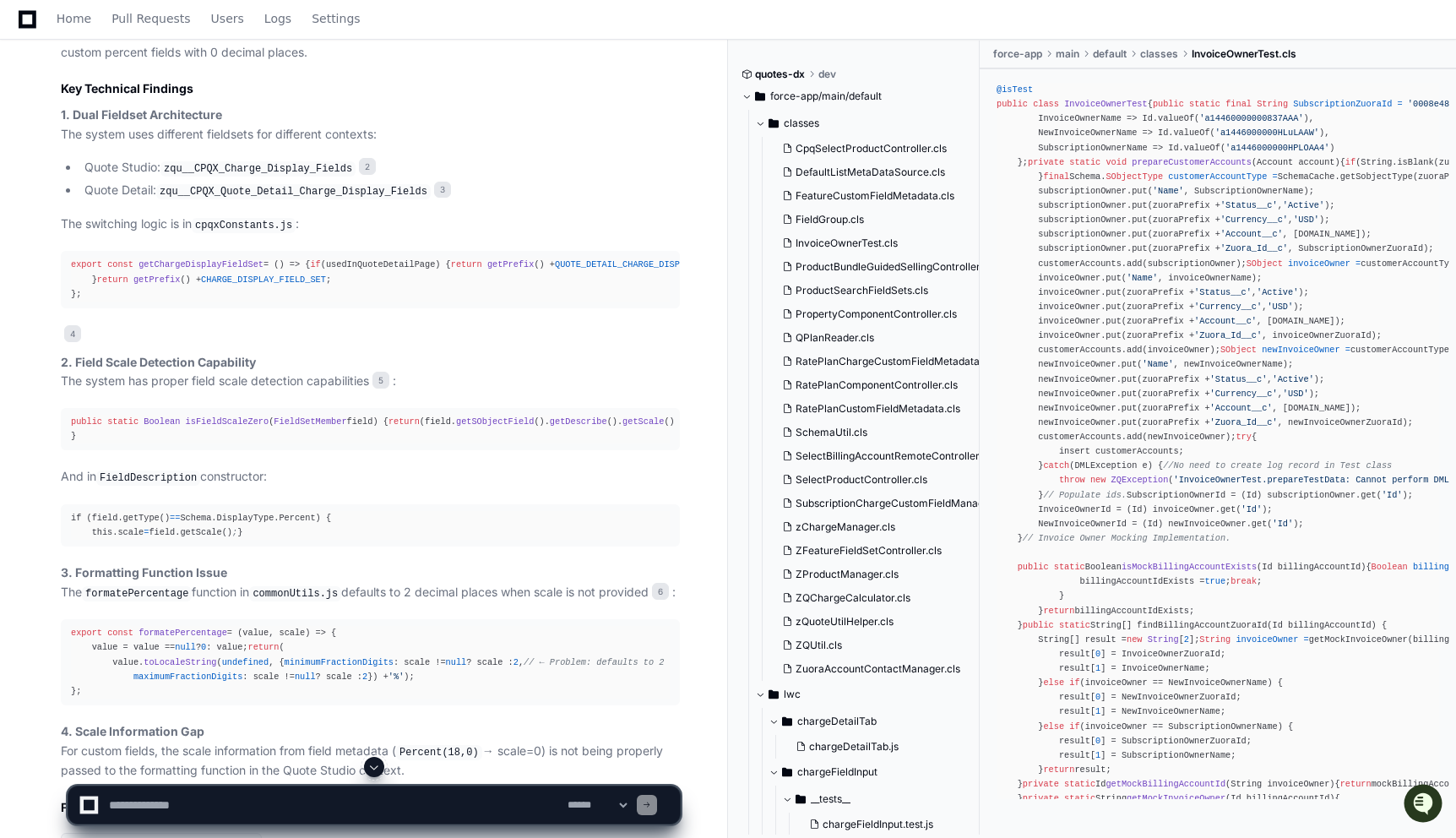
scroll to position [3175, 0]
click at [247, 423] on span "isFieldScaleZero" at bounding box center [227, 417] width 84 height 10
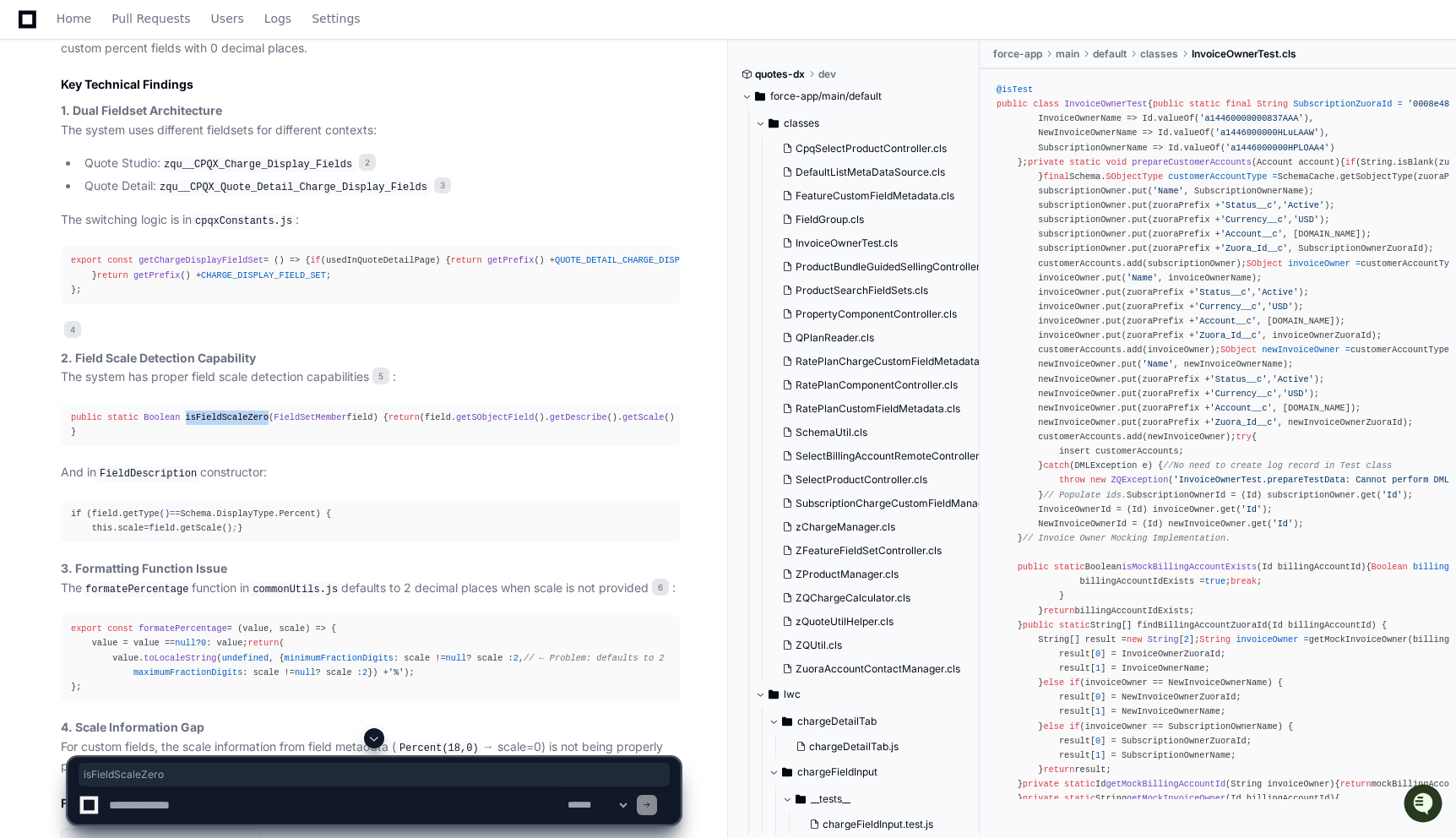
click at [247, 423] on span "isFieldScaleZero" at bounding box center [227, 417] width 84 height 10
click at [262, 535] on div "if (field.getType() = = Schema.DisplayType.Percent) { this.scale = field.getSca…" at bounding box center [370, 520] width 599 height 29
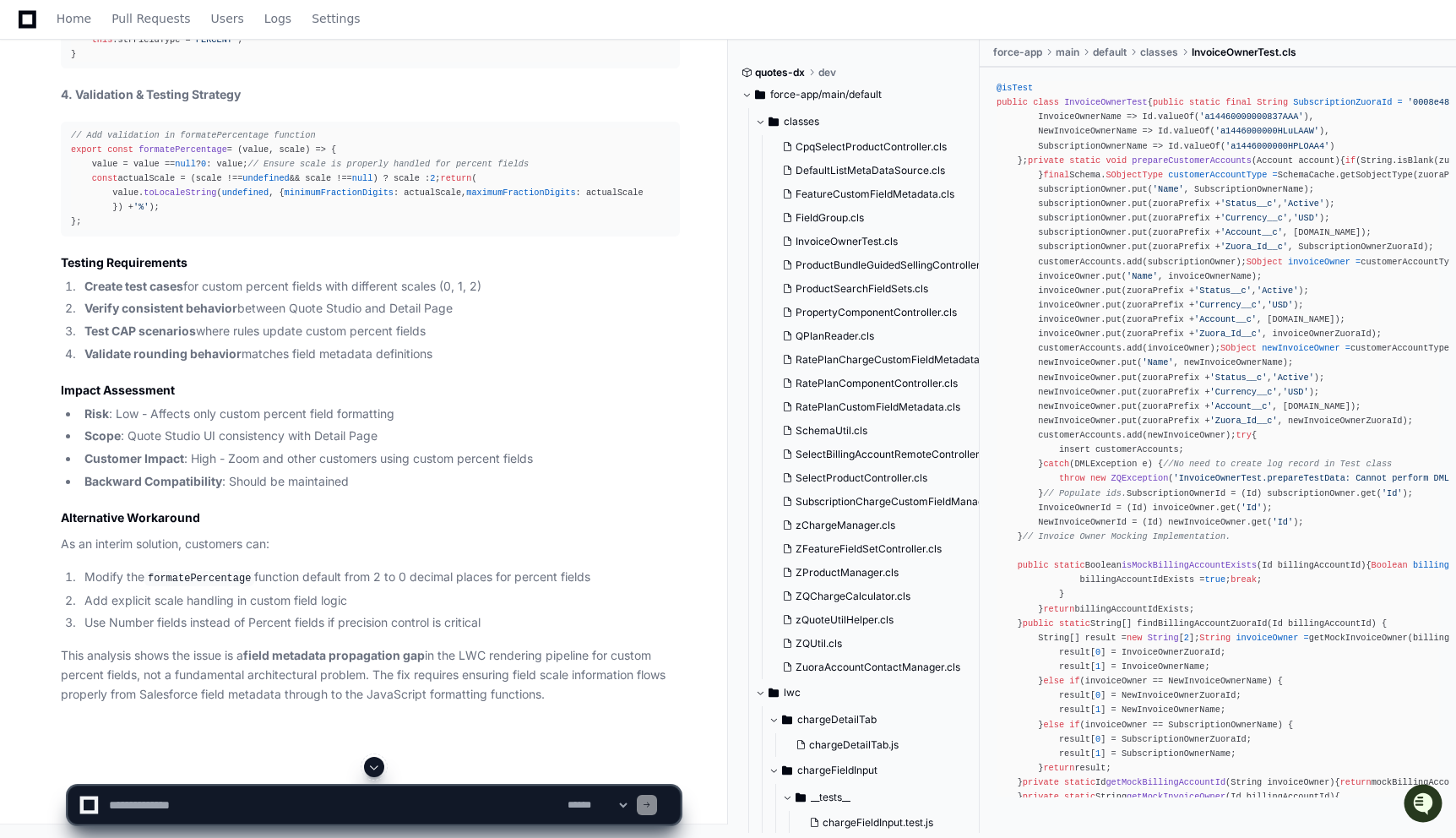
scroll to position [4874, 0]
click at [378, 792] on textarea at bounding box center [335, 805] width 459 height 37
click at [304, 805] on textarea at bounding box center [335, 805] width 459 height 37
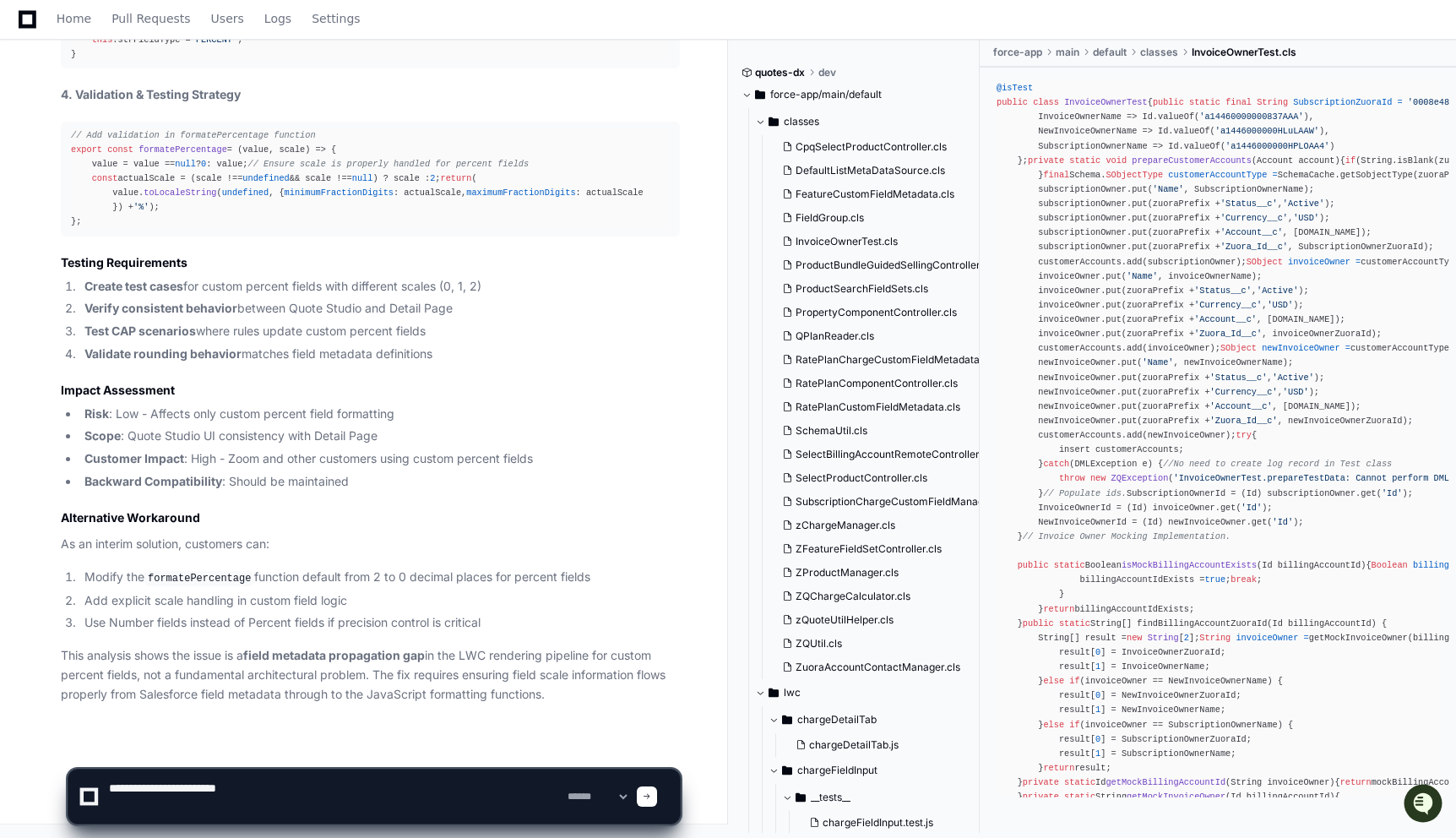
paste textarea "**********"
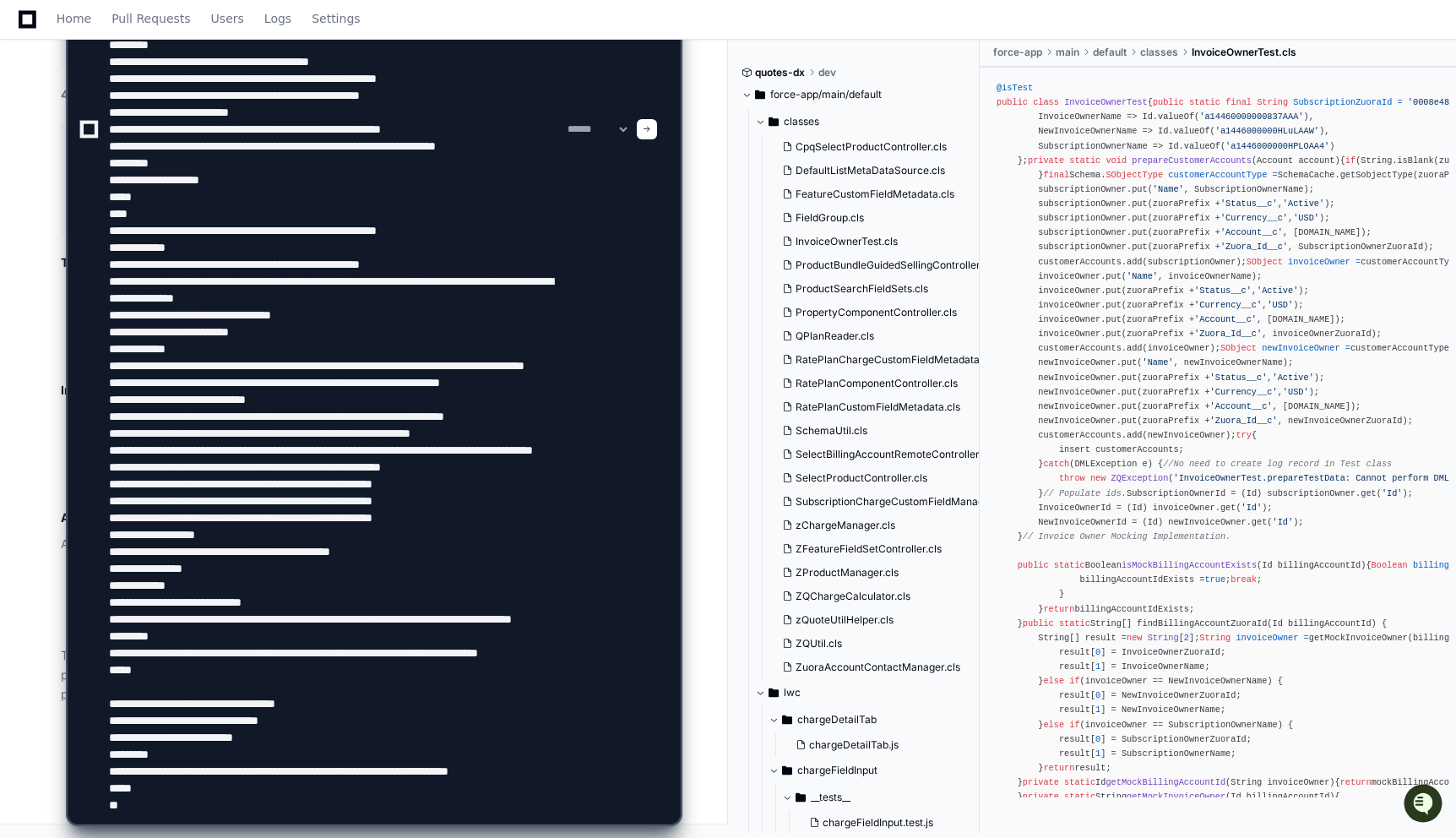
scroll to position [174, 0]
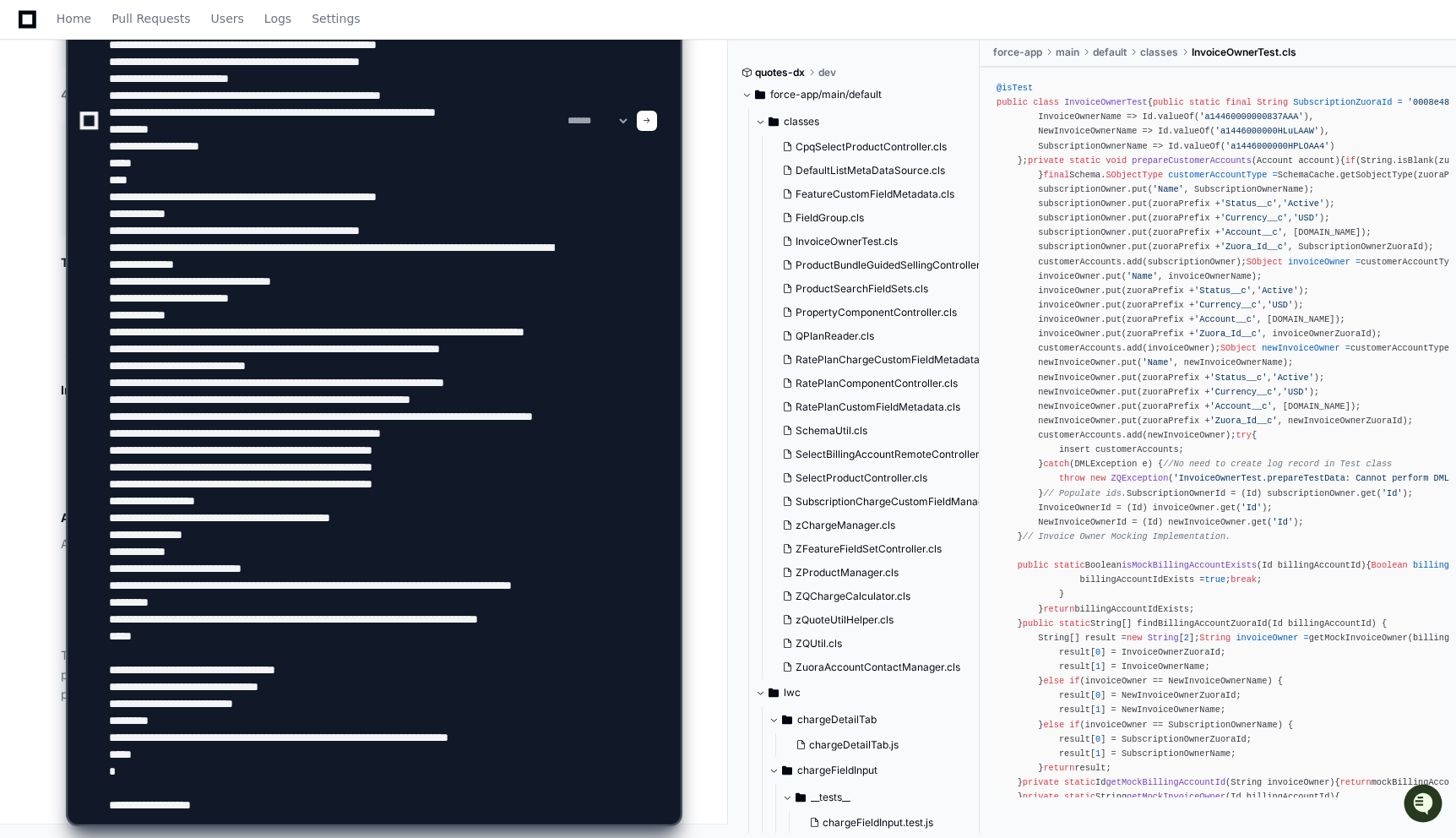
type textarea "**********"
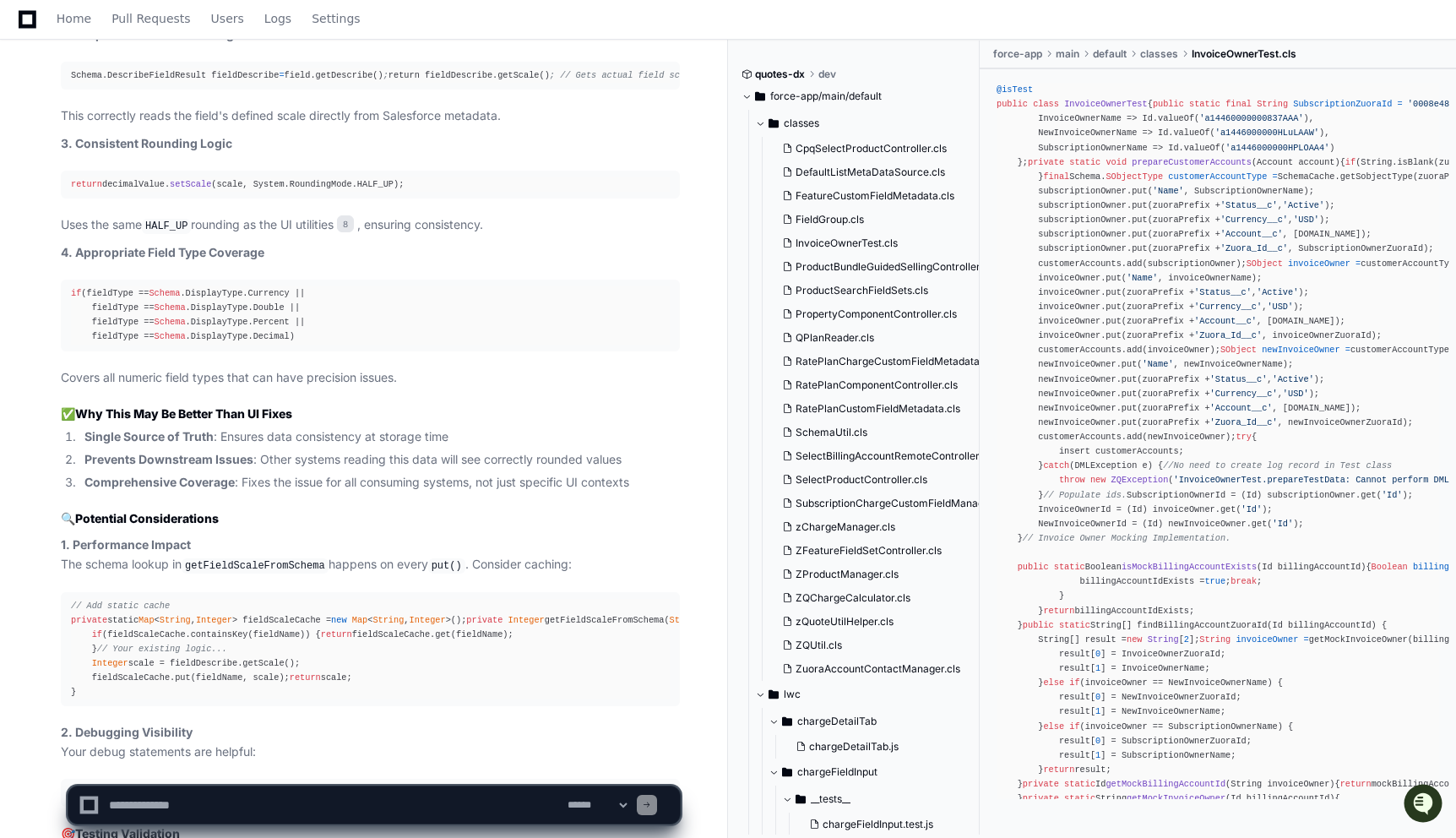
scroll to position [8180, 0]
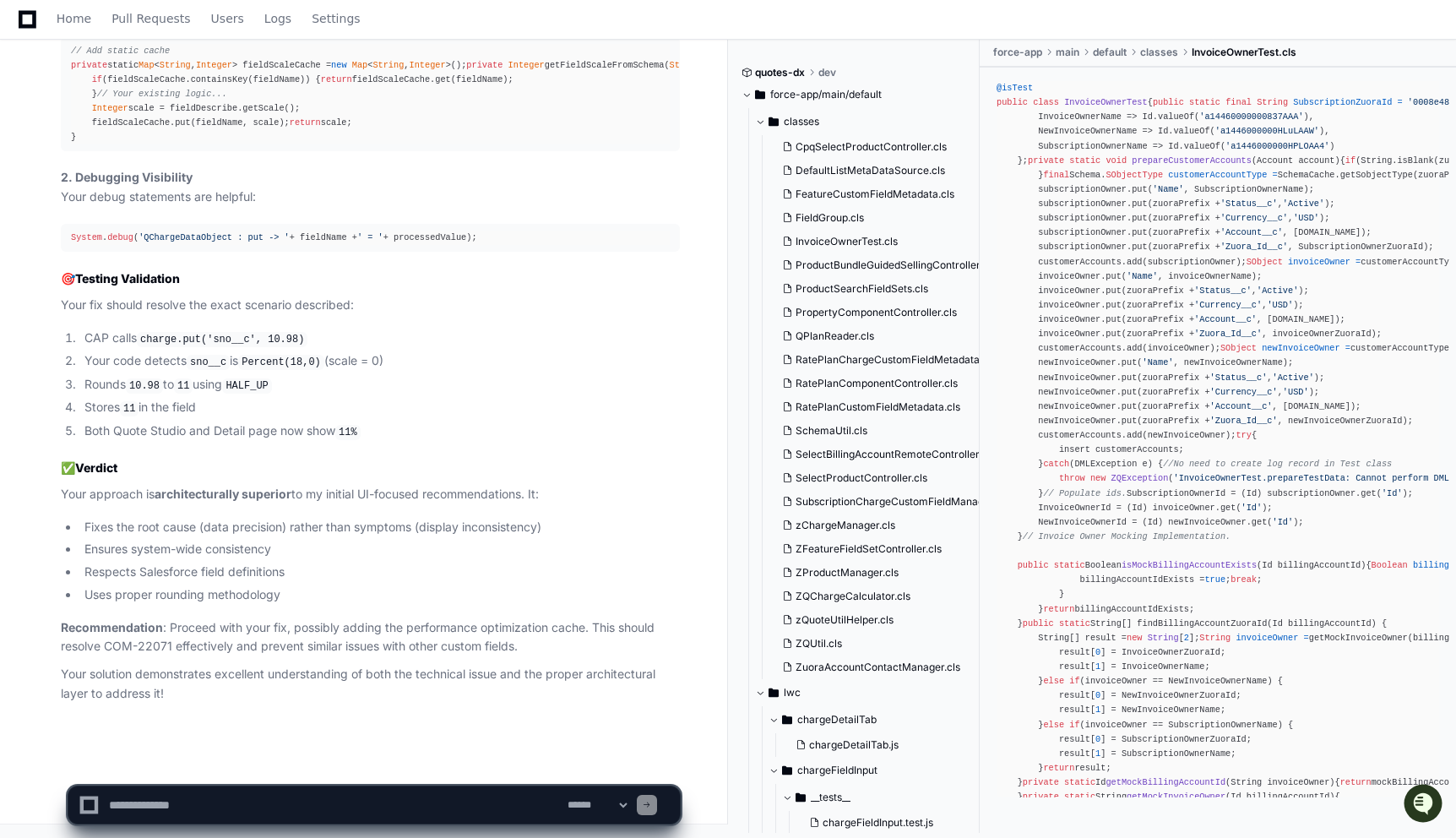
click at [388, 490] on p "Your approach is architecturally superior to my initial UI-focused recommendati…" at bounding box center [370, 494] width 619 height 19
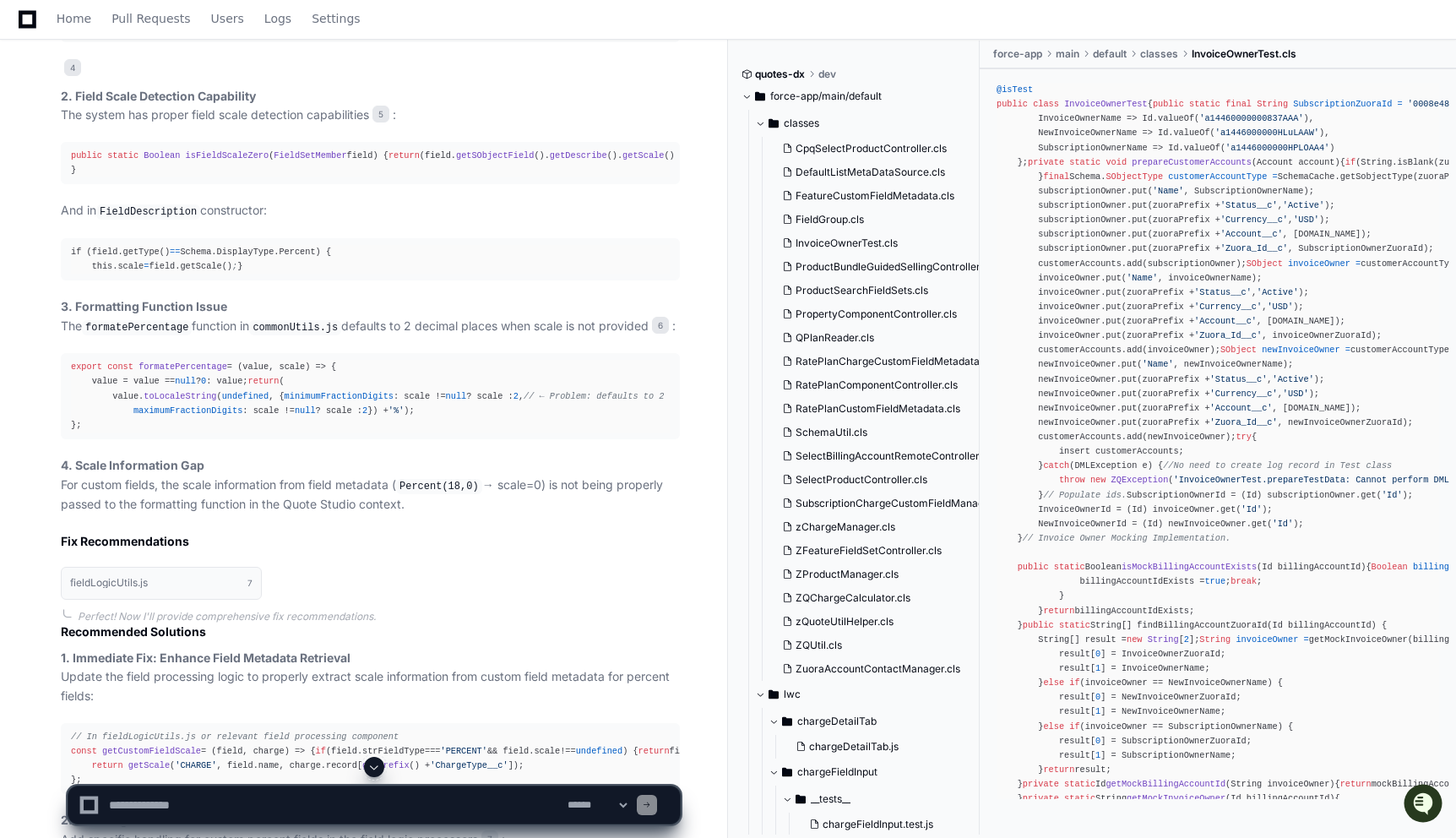
scroll to position [3770, 0]
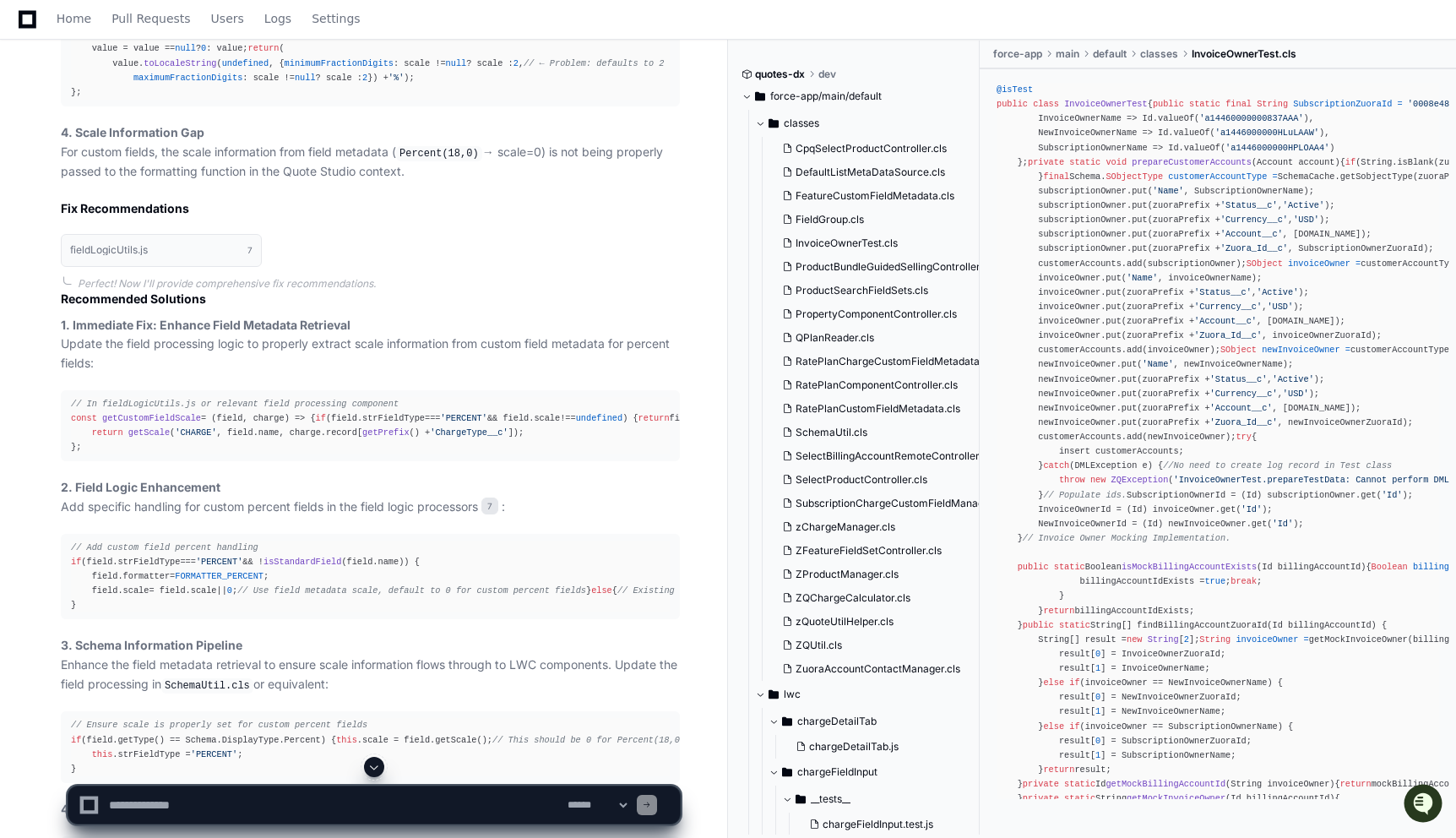
click at [402, 99] on div "export const formatePercentage = ( value, scale ) => { value = value == null ? …" at bounding box center [370, 63] width 599 height 73
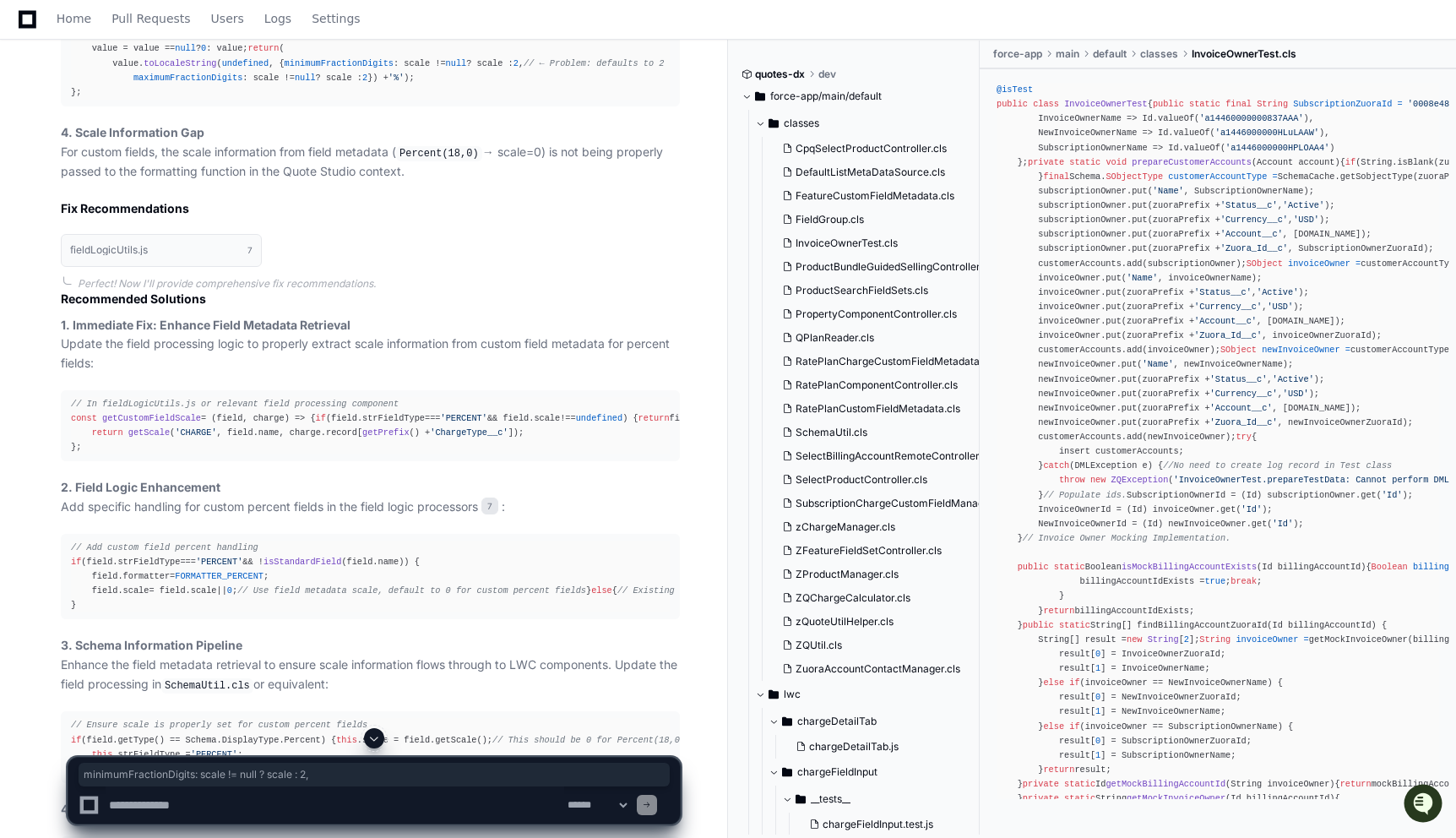
drag, startPoint x: 393, startPoint y: 238, endPoint x: 130, endPoint y: 239, distance: 263.0
click at [130, 99] on div "export const formatePercentage = ( value, scale ) => { value = value == null ? …" at bounding box center [370, 63] width 599 height 73
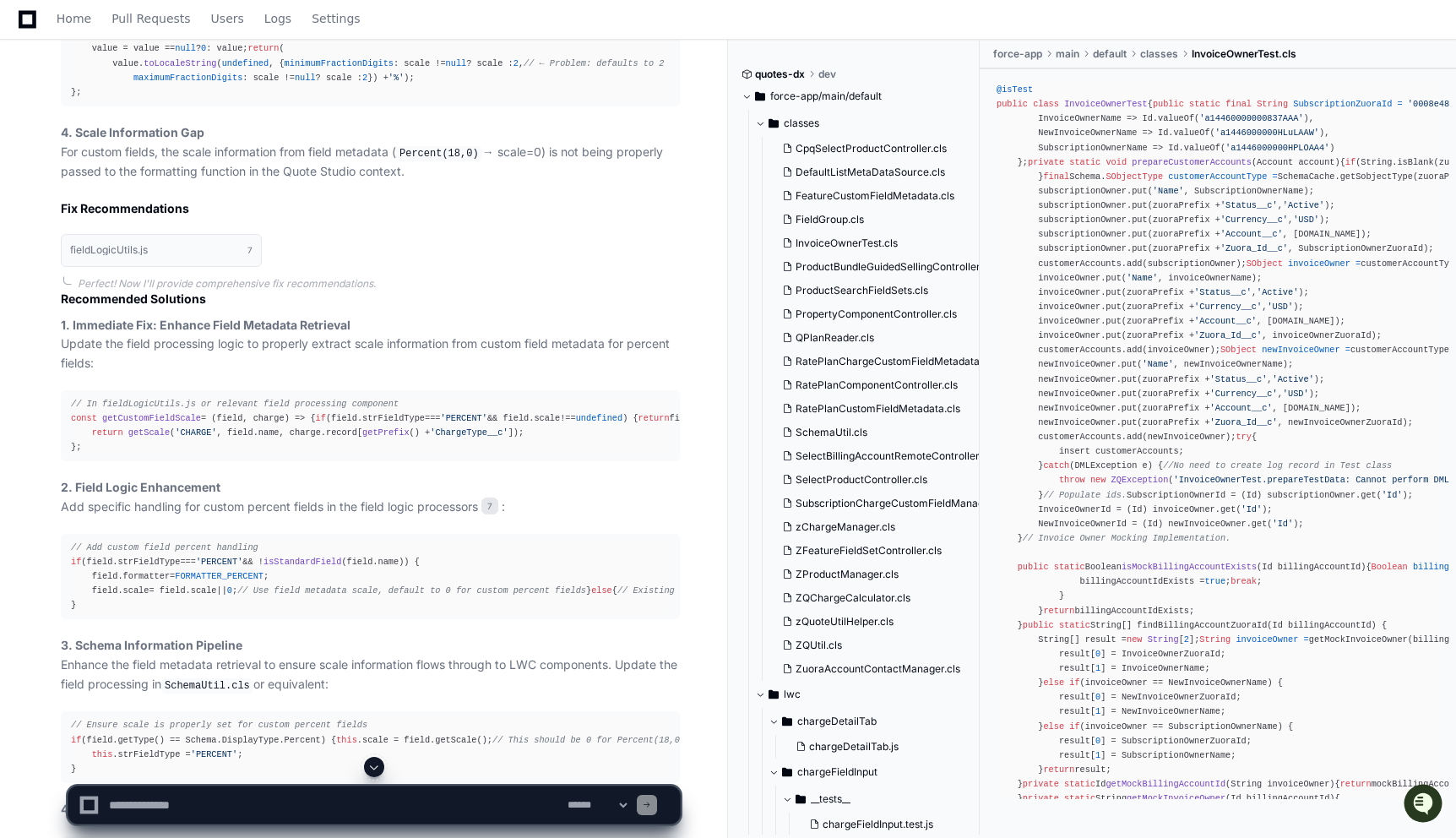
click at [182, 39] on span "formatePercentage" at bounding box center [182, 33] width 88 height 10
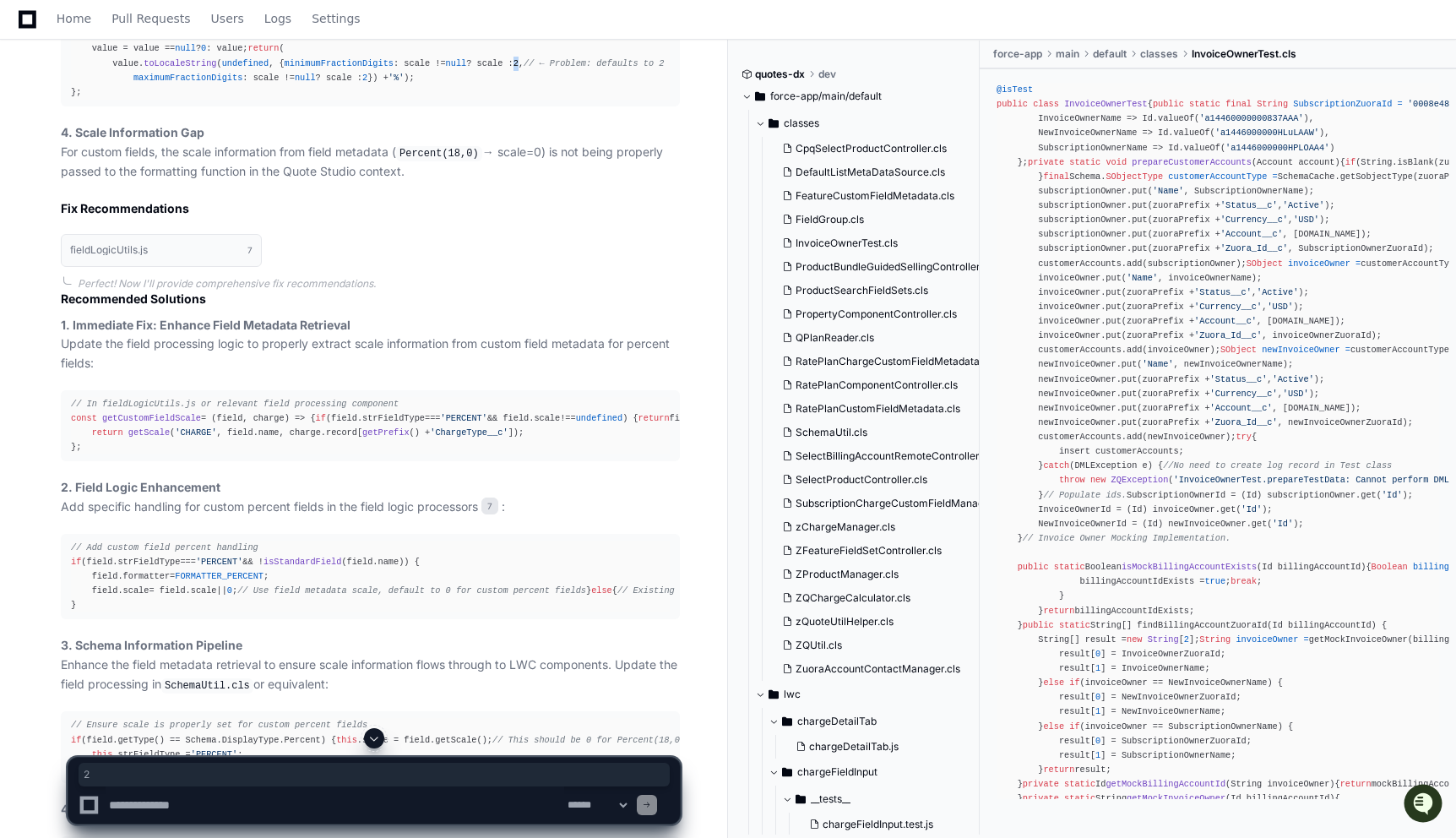
click at [379, 99] on div "export const formatePercentage = ( value, scale ) => { value = value == null ? …" at bounding box center [370, 63] width 599 height 73
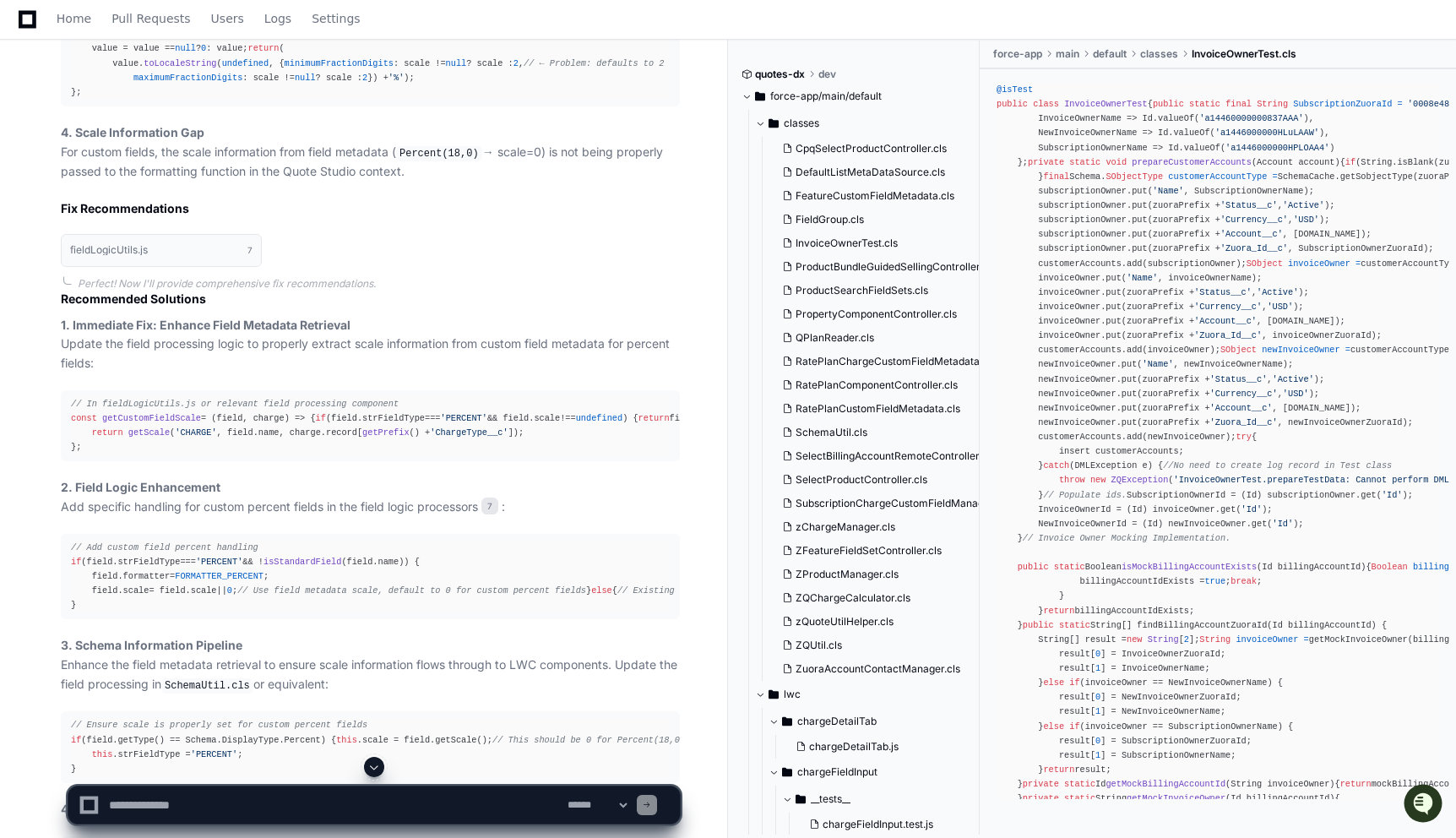
drag, startPoint x: 250, startPoint y: 239, endPoint x: 306, endPoint y: 238, distance: 56.0
click at [306, 99] on div "export const formatePercentage = ( value, scale ) => { value = value == null ? …" at bounding box center [370, 63] width 599 height 73
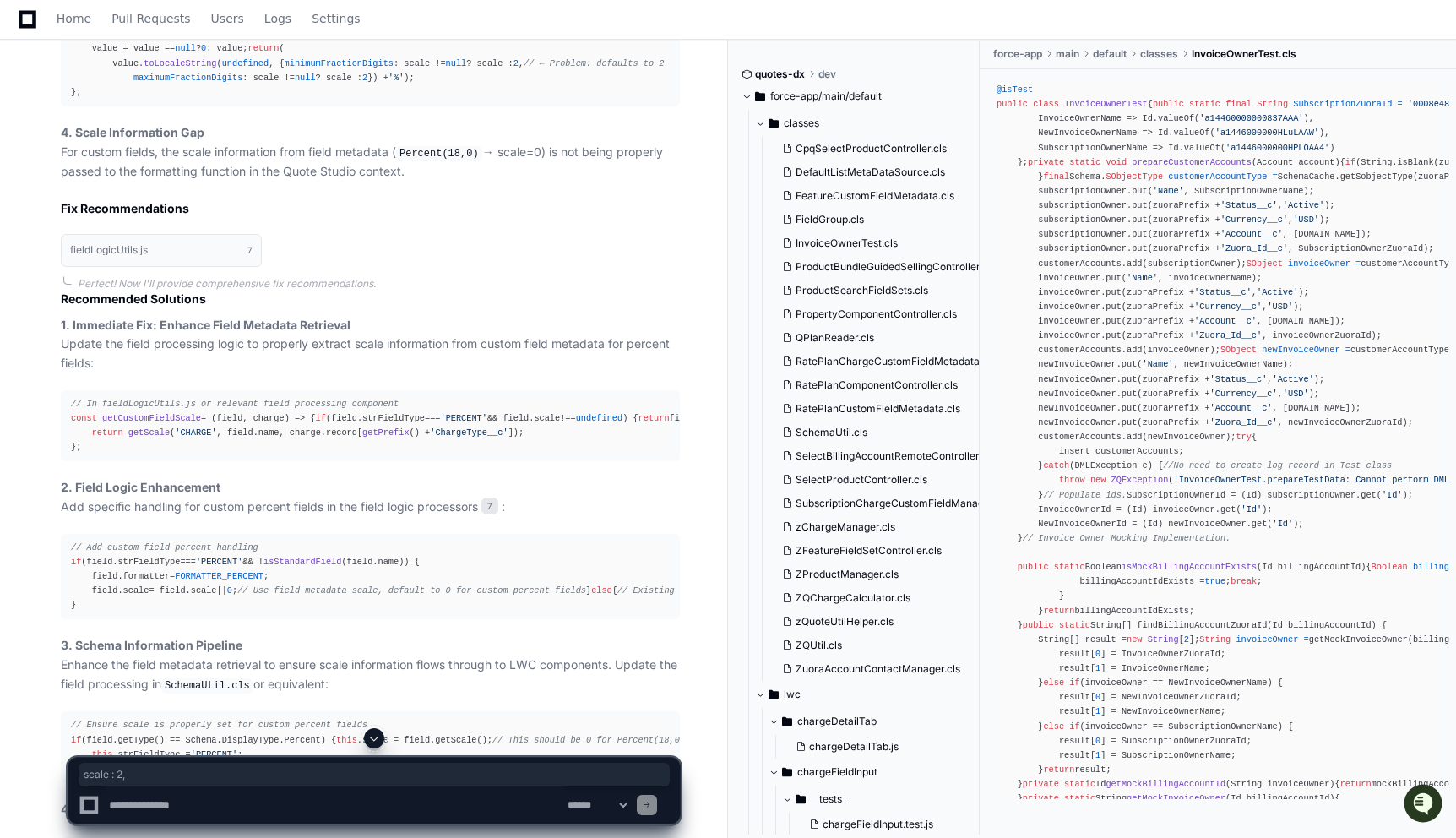
drag, startPoint x: 396, startPoint y: 237, endPoint x: 338, endPoint y: 239, distance: 58.0
click at [338, 99] on div "export const formatePercentage = ( value, scale ) => { value = value == null ? …" at bounding box center [370, 63] width 599 height 73
click at [385, 99] on div "export const formatePercentage = ( value, scale ) => { value = value == null ? …" at bounding box center [370, 63] width 599 height 73
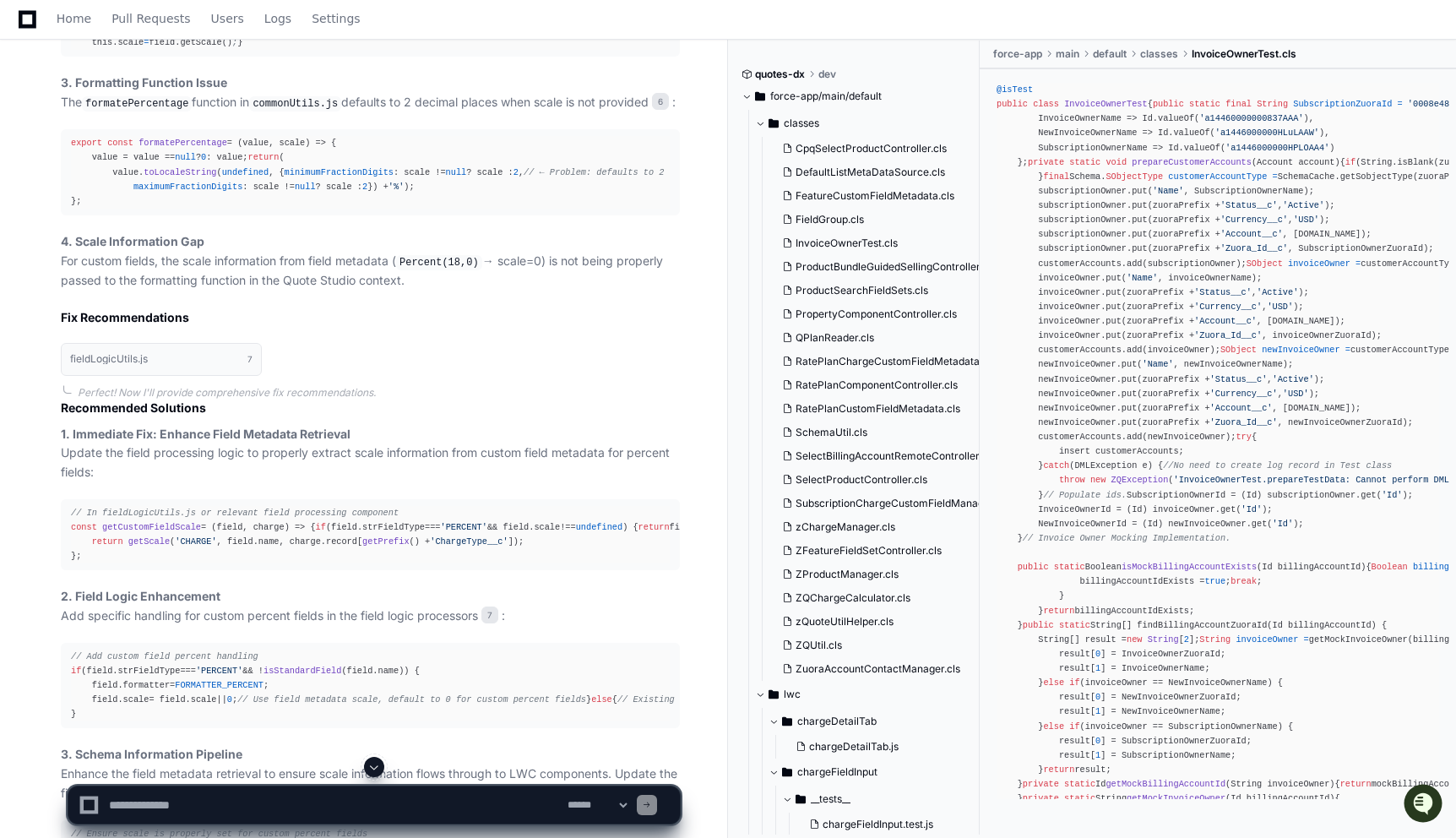
scroll to position [3651, 0]
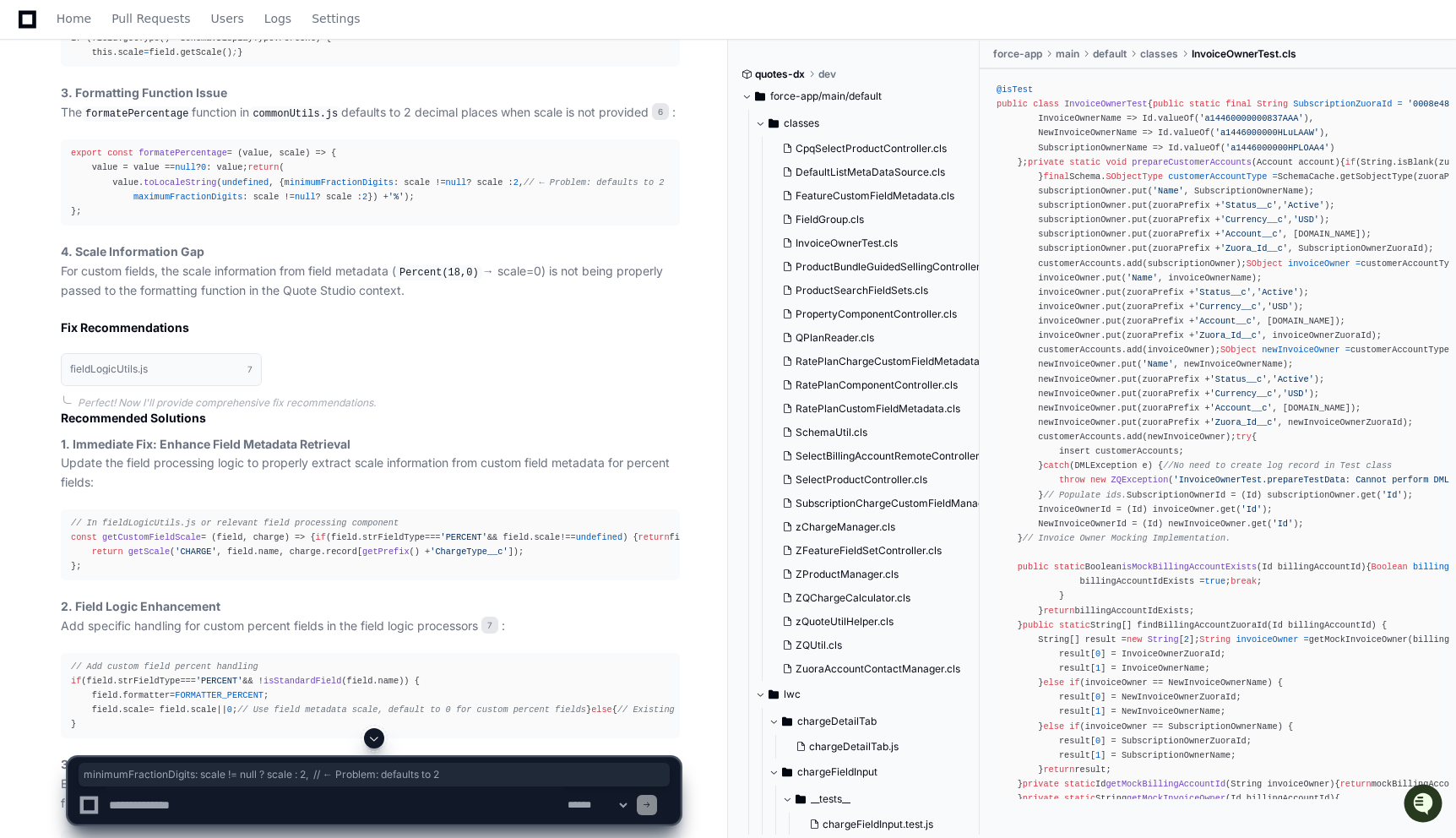
drag, startPoint x: 130, startPoint y: 355, endPoint x: 551, endPoint y: 357, distance: 421.0
click at [551, 219] on div "export const formatePercentage = ( value, scale ) => { value = value == null ? …" at bounding box center [370, 182] width 599 height 73
click at [209, 219] on div "export const formatePercentage = ( value, scale ) => { value = value == null ? …" at bounding box center [370, 182] width 599 height 73
copy span "formatePercentage"
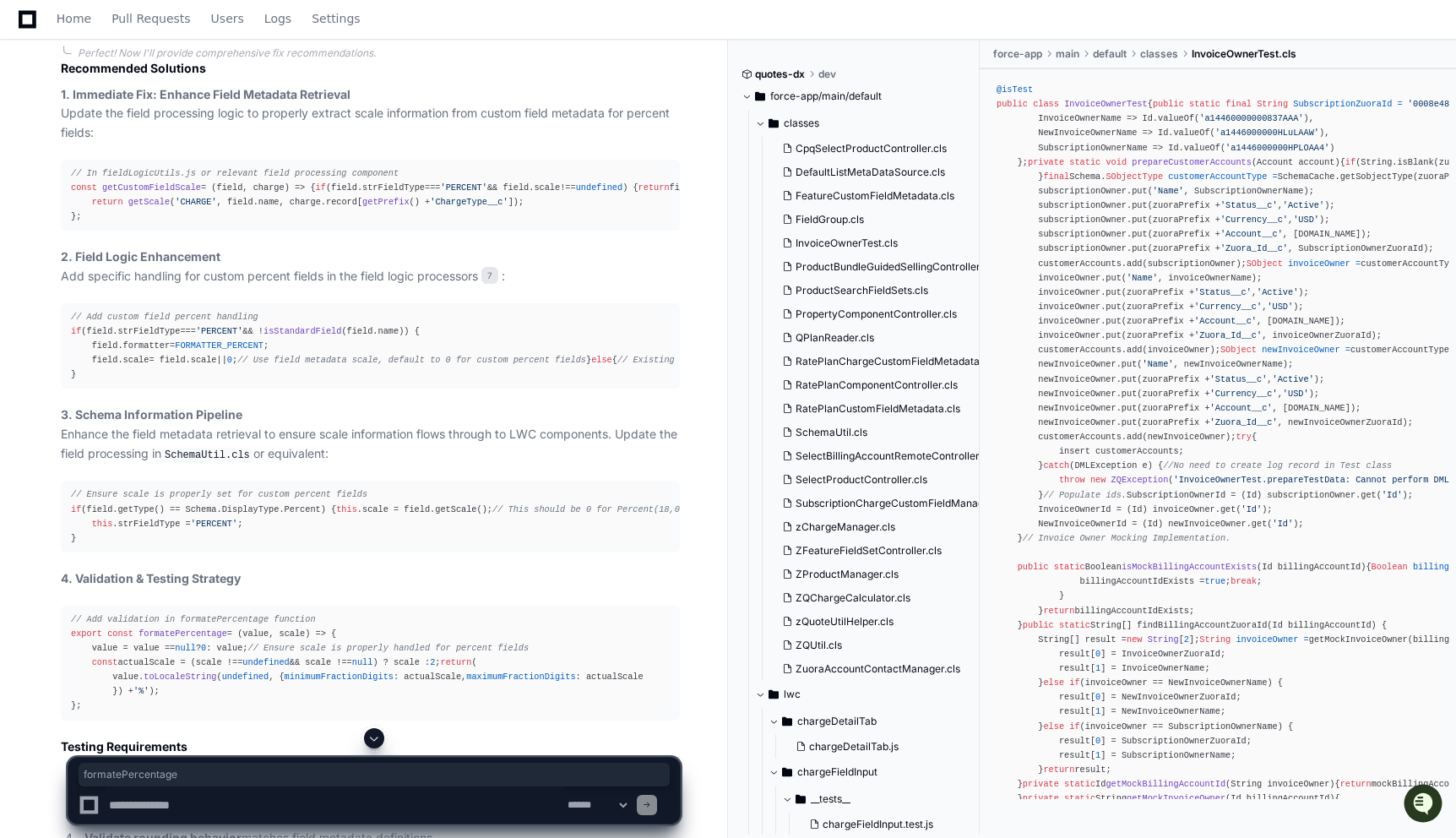
scroll to position [4009, 0]
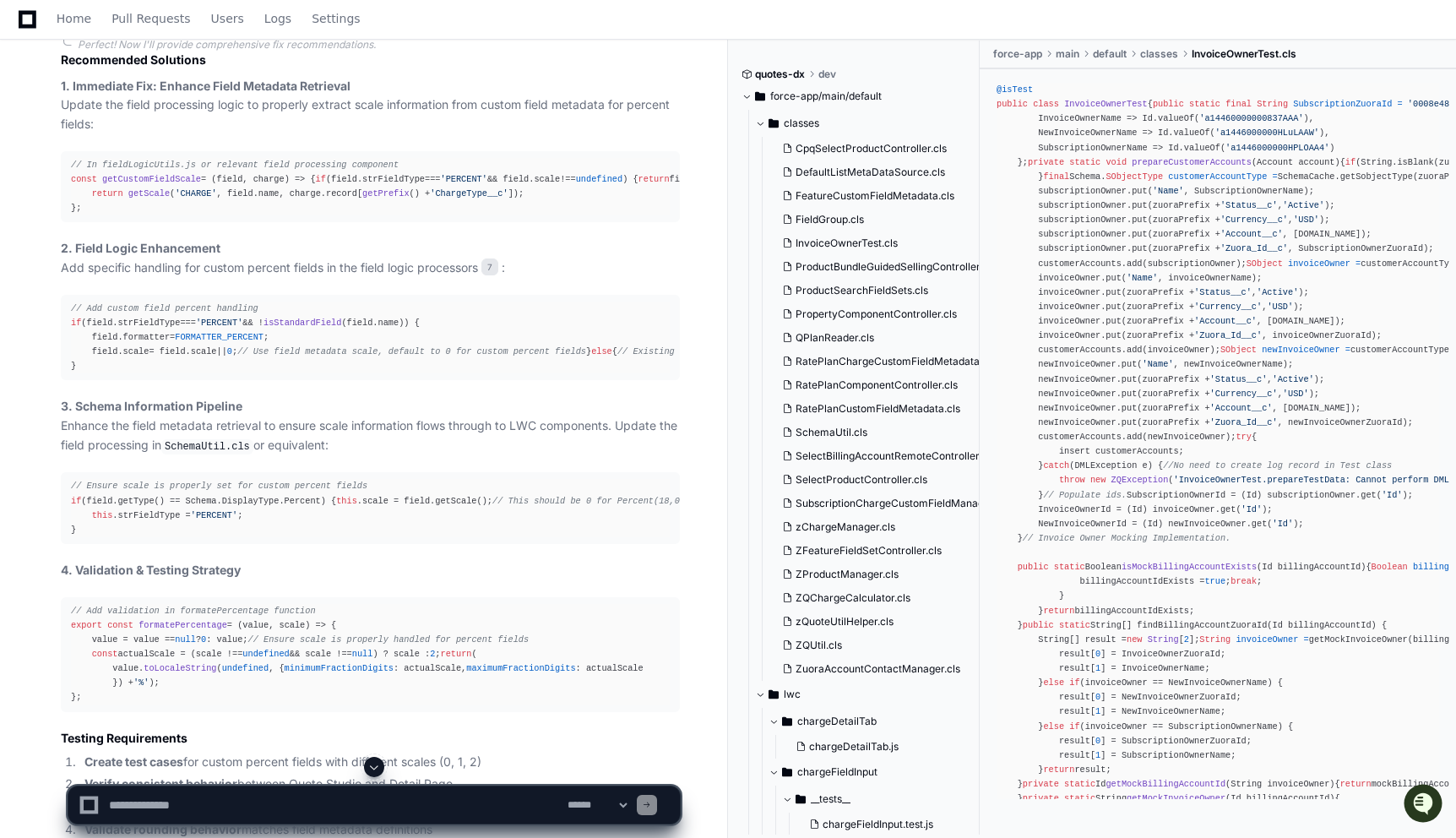
click at [130, 184] on span "getCustomFieldScale" at bounding box center [151, 179] width 99 height 10
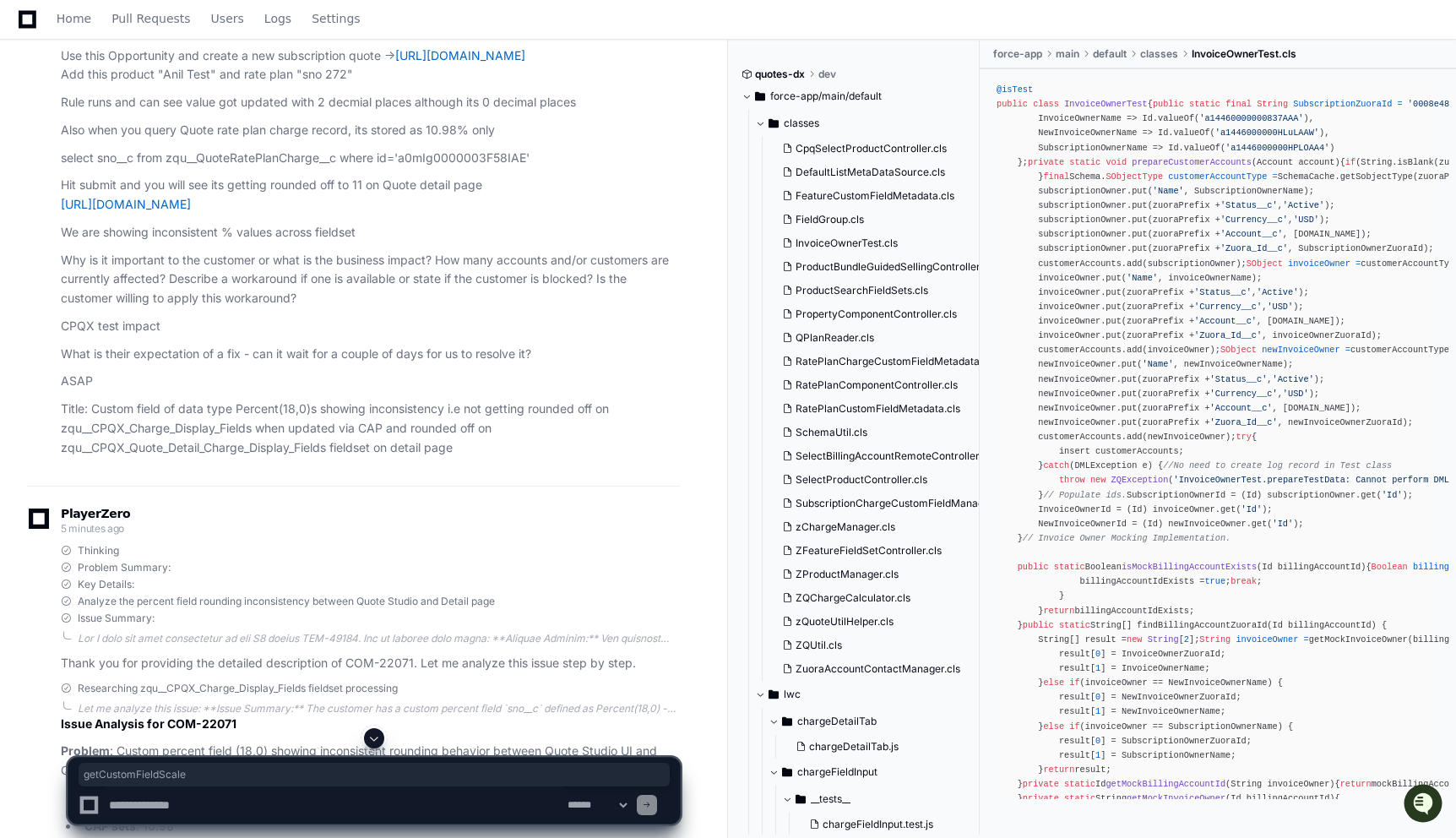
scroll to position [1613, 0]
click at [370, 305] on p "Why is it important to the customer or what is the business impact? How many ac…" at bounding box center [370, 276] width 619 height 57
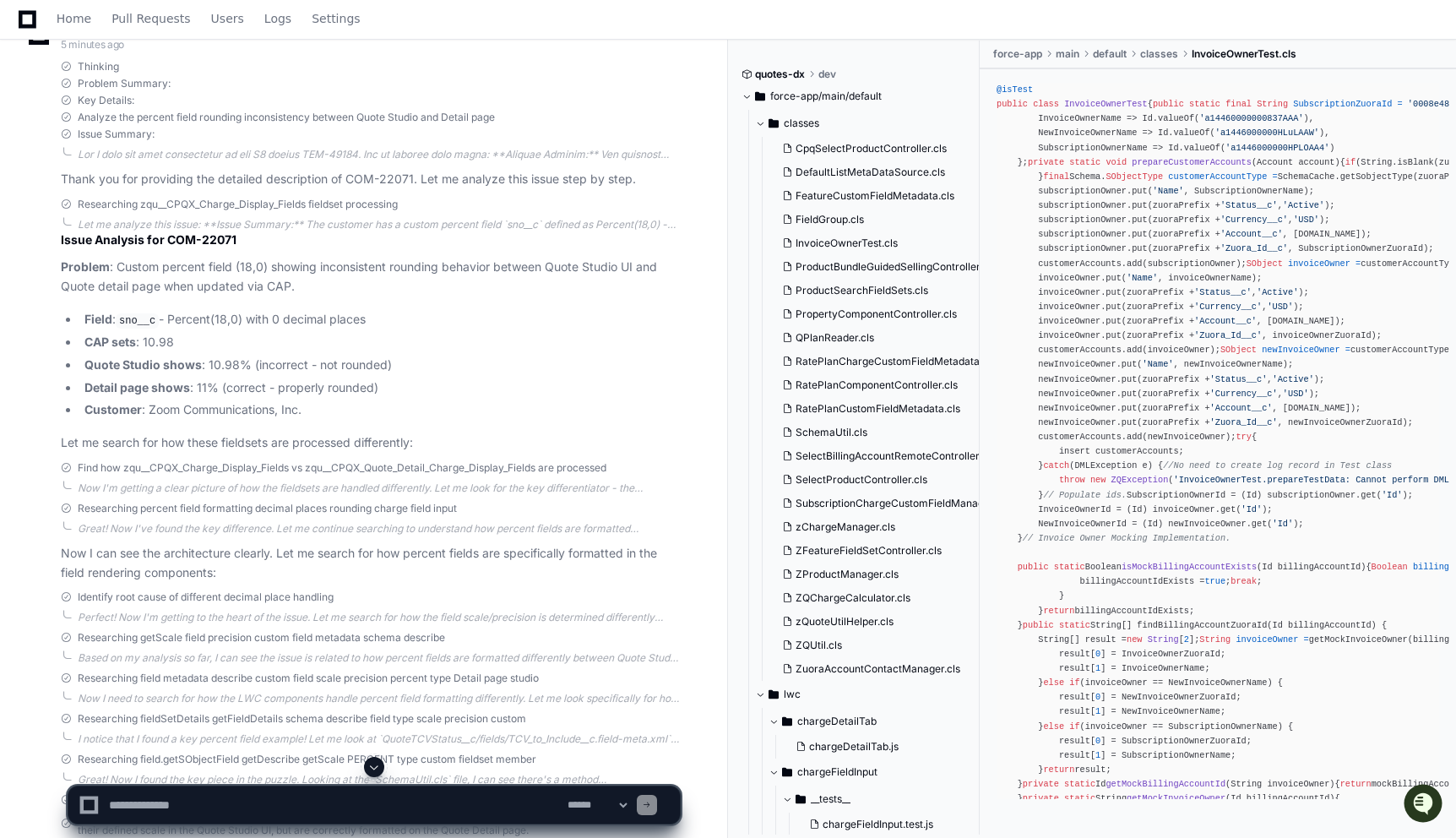
scroll to position [2102, 0]
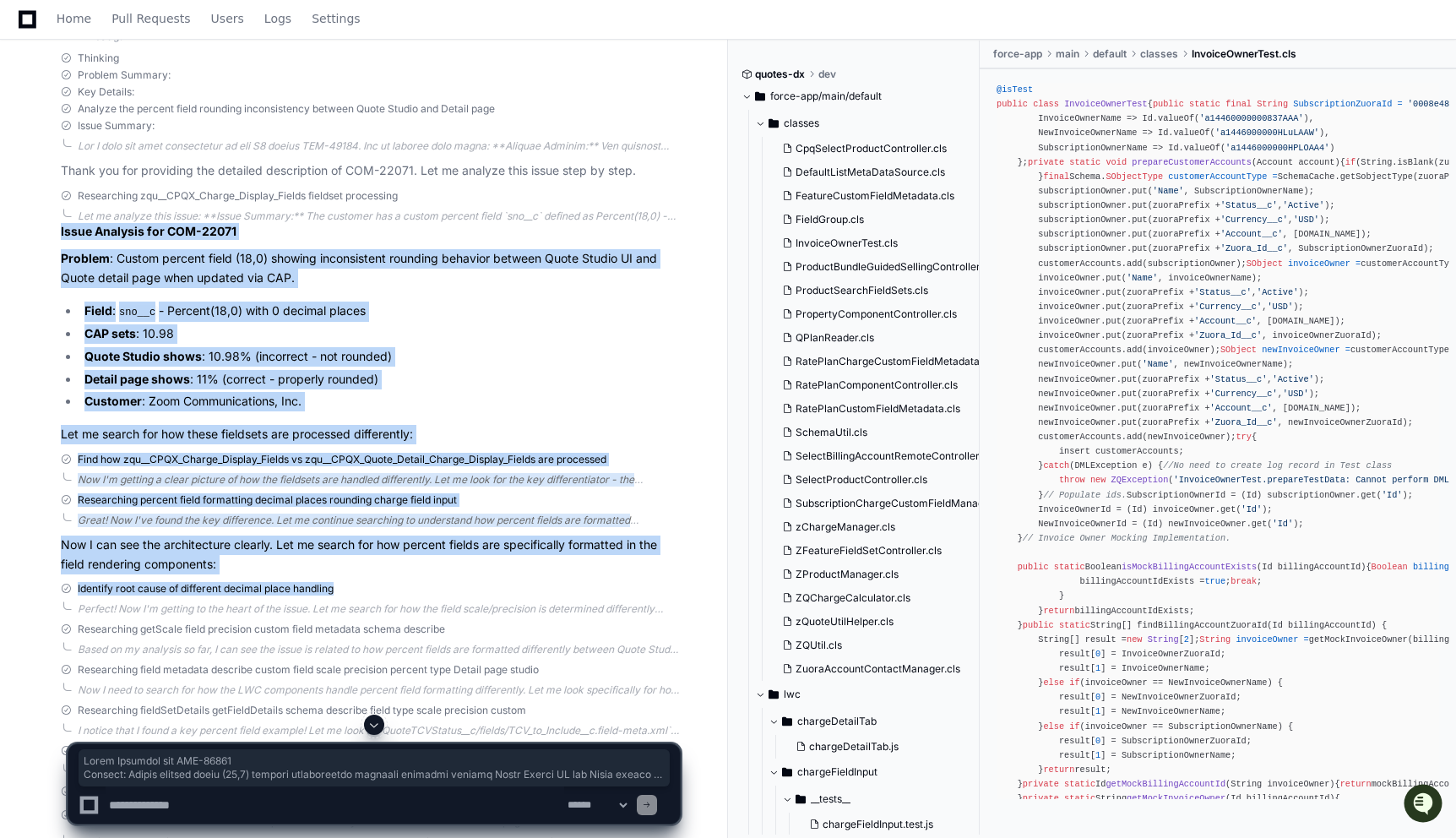
drag, startPoint x: 56, startPoint y: 285, endPoint x: 535, endPoint y: 641, distance: 596.8
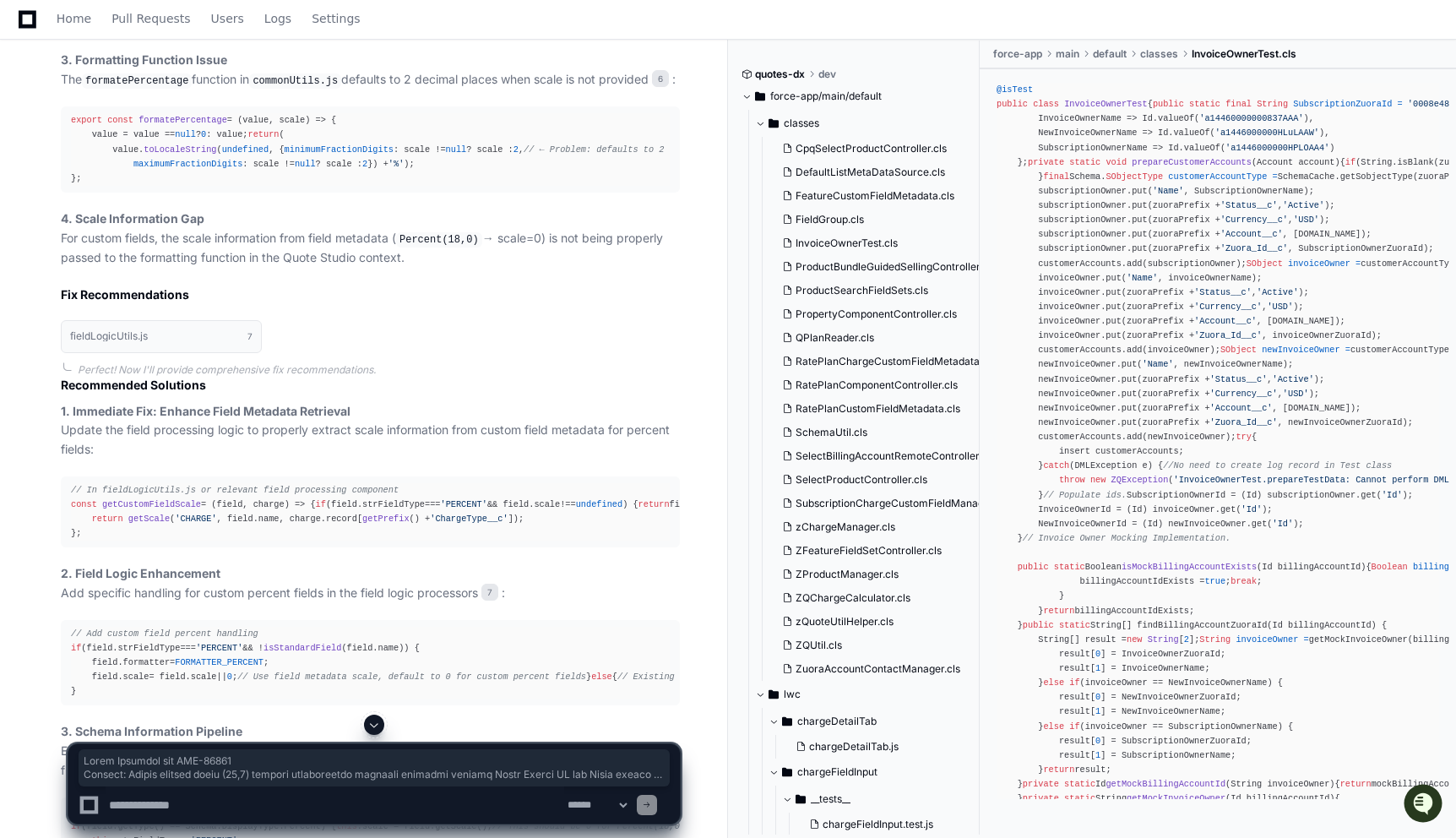
scroll to position [3689, 0]
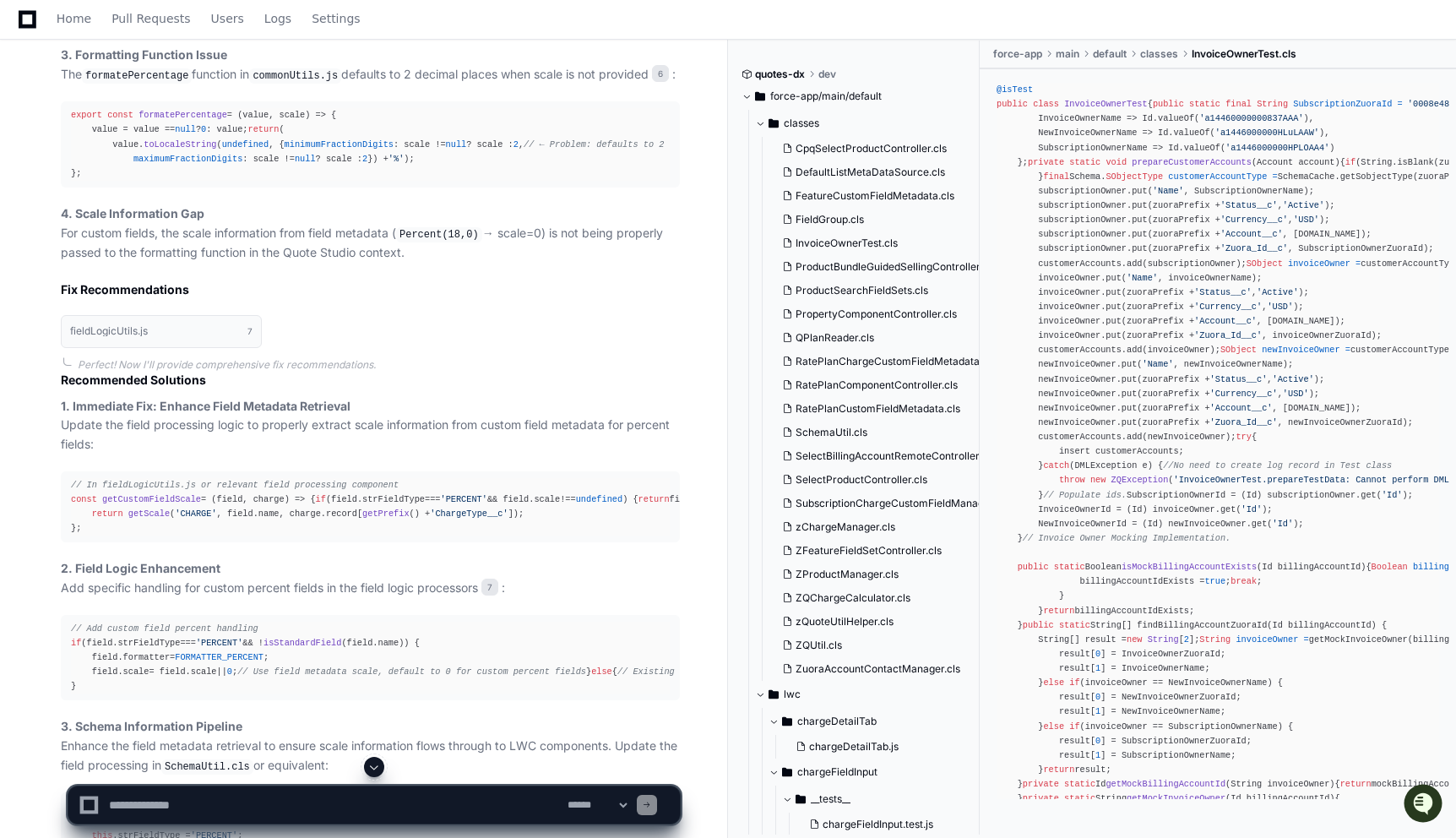
click at [385, 180] on div "export const formatePercentage = ( value, scale ) => { value = value == null ? …" at bounding box center [370, 144] width 599 height 73
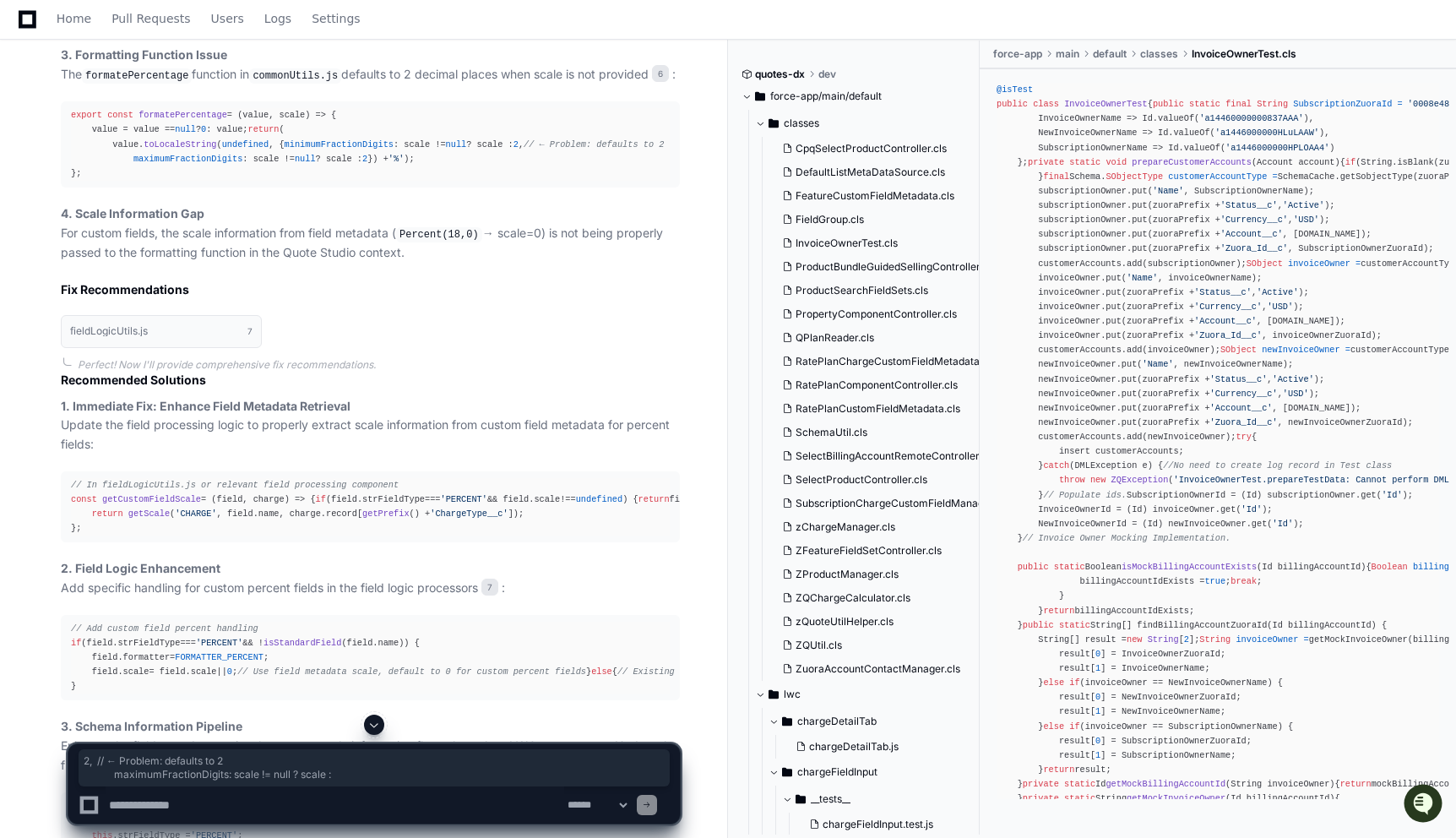
drag, startPoint x: 381, startPoint y: 320, endPoint x: 381, endPoint y: 334, distance: 14.0
click at [381, 180] on div "export const formatePercentage = ( value, scale ) => { value = value == null ? …" at bounding box center [370, 144] width 599 height 73
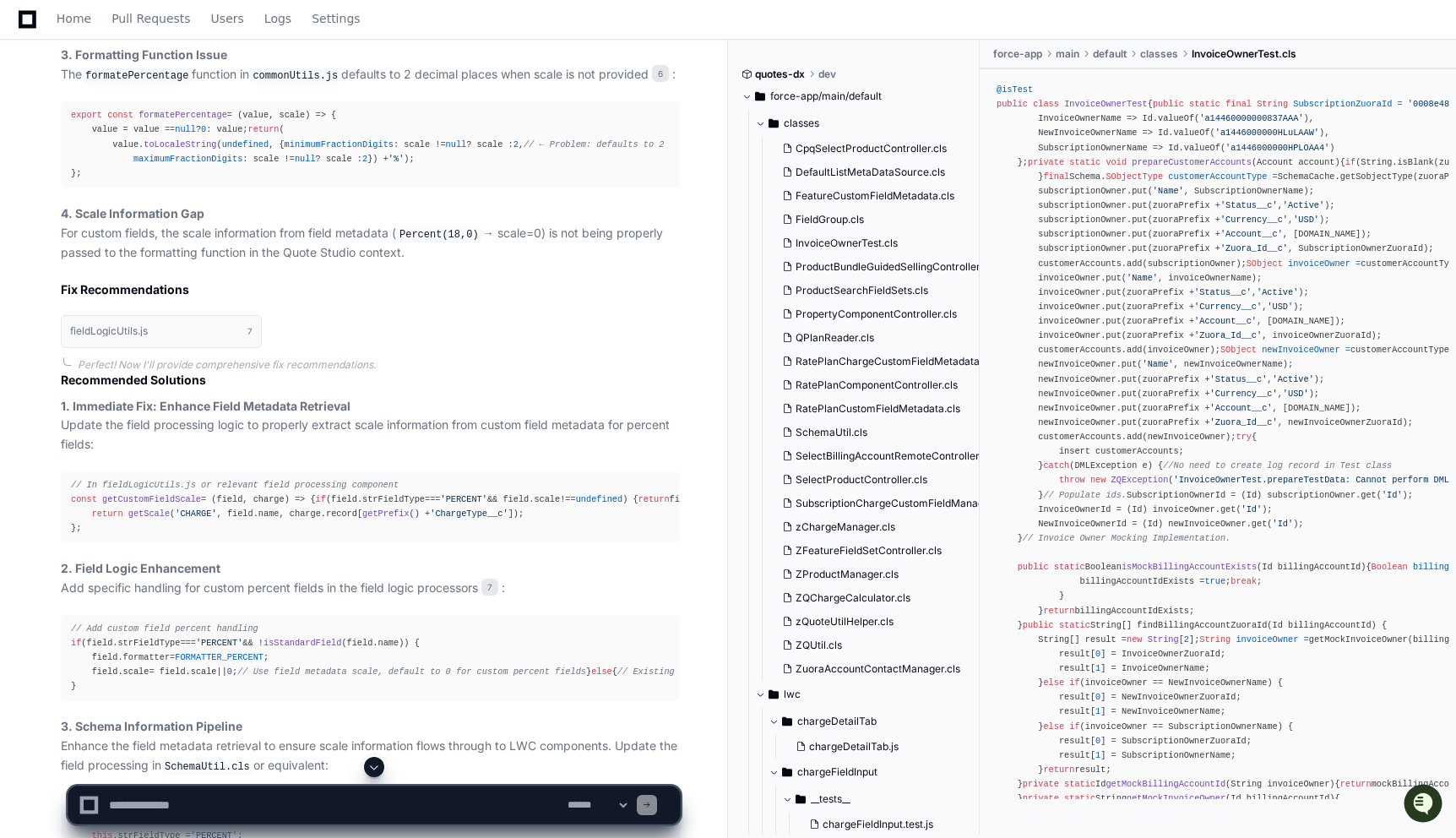
click at [367, 164] on span "2" at bounding box center [365, 158] width 6 height 10
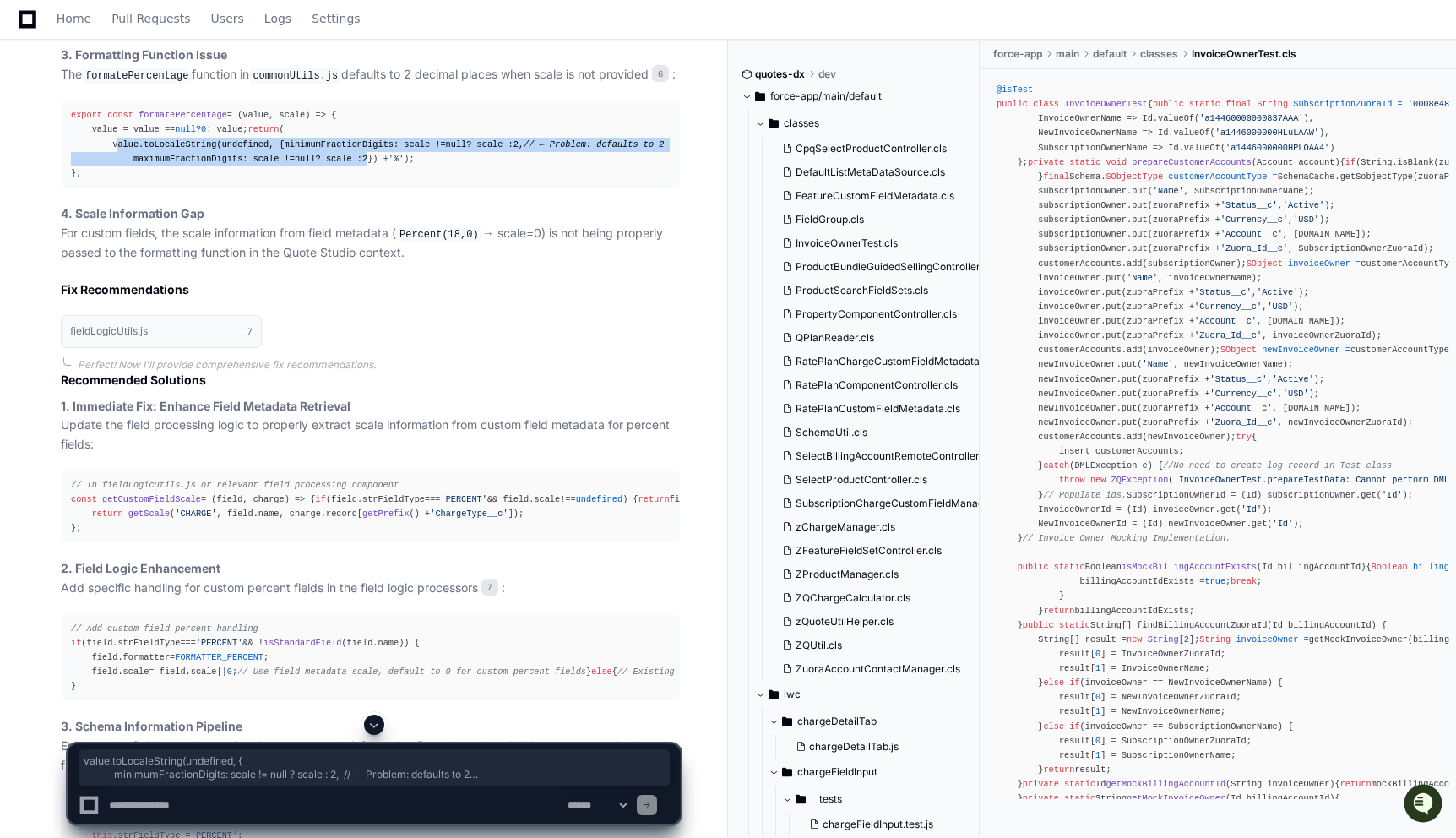
drag, startPoint x: 392, startPoint y: 333, endPoint x: 111, endPoint y: 306, distance: 282.3
click at [111, 180] on div "export const formatePercentage = ( value, scale ) => { value = value == null ? …" at bounding box center [370, 144] width 599 height 73
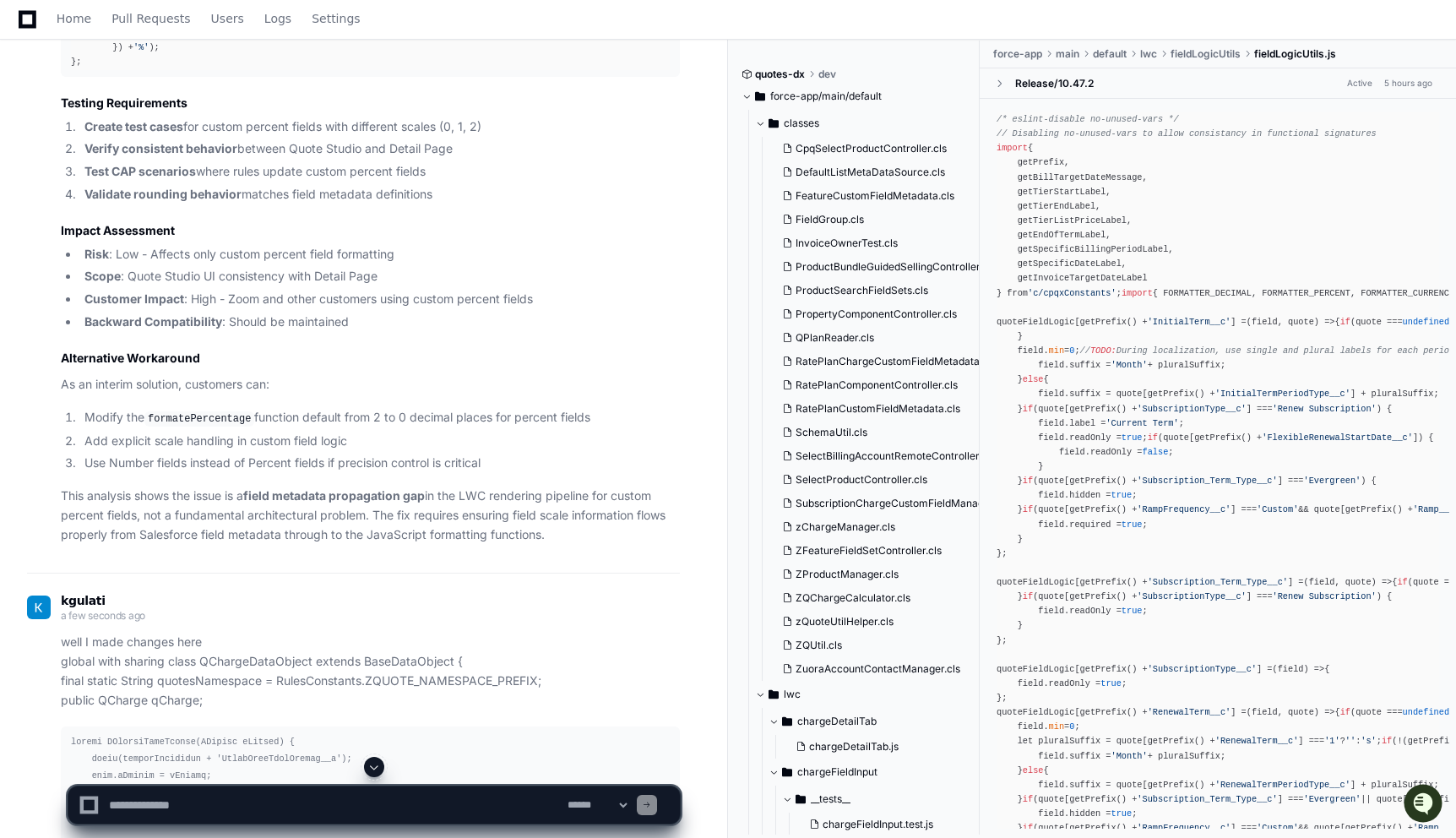
scroll to position [4633, 0]
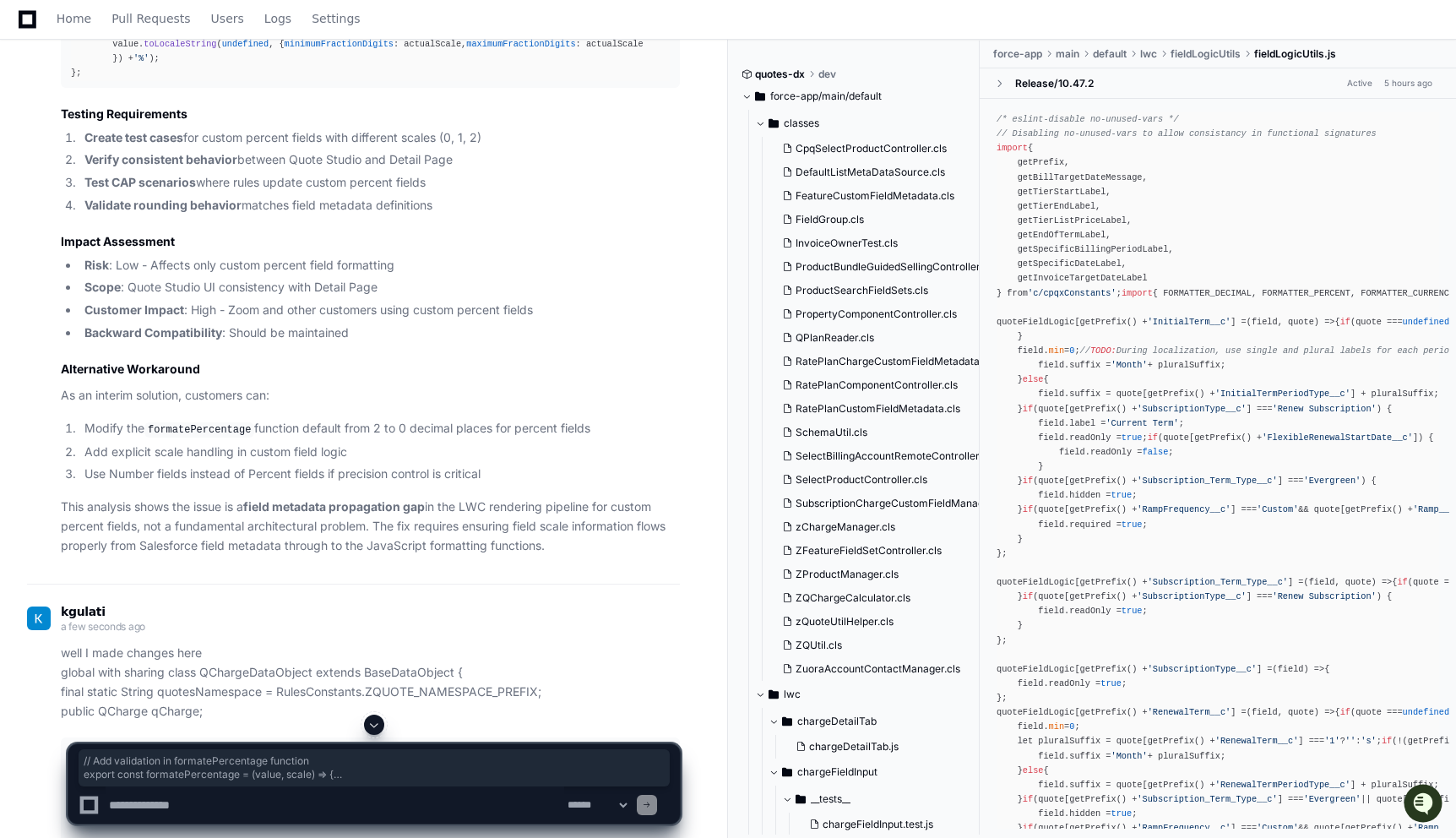
drag, startPoint x: 69, startPoint y: 299, endPoint x: 110, endPoint y: 456, distance: 162.3
click at [110, 87] on pre "// Add validation in formatePercentage function export const formatePercentage …" at bounding box center [370, 30] width 619 height 115
click at [179, 81] on div "// Add validation in formatePercentage function export const formatePercentage …" at bounding box center [370, 30] width 599 height 101
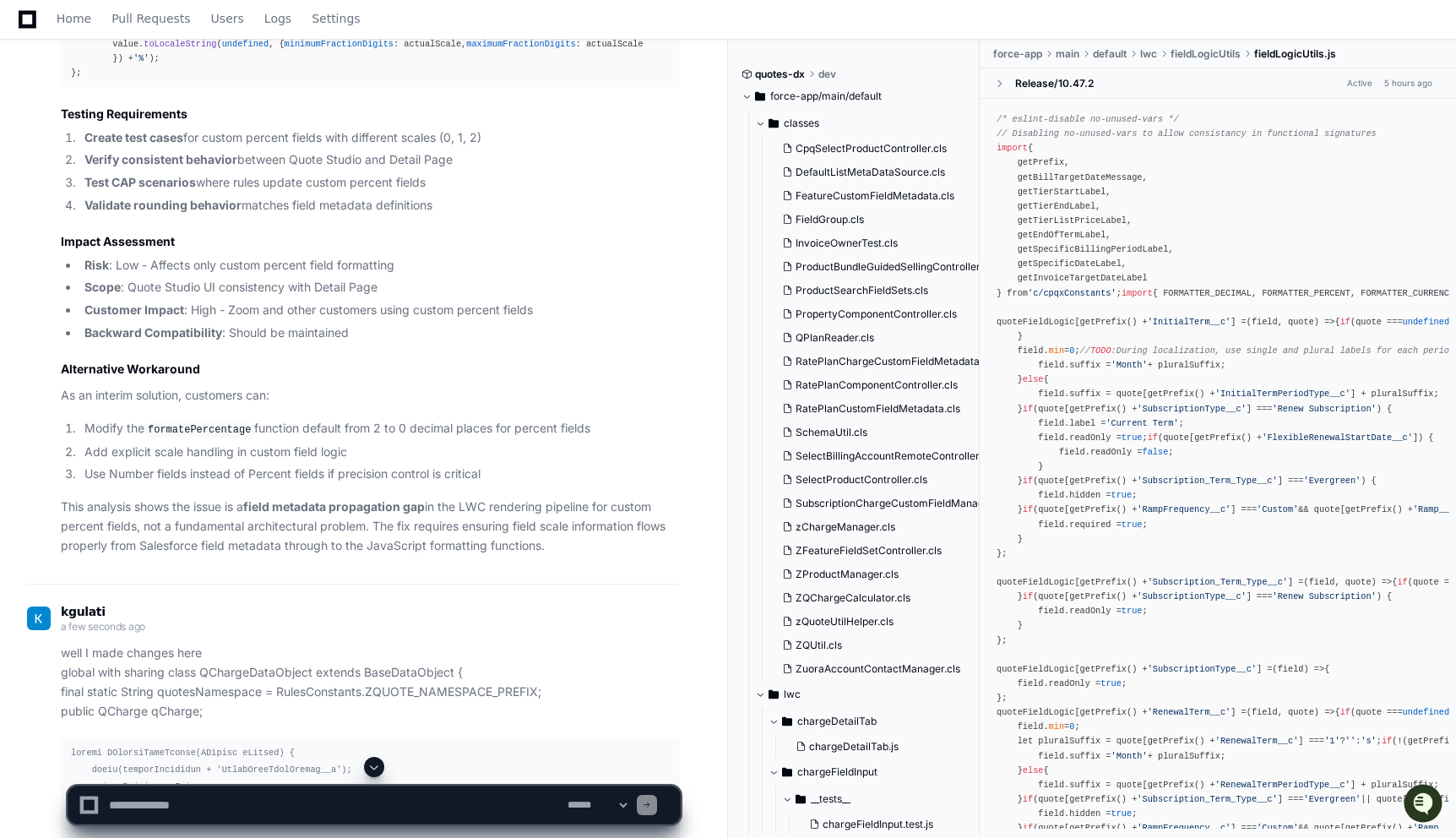
click at [289, 81] on div "// Add validation in formatePercentage function export const formatePercentage …" at bounding box center [370, 30] width 599 height 101
click at [146, 81] on div "// Add validation in formatePercentage function export const formatePercentage …" at bounding box center [370, 30] width 599 height 101
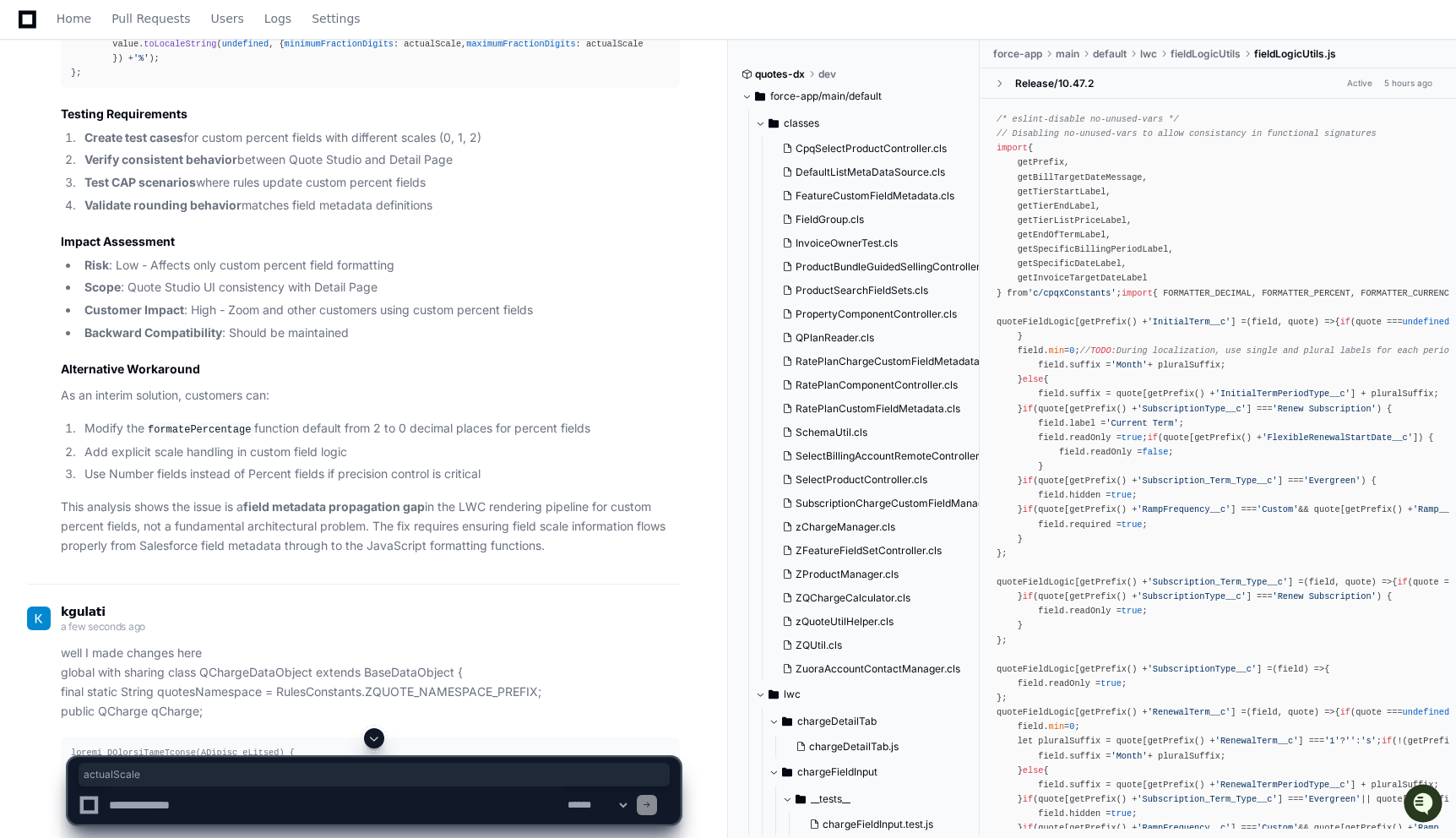
click at [146, 81] on div "// Add validation in formatePercentage function export const formatePercentage …" at bounding box center [370, 30] width 599 height 101
drag, startPoint x: 481, startPoint y: 357, endPoint x: 63, endPoint y: 362, distance: 418.0
click at [63, 87] on pre "// Add validation in formatePercentage function export const formatePercentage …" at bounding box center [370, 30] width 619 height 115
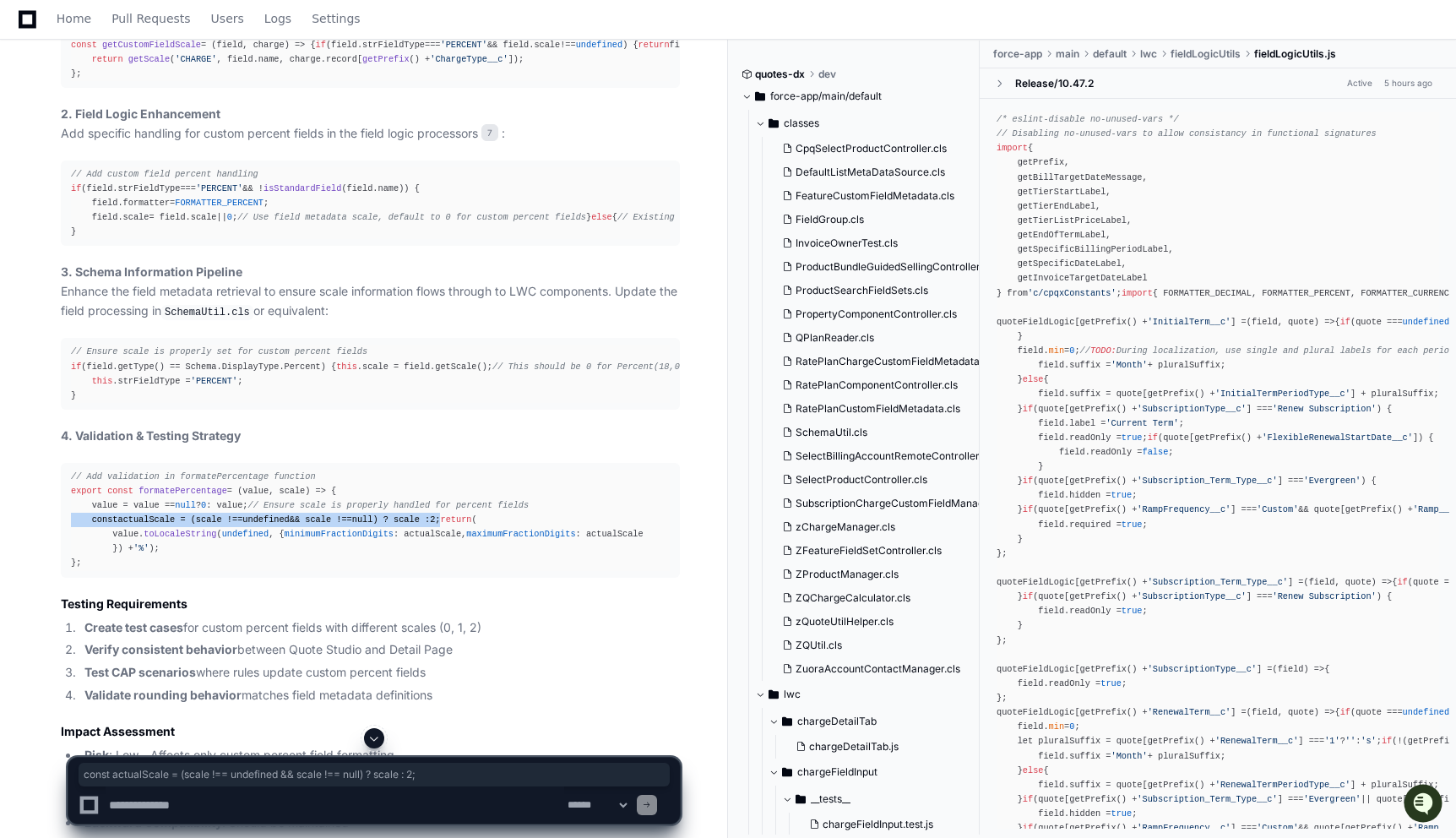
scroll to position [4142, 0]
click at [164, 51] on span "getCustomFieldScale" at bounding box center [151, 45] width 99 height 10
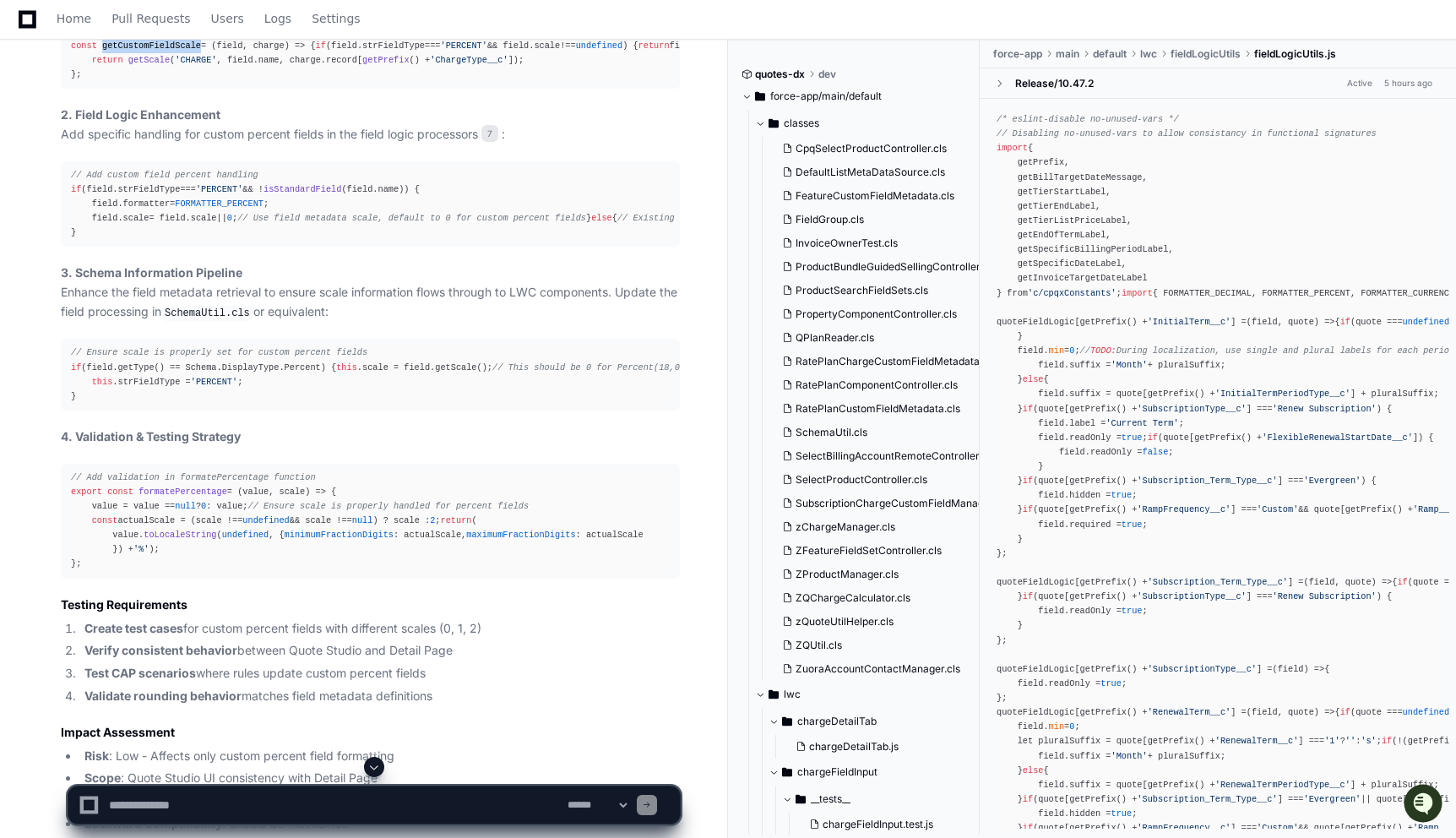
click at [164, 51] on span "getCustomFieldScale" at bounding box center [151, 45] width 99 height 10
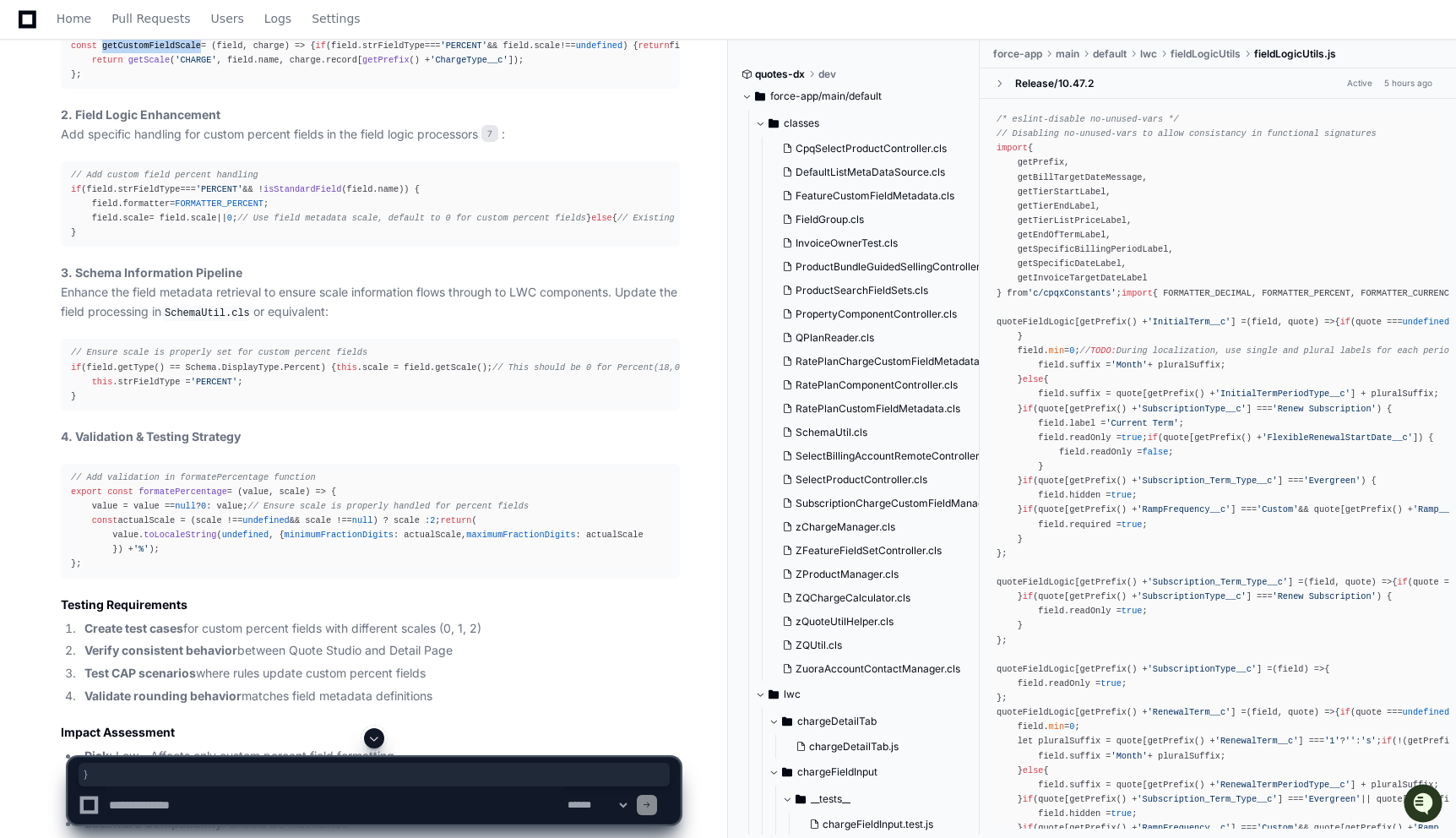
drag, startPoint x: 405, startPoint y: 276, endPoint x: 112, endPoint y: 287, distance: 293.2
click at [111, 83] on div "// In fieldLogicUtils.js or relevant field processing component const getCustom…" at bounding box center [370, 53] width 599 height 58
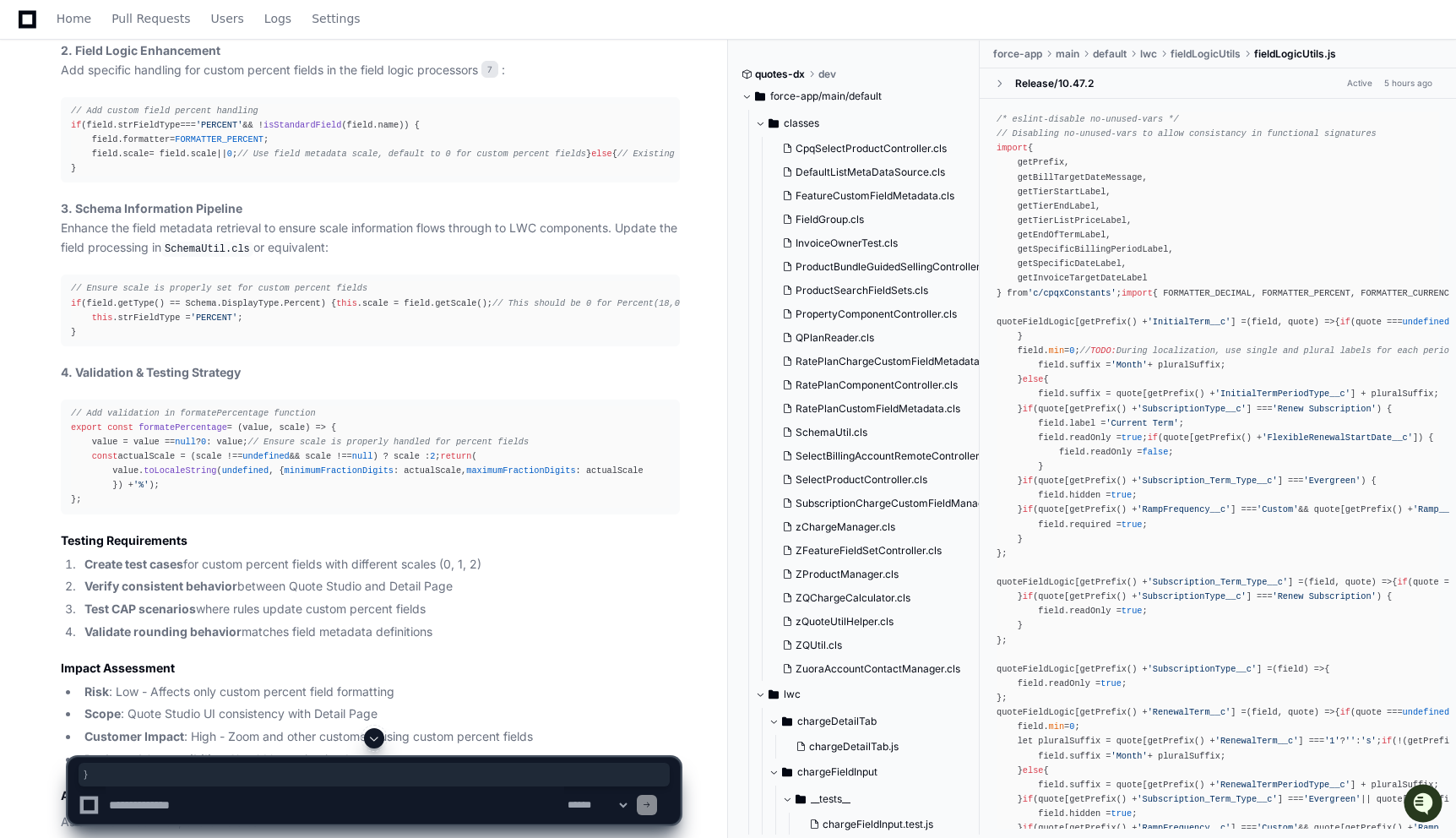
scroll to position [4223, 0]
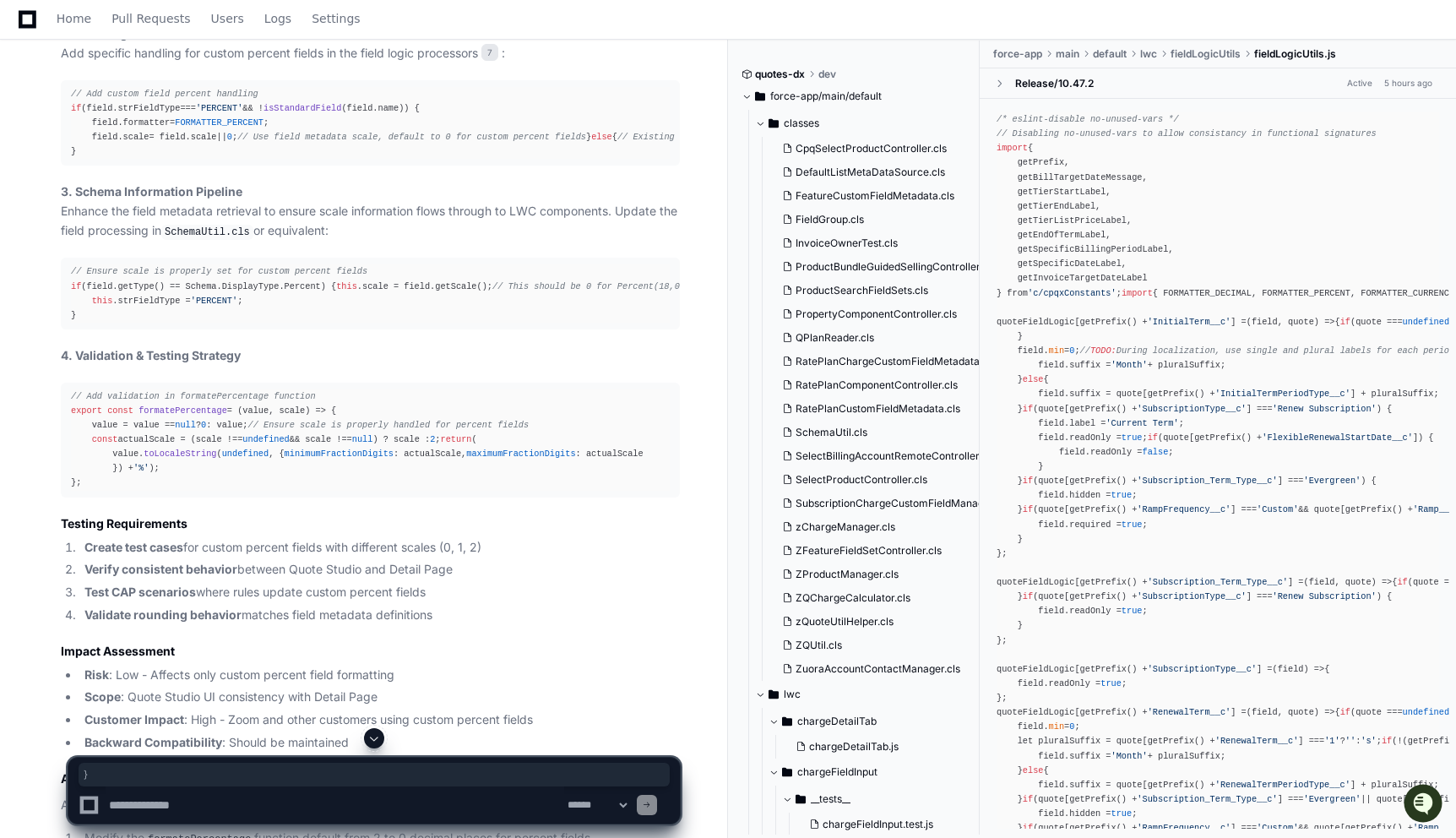
click at [194, 159] on div "// Add custom field percent handling if (field. strFieldType === 'PERCENT' && !…" at bounding box center [370, 122] width 599 height 73
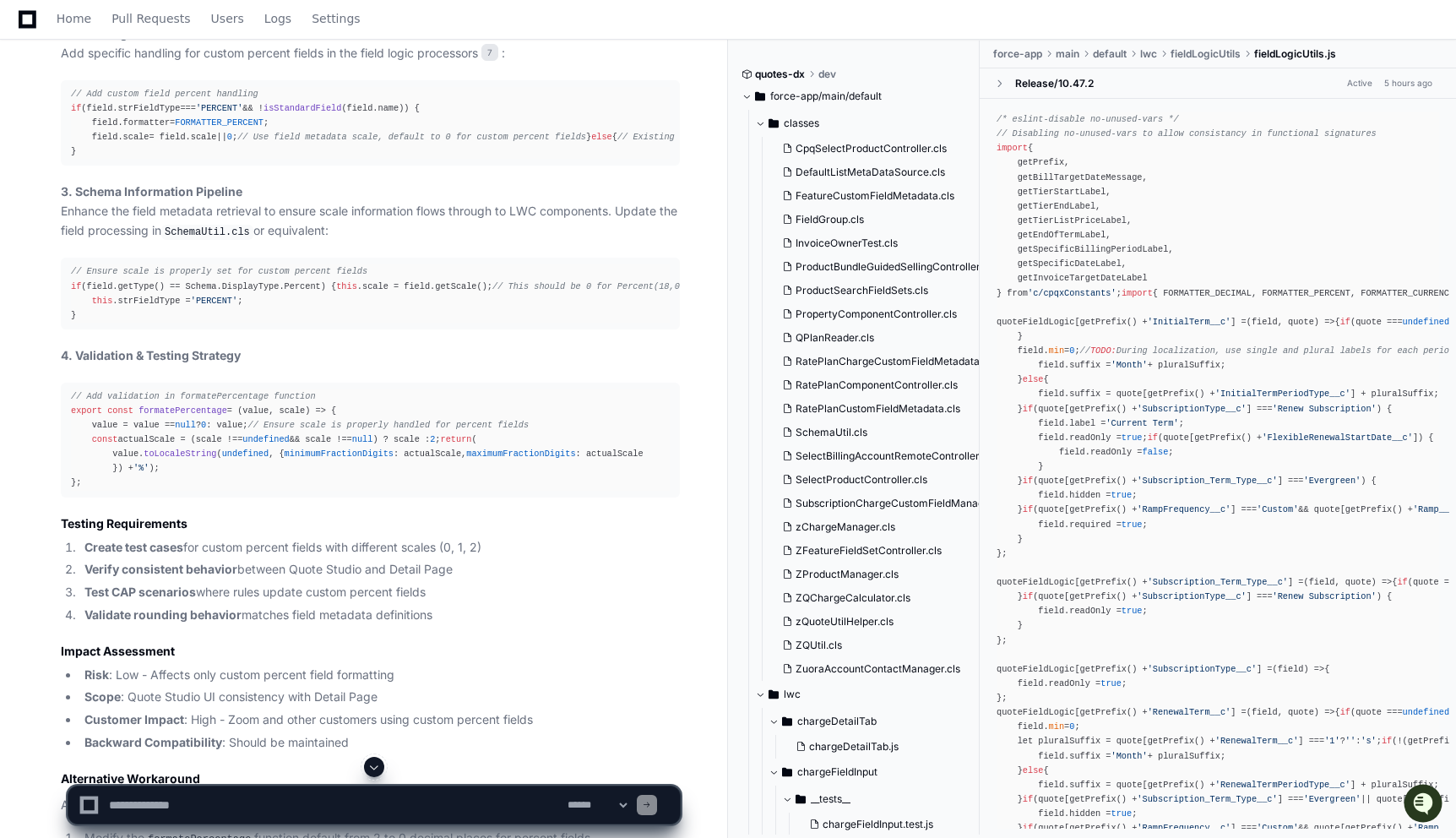
click at [192, 127] on span "FORMATTER_PERCENT" at bounding box center [219, 122] width 88 height 10
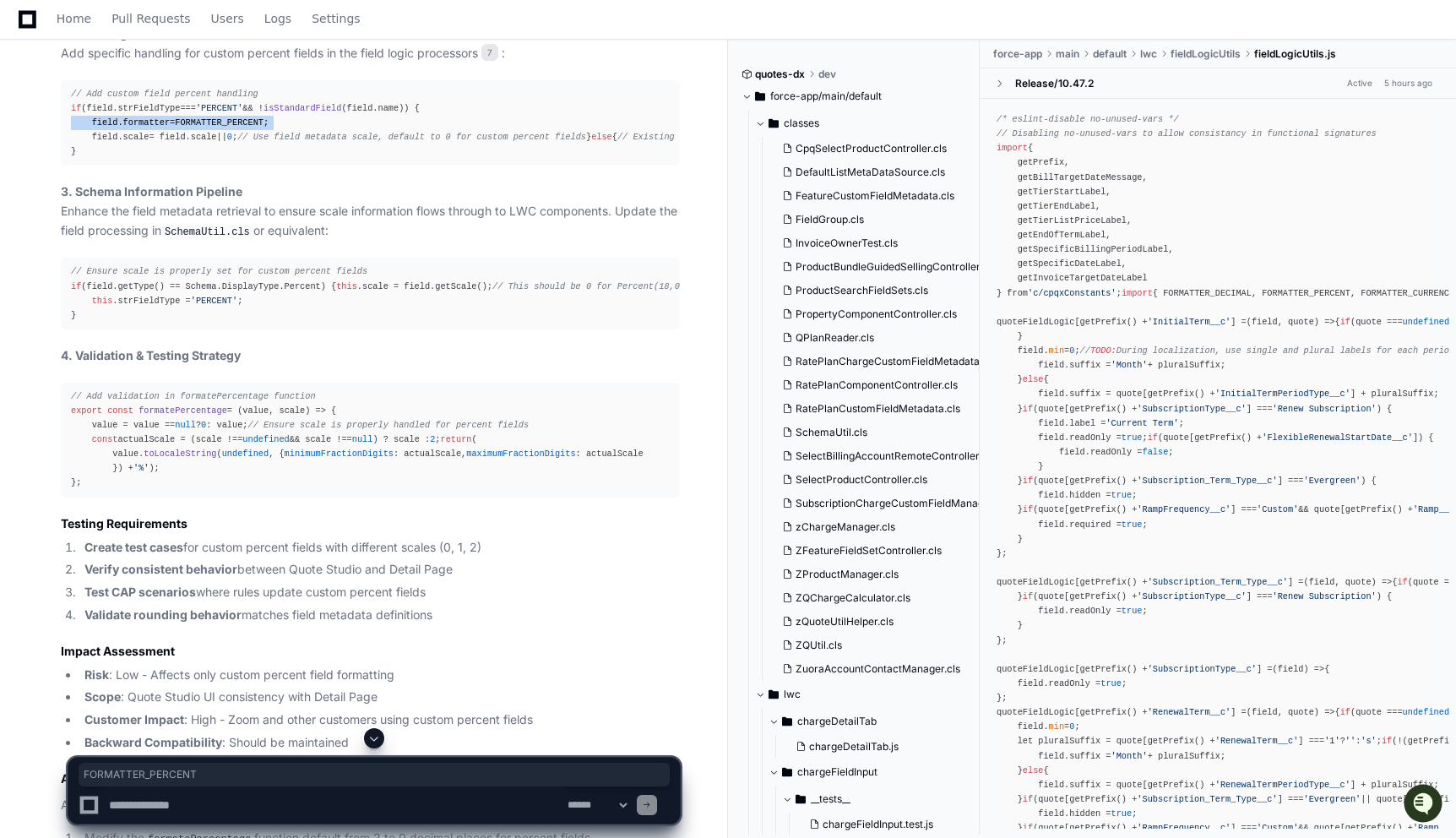
click at [192, 127] on span "FORMATTER_PERCENT" at bounding box center [219, 122] width 88 height 10
click at [186, 159] on div "// Add custom field percent handling if (field. strFieldType === 'PERCENT' && !…" at bounding box center [370, 122] width 599 height 73
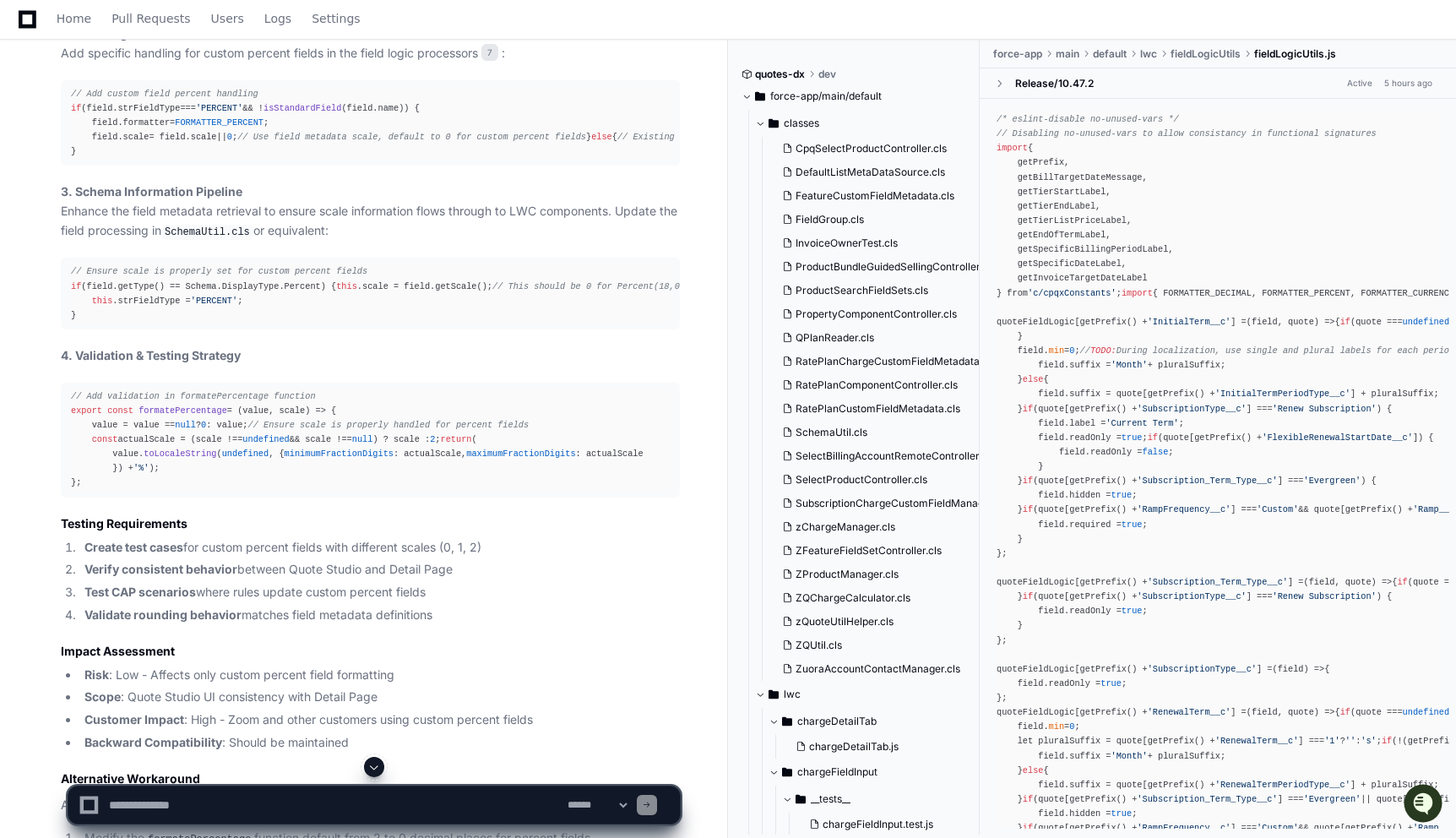
click at [186, 159] on div "// Add custom field percent handling if (field. strFieldType === 'PERCENT' && !…" at bounding box center [370, 122] width 599 height 73
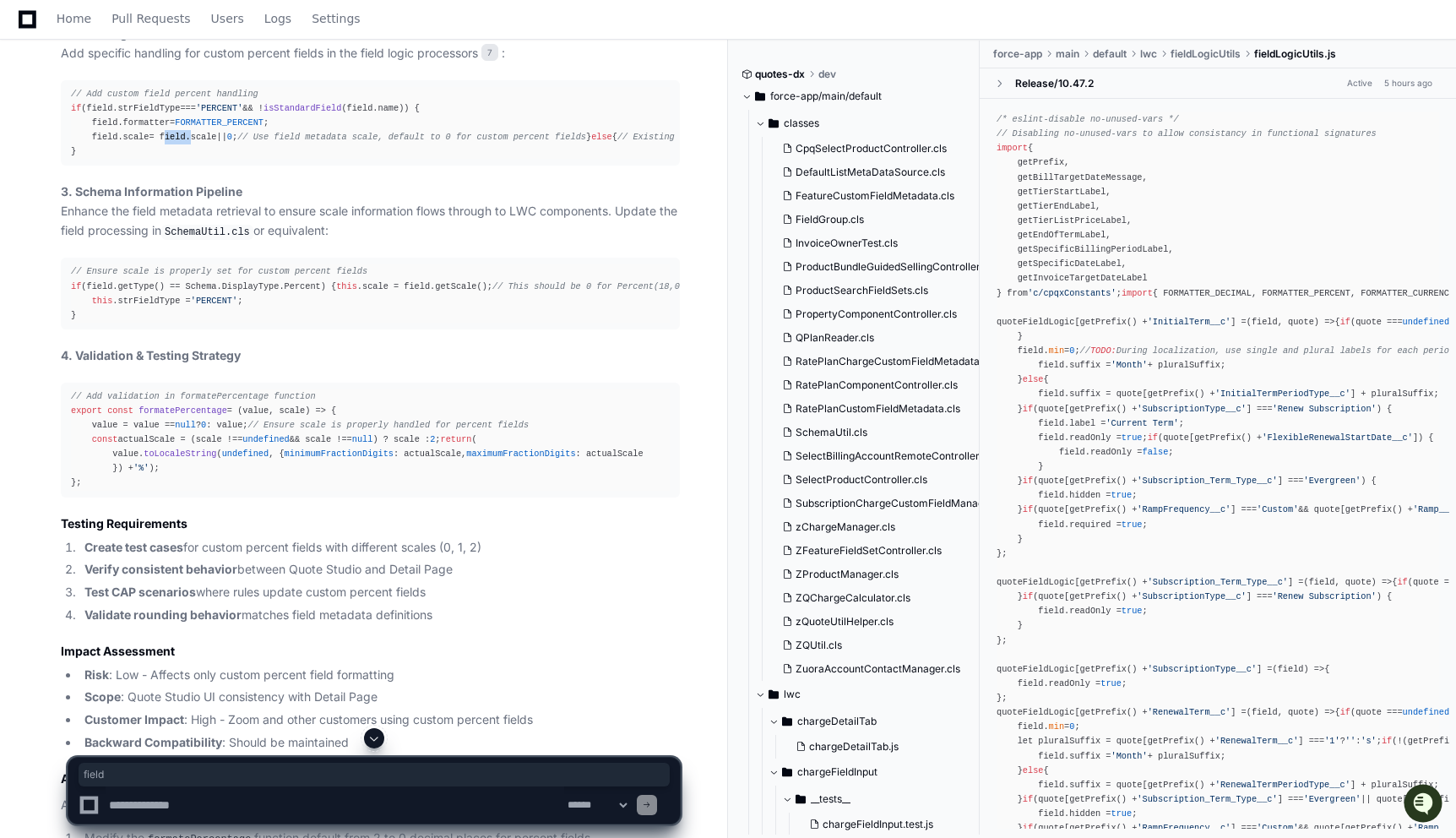
click at [186, 159] on div "// Add custom field percent handling if (field. strFieldType === 'PERCENT' && !…" at bounding box center [370, 122] width 599 height 73
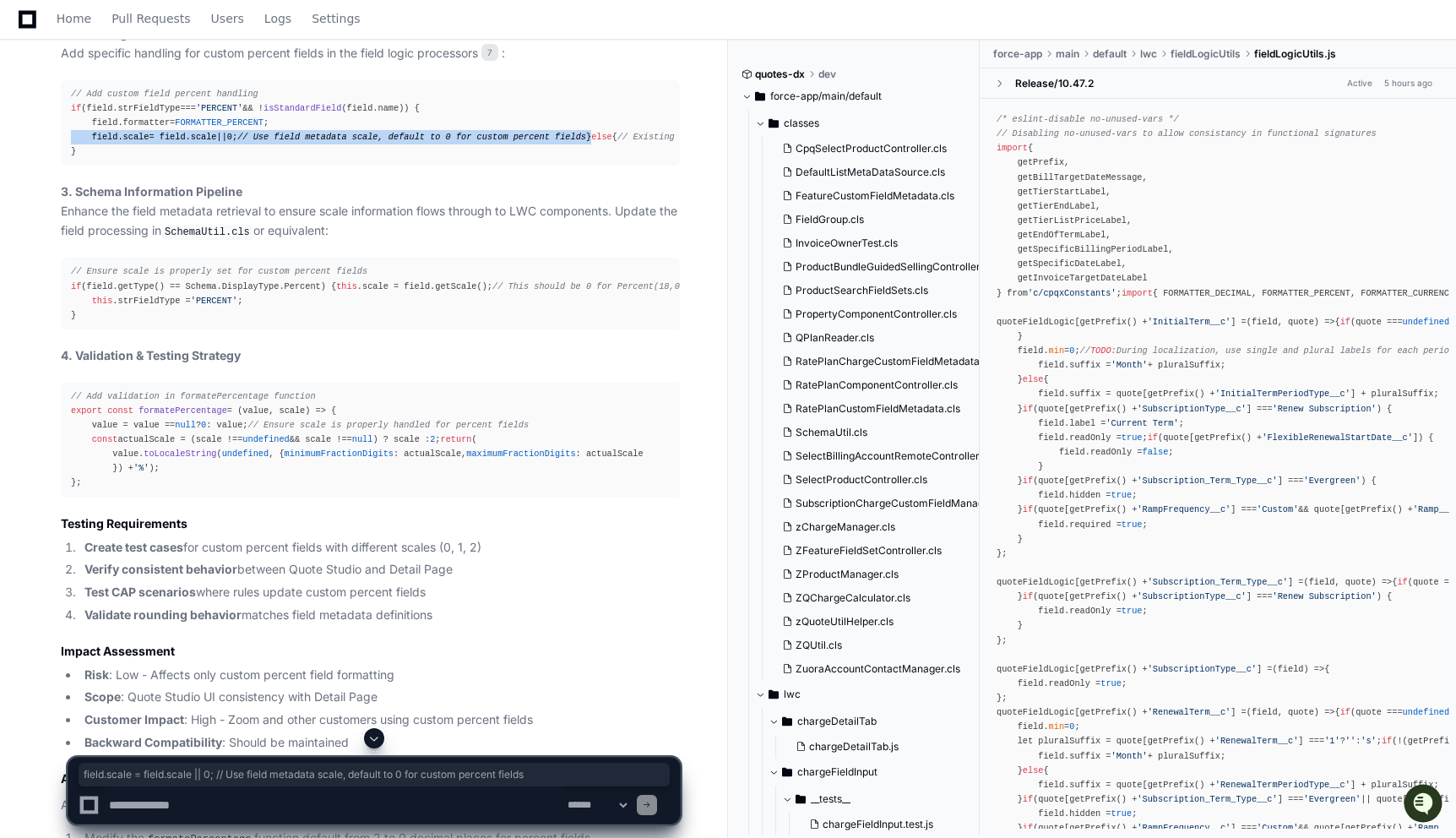
click at [186, 159] on div "// Add custom field percent handling if (field. strFieldType === 'PERCENT' && !…" at bounding box center [370, 122] width 599 height 73
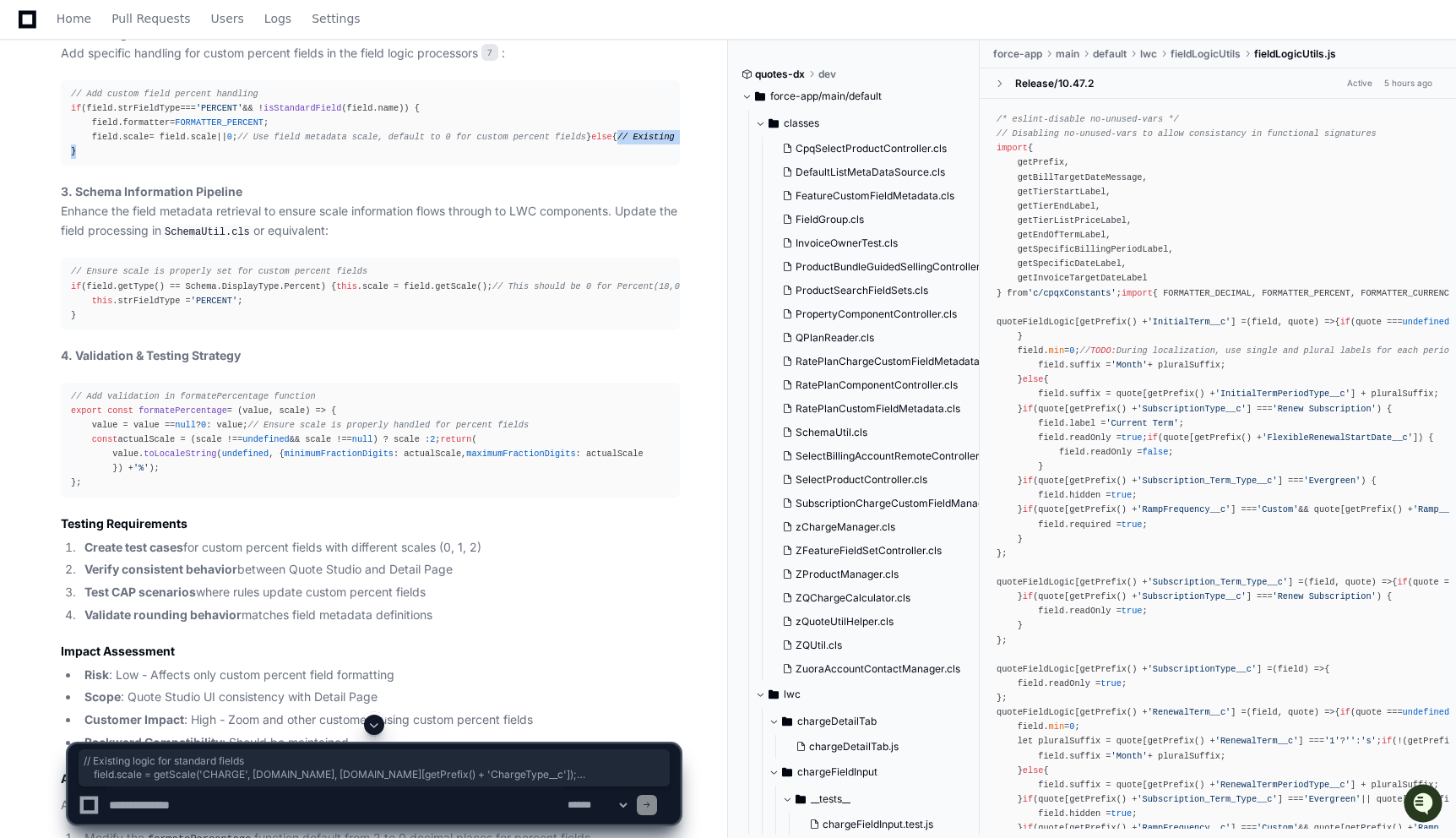
drag, startPoint x: 90, startPoint y: 421, endPoint x: 410, endPoint y: 458, distance: 322.1
click at [410, 159] on div "// Add custom field percent handling if (field. strFieldType === 'PERCENT' && !…" at bounding box center [370, 122] width 599 height 73
click at [1106, 142] on span "getPrefix" at bounding box center [1129, 136] width 46 height 10
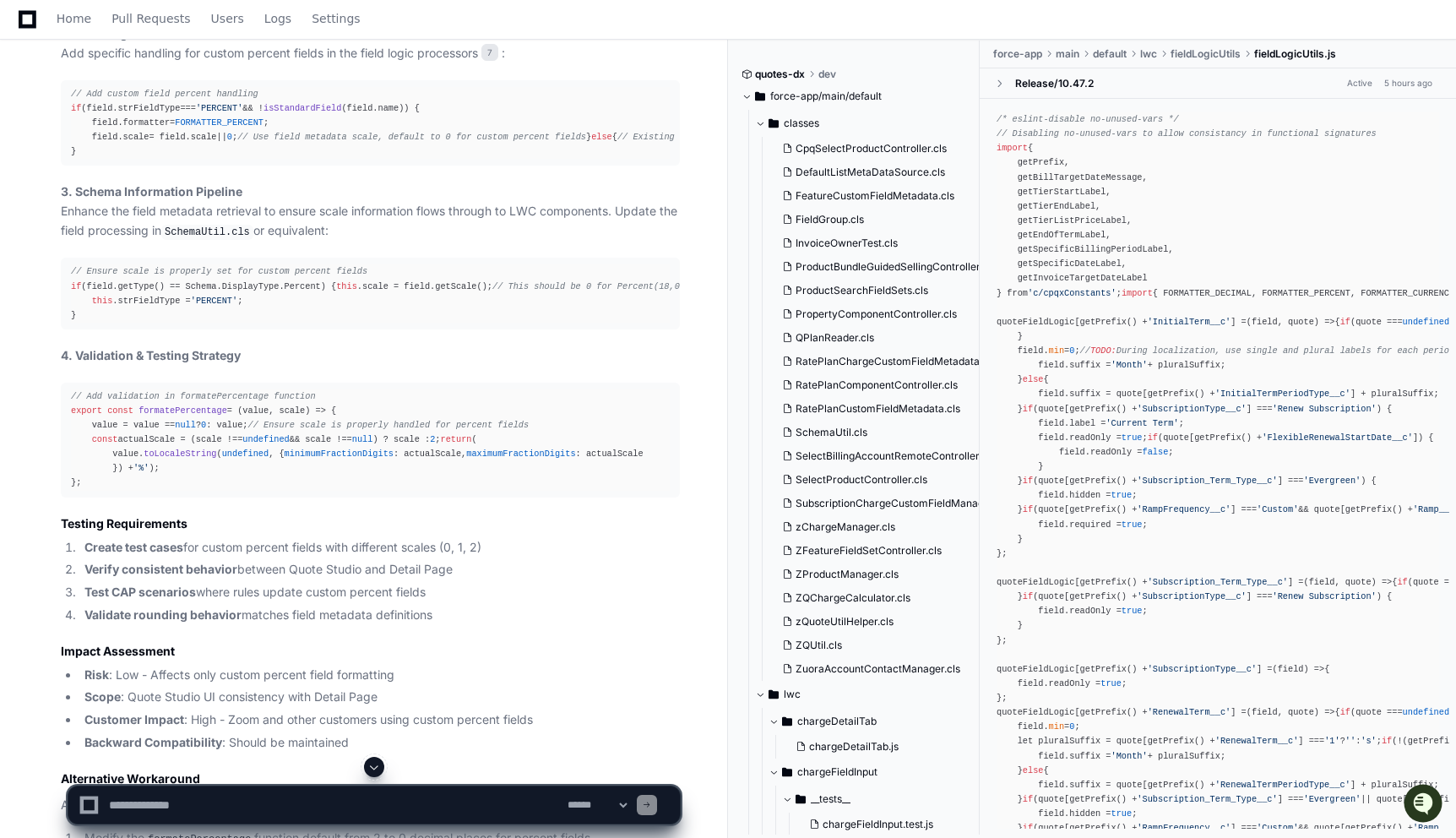
click at [1106, 142] on span "getPrefix" at bounding box center [1129, 136] width 46 height 10
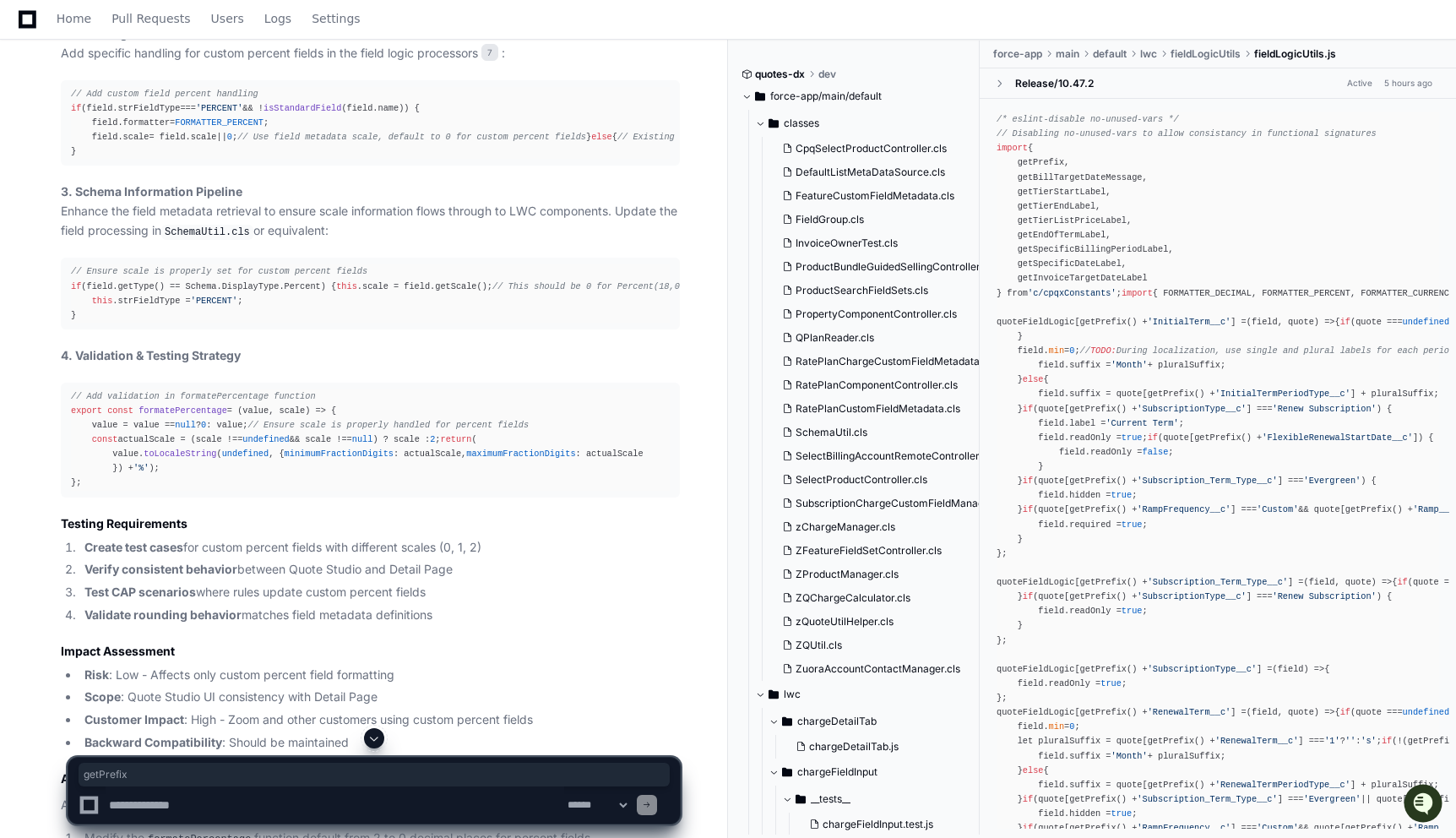
click at [262, 159] on div "// Add custom field percent handling if (field. strFieldType === 'PERCENT' && !…" at bounding box center [370, 122] width 599 height 73
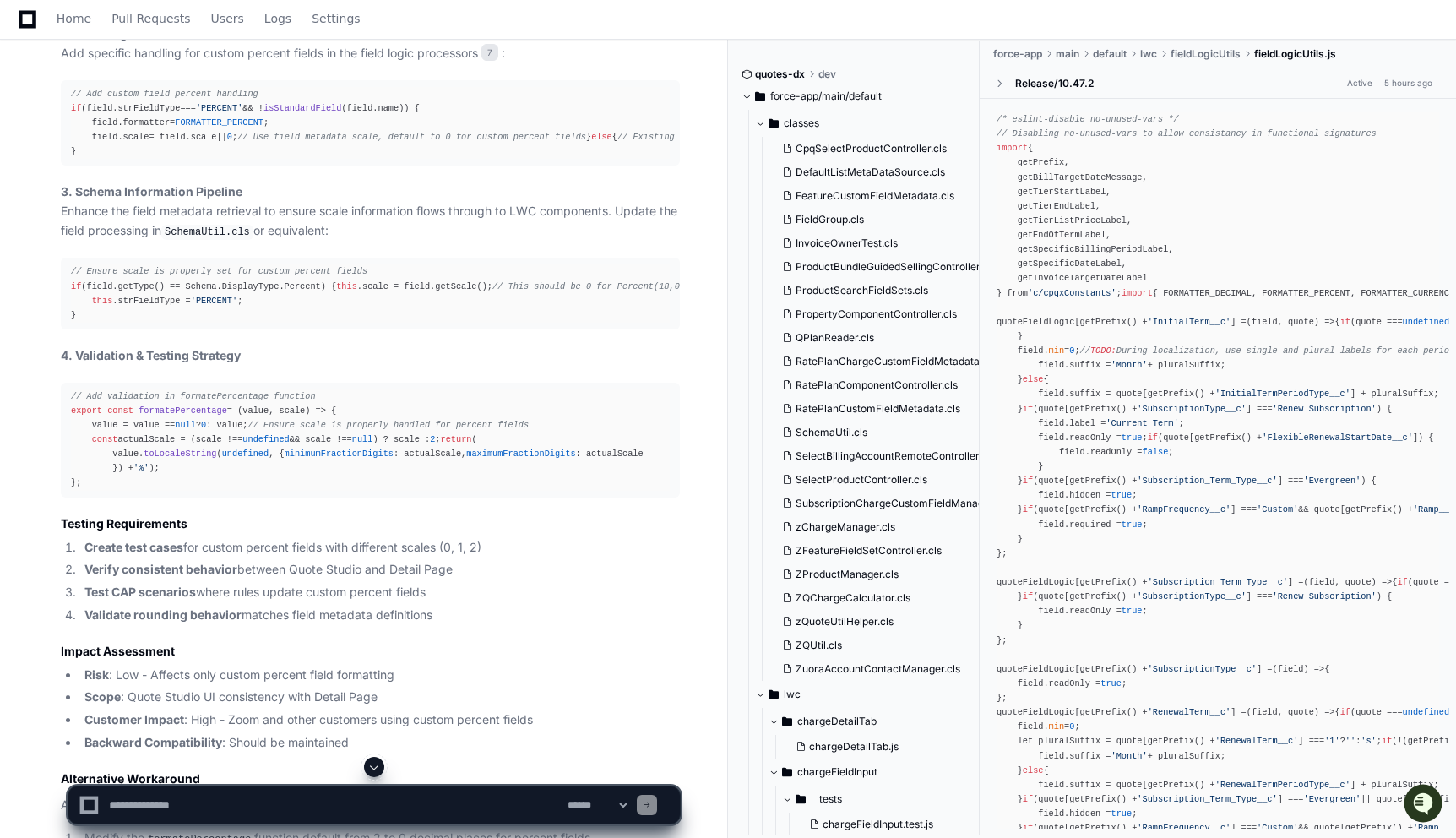
click at [279, 159] on div "// Add custom field percent handling if (field. strFieldType === 'PERCENT' && !…" at bounding box center [370, 122] width 599 height 73
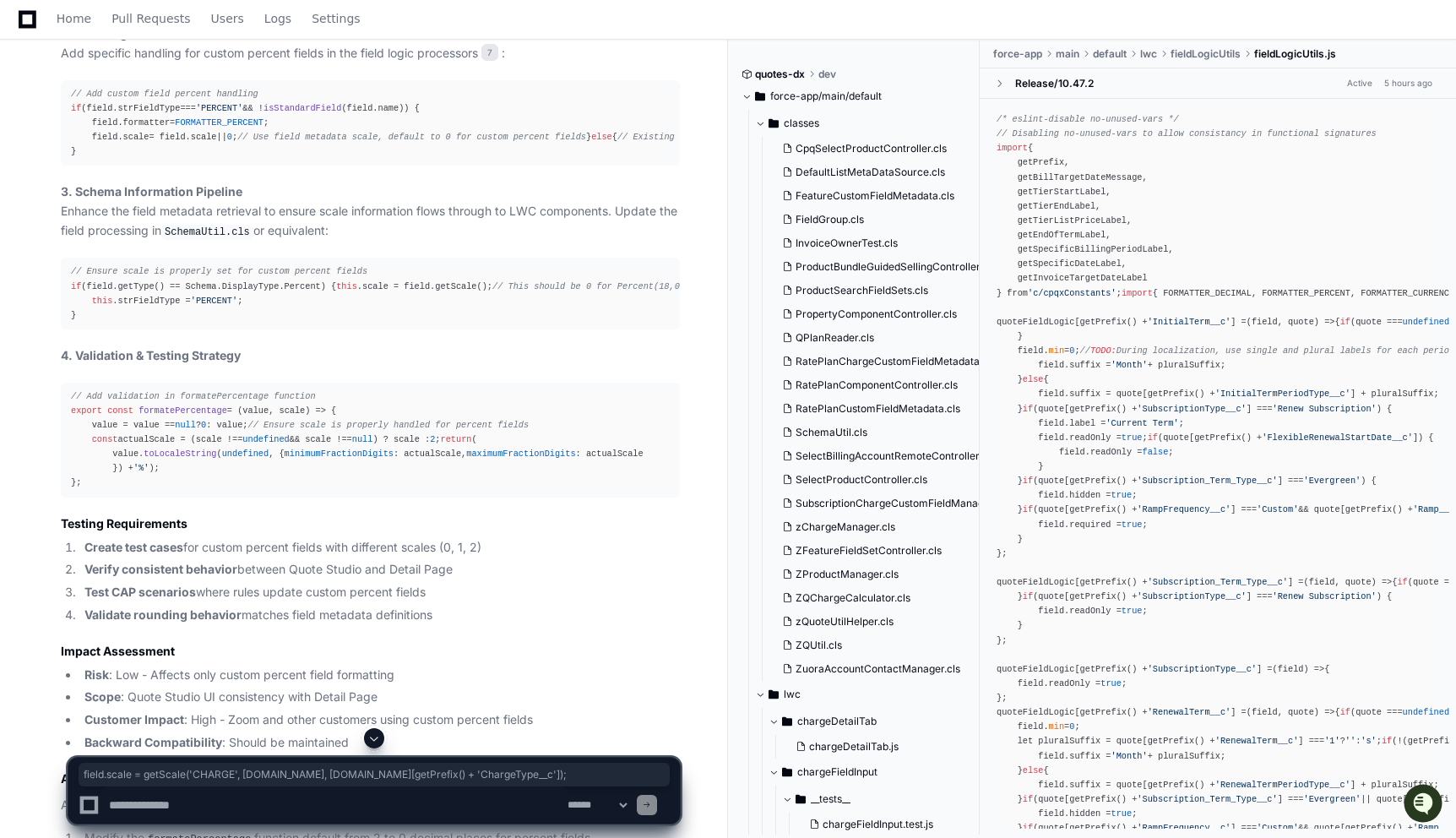
click at [279, 159] on div "// Add custom field percent handling if (field. strFieldType === 'PERCENT' && !…" at bounding box center [370, 122] width 599 height 73
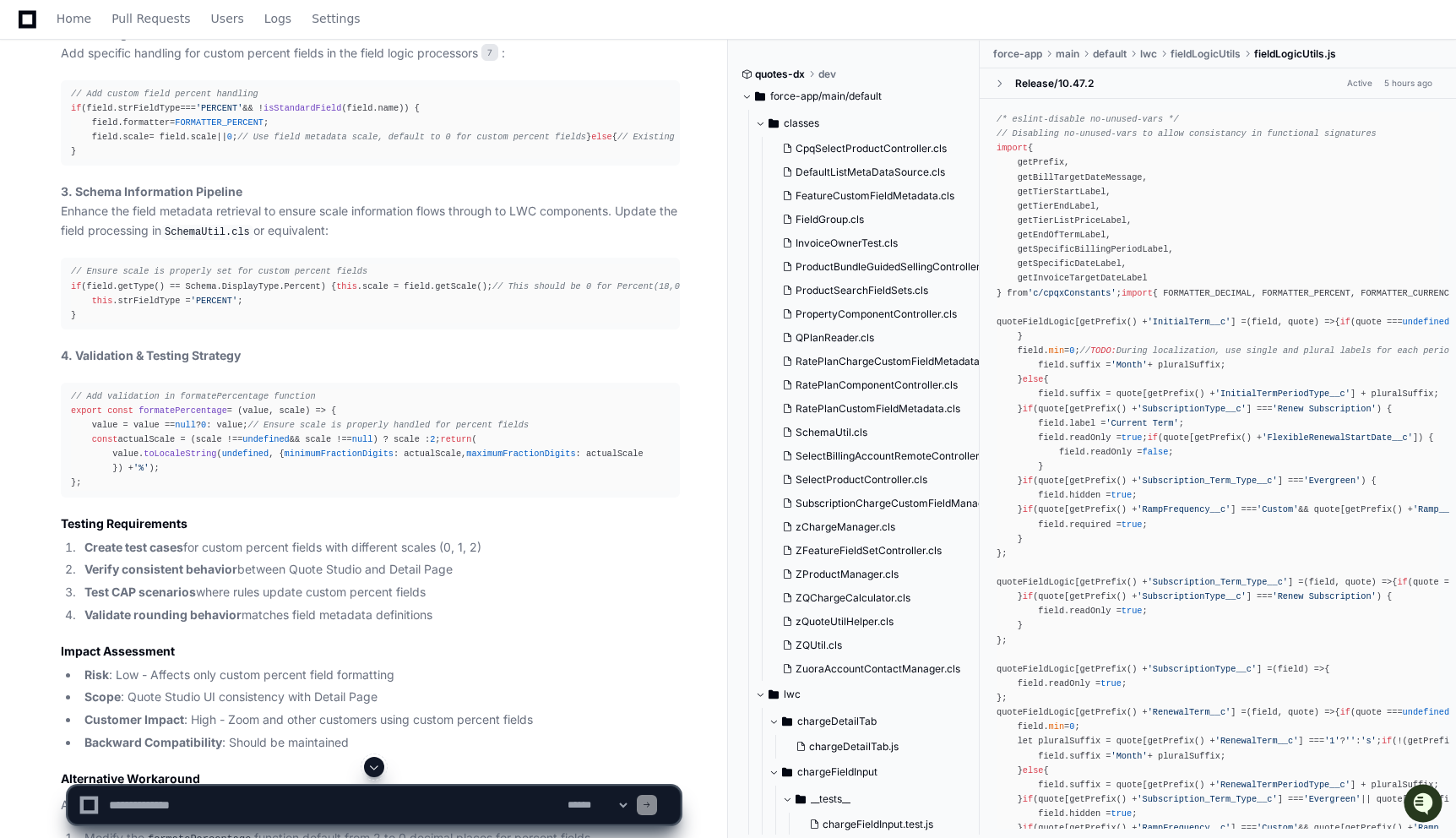
click at [229, 159] on div "// Add custom field percent handling if (field. strFieldType === 'PERCENT' && !…" at bounding box center [370, 122] width 599 height 73
click at [264, 142] on span "// Use field metadata scale, default to 0 for custom percent fields" at bounding box center [412, 136] width 349 height 10
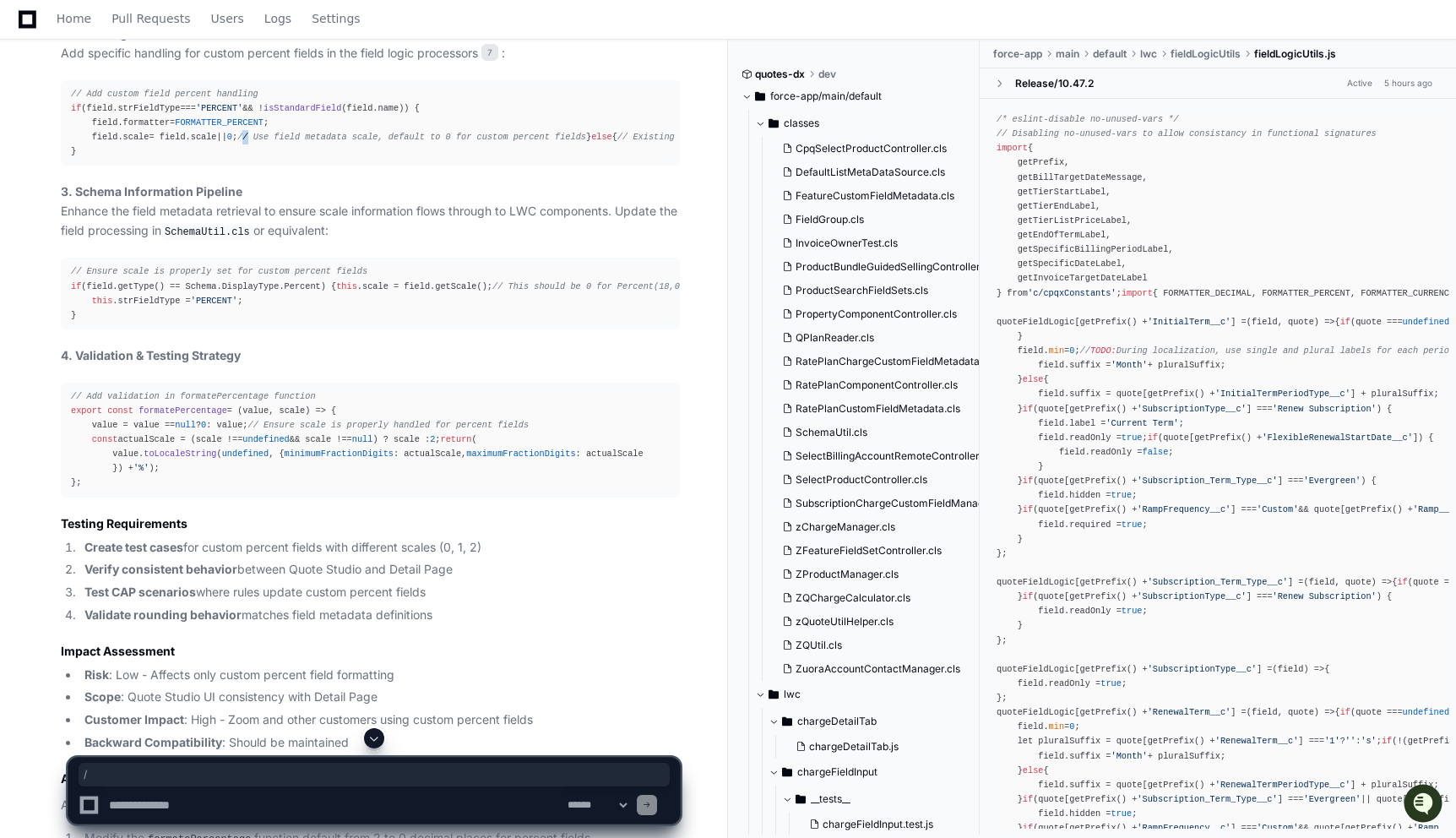
click at [264, 142] on span "// Use field metadata scale, default to 0 for custom percent fields" at bounding box center [412, 136] width 349 height 10
click at [249, 159] on div "// Add custom field percent handling if (field. strFieldType === 'PERCENT' && !…" at bounding box center [370, 122] width 599 height 73
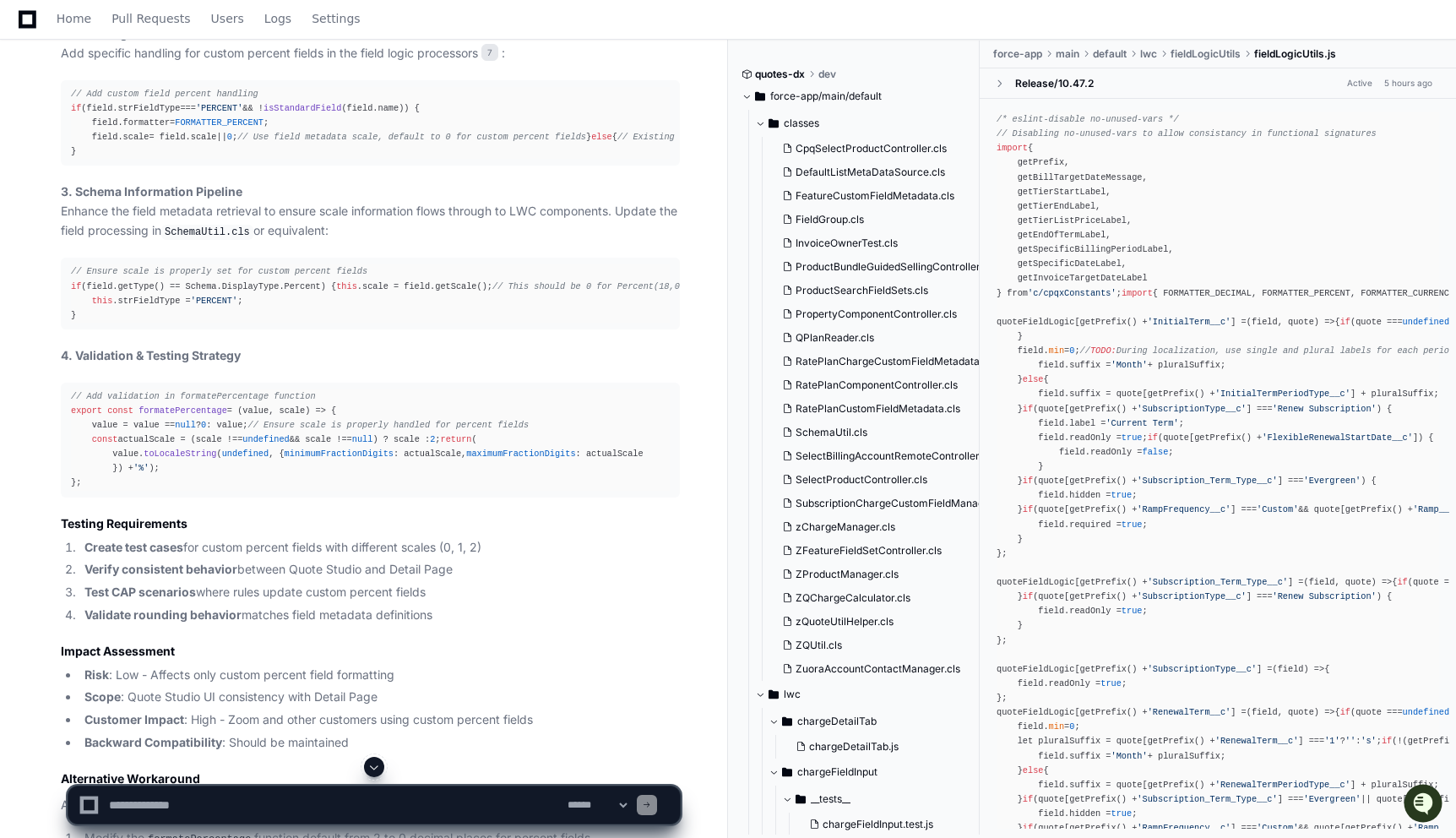
click at [194, 159] on div "// Add custom field percent handling if (field. strFieldType === 'PERCENT' && !…" at bounding box center [370, 122] width 599 height 73
click at [232, 142] on span "0" at bounding box center [230, 136] width 6 height 10
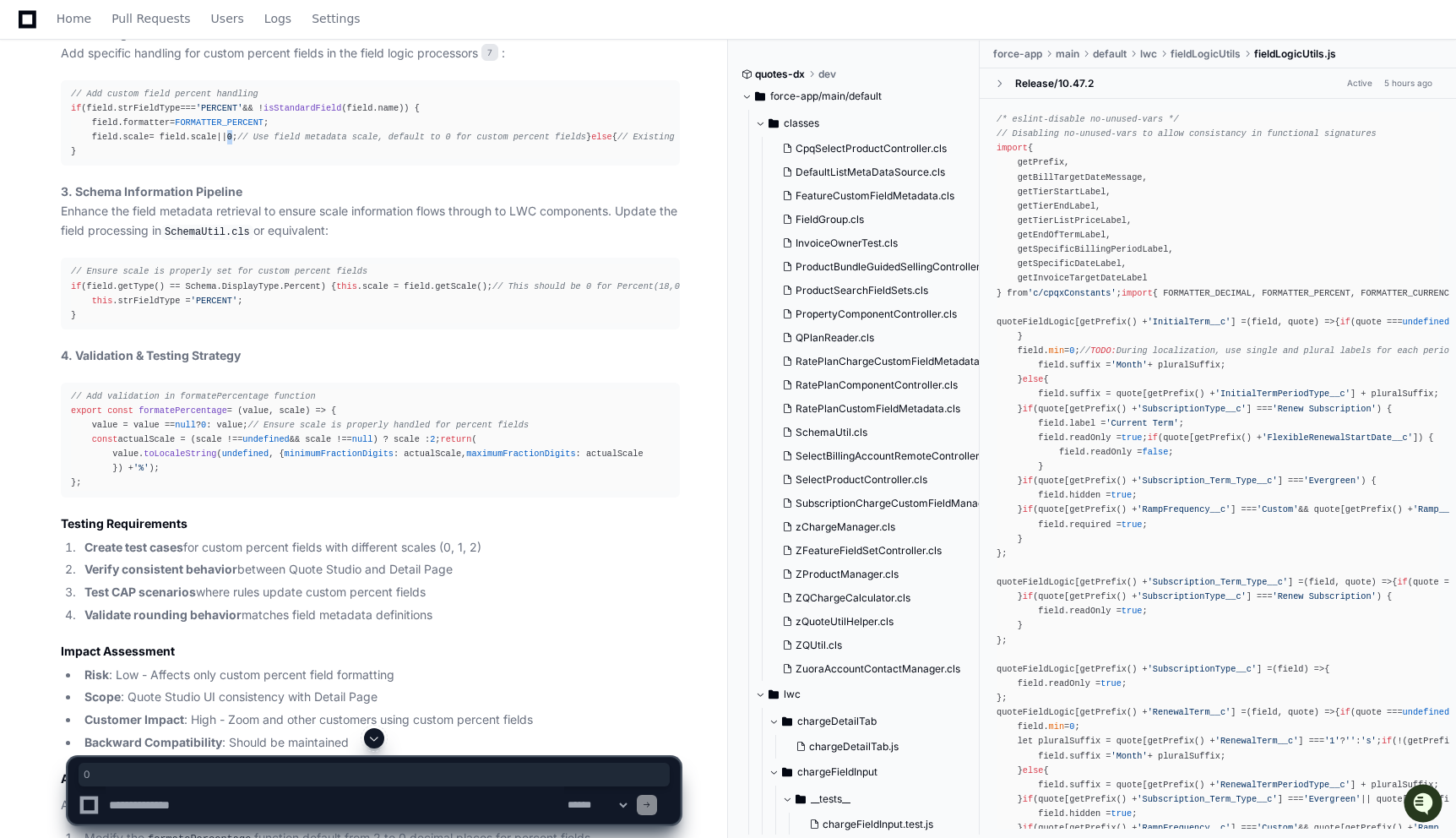
click at [232, 142] on span "0" at bounding box center [230, 136] width 6 height 10
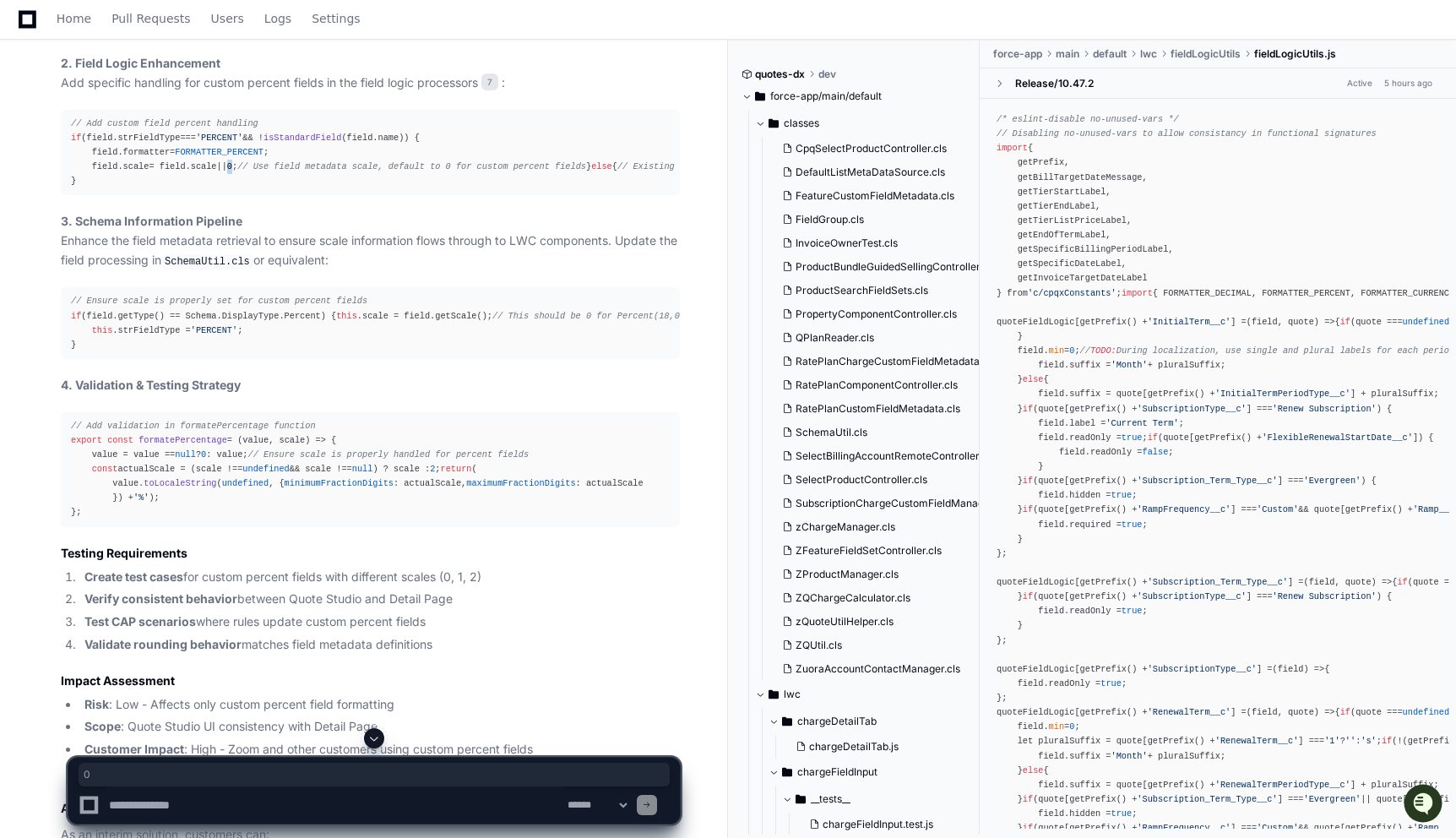
scroll to position [4178, 0]
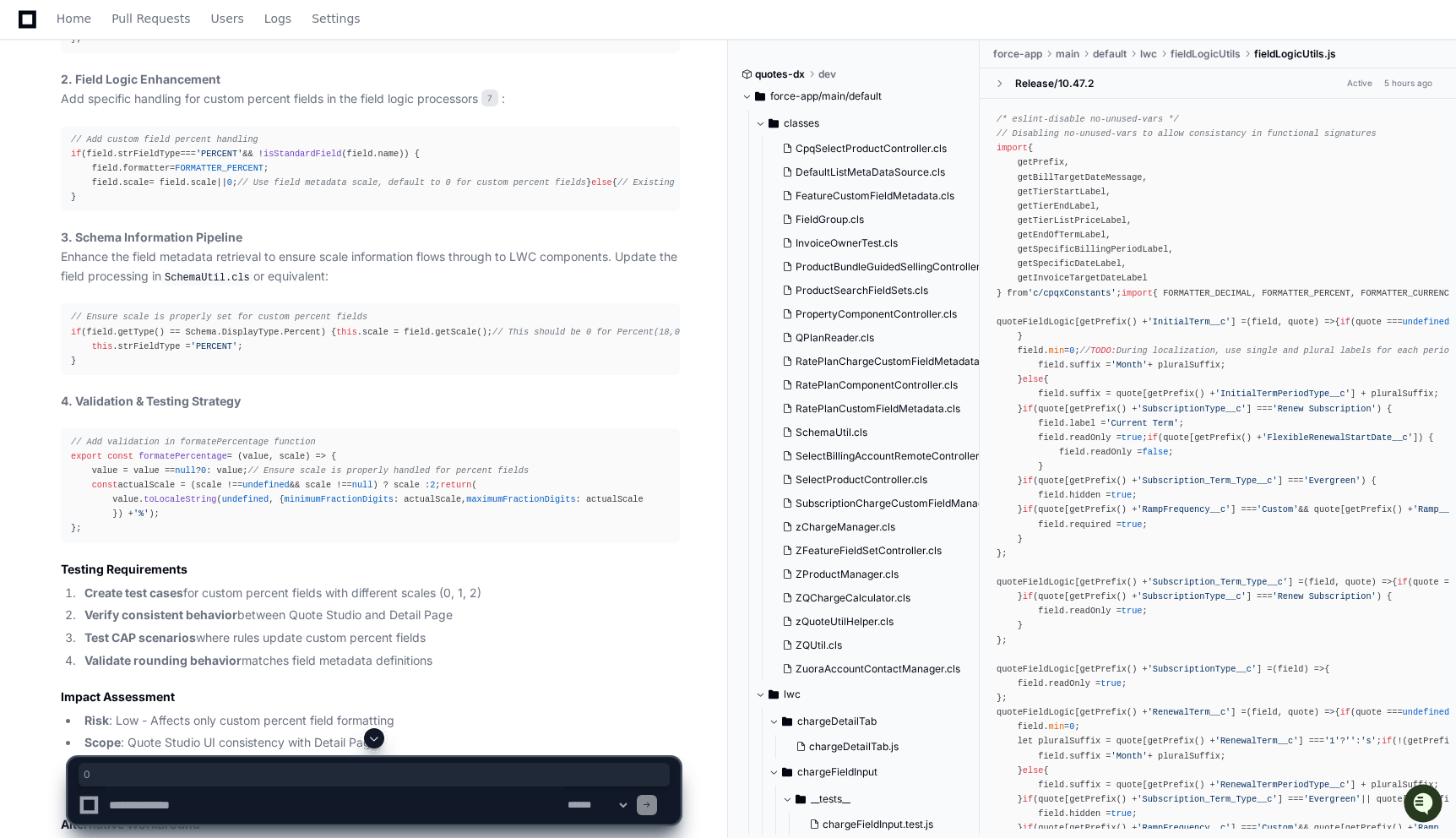
click at [209, 47] on div "// In fieldLogicUtils.js or relevant field processing component const getCustom…" at bounding box center [370, 17] width 599 height 58
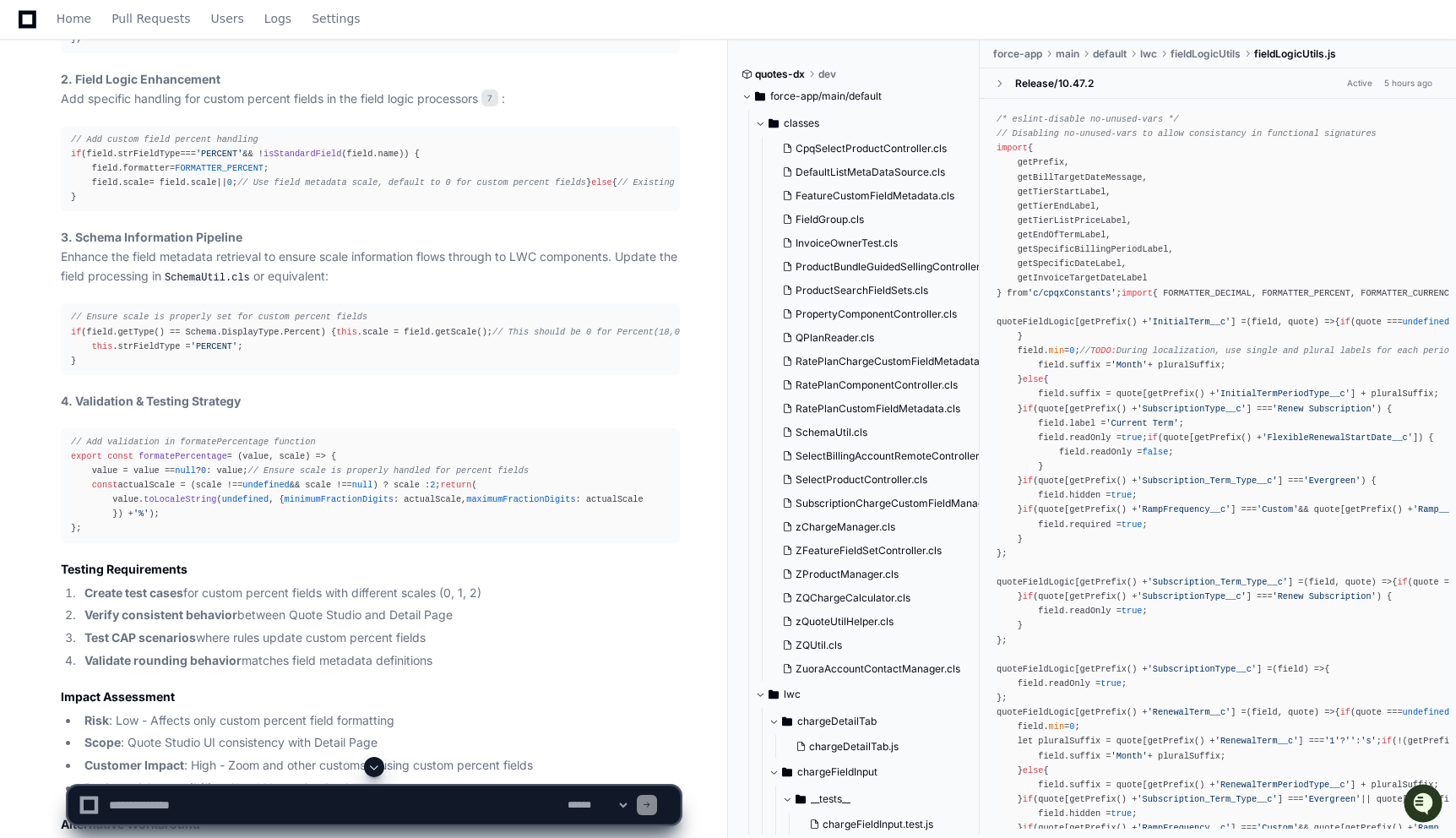
click at [209, 47] on div "// In fieldLogicUtils.js or relevant field processing component const getCustom…" at bounding box center [370, 17] width 599 height 58
click at [701, 16] on span "scale" at bounding box center [714, 10] width 26 height 10
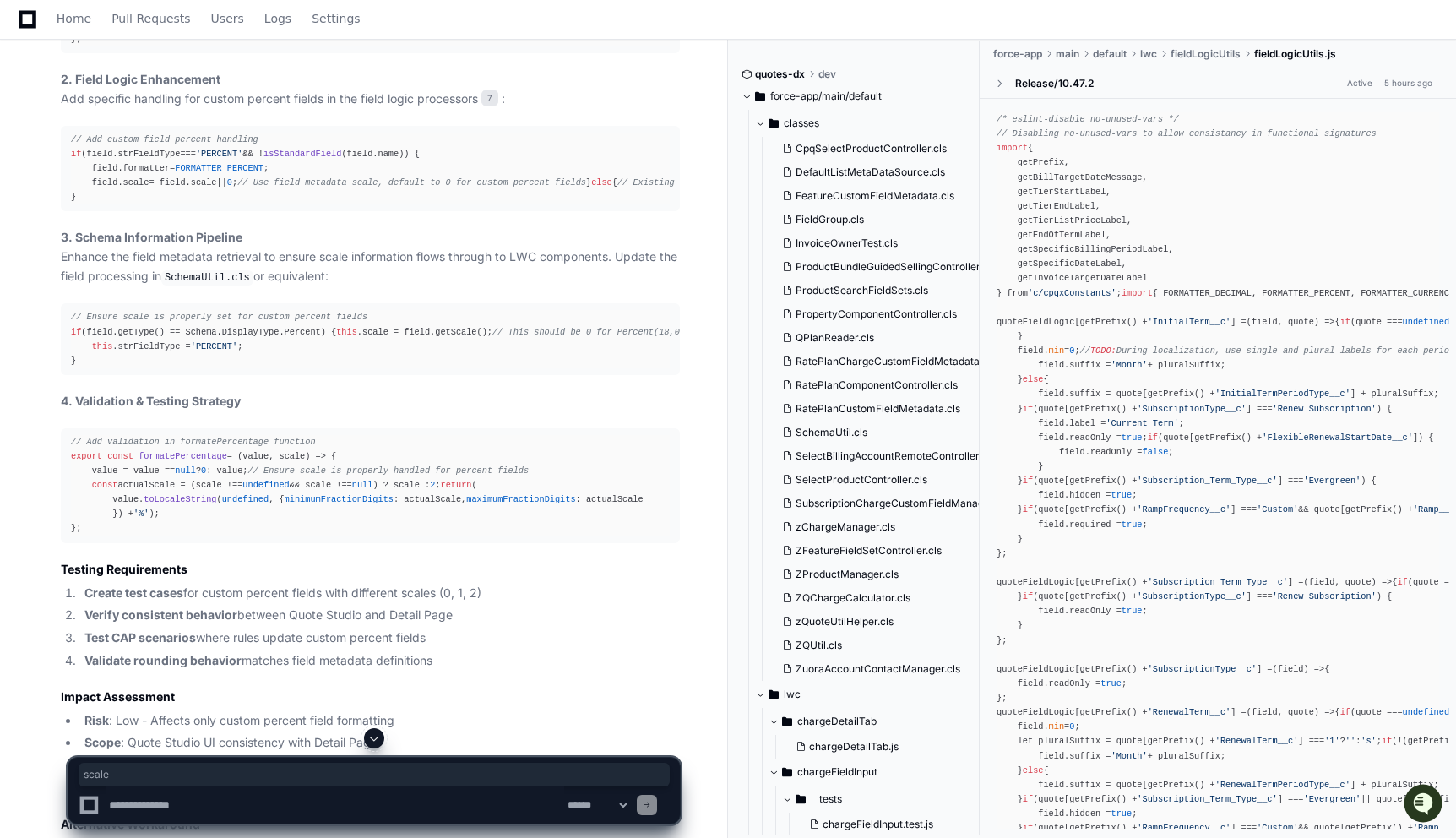
click at [238, 16] on span "field, charge" at bounding box center [250, 10] width 67 height 10
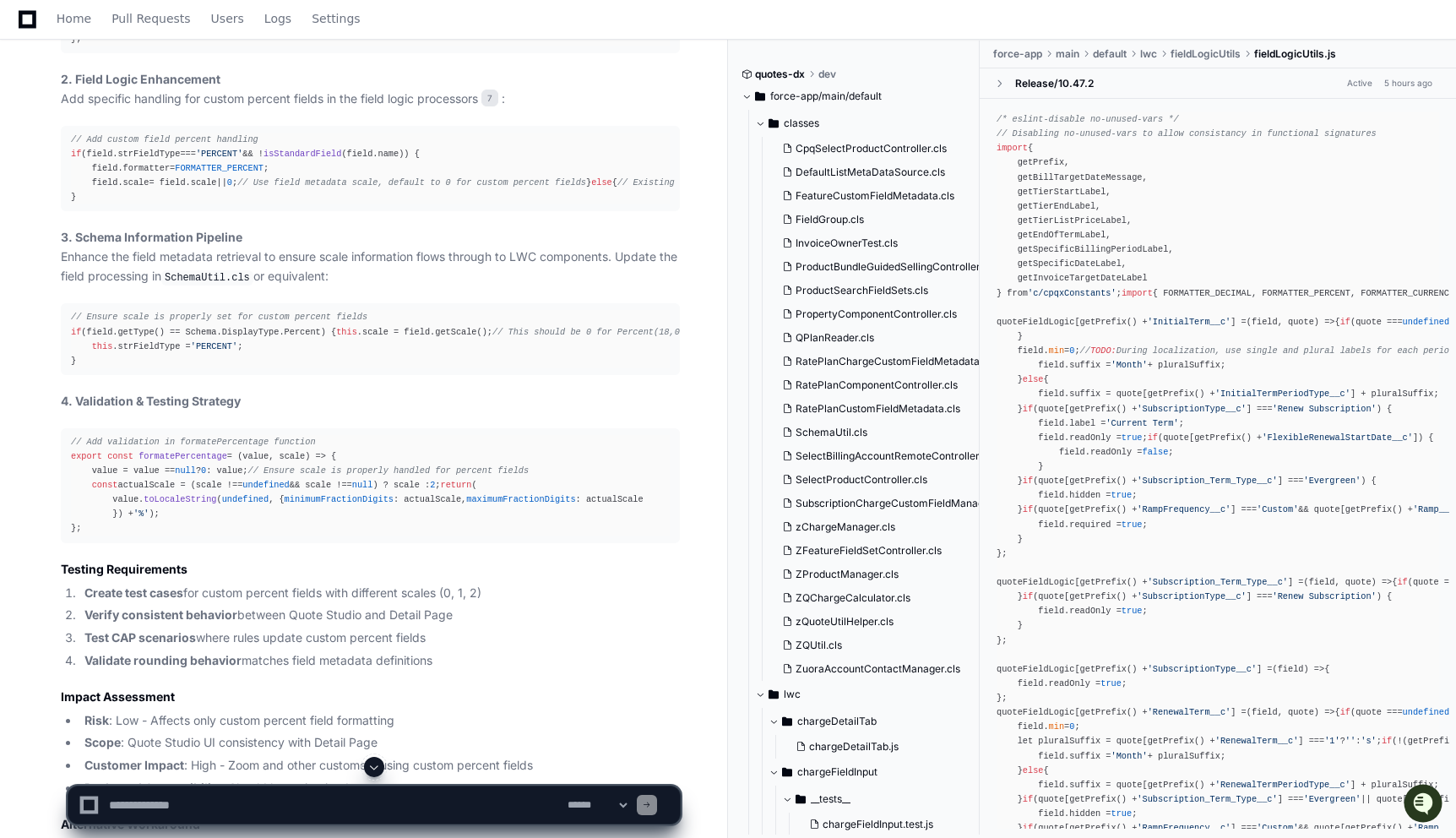
click at [238, 16] on span "field, charge" at bounding box center [250, 10] width 67 height 10
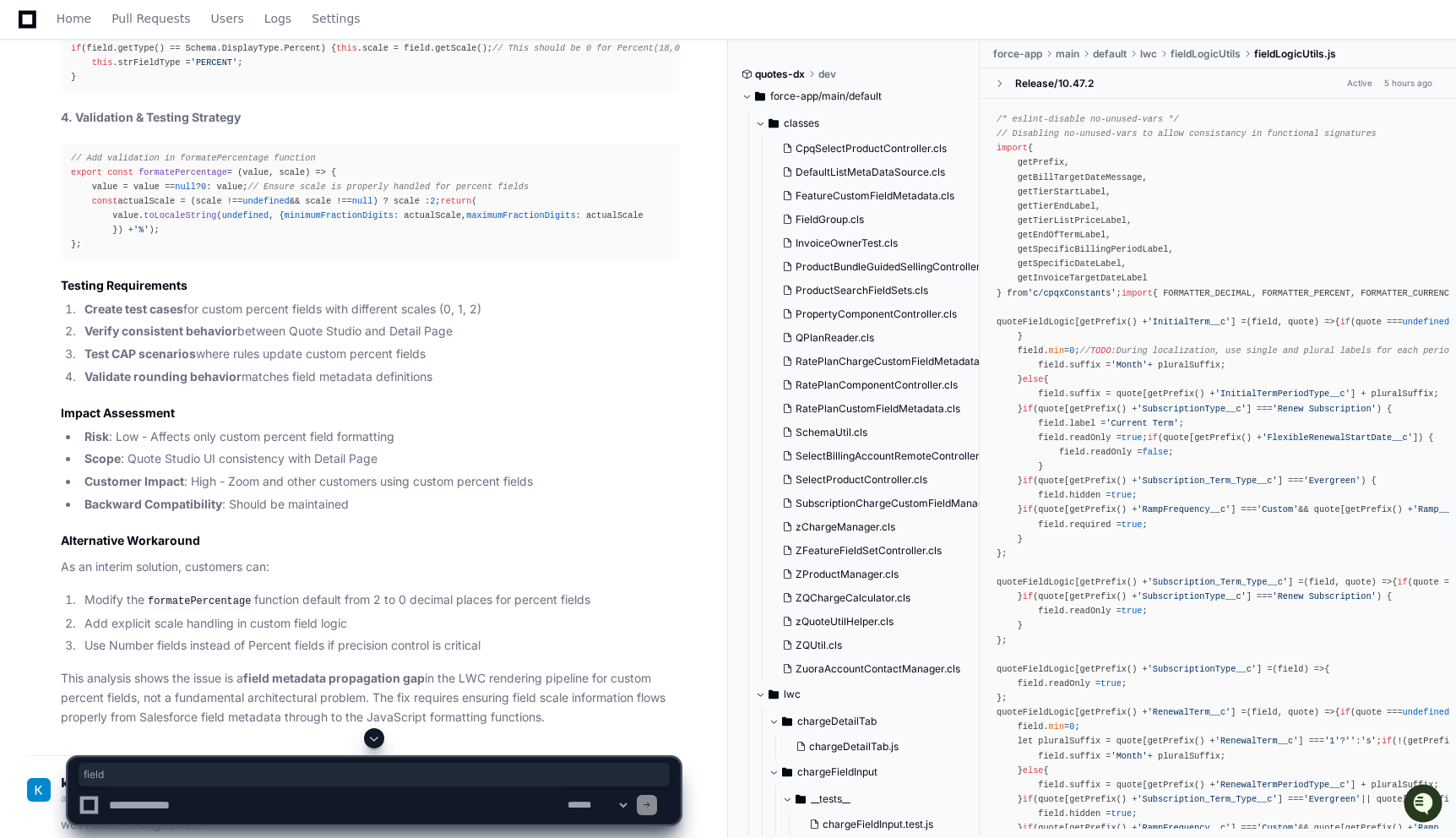
scroll to position [4478, 0]
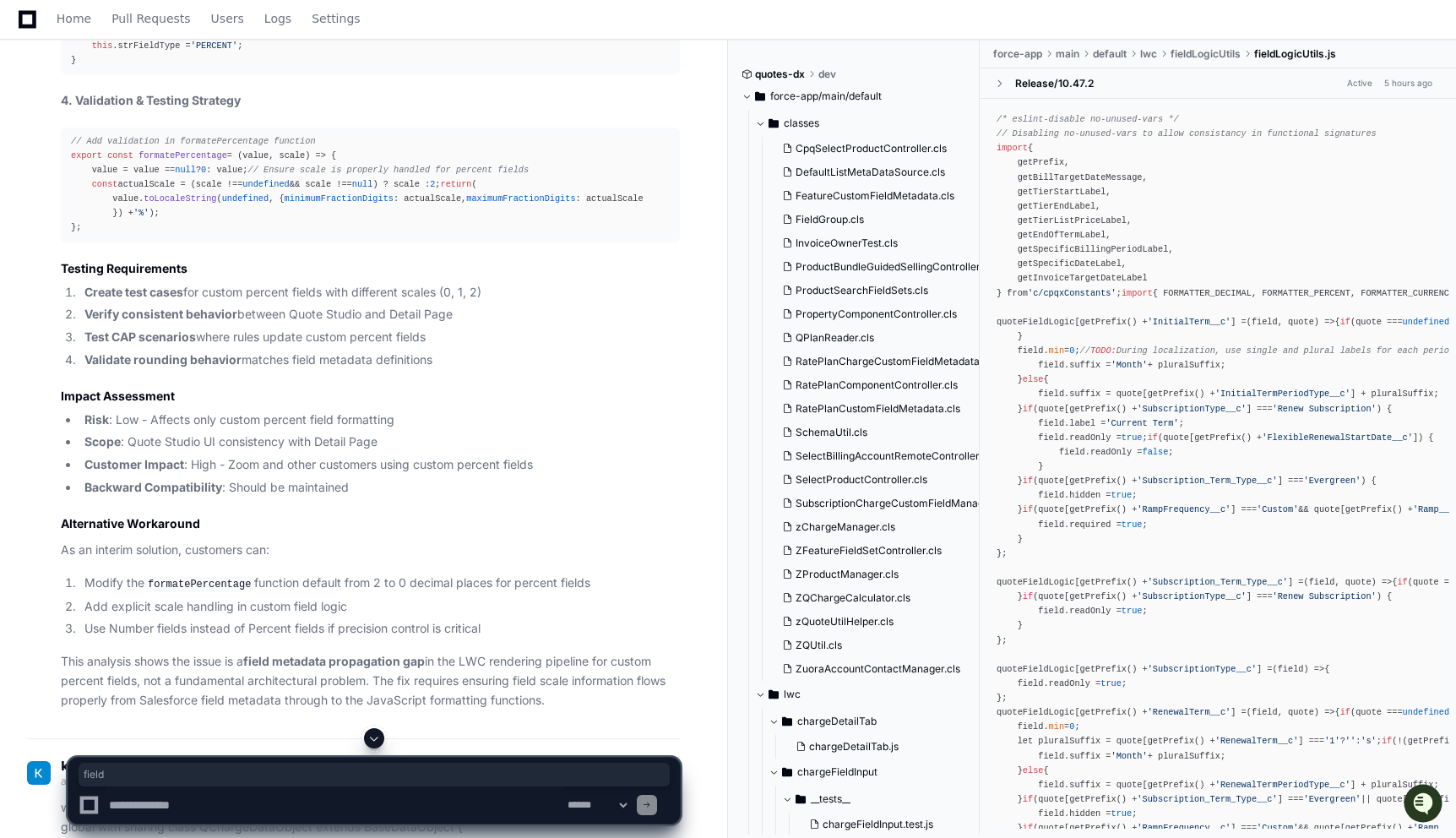
click at [204, 160] on span "formatePercentage" at bounding box center [182, 155] width 88 height 10
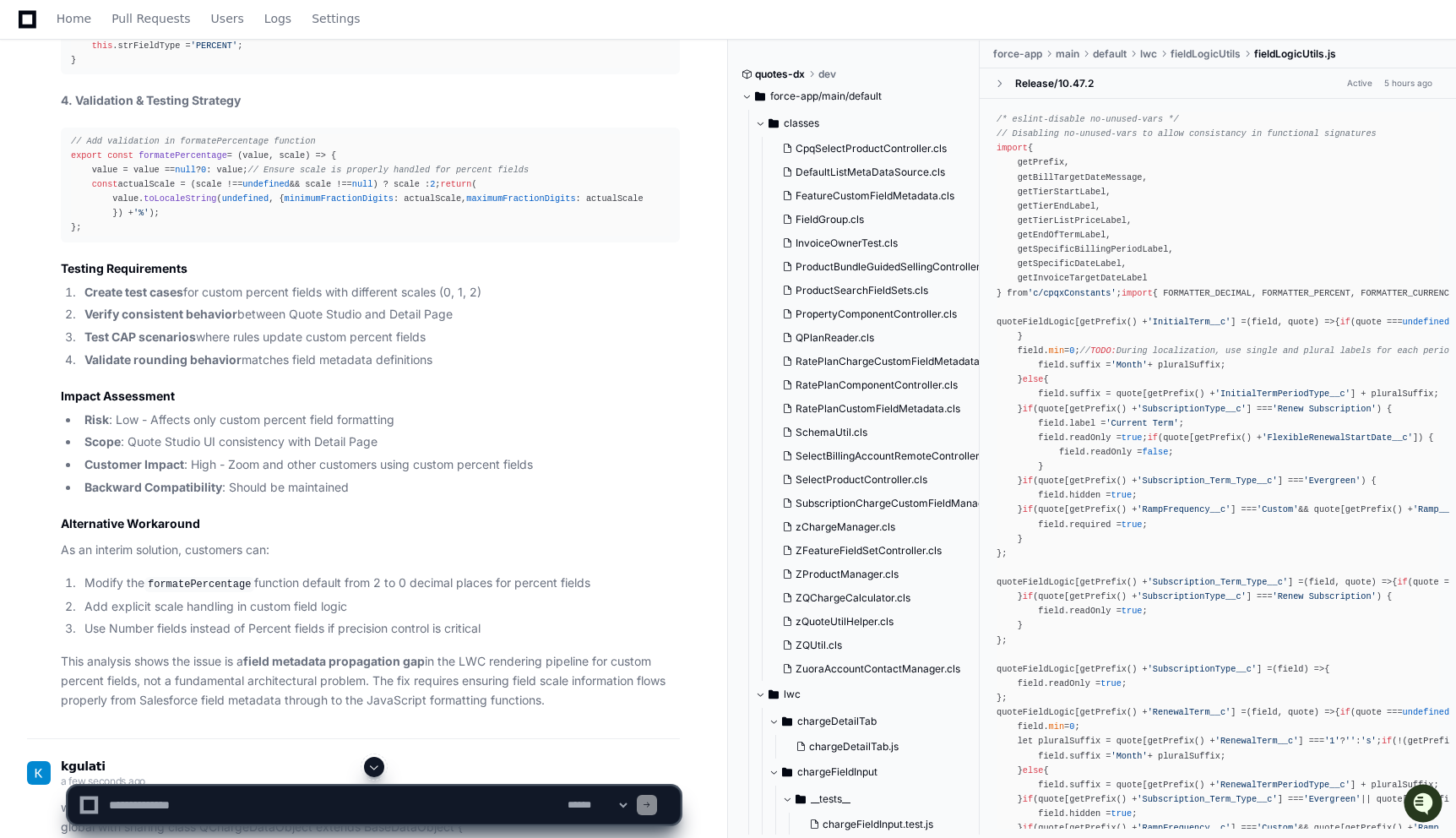
click at [196, 236] on div "// Add validation in formatePercentage function export const formatePercentage …" at bounding box center [370, 185] width 599 height 101
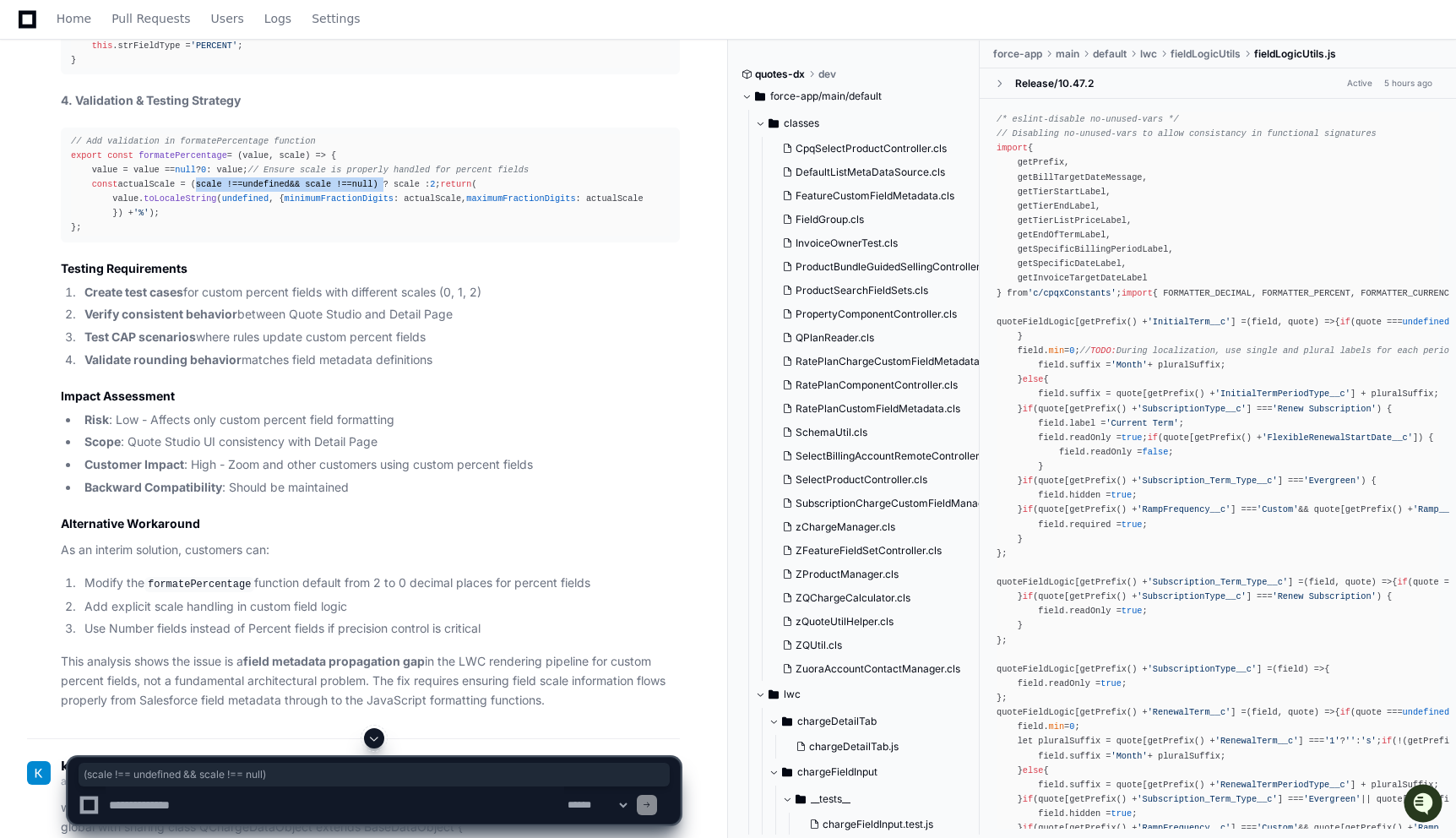
drag, startPoint x: 405, startPoint y: 516, endPoint x: 195, endPoint y: 518, distance: 210.0
click at [195, 236] on div "// Add validation in formatePercentage function export const formatePercentage …" at bounding box center [370, 185] width 599 height 101
click at [423, 236] on div "// Add validation in formatePercentage function export const formatePercentage …" at bounding box center [370, 185] width 599 height 101
click at [428, 236] on div "// Add validation in formatePercentage function export const formatePercentage …" at bounding box center [370, 185] width 599 height 101
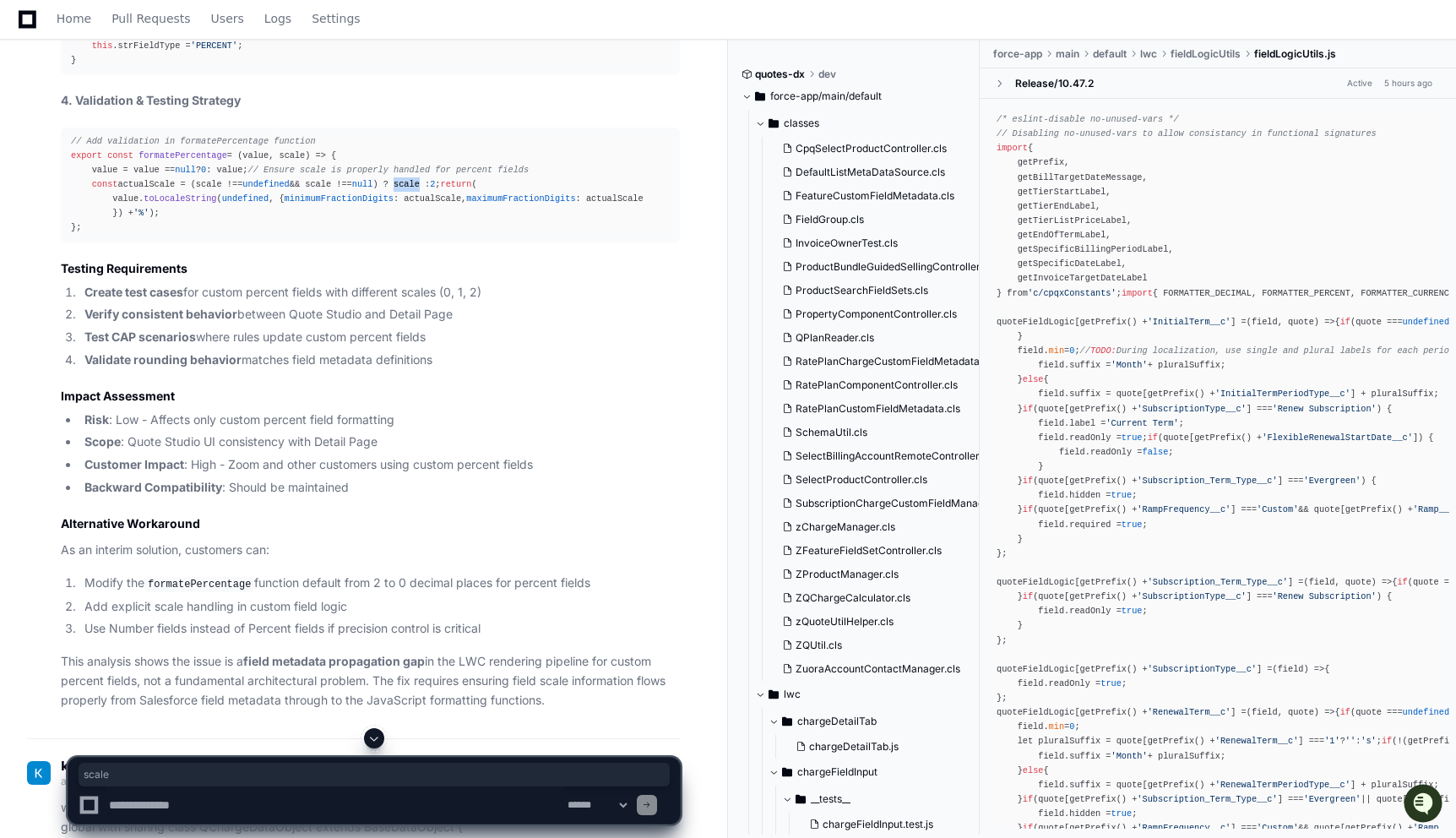
click at [428, 236] on div "// Add validation in formatePercentage function export const formatePercentage …" at bounding box center [370, 185] width 599 height 101
click at [373, 189] on span "null" at bounding box center [362, 183] width 21 height 10
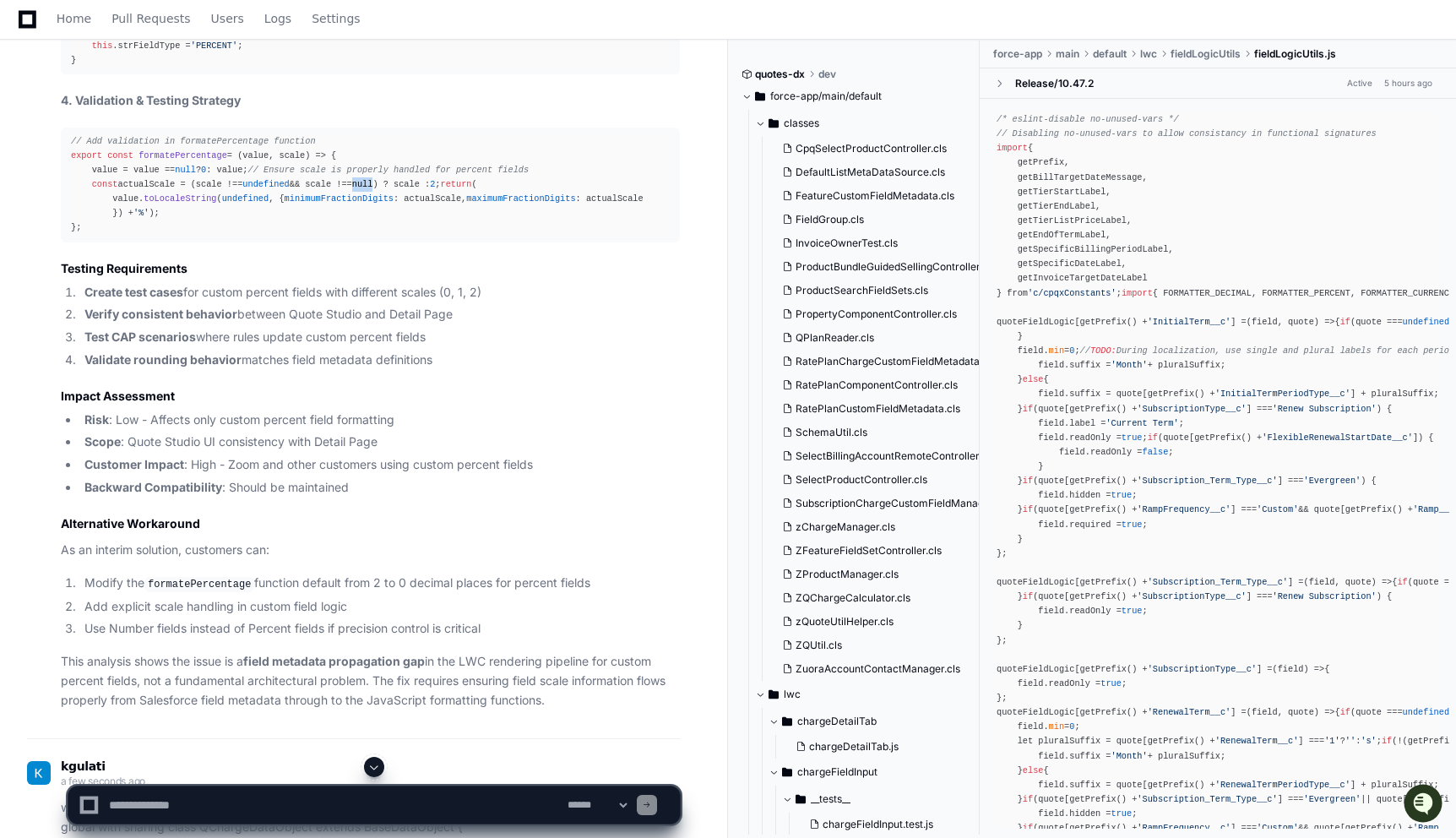
click at [373, 189] on span "null" at bounding box center [362, 183] width 21 height 10
click at [166, 236] on div "// Add validation in formatePercentage function export const formatePercentage …" at bounding box center [370, 185] width 599 height 101
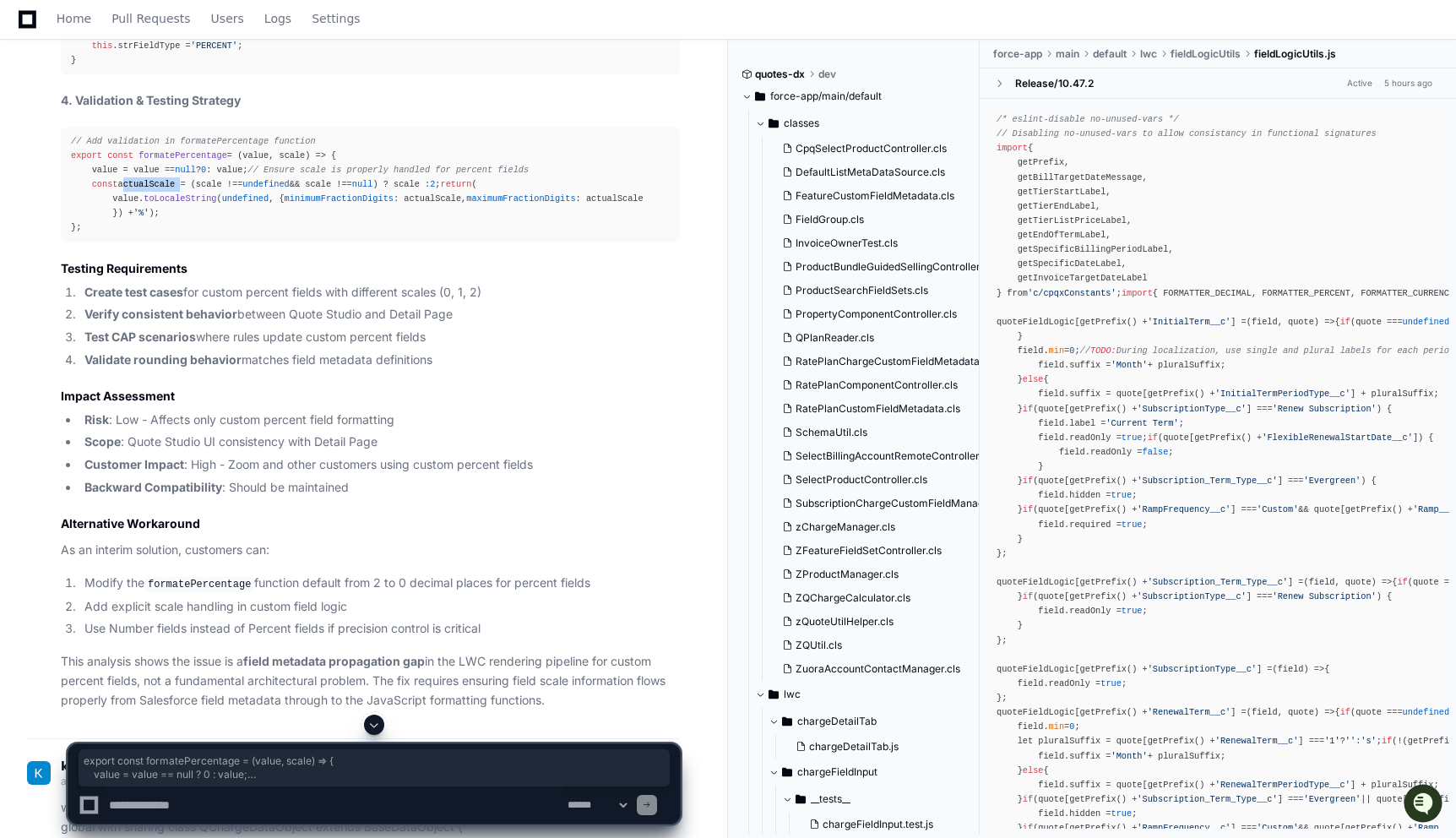
drag, startPoint x: 73, startPoint y: 482, endPoint x: 110, endPoint y: 627, distance: 149.6
click at [110, 242] on pre "// Add validation in formatePercentage function export const formatePercentage …" at bounding box center [370, 184] width 619 height 115
click at [296, 160] on span "value, scale" at bounding box center [274, 155] width 63 height 10
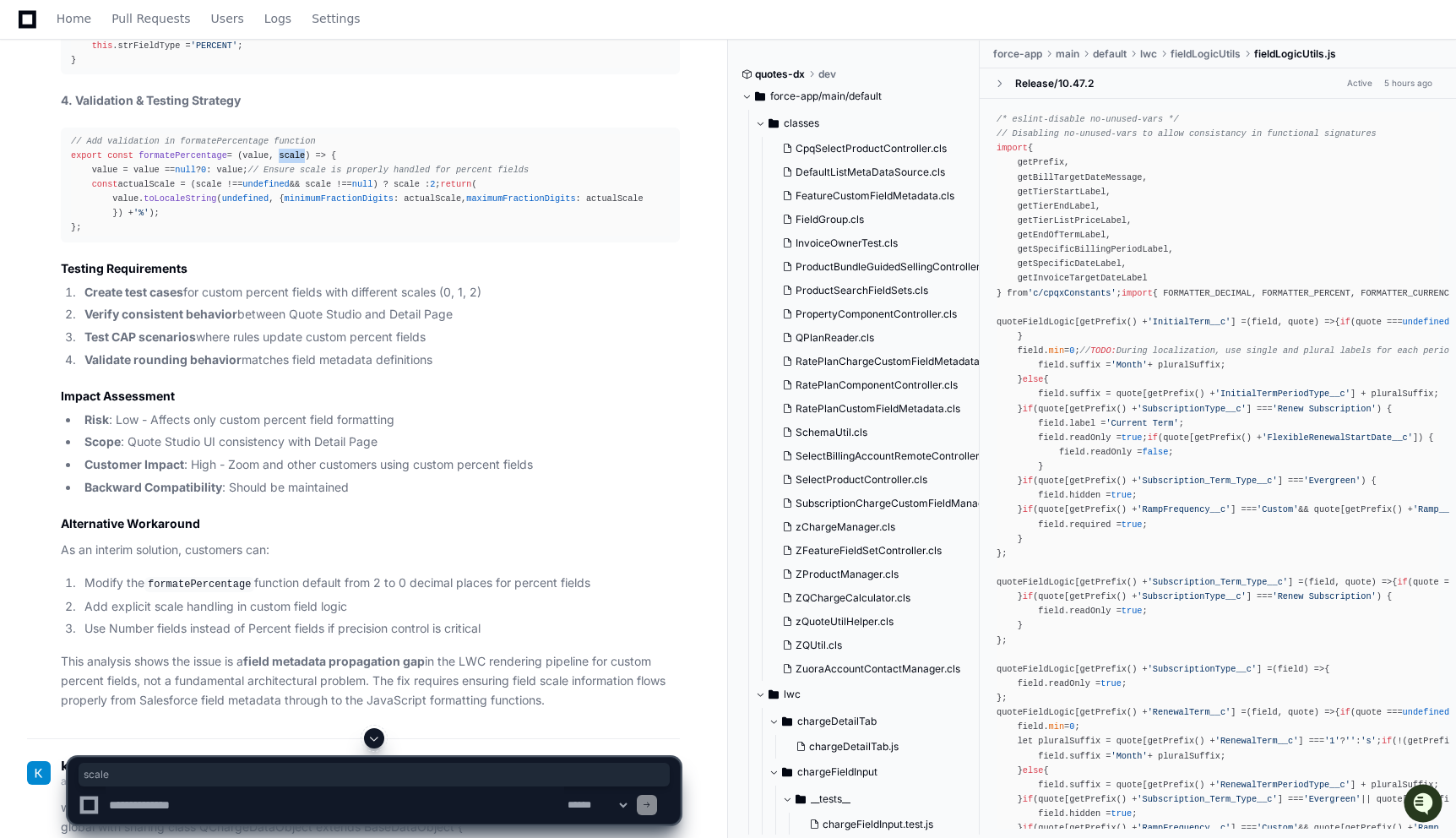
click at [296, 160] on span "value, scale" at bounding box center [274, 155] width 63 height 10
click at [169, 160] on span "formatePercentage" at bounding box center [182, 155] width 88 height 10
click at [180, 160] on span "formatePercentage" at bounding box center [182, 155] width 88 height 10
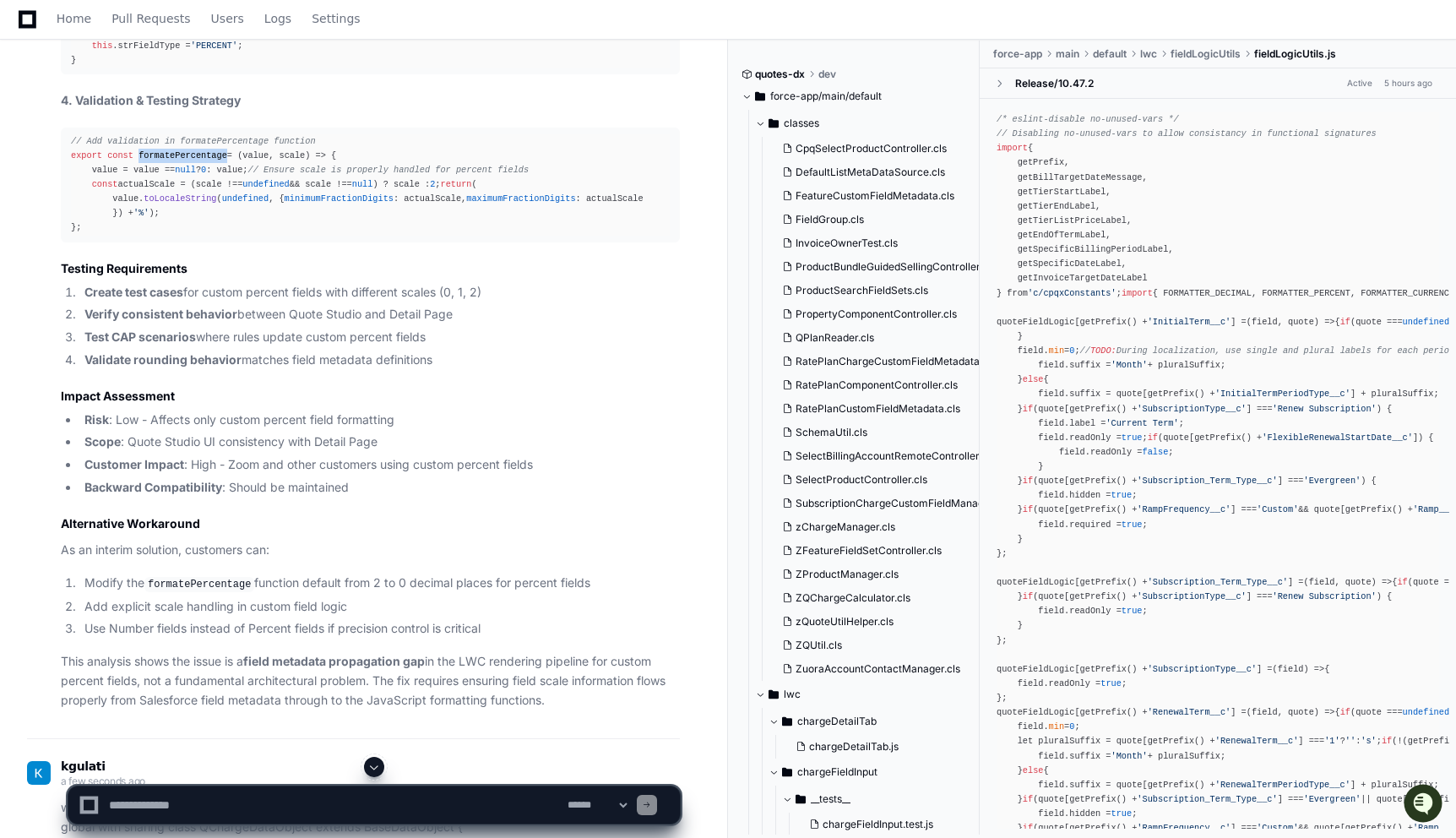
click at [180, 160] on span "formatePercentage" at bounding box center [182, 155] width 88 height 10
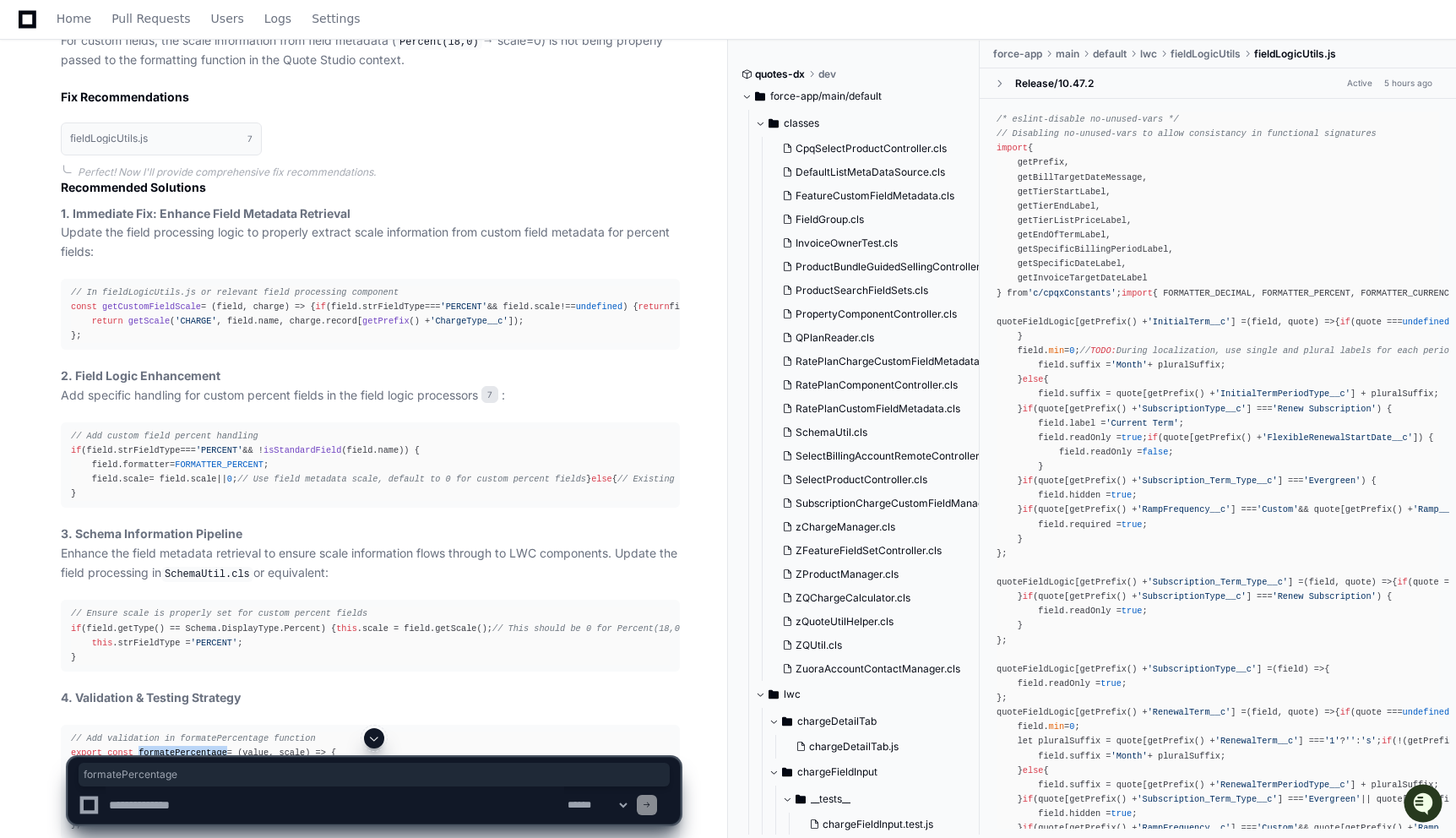
scroll to position [3813, 0]
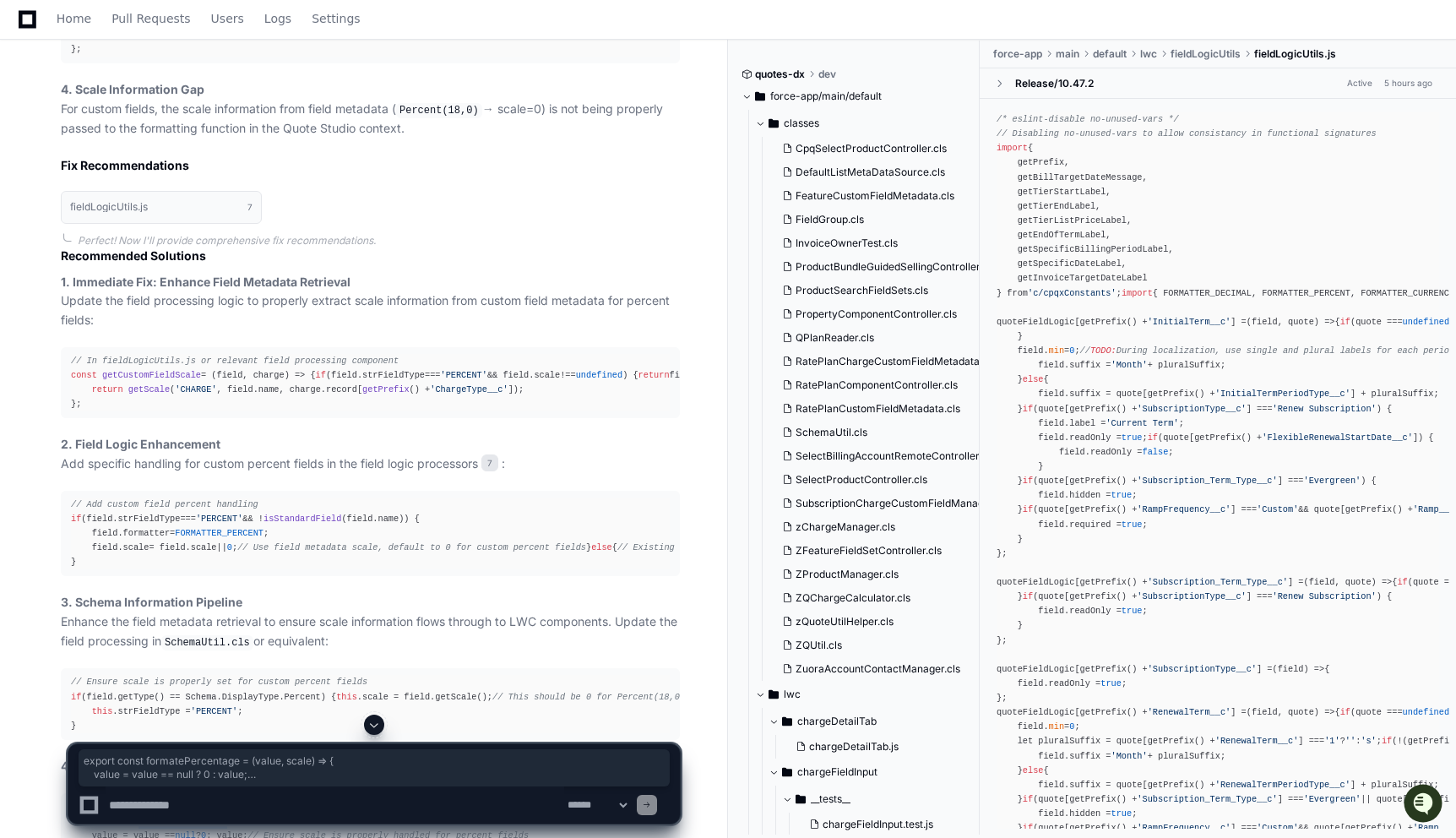
drag, startPoint x: 71, startPoint y: 137, endPoint x: 133, endPoint y: 258, distance: 136.0
click at [133, 56] on div "export const formatePercentage = ( value, scale ) => { value = value == null ? …" at bounding box center [370, 20] width 599 height 73
copy div "export const formatePercentage = ( value, scale ) => { value = value == null ? …"
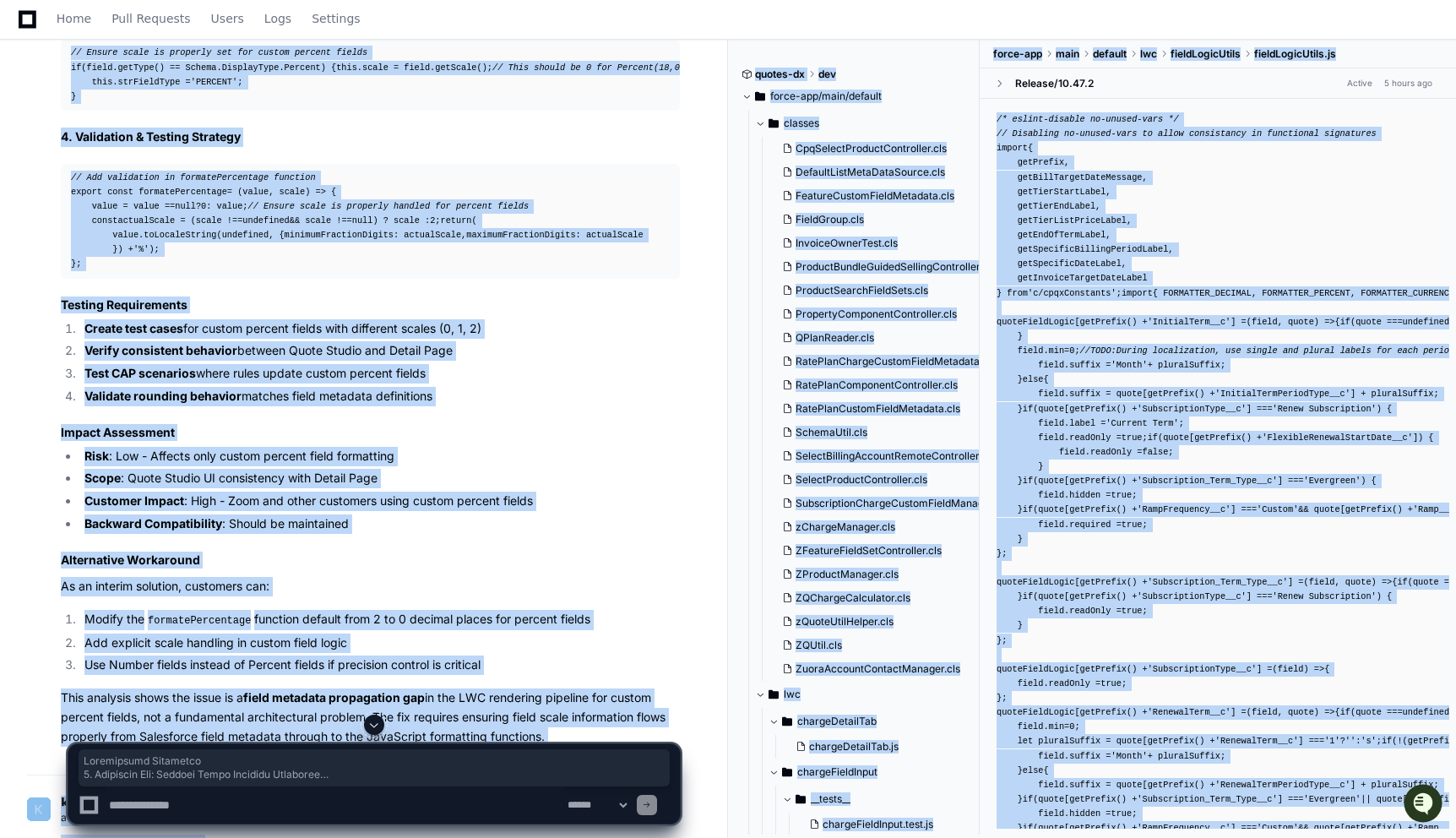
scroll to position [4456, 0]
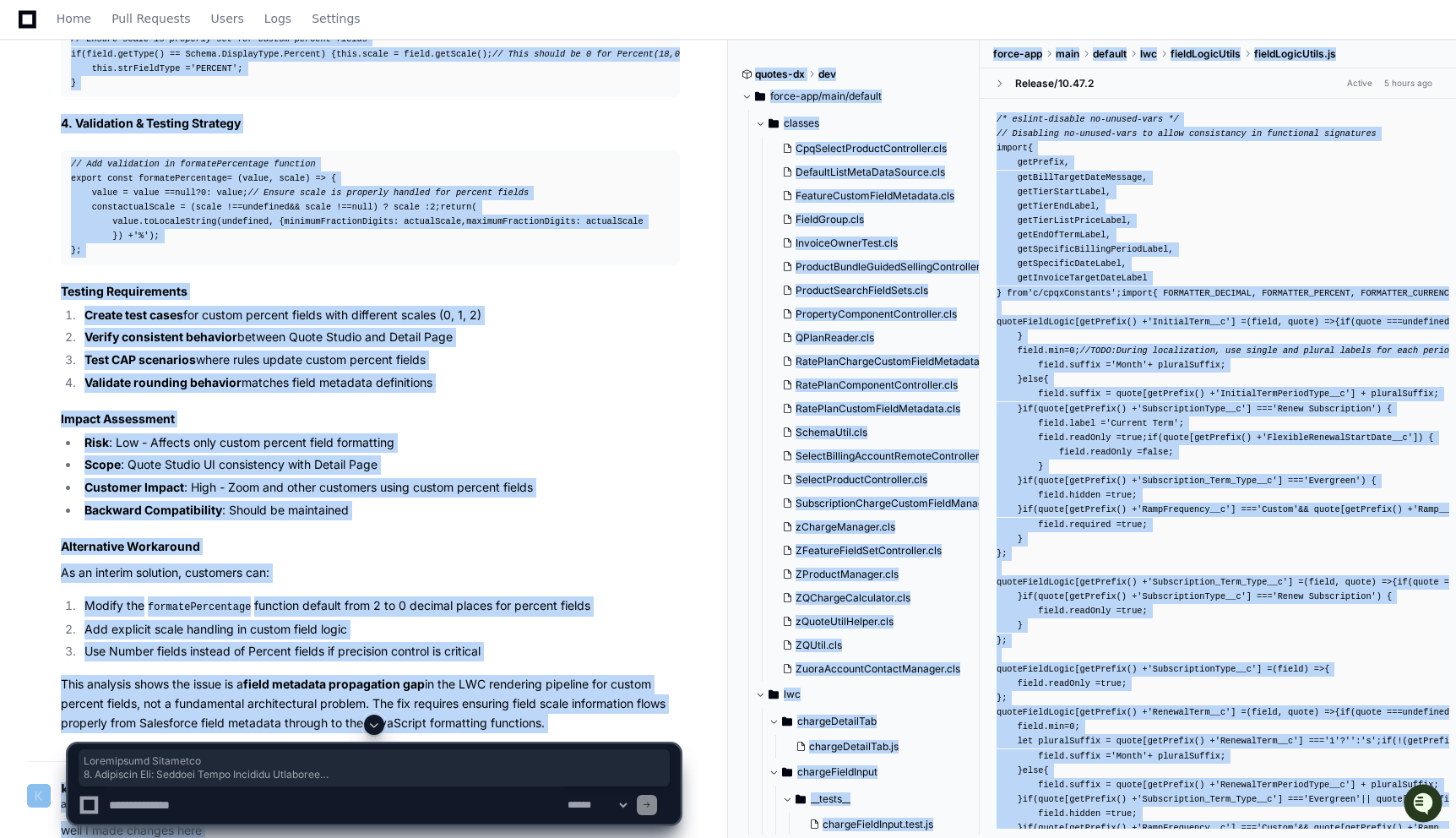
drag, startPoint x: 60, startPoint y: 145, endPoint x: 81, endPoint y: 635, distance: 490.4
click at [81, 635] on article "Recommended Solutions 1. Immediate Fix: Enhance Field Metadata Retrieval Update…" at bounding box center [370, 169] width 619 height 1128
copy article "Recommended Solutions 1. Immediate Fix: Enhance Field Metadata Retrieval Update…"
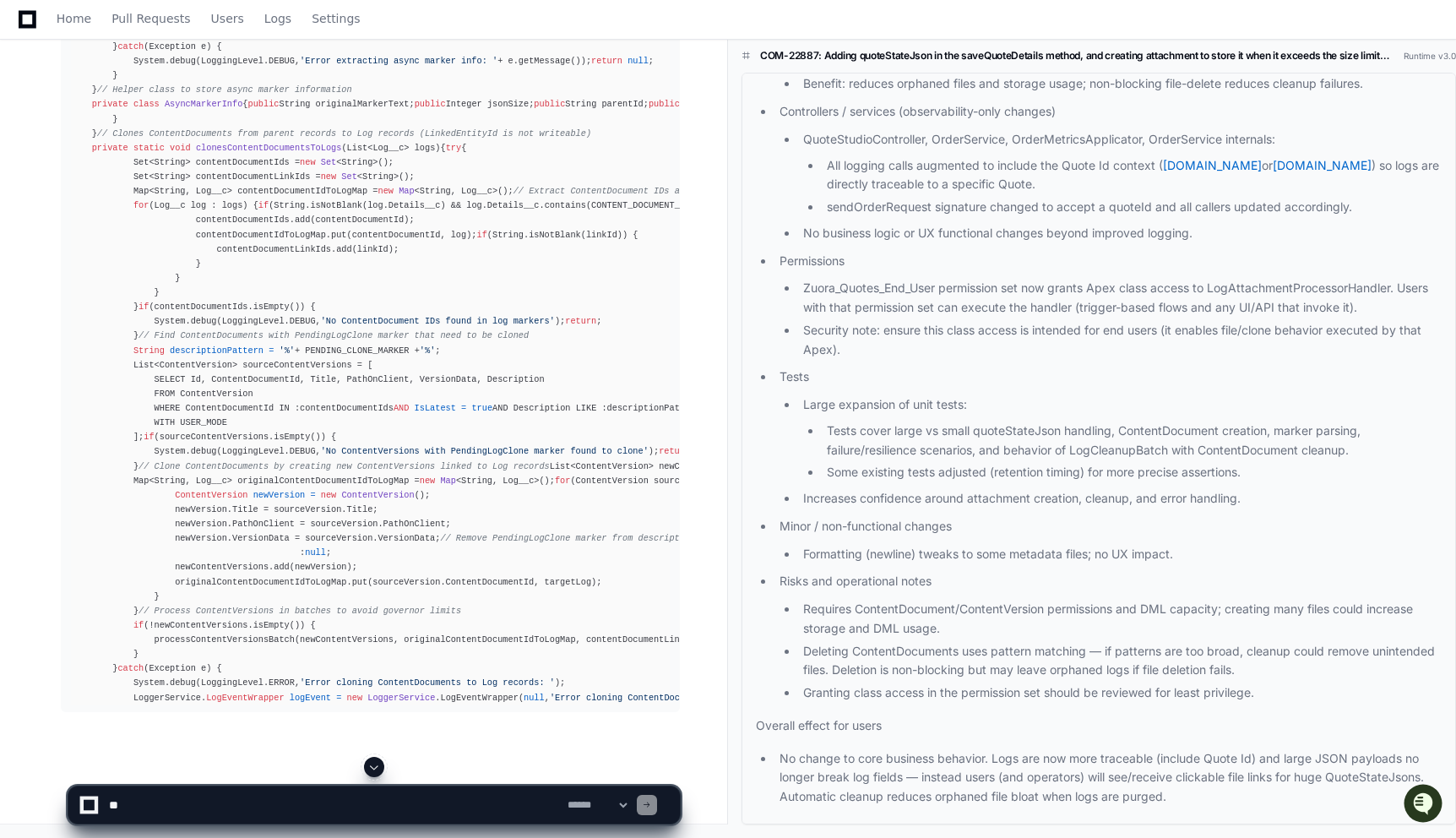
scroll to position [11990, 0]
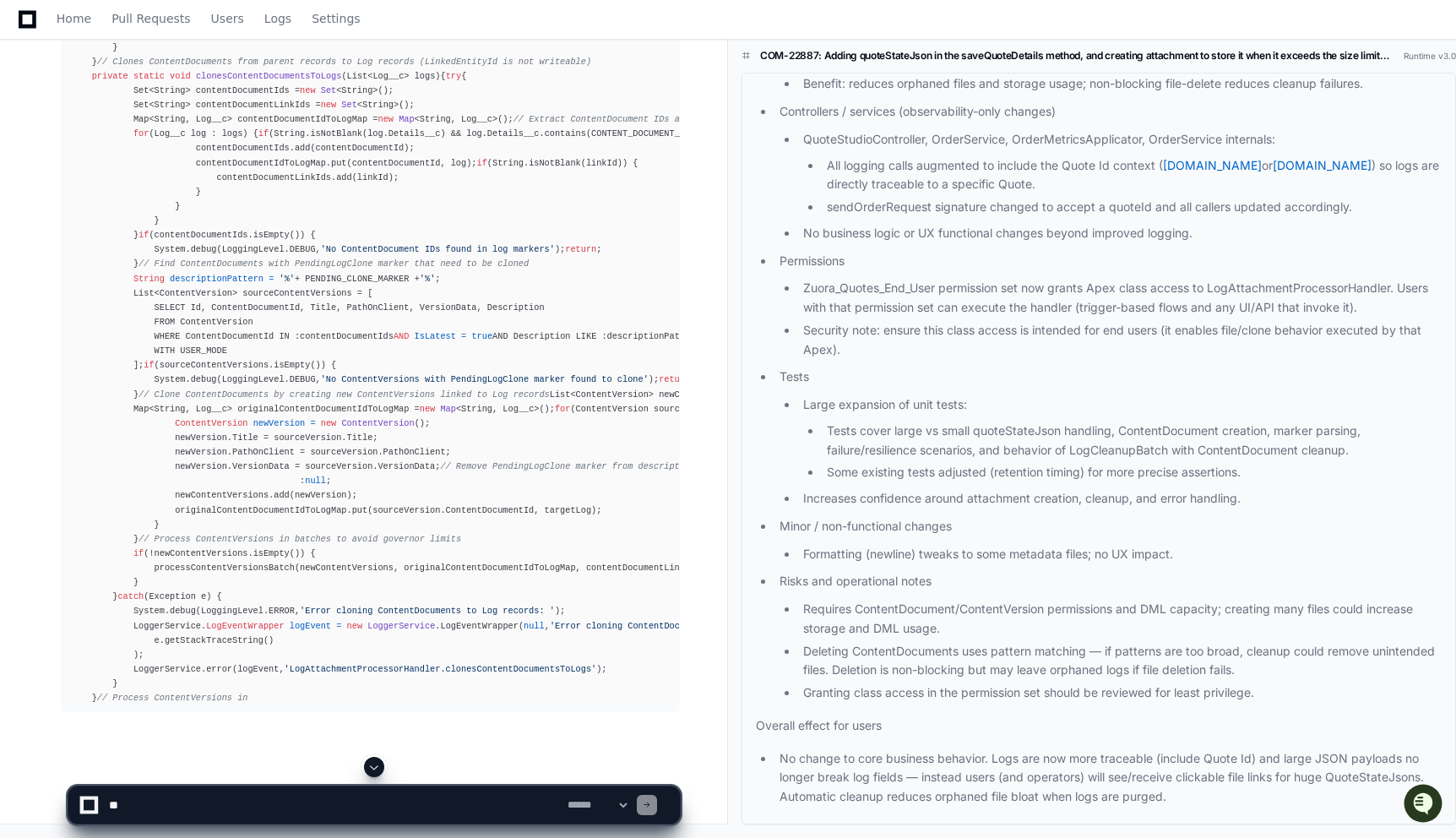
click at [993, 16] on div "Home Pull Requests Users Logs Settings" at bounding box center [728, 19] width 1415 height 39
